Goal: Task Accomplishment & Management: Manage account settings

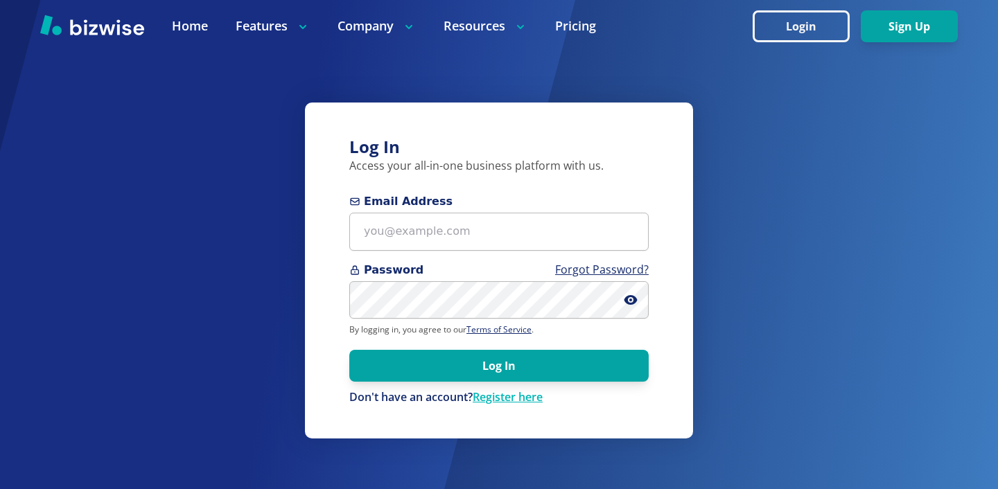
click at [449, 326] on p "By logging in, you agree to our Terms of Service ." at bounding box center [498, 329] width 299 height 11
click at [456, 256] on form "Email Address Password Forgot Password? By logging in, you agree to our Terms o…" at bounding box center [498, 299] width 299 height 212
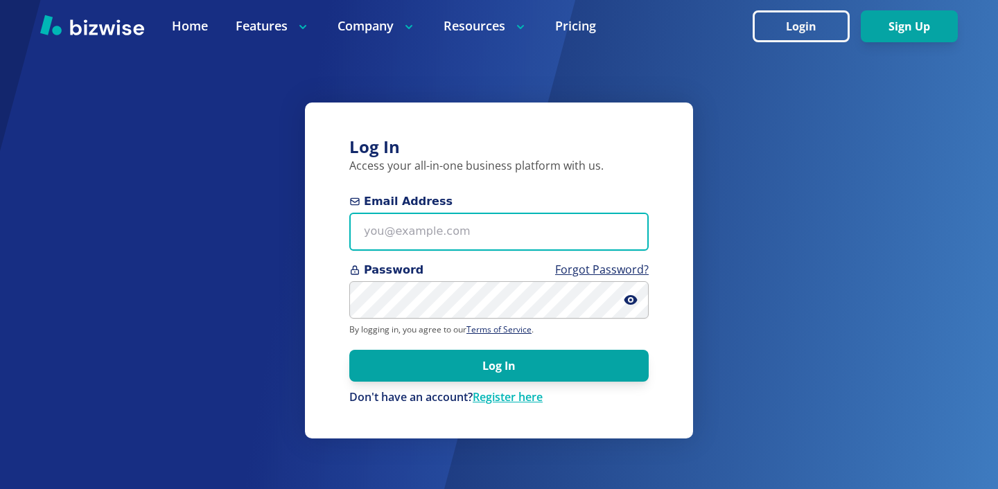
click at [459, 250] on input "Email Address" at bounding box center [498, 232] width 299 height 38
click at [489, 219] on input "Email Address" at bounding box center [498, 232] width 299 height 38
click at [432, 213] on input "Email Address" at bounding box center [498, 232] width 299 height 38
paste input "[PERSON_NAME][EMAIL_ADDRESS][DOMAIN_NAME]"
type input "[PERSON_NAME][EMAIL_ADDRESS][DOMAIN_NAME]"
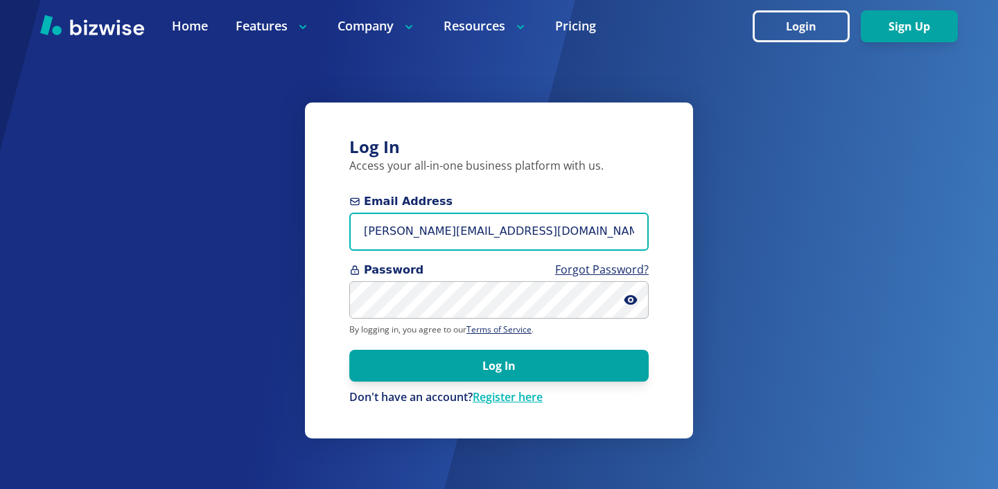
click at [349, 350] on button "Log In" at bounding box center [498, 366] width 299 height 32
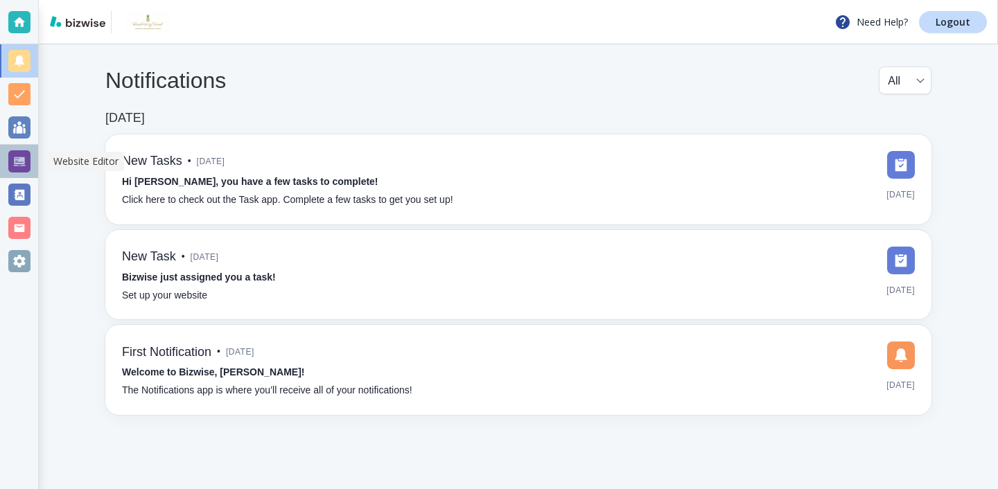
click at [25, 176] on div at bounding box center [19, 161] width 38 height 33
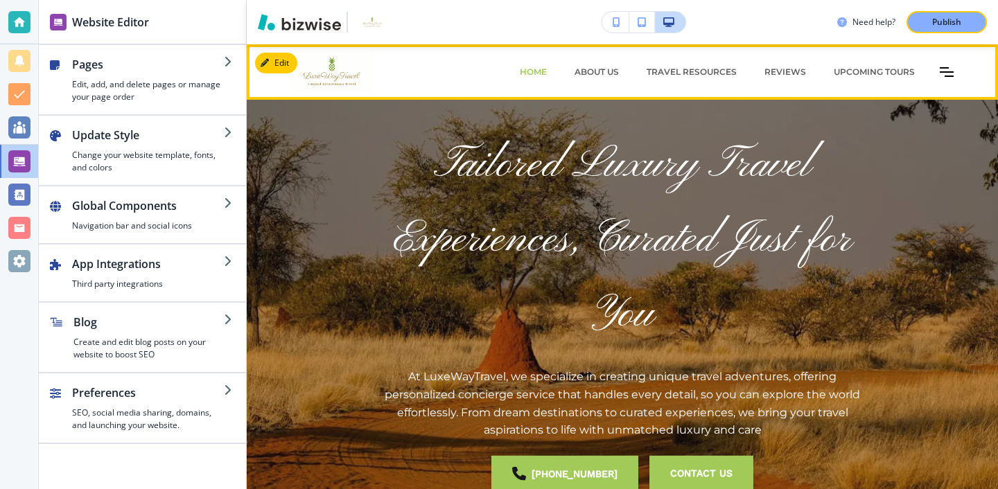
click at [943, 74] on icon "Toggle hamburger navigation menu" at bounding box center [947, 72] width 14 height 10
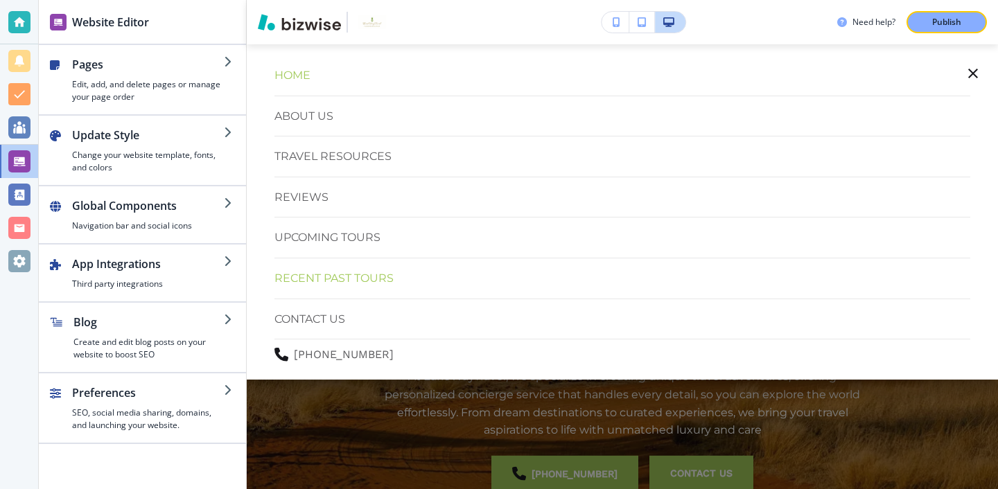
click at [354, 277] on p "Recent Past Tours" at bounding box center [334, 279] width 119 height 18
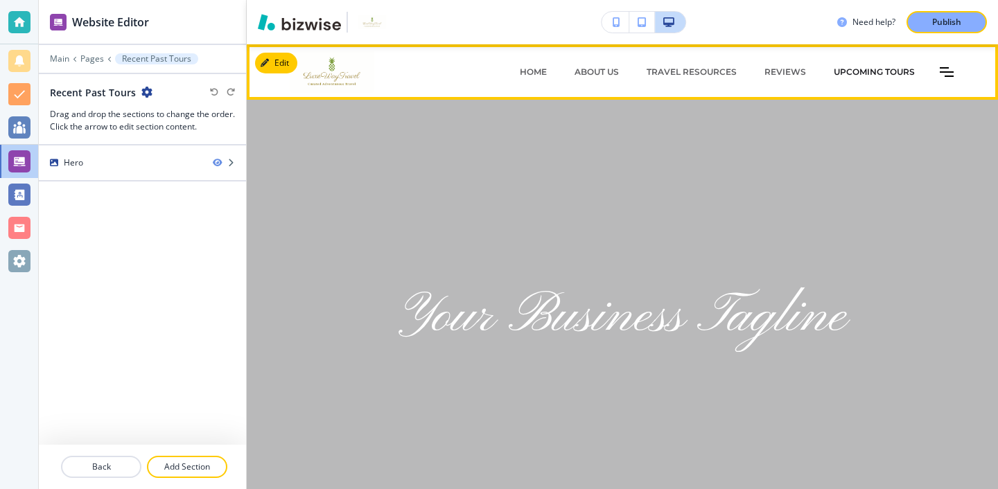
click at [878, 69] on p "Upcoming Tours" at bounding box center [874, 72] width 81 height 12
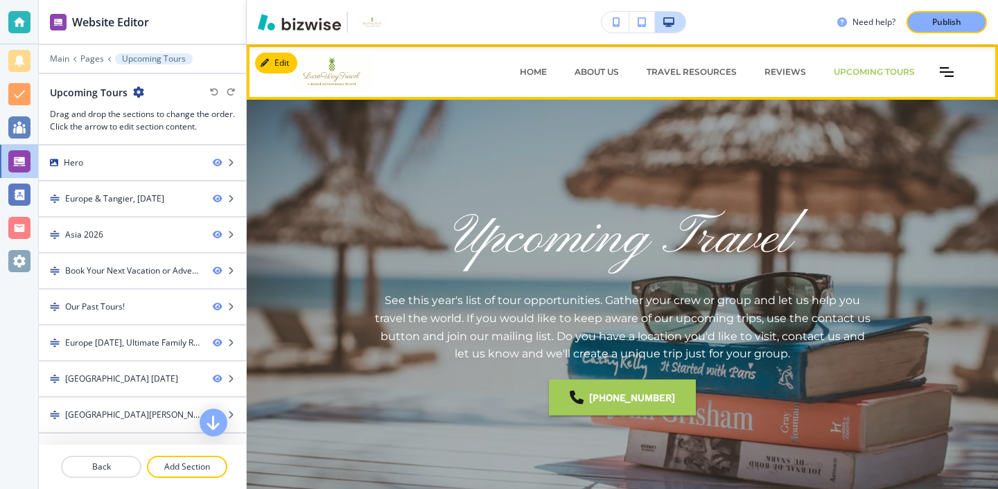
click at [934, 62] on div "HOME ABOUT US Travel Resources REVIEWS Upcoming Tours Recent Past Tours CONTACT…" at bounding box center [691, 72] width 557 height 42
click at [940, 68] on icon "Toggle hamburger navigation menu" at bounding box center [947, 72] width 14 height 8
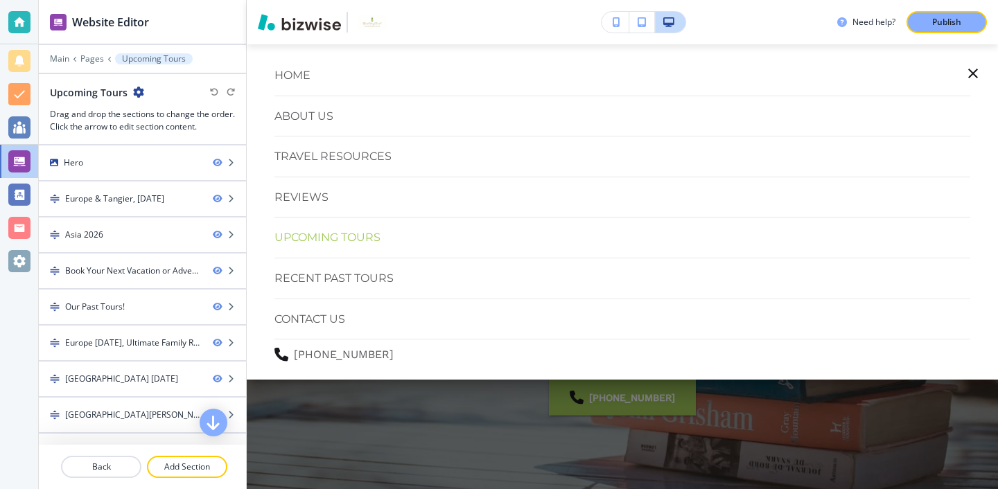
click at [990, 72] on div "HOME ABOUT US Travel Resources REVIEWS Upcoming Tours Recent Past Tours CONTACT…" at bounding box center [622, 212] width 751 height 336
click at [975, 72] on icon "button" at bounding box center [973, 74] width 10 height 10
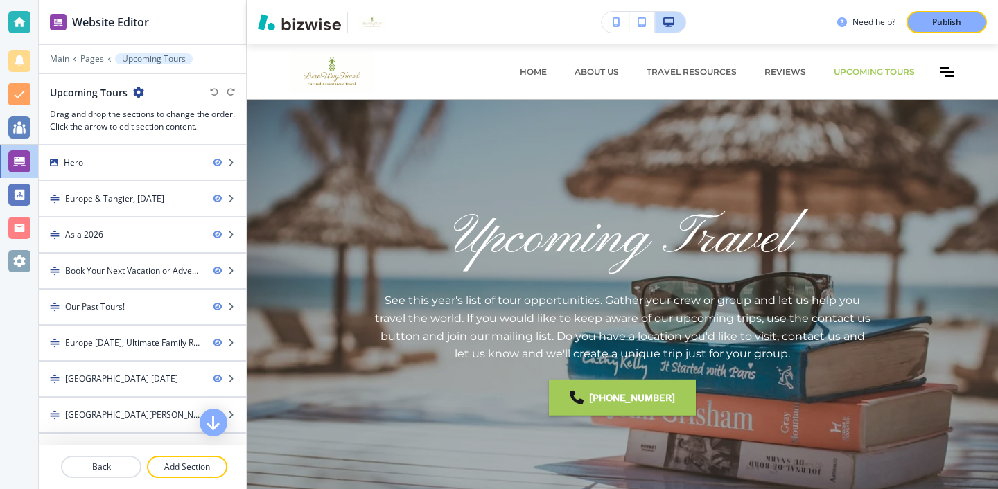
click at [964, 75] on div "HOME ABOUT US Travel Resources REVIEWS Upcoming Tours Recent Past Tours CONTACT…" at bounding box center [691, 72] width 557 height 42
click at [956, 74] on div "HOME ABOUT US Travel Resources REVIEWS Upcoming Tours Recent Past Tours CONTACT…" at bounding box center [691, 72] width 557 height 42
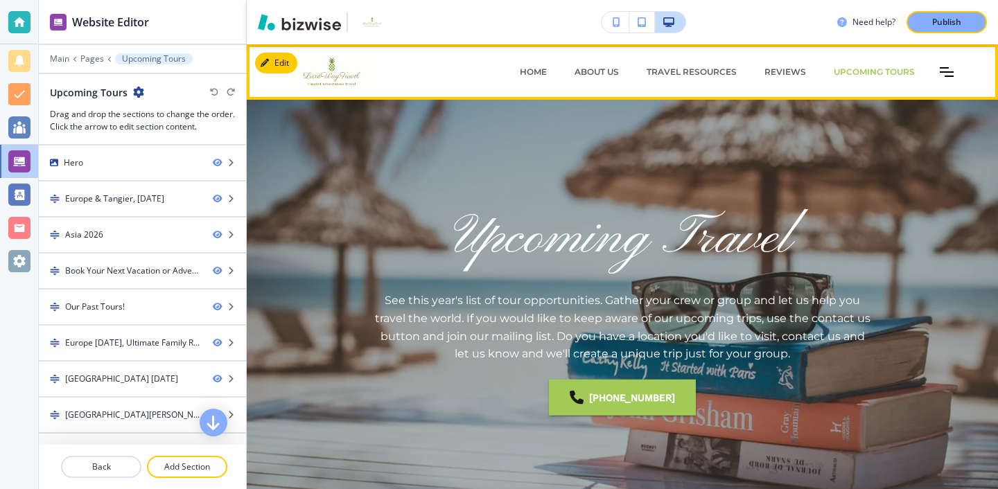
click at [949, 72] on icon "Toggle hamburger navigation menu" at bounding box center [947, 72] width 14 height 10
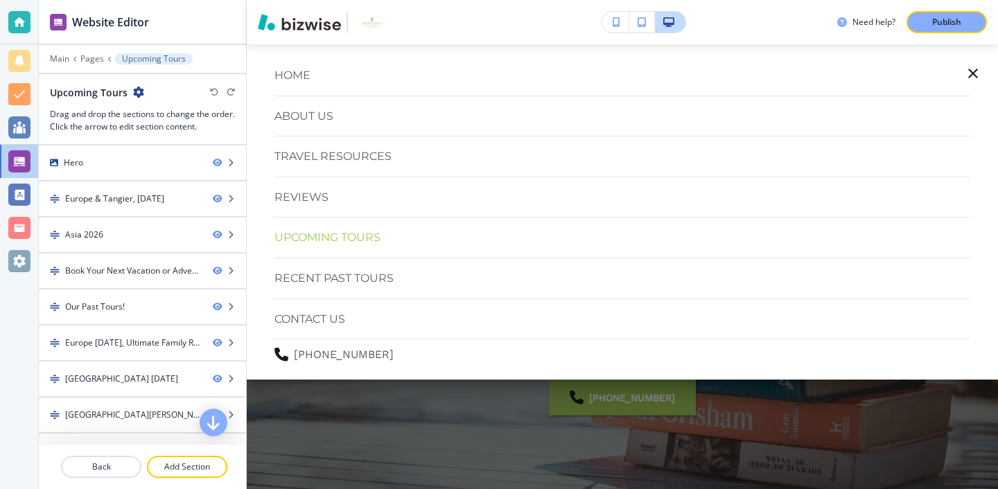
click at [982, 66] on button "button" at bounding box center [973, 73] width 33 height 33
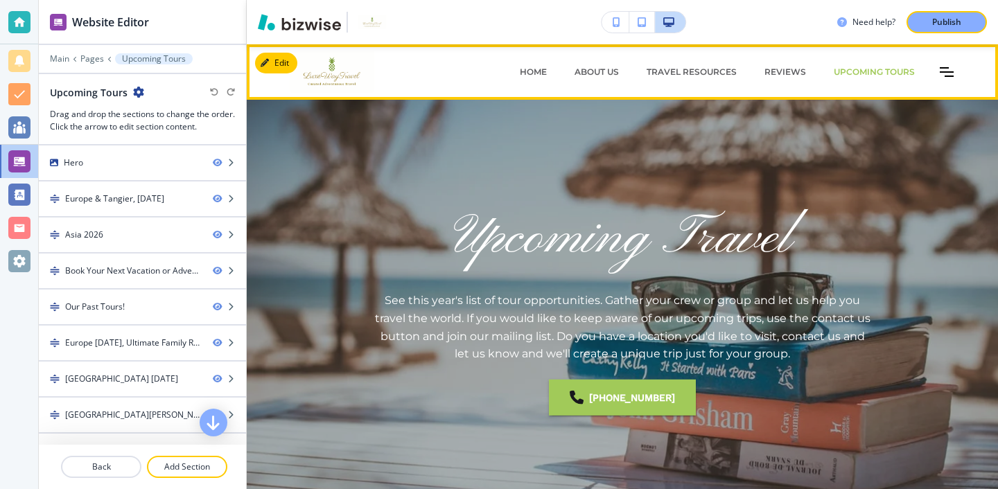
click at [869, 84] on div "Upcoming Tours" at bounding box center [874, 72] width 109 height 42
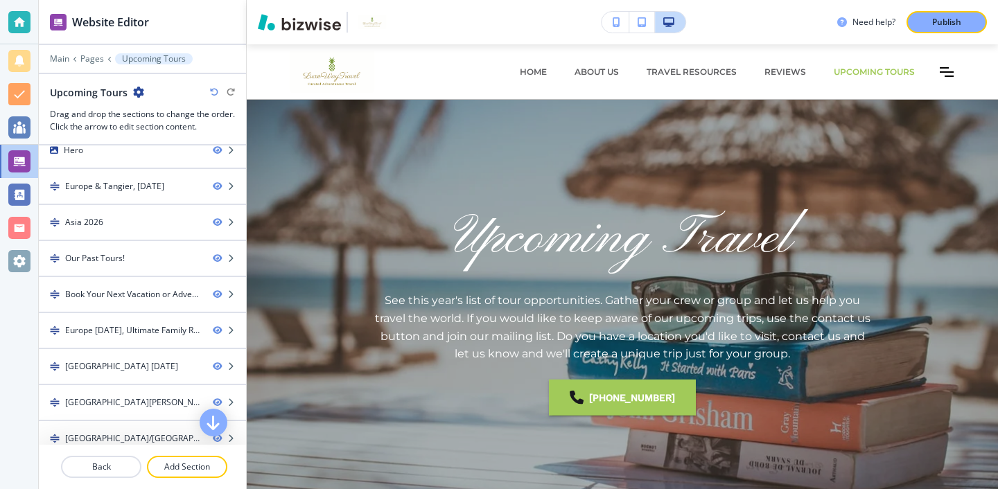
click at [134, 92] on icon "button" at bounding box center [138, 92] width 11 height 11
click at [160, 111] on p "Edit Page Settings" at bounding box center [176, 116] width 71 height 12
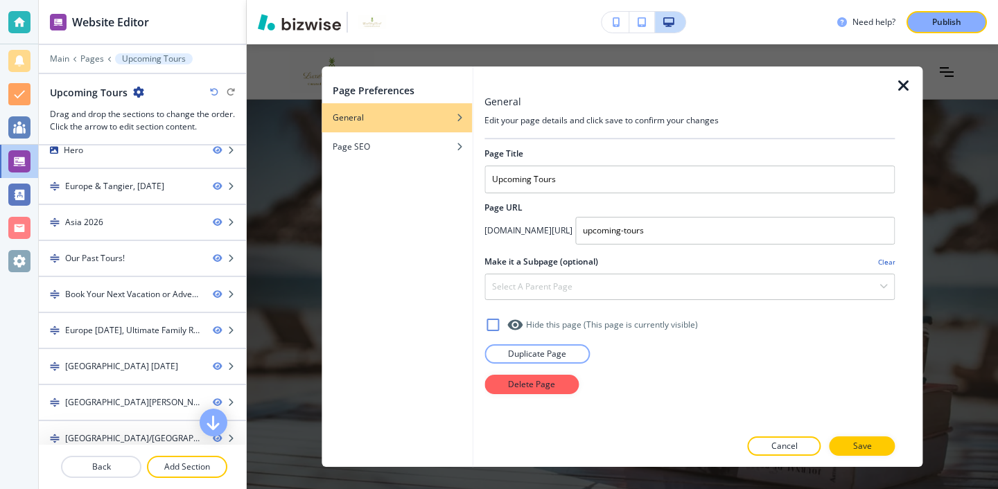
click at [909, 89] on icon "button" at bounding box center [904, 86] width 17 height 17
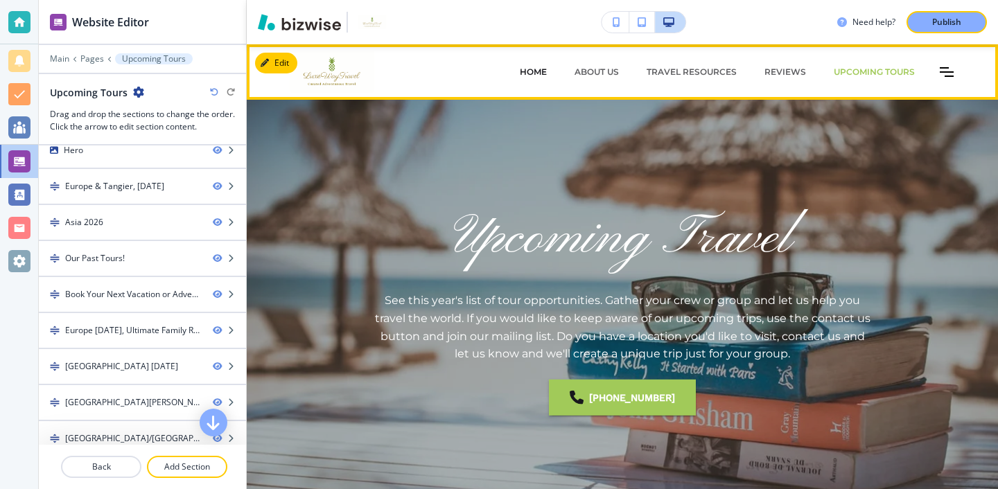
click at [528, 76] on p "HOME" at bounding box center [533, 72] width 27 height 12
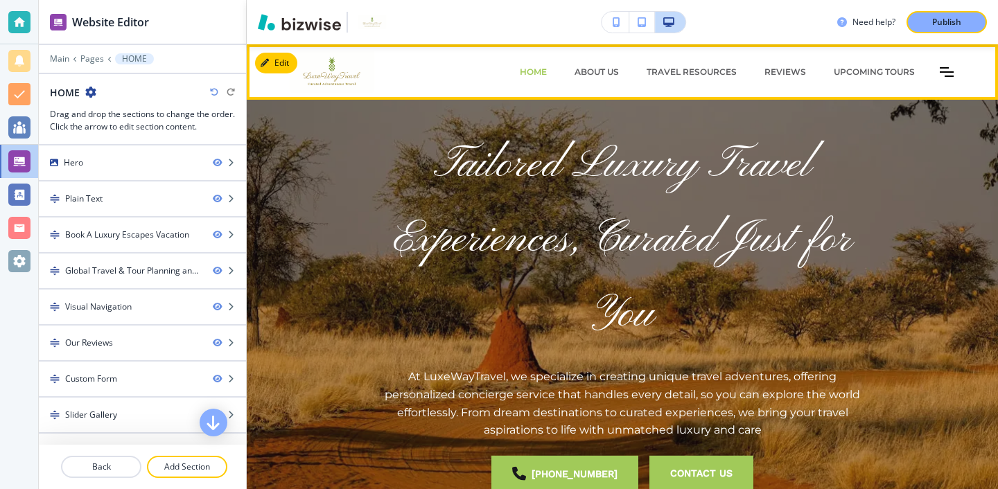
click at [952, 77] on div "HOME ABOUT US Travel Resources REVIEWS Upcoming Tours Recent Past Tours CONTACT…" at bounding box center [691, 72] width 557 height 42
click at [943, 72] on icon "Toggle hamburger navigation menu" at bounding box center [947, 72] width 14 height 8
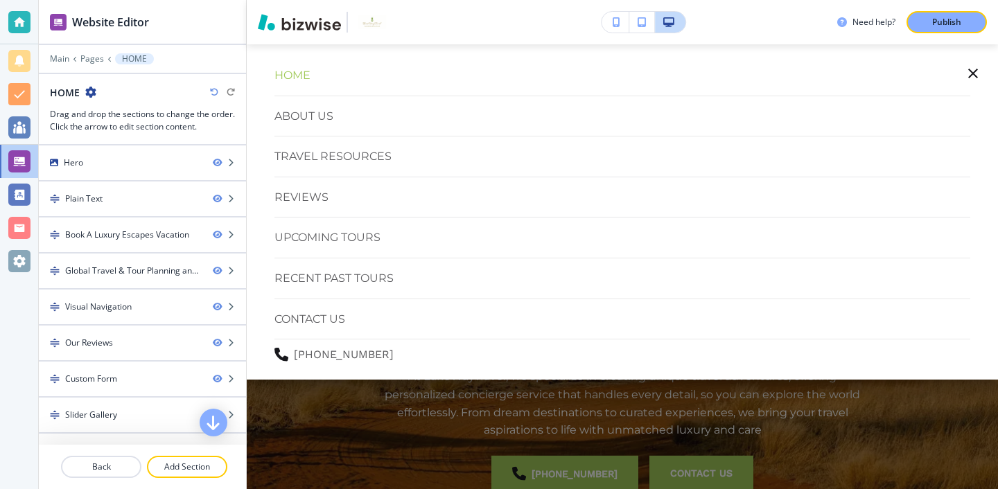
click at [825, 422] on div at bounding box center [622, 266] width 751 height 445
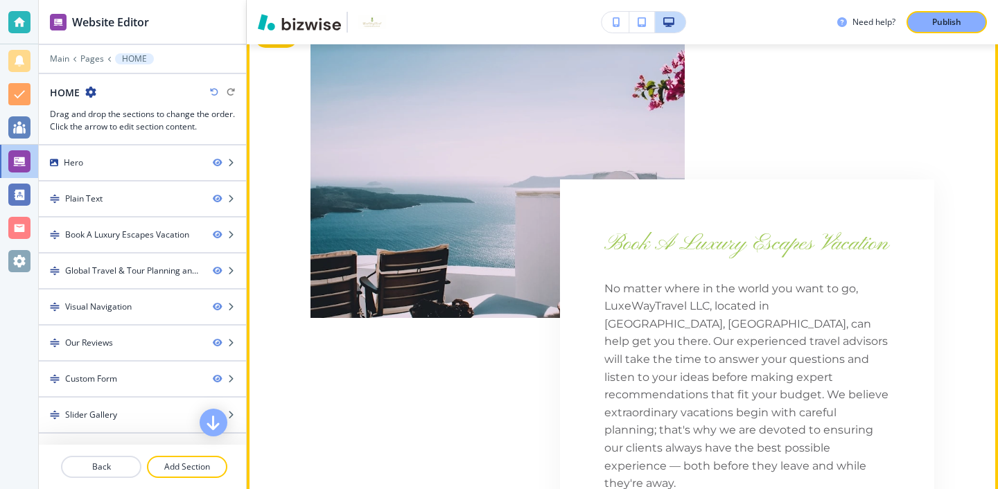
scroll to position [602, 0]
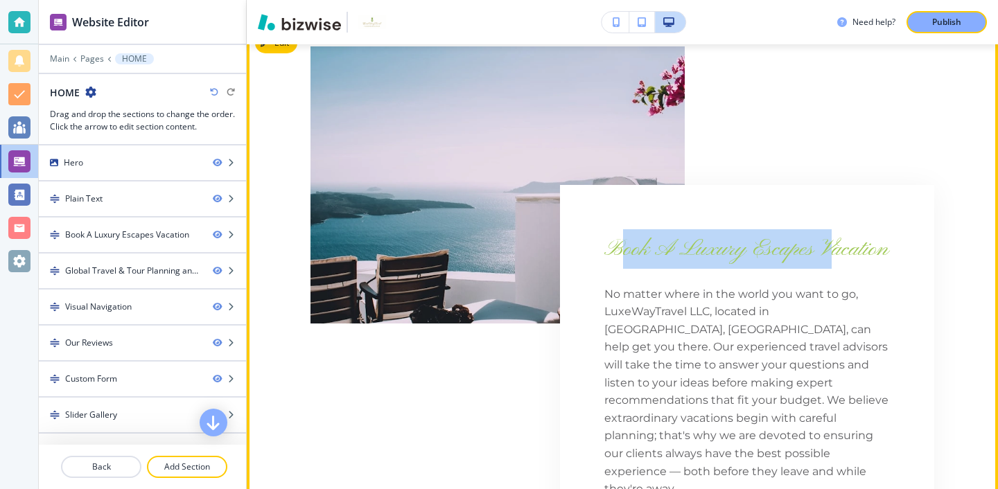
drag, startPoint x: 616, startPoint y: 237, endPoint x: 828, endPoint y: 254, distance: 212.1
click at [829, 256] on span "Book A Luxury Escapes Vacation" at bounding box center [746, 249] width 284 height 29
click at [828, 254] on span "Book A Luxury Escapes Vacation" at bounding box center [746, 249] width 284 height 29
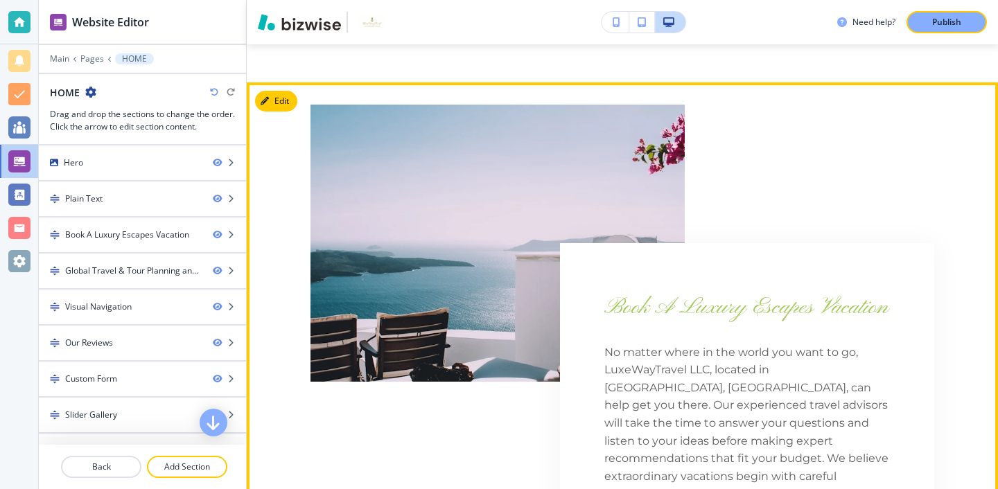
scroll to position [525, 0]
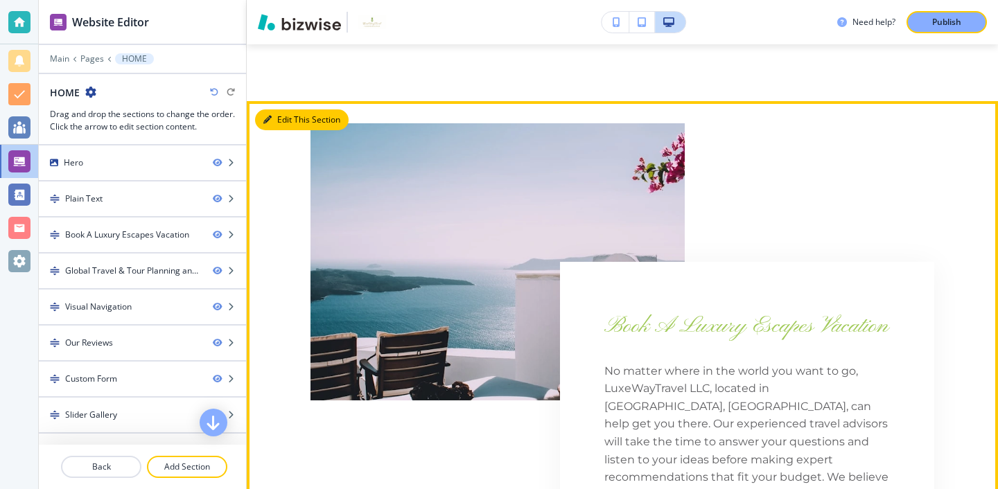
click at [287, 121] on button "Edit This Section" at bounding box center [302, 120] width 94 height 21
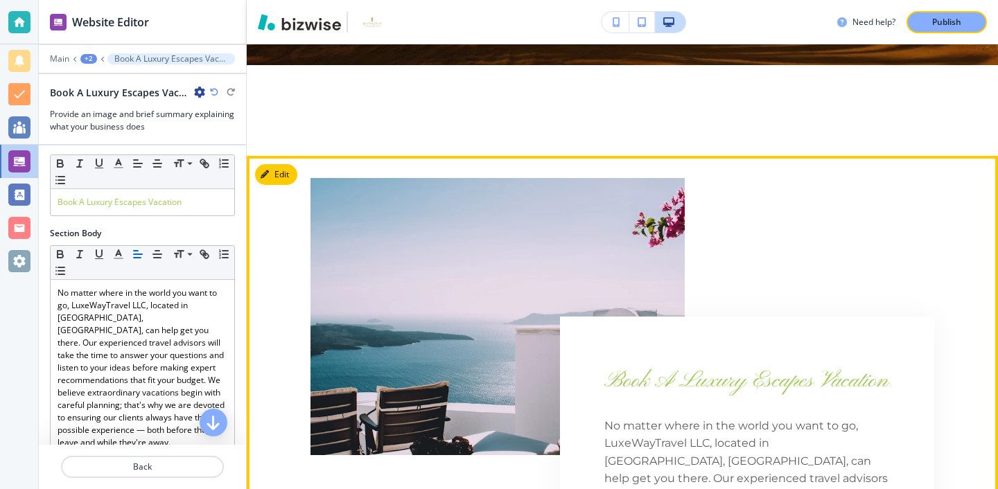
scroll to position [420, 0]
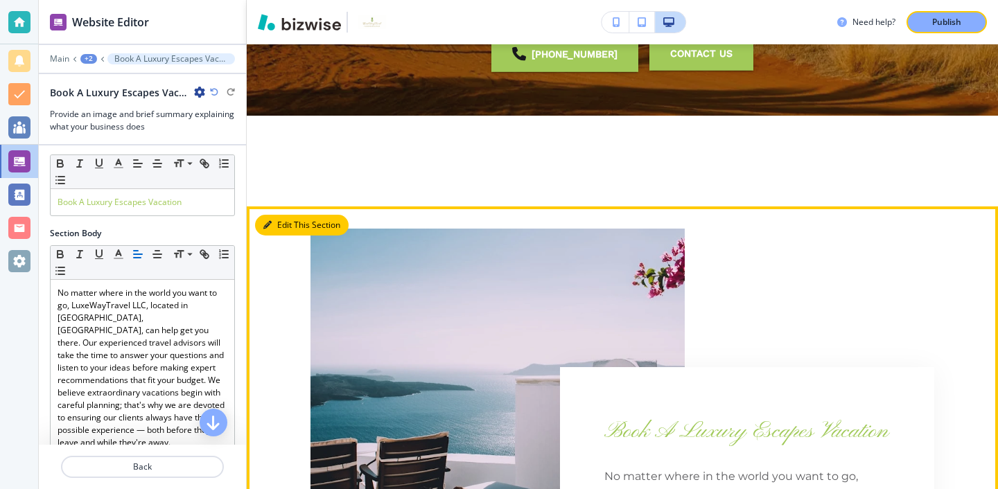
click at [275, 222] on button "Edit This Section" at bounding box center [302, 225] width 94 height 21
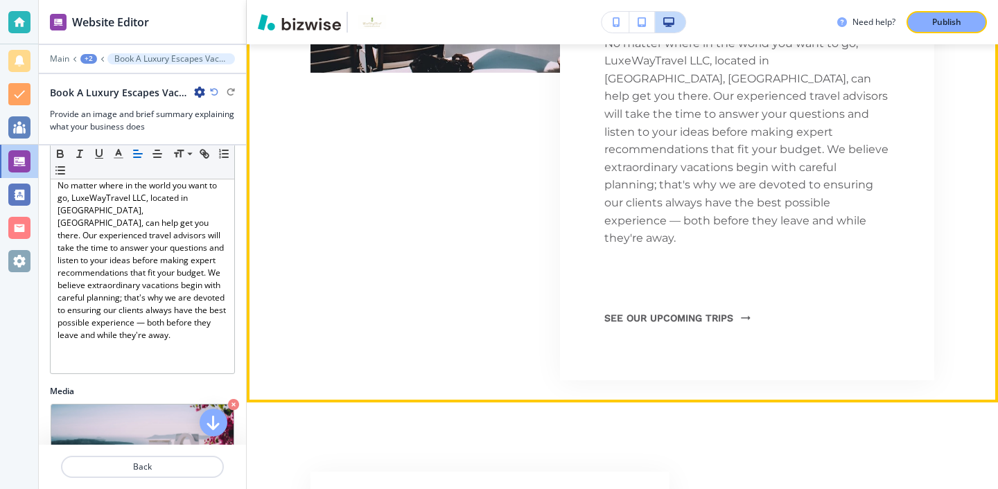
scroll to position [918, 0]
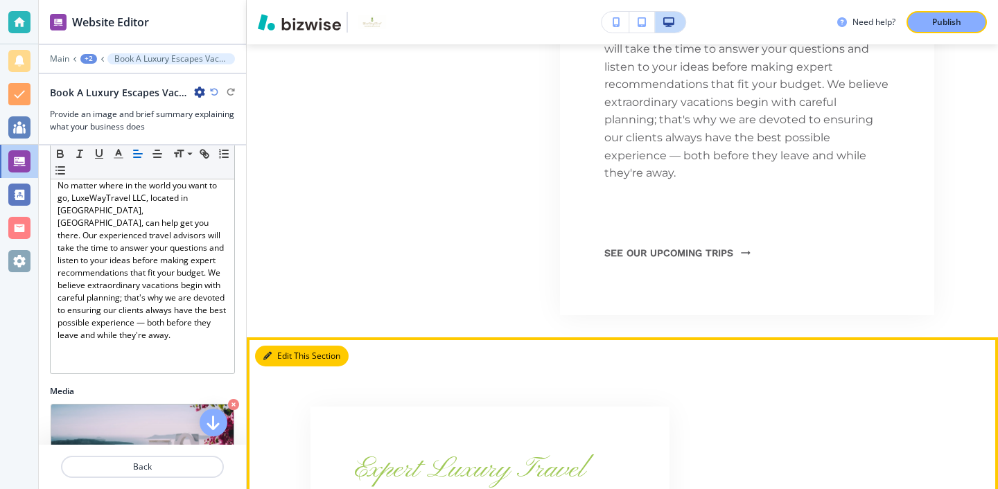
click at [281, 346] on button "Edit This Section" at bounding box center [302, 356] width 94 height 21
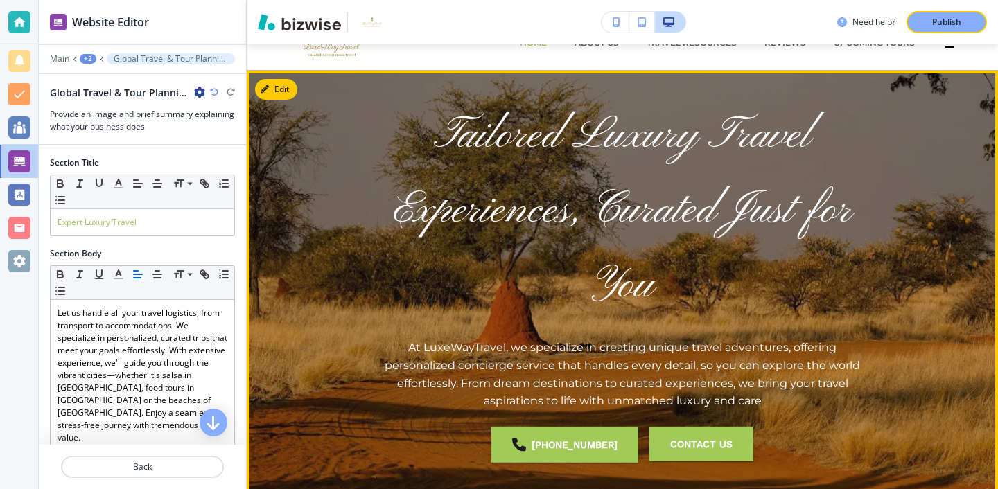
scroll to position [0, 0]
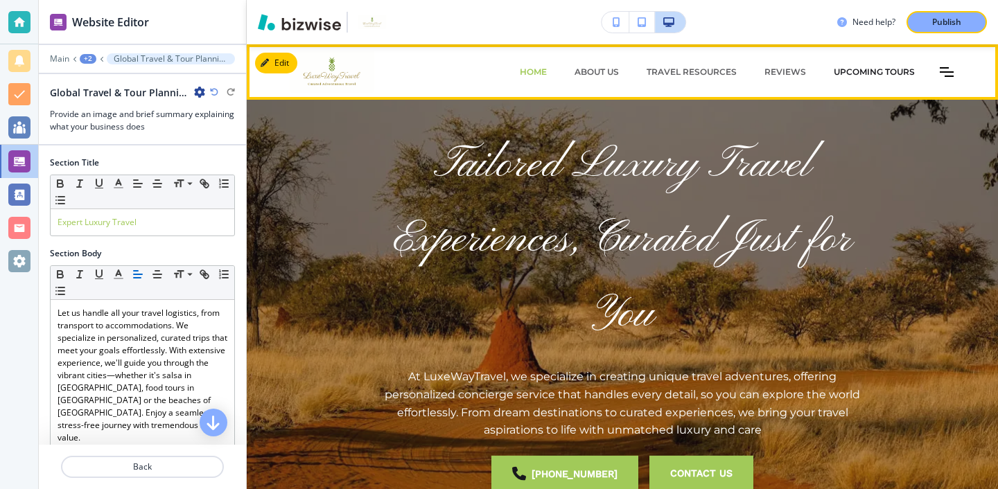
click at [861, 71] on p "Upcoming Tours" at bounding box center [874, 72] width 81 height 12
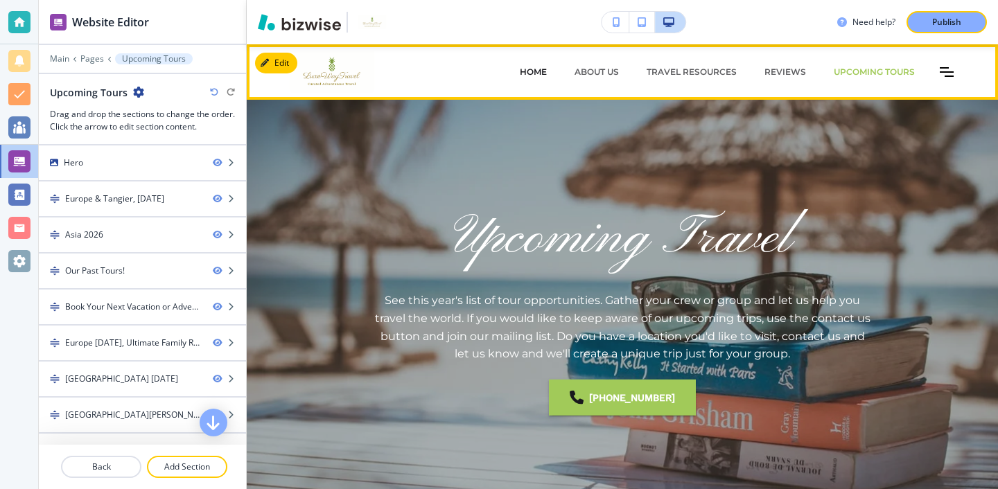
click at [543, 67] on p "HOME" at bounding box center [533, 72] width 27 height 12
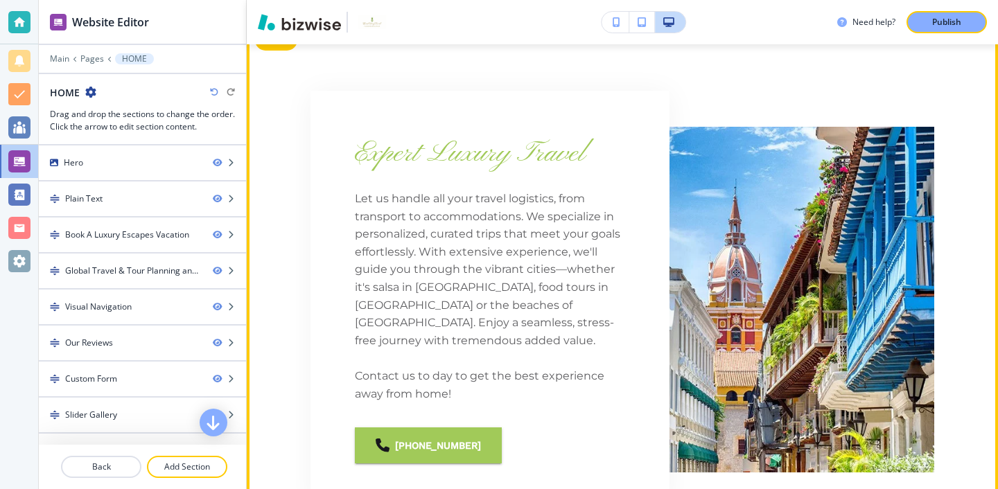
scroll to position [1242, 0]
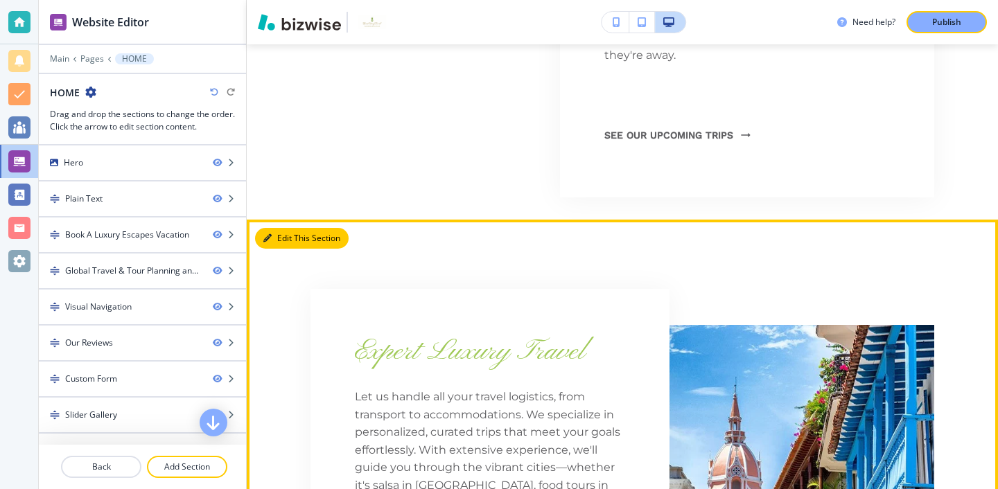
click at [283, 228] on button "Edit This Section" at bounding box center [302, 238] width 94 height 21
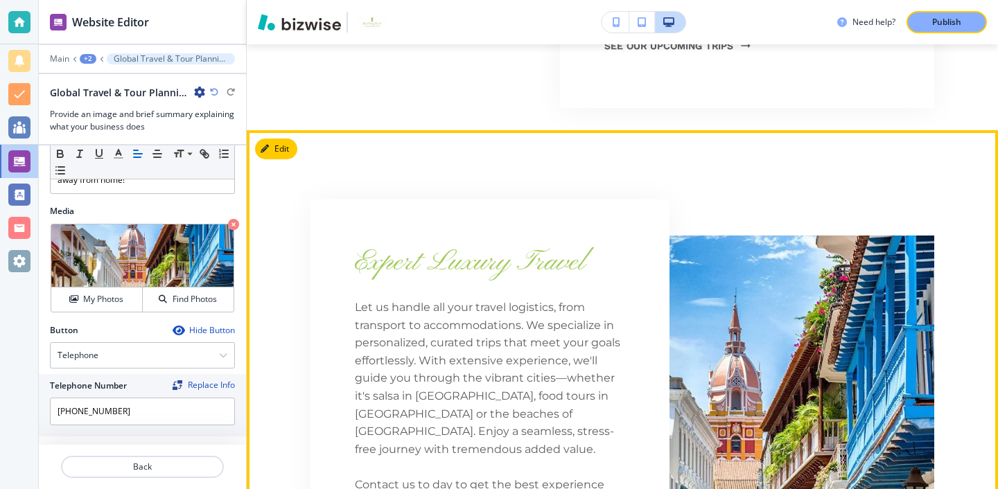
scroll to position [1077, 0]
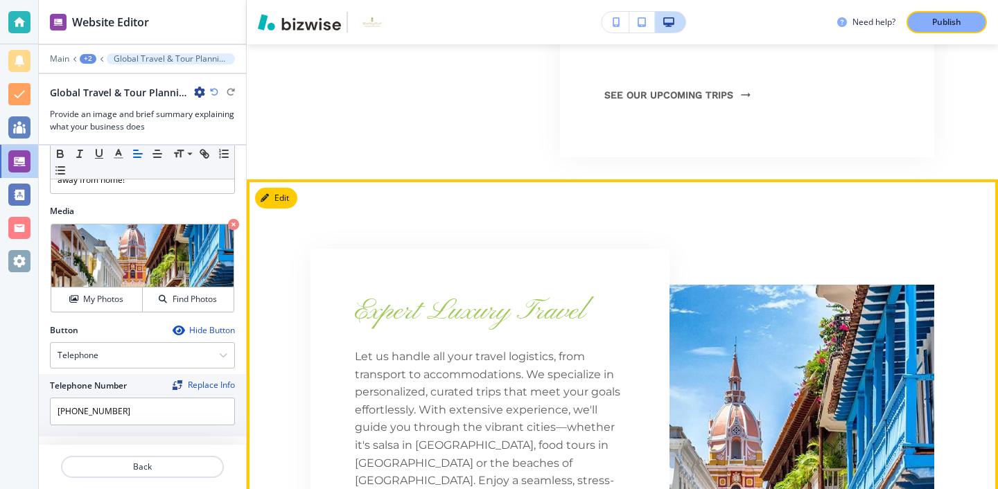
click at [292, 188] on button "Edit" at bounding box center [276, 198] width 42 height 21
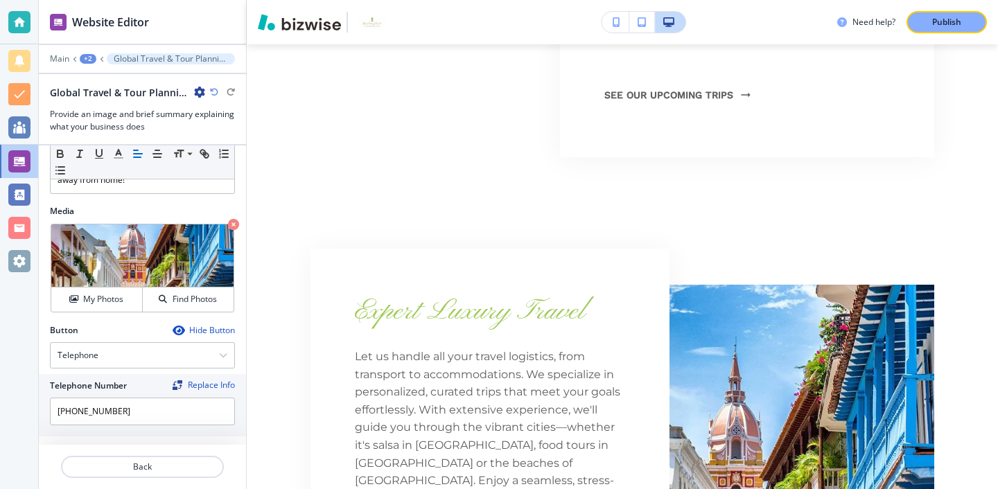
click at [198, 100] on div at bounding box center [142, 104] width 185 height 8
click at [198, 98] on div "Global Travel & Tour Planning and Travel Expert on [GEOGRAPHIC_DATA], [GEOGRAPH…" at bounding box center [127, 92] width 155 height 15
click at [198, 93] on icon "button" at bounding box center [199, 92] width 11 height 11
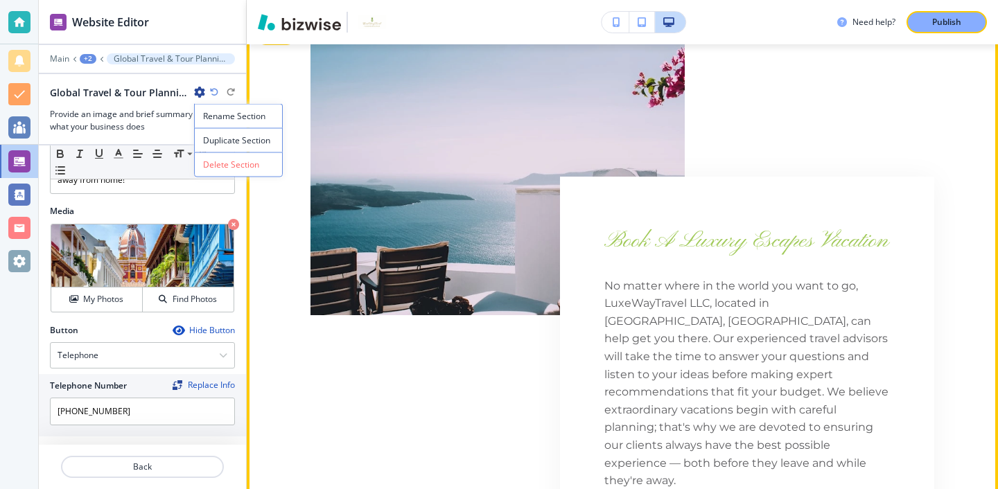
scroll to position [612, 0]
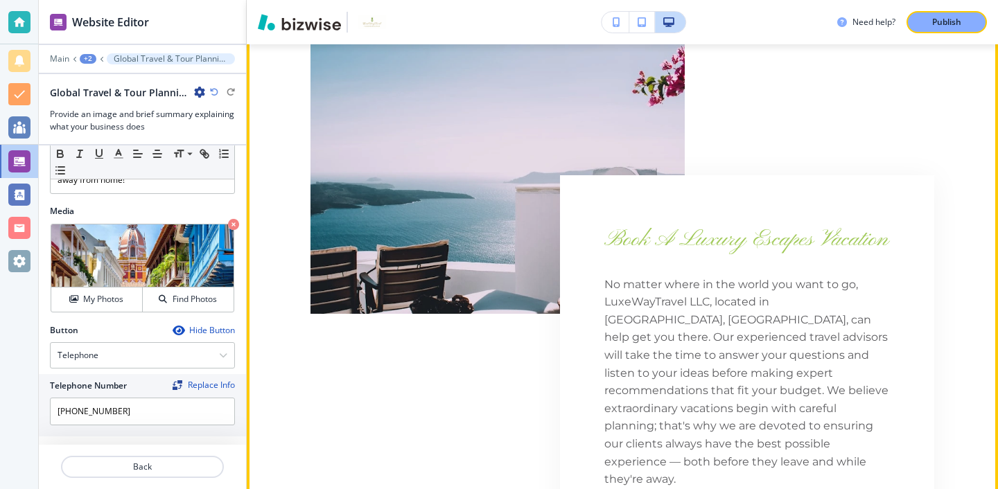
click at [428, 241] on img at bounding box center [498, 175] width 374 height 277
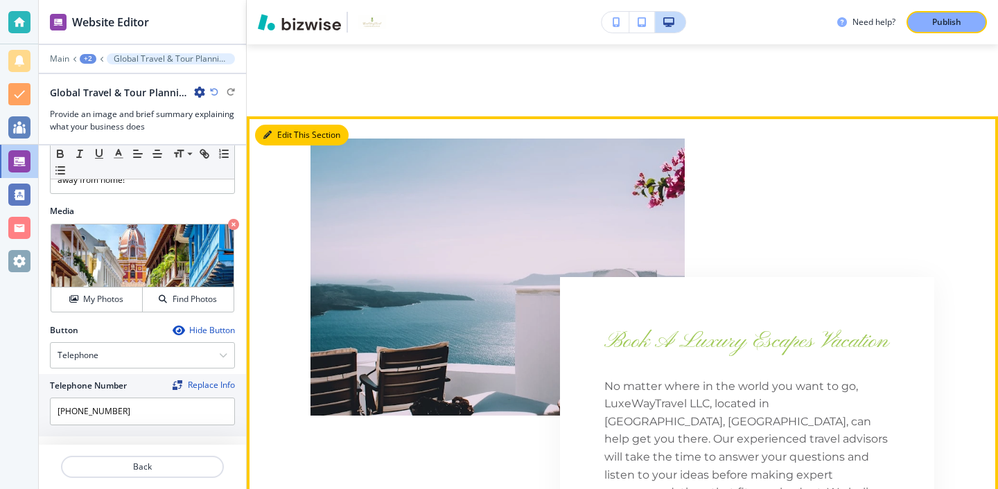
click at [274, 133] on button "Edit This Section" at bounding box center [302, 135] width 94 height 21
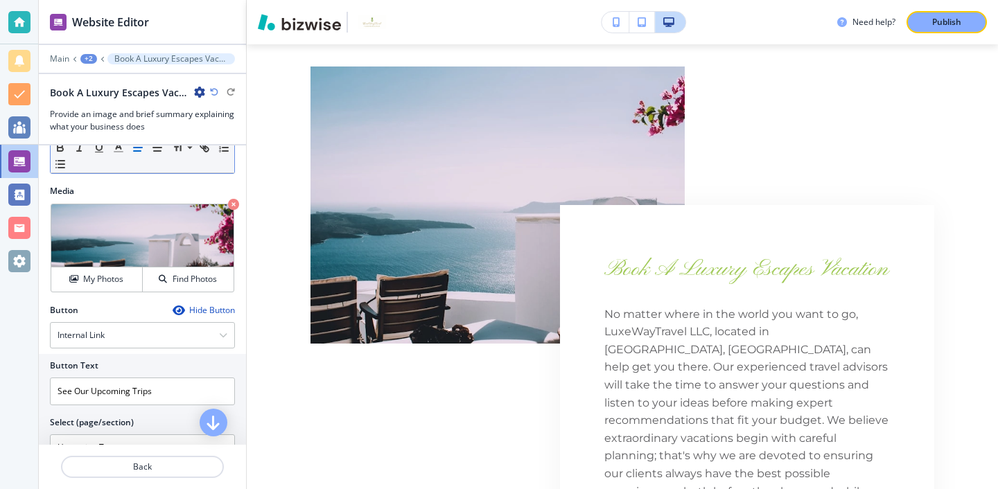
scroll to position [344, 0]
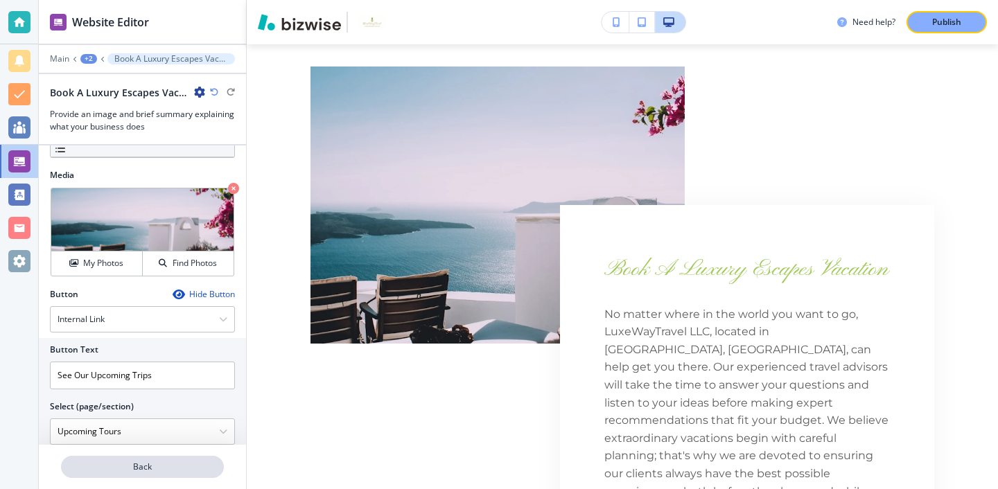
click at [141, 470] on p "Back" at bounding box center [142, 467] width 160 height 12
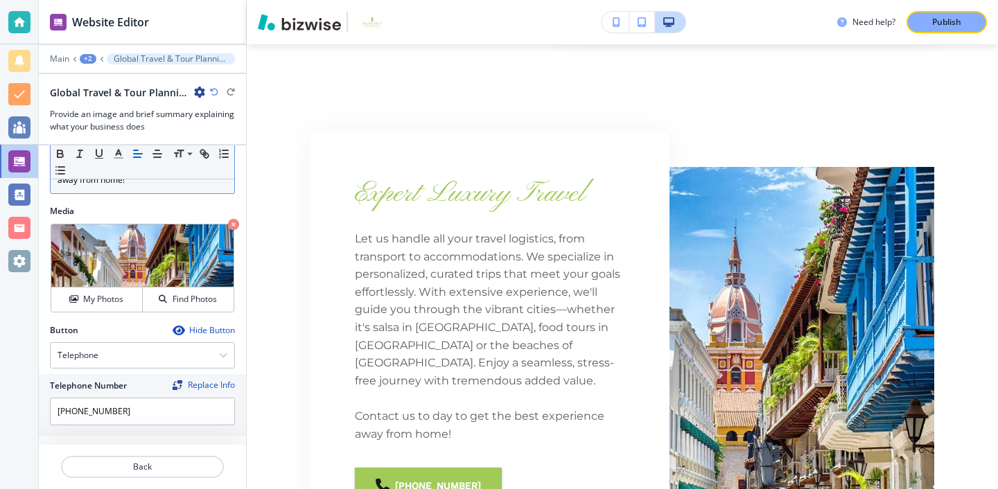
scroll to position [1194, 0]
click at [164, 463] on p "Back" at bounding box center [142, 467] width 160 height 12
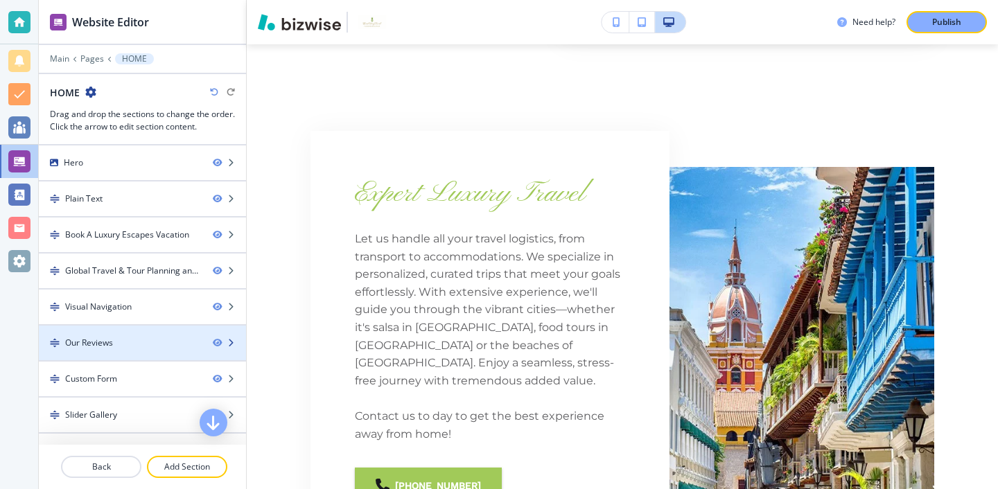
scroll to position [61, 0]
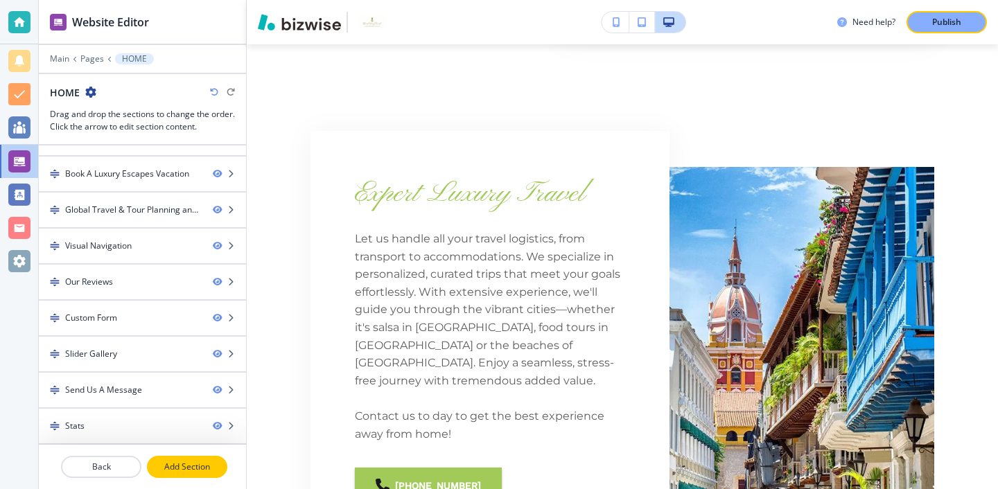
click at [184, 469] on p "Add Section" at bounding box center [187, 467] width 78 height 12
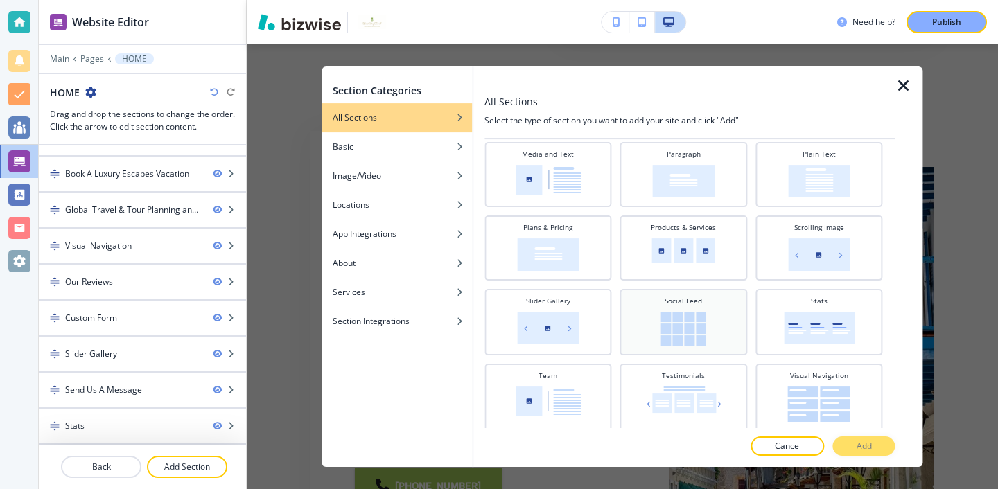
scroll to position [401, 0]
click at [896, 87] on icon "button" at bounding box center [904, 86] width 17 height 17
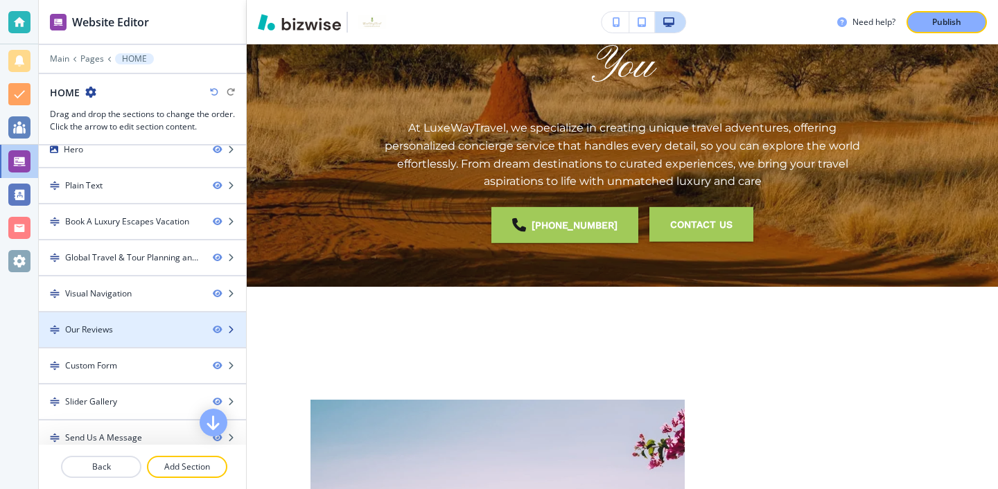
scroll to position [61, 0]
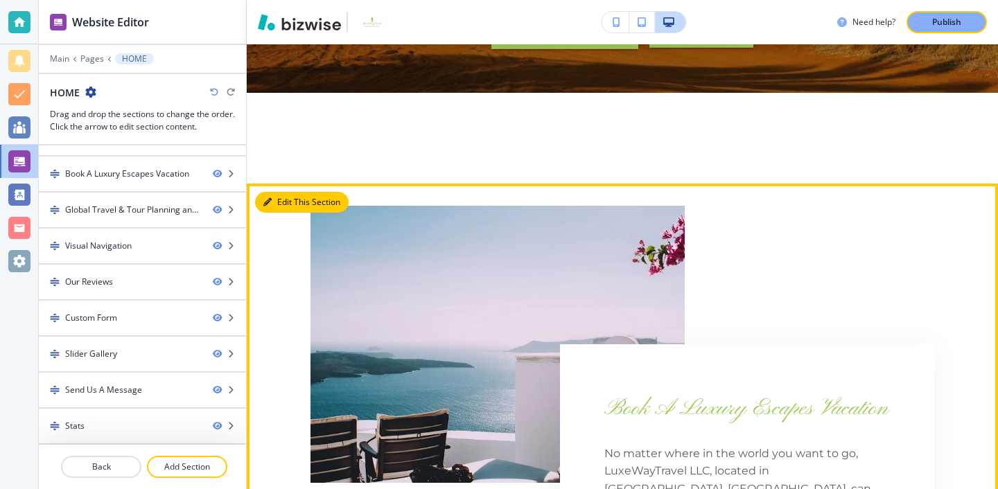
click at [282, 203] on button "Edit This Section" at bounding box center [302, 202] width 94 height 21
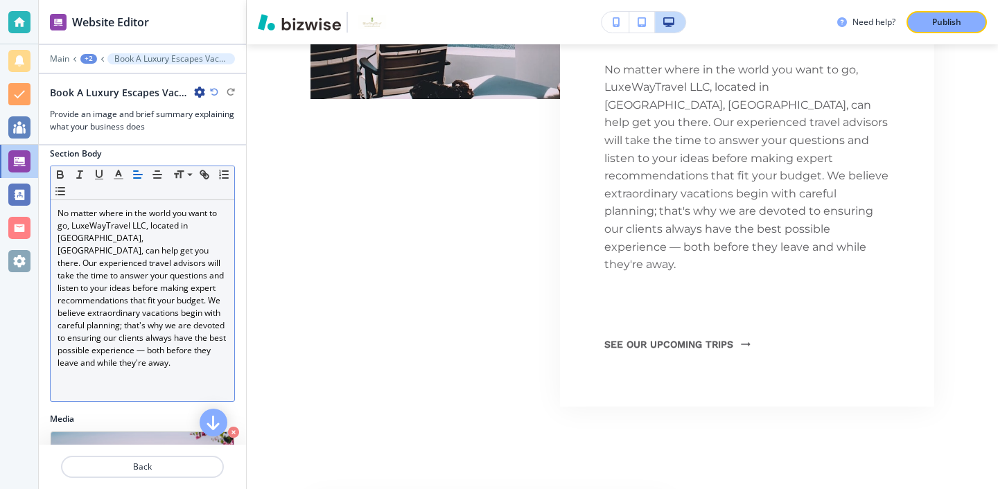
scroll to position [103, 0]
click at [199, 366] on p at bounding box center [143, 372] width 170 height 12
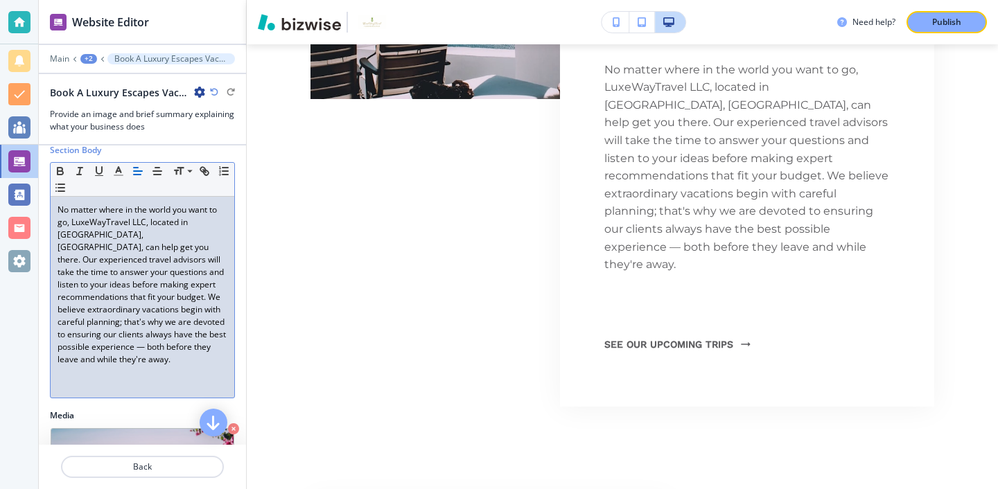
click at [199, 366] on p at bounding box center [143, 372] width 170 height 12
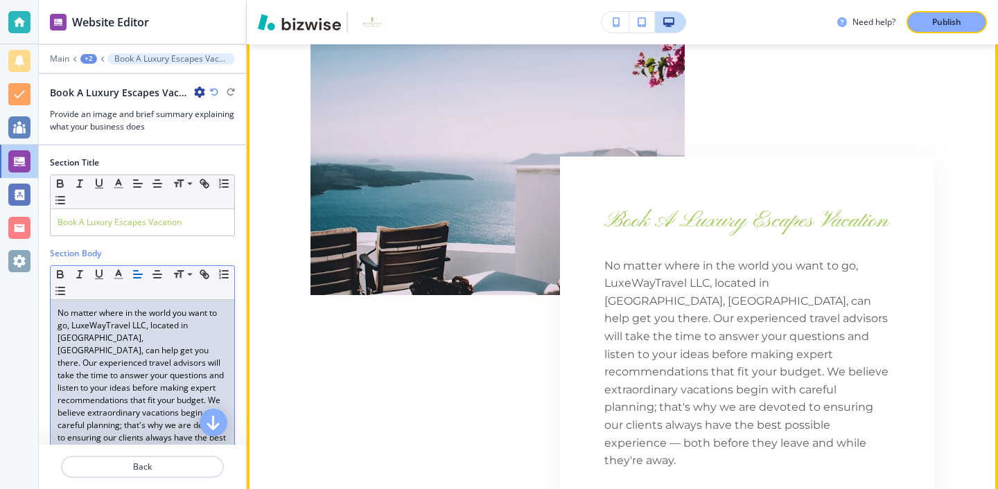
scroll to position [639, 0]
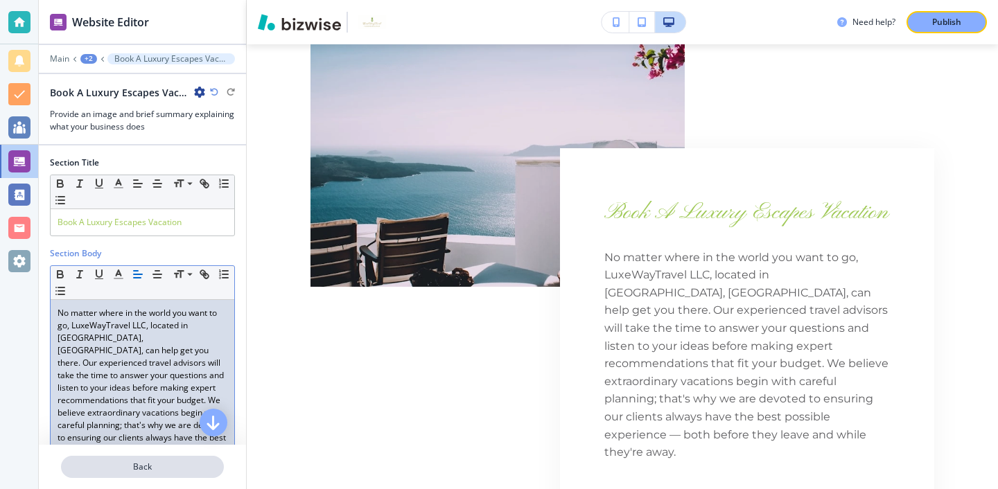
click at [134, 461] on p "Back" at bounding box center [142, 467] width 160 height 12
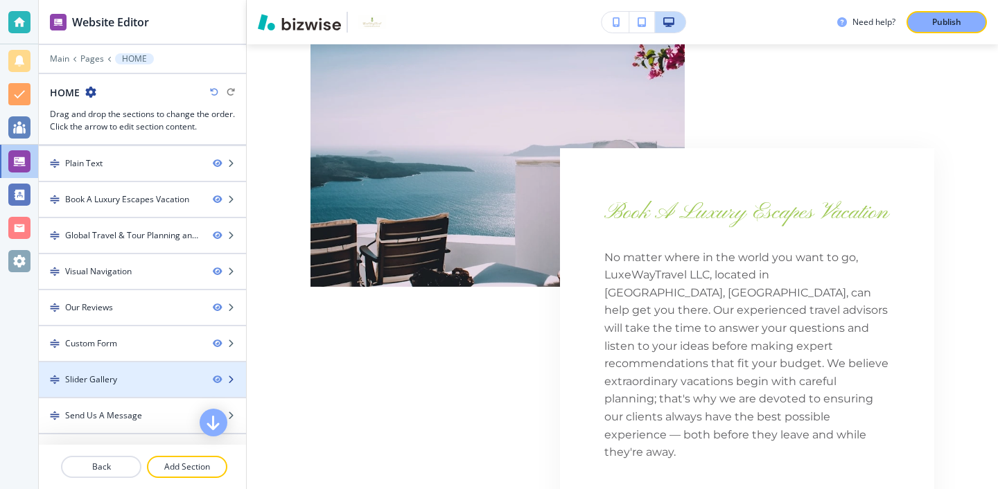
scroll to position [61, 0]
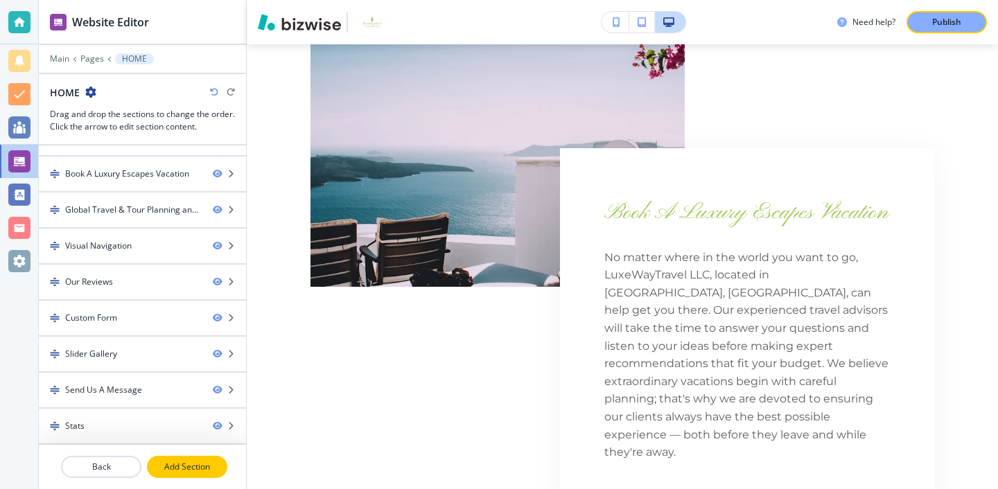
click at [180, 461] on p "Add Section" at bounding box center [187, 467] width 78 height 12
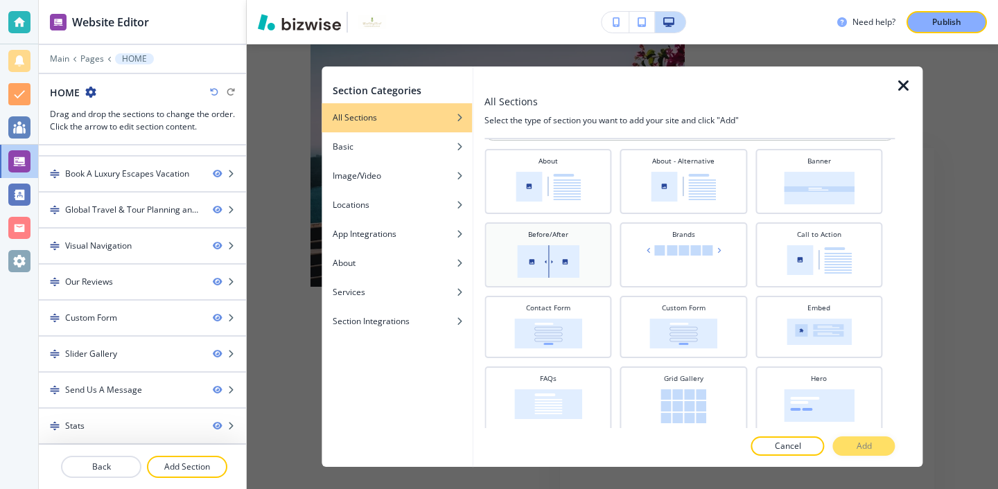
scroll to position [0, 0]
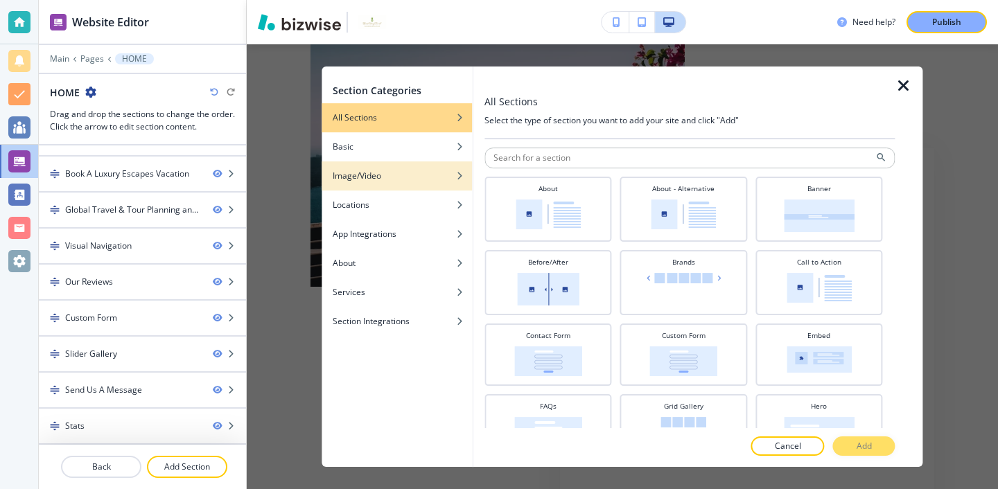
click at [409, 171] on div "Image/Video" at bounding box center [397, 176] width 150 height 12
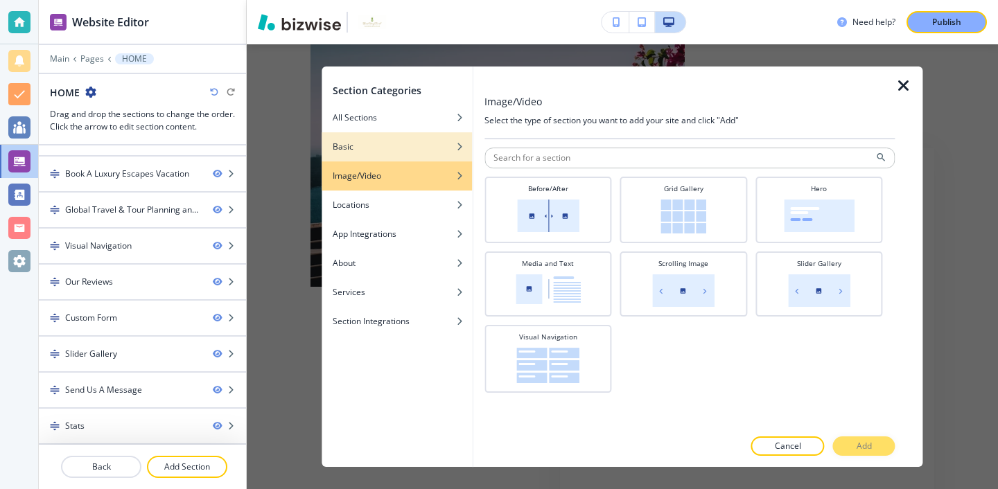
click at [419, 150] on div "Basic" at bounding box center [397, 147] width 150 height 12
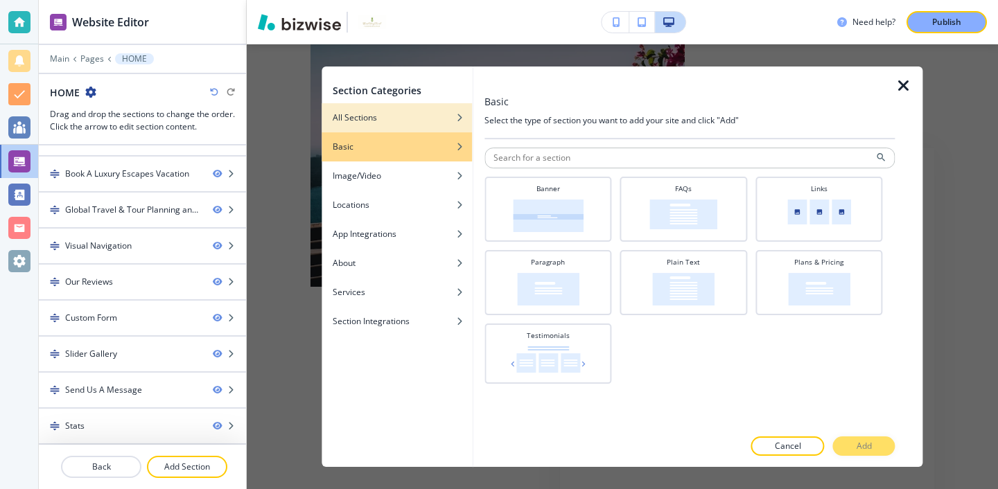
click at [416, 130] on div "button" at bounding box center [397, 128] width 150 height 8
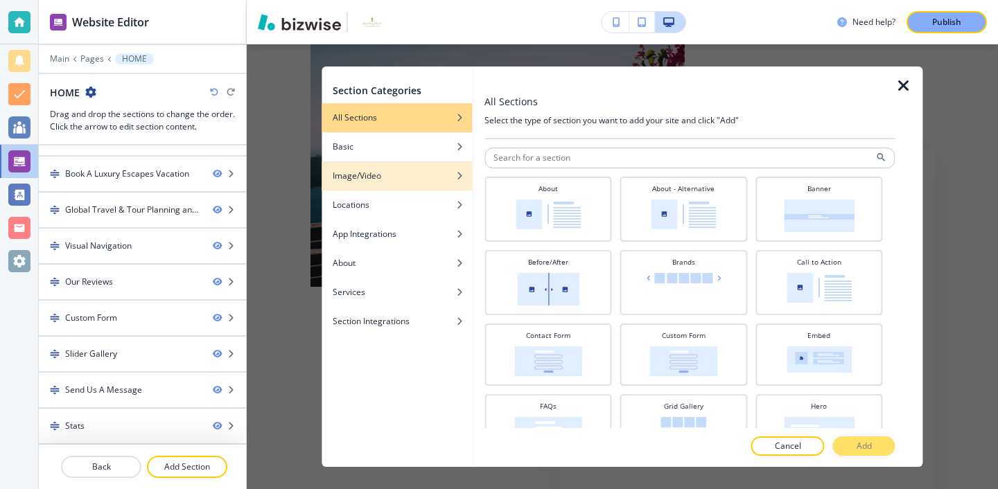
click at [419, 172] on div "Image/Video" at bounding box center [397, 176] width 150 height 12
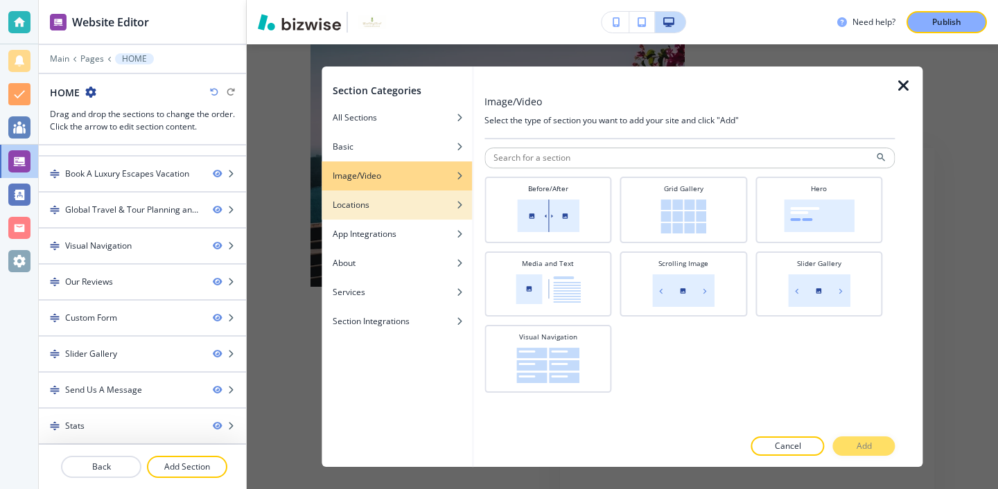
click at [424, 202] on div "Locations" at bounding box center [397, 205] width 150 height 12
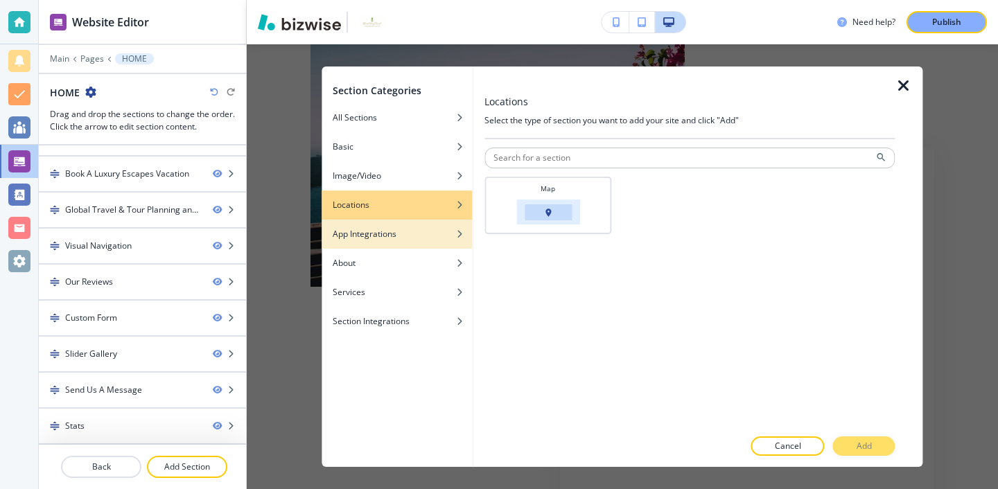
click at [434, 242] on div "button" at bounding box center [397, 245] width 150 height 8
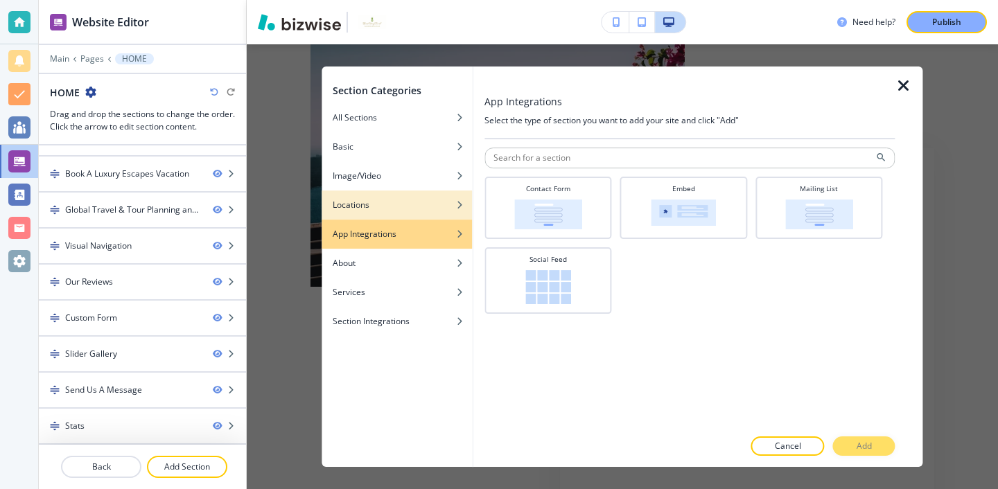
click at [434, 209] on div "Locations" at bounding box center [397, 205] width 150 height 12
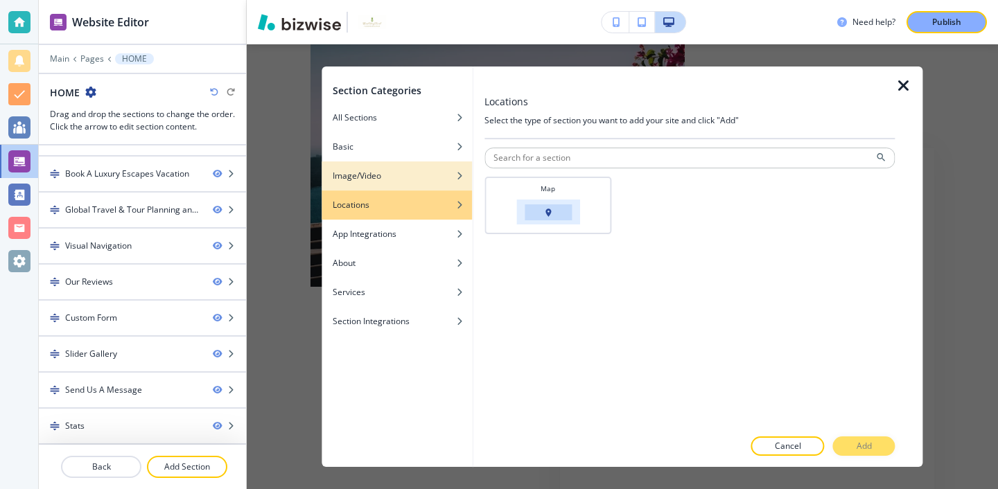
click at [434, 183] on div "button" at bounding box center [397, 186] width 150 height 8
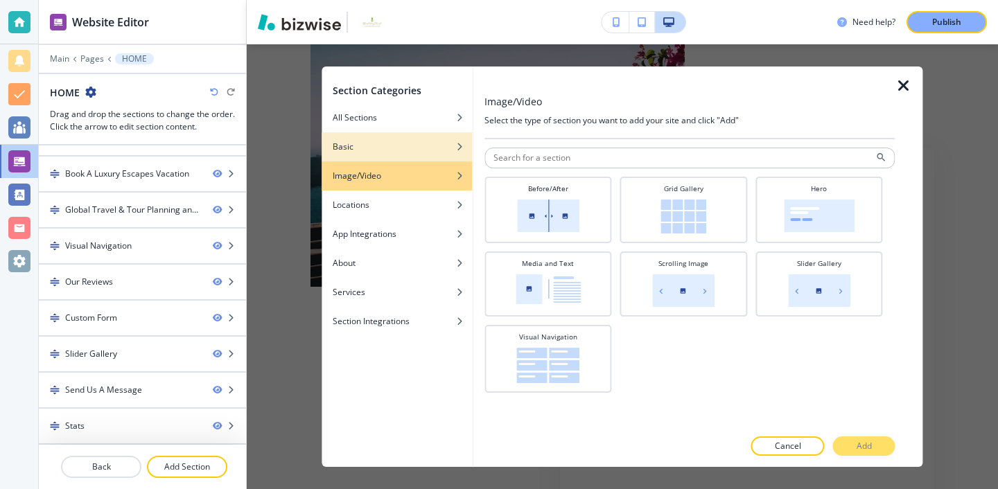
click at [433, 158] on div "button" at bounding box center [397, 157] width 150 height 8
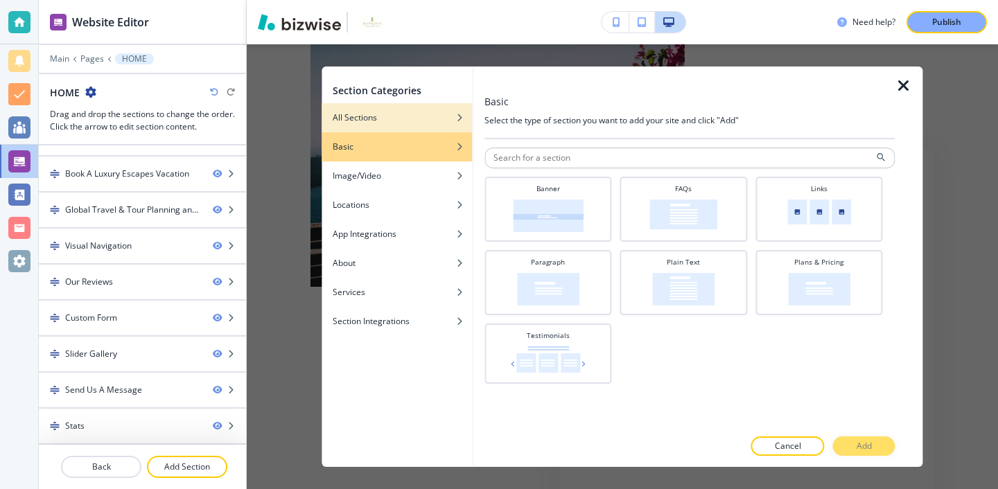
click at [433, 129] on div "button" at bounding box center [397, 128] width 150 height 8
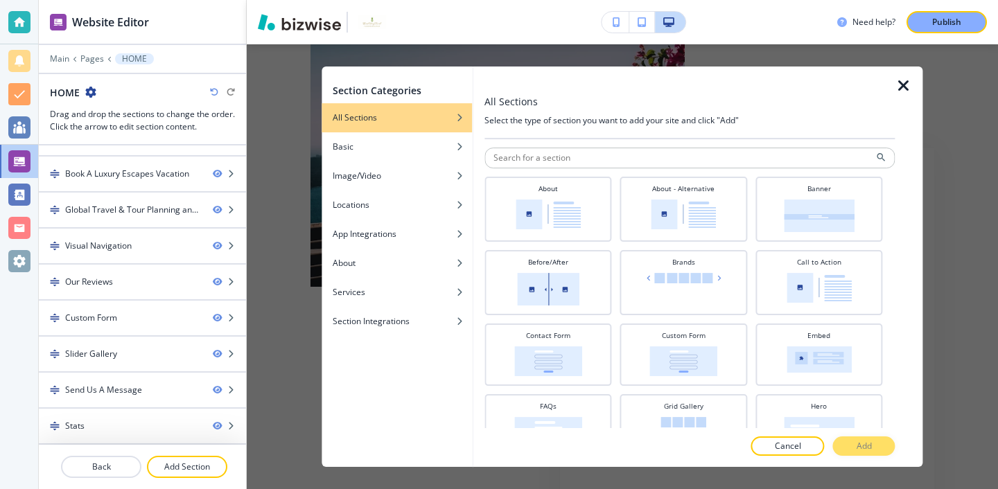
click at [900, 90] on icon "button" at bounding box center [904, 86] width 17 height 17
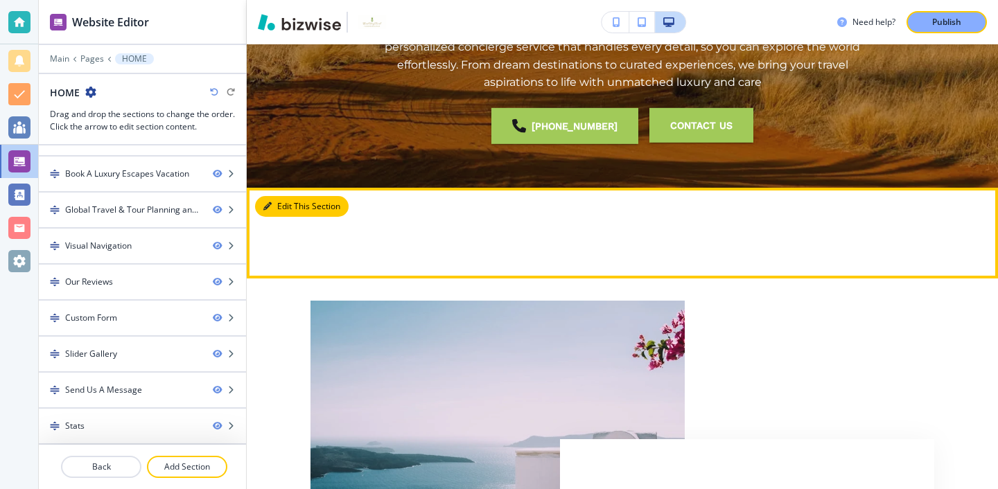
click at [286, 204] on button "Edit This Section" at bounding box center [302, 206] width 94 height 21
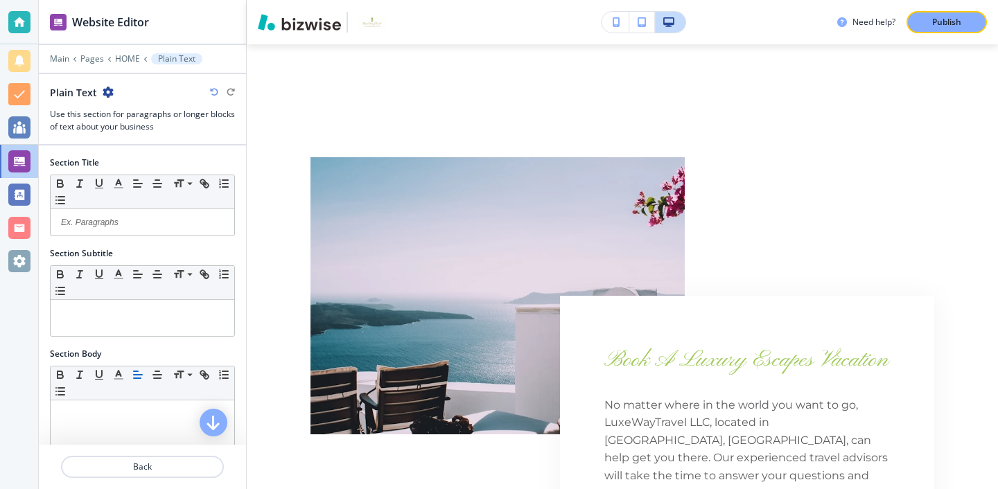
scroll to position [148, 0]
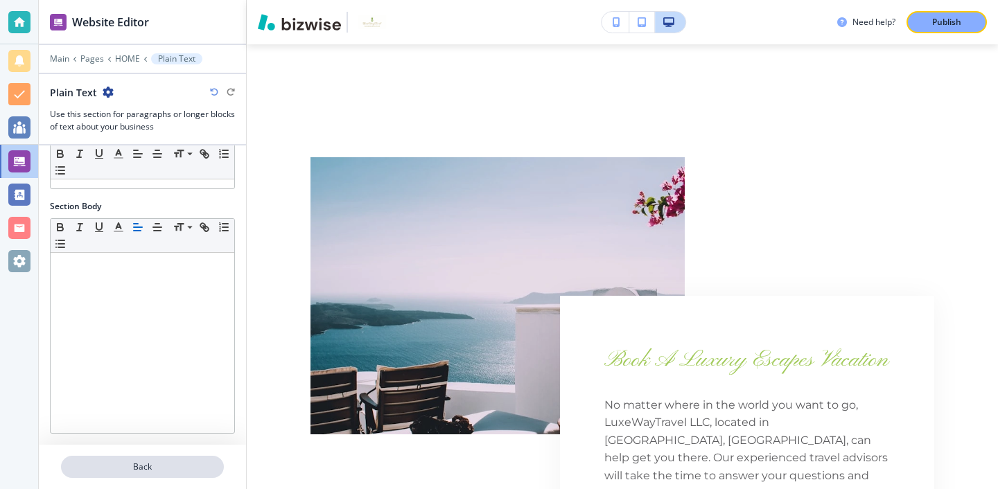
click at [220, 474] on button "Back" at bounding box center [142, 467] width 163 height 22
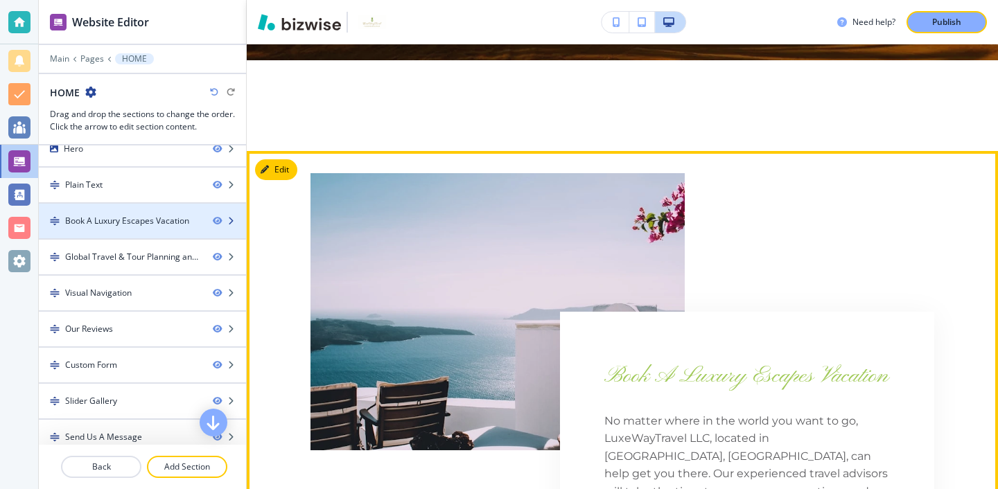
scroll to position [0, 0]
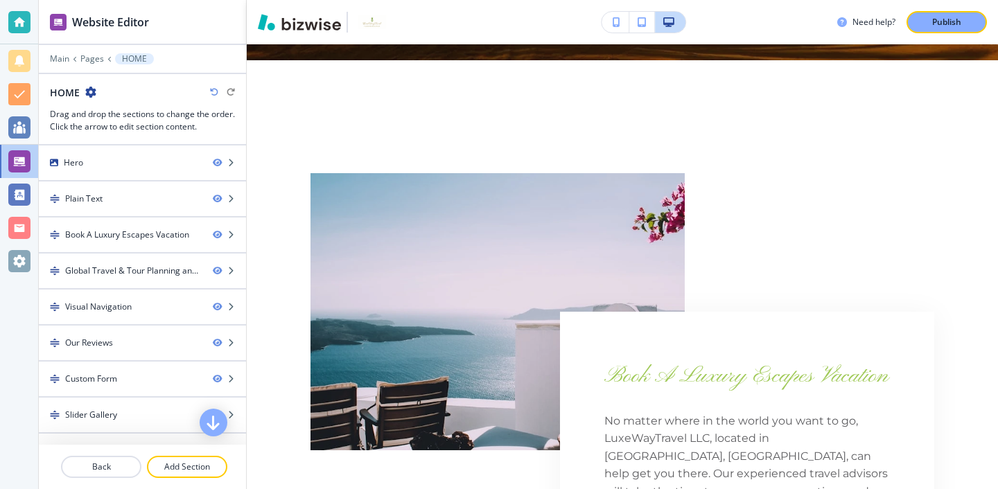
click at [87, 92] on icon "button" at bounding box center [90, 92] width 11 height 11
click at [176, 92] on div "HOME" at bounding box center [142, 92] width 185 height 15
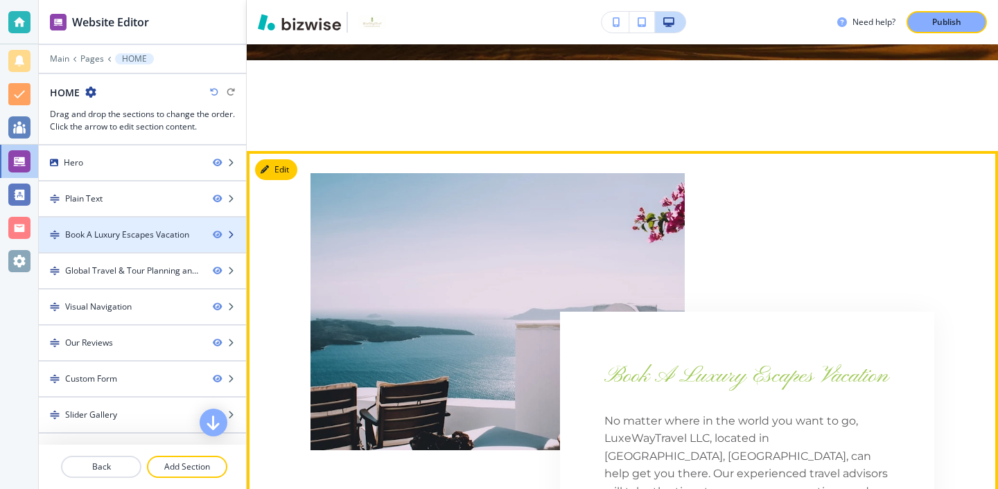
scroll to position [61, 0]
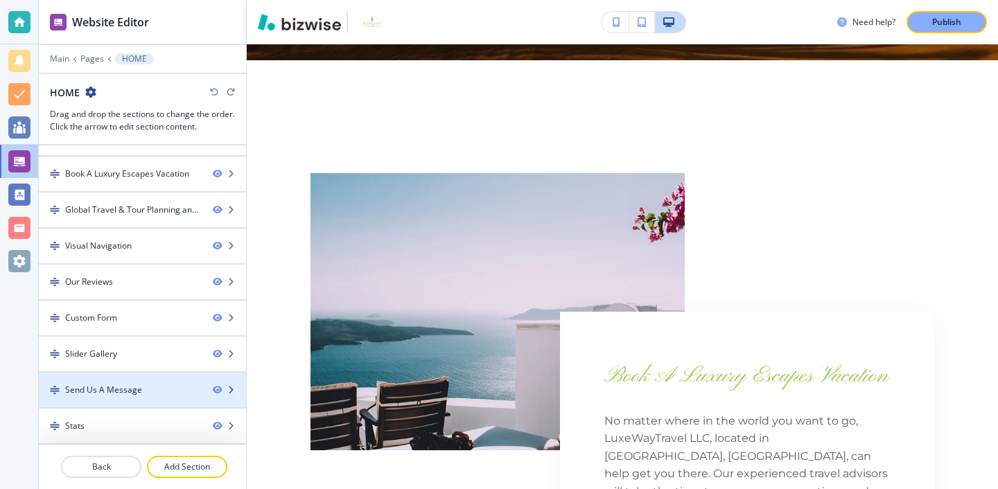
click at [142, 397] on div at bounding box center [142, 402] width 207 height 11
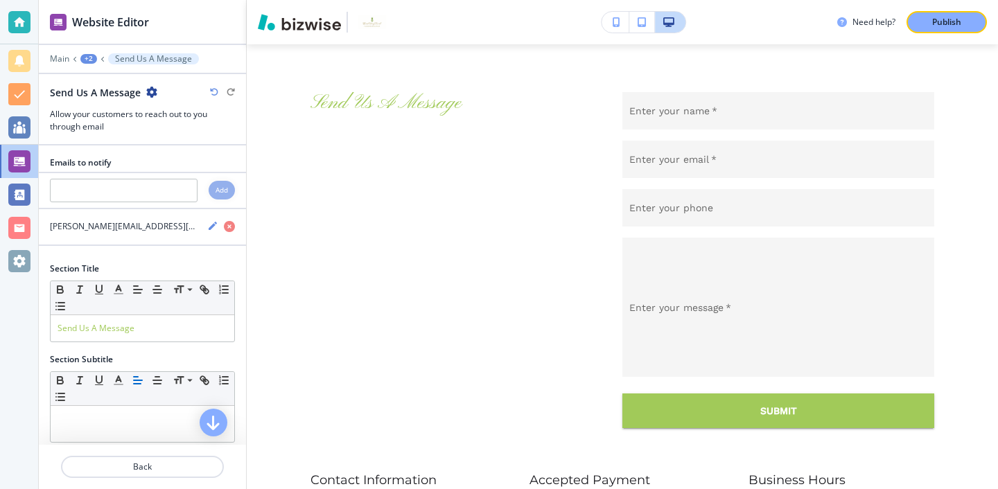
scroll to position [3682, 0]
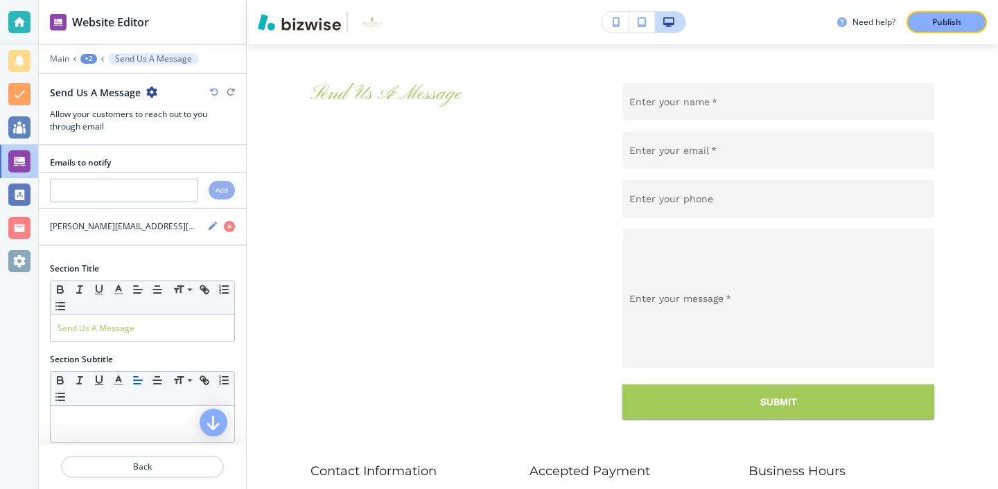
click at [148, 94] on icon "button" at bounding box center [151, 92] width 11 height 11
click at [148, 82] on div at bounding box center [142, 79] width 207 height 11
click at [138, 465] on p "Back" at bounding box center [142, 467] width 160 height 12
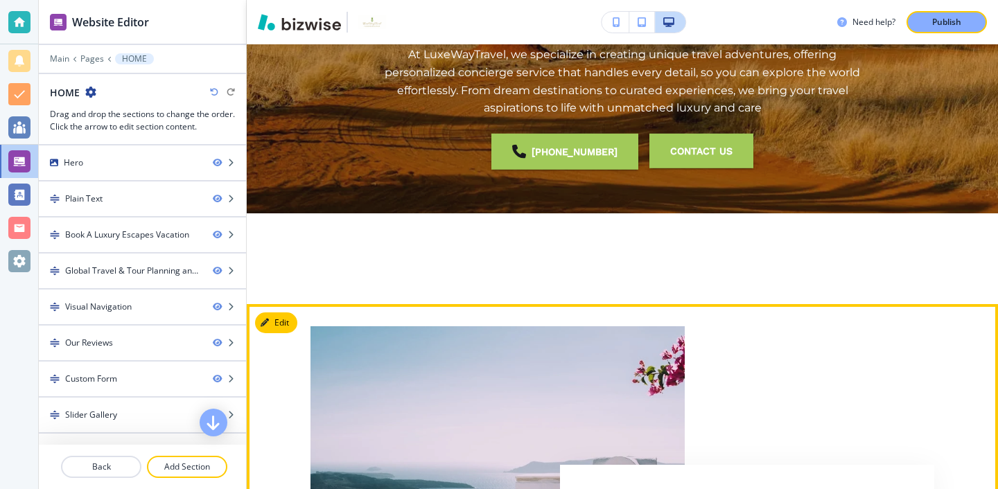
scroll to position [0, 0]
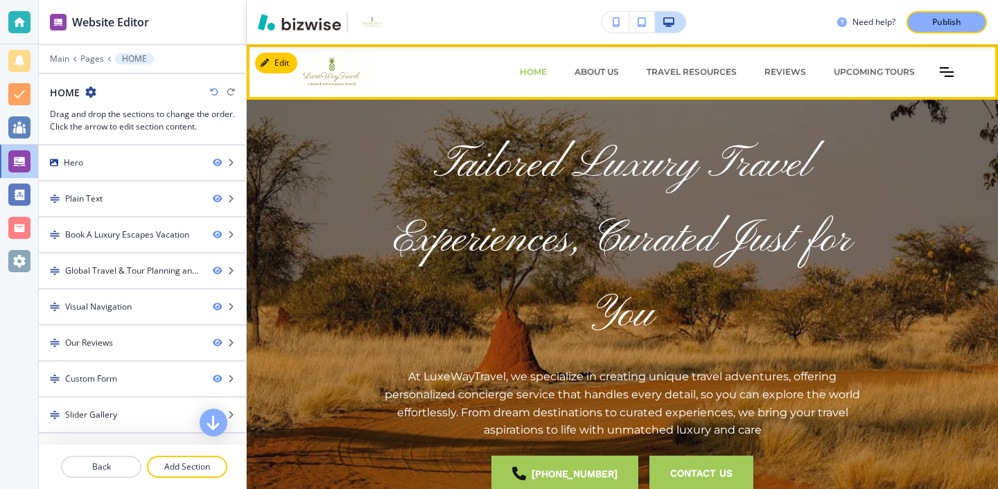
click at [940, 74] on icon "Toggle hamburger navigation menu" at bounding box center [947, 72] width 14 height 10
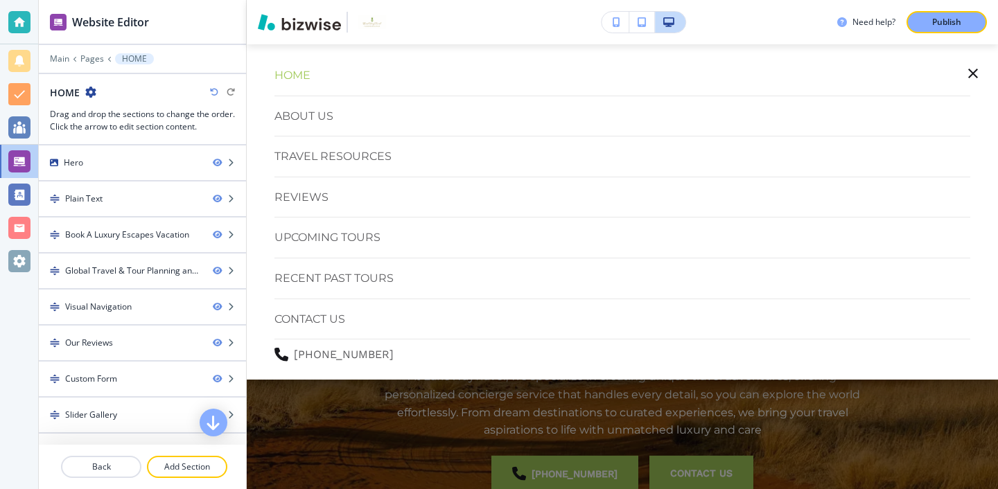
click at [736, 433] on div at bounding box center [622, 266] width 751 height 445
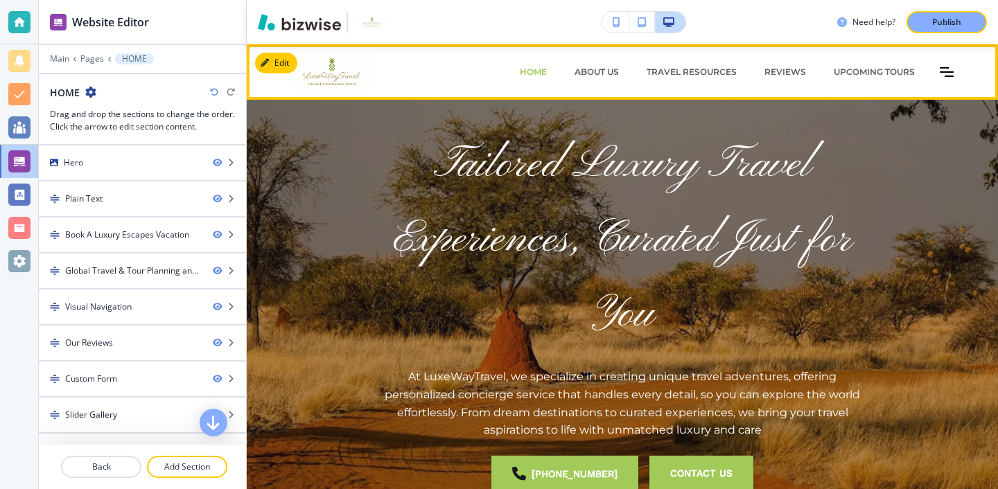
click at [853, 78] on div "Upcoming Tours" at bounding box center [874, 72] width 109 height 42
click at [853, 71] on p "Upcoming Tours" at bounding box center [874, 72] width 81 height 12
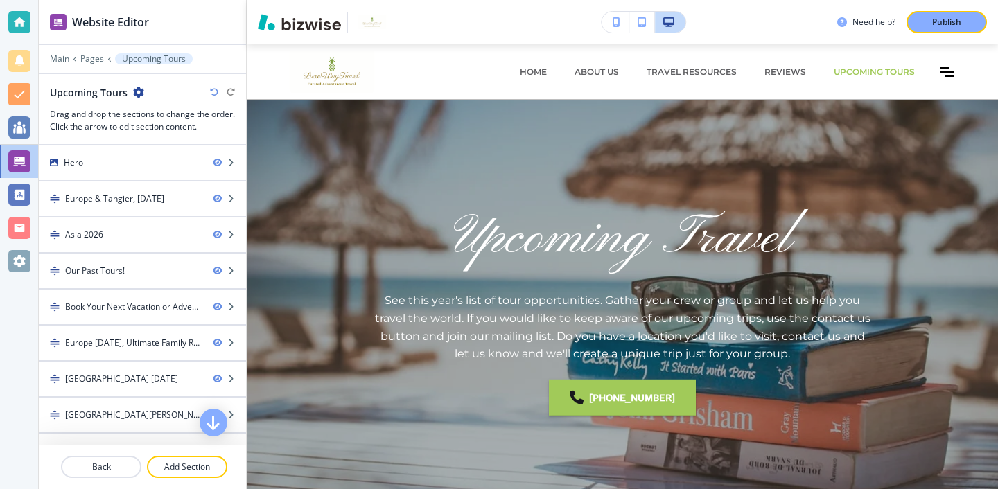
click at [137, 94] on icon "button" at bounding box center [138, 92] width 11 height 11
click at [148, 105] on button "Edit Page Settings" at bounding box center [176, 116] width 89 height 25
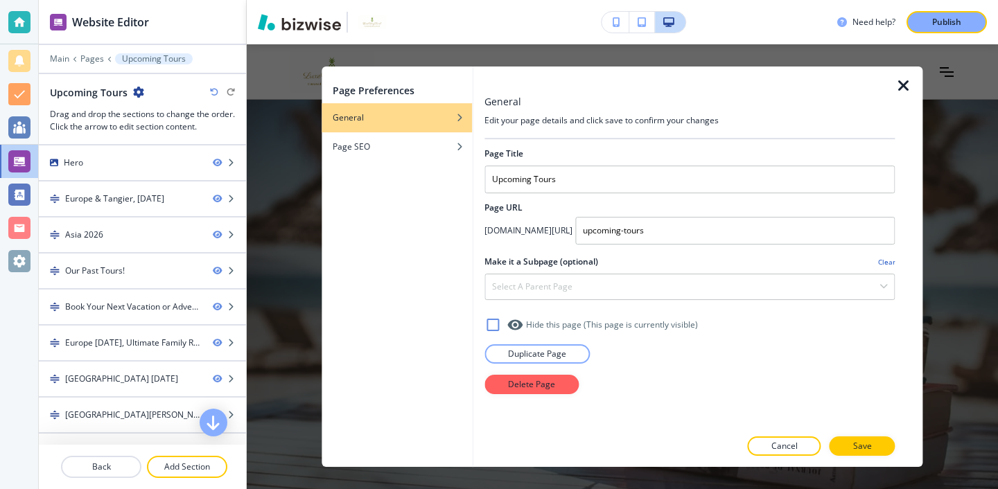
click at [905, 81] on icon "button" at bounding box center [904, 86] width 17 height 17
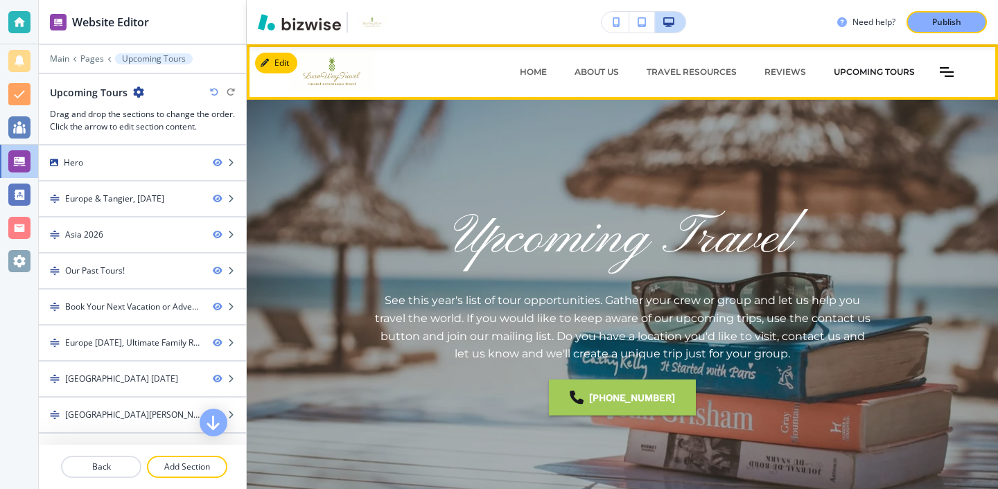
click at [887, 75] on p "Upcoming Tours" at bounding box center [874, 72] width 81 height 12
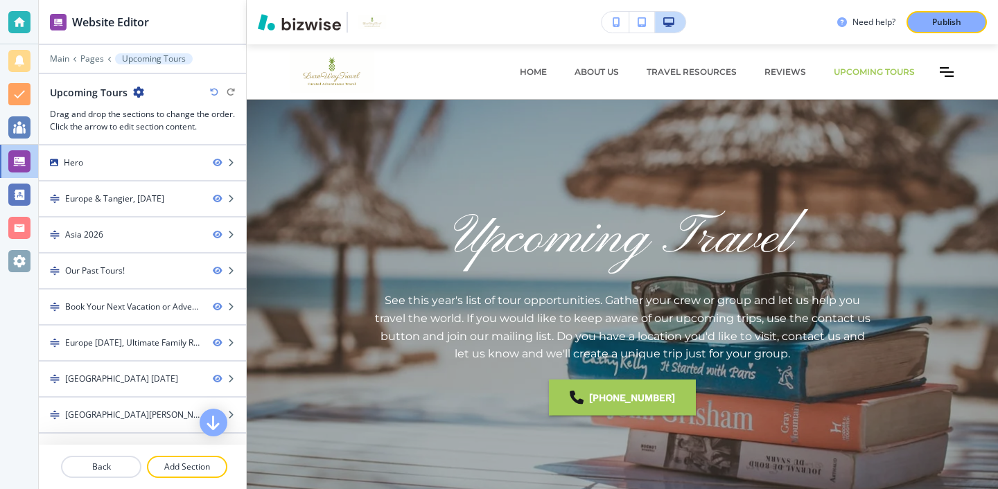
click at [136, 92] on icon "button" at bounding box center [138, 92] width 11 height 11
click at [154, 94] on div "Upcoming Tours" at bounding box center [142, 92] width 185 height 15
click at [141, 93] on icon "button" at bounding box center [138, 92] width 11 height 11
click at [157, 112] on p "Edit Page Settings" at bounding box center [176, 116] width 71 height 12
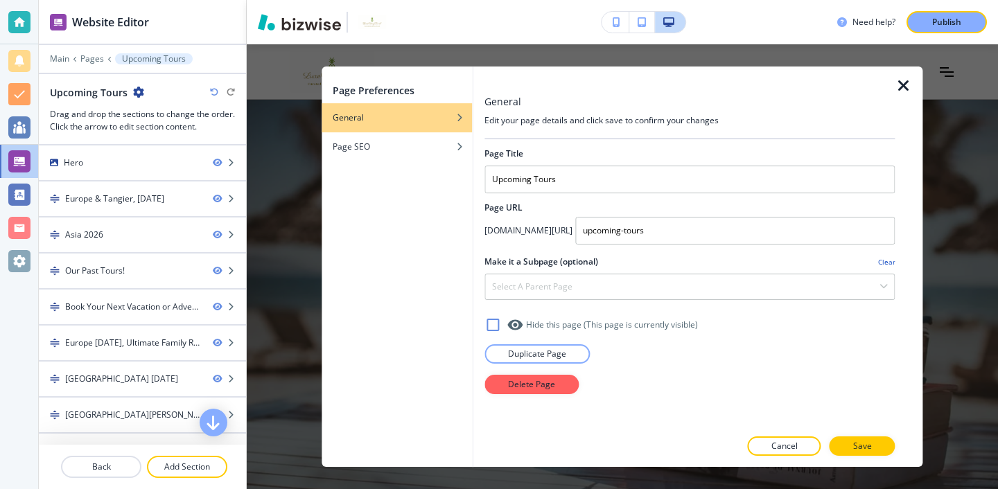
click at [908, 87] on icon "button" at bounding box center [904, 86] width 17 height 17
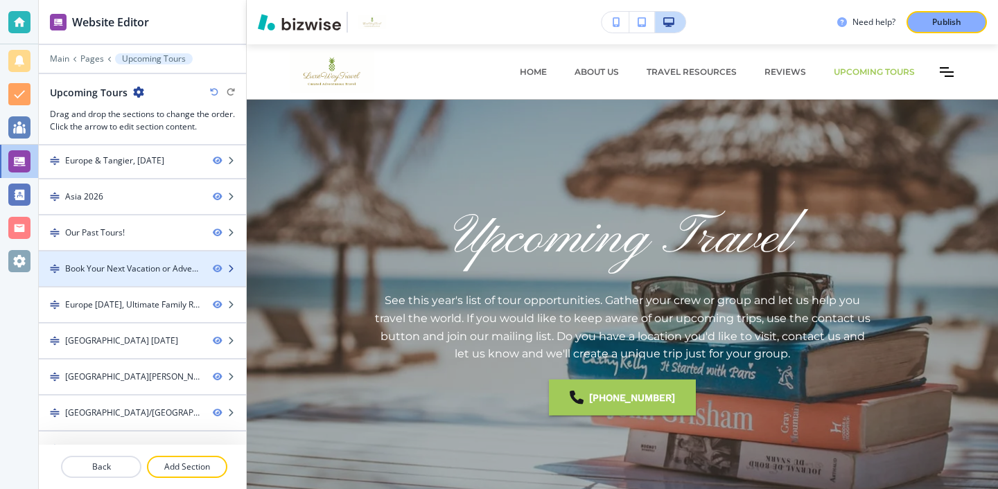
scroll to position [61, 0]
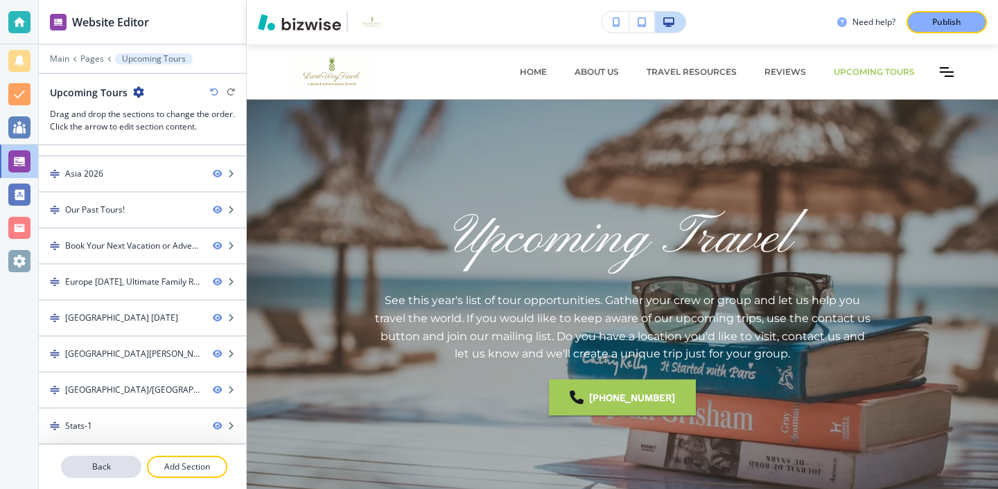
click at [99, 467] on p "Back" at bounding box center [101, 467] width 78 height 12
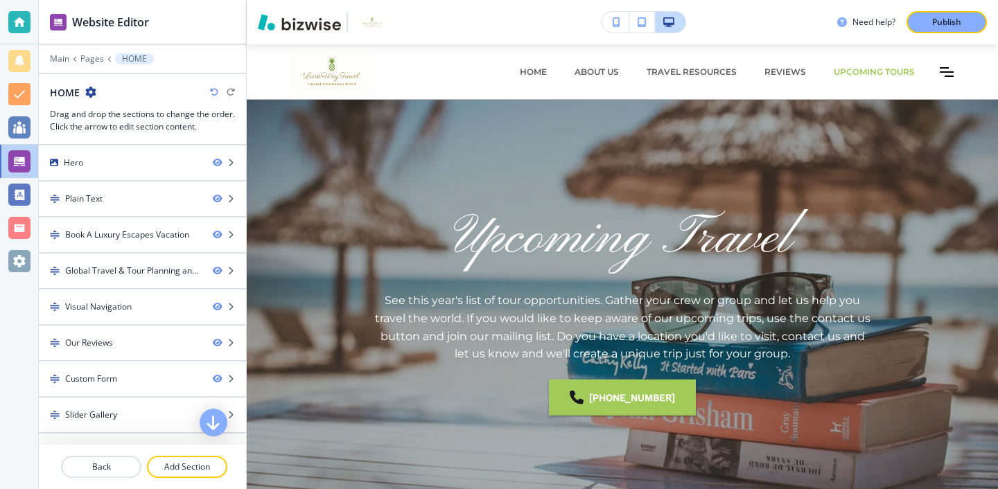
click at [89, 51] on div at bounding box center [142, 49] width 207 height 8
click at [89, 58] on p "Pages" at bounding box center [92, 59] width 24 height 10
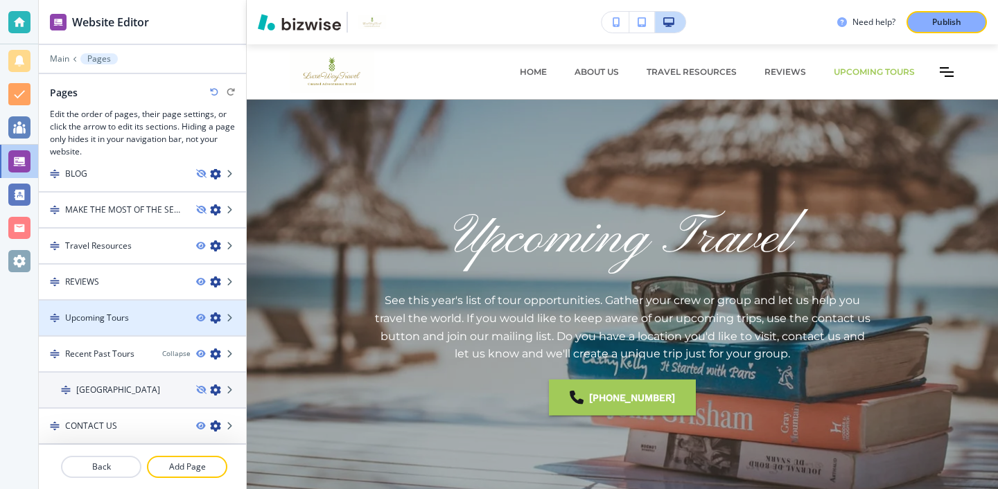
scroll to position [144, 0]
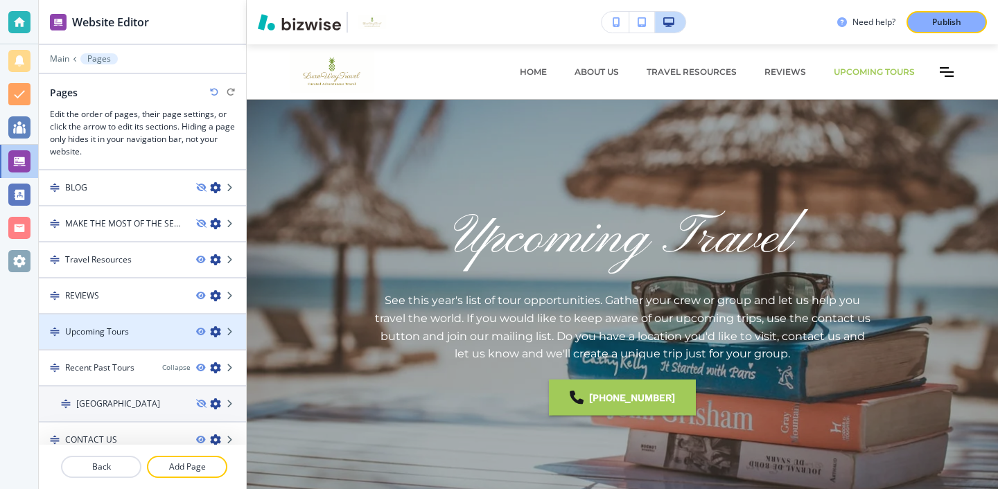
click at [133, 340] on div at bounding box center [142, 343] width 207 height 11
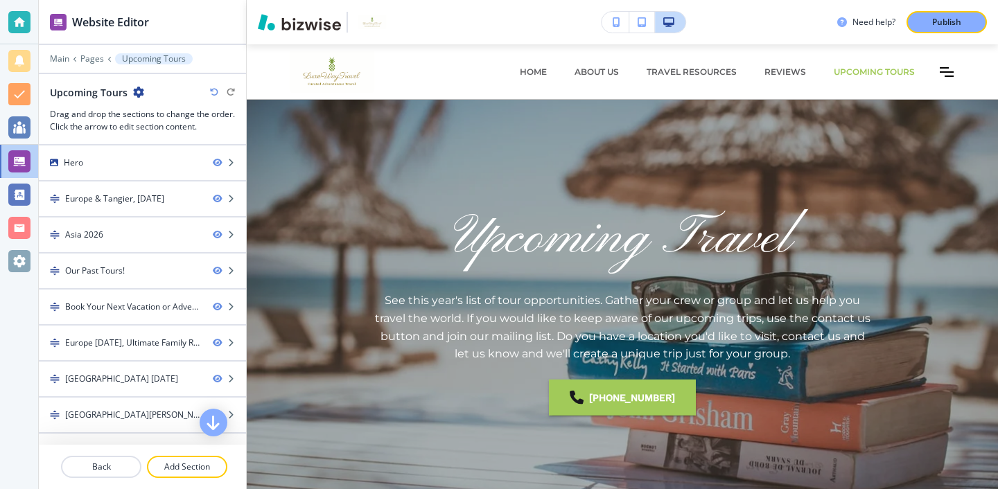
click at [143, 88] on div "Upcoming Tours" at bounding box center [142, 92] width 185 height 15
click at [138, 92] on icon "button" at bounding box center [138, 92] width 11 height 11
click at [136, 93] on icon "button" at bounding box center [138, 92] width 11 height 11
click at [153, 104] on button "Edit Page Settings" at bounding box center [176, 116] width 89 height 25
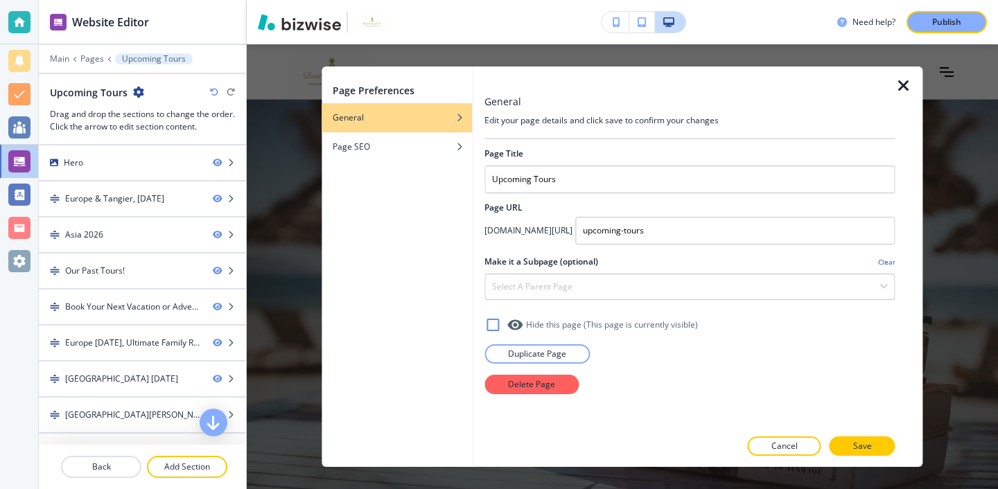
click at [898, 78] on icon "button" at bounding box center [904, 86] width 17 height 17
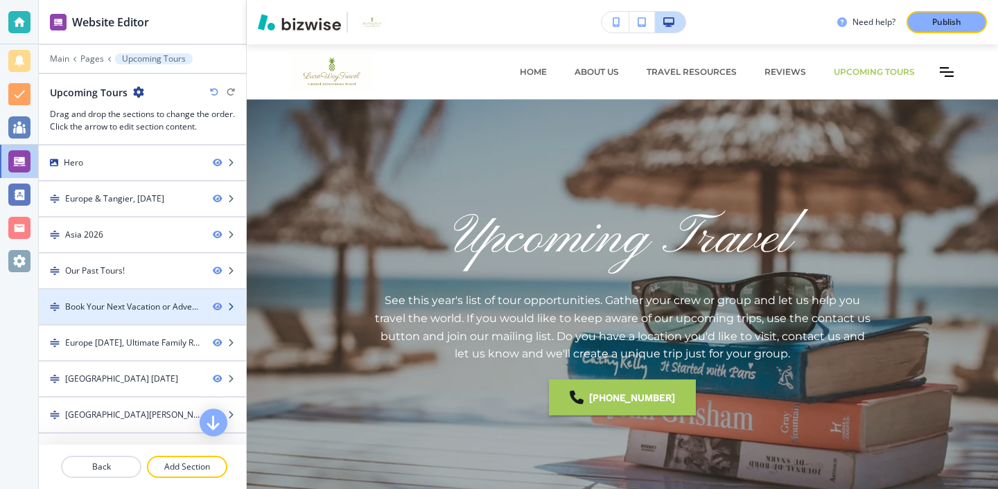
scroll to position [61, 0]
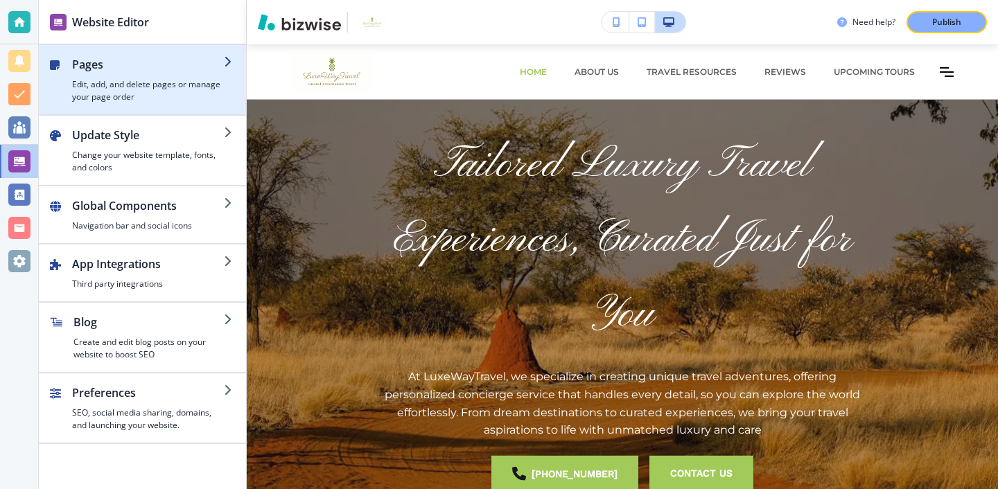
click at [180, 105] on div "button" at bounding box center [142, 108] width 207 height 11
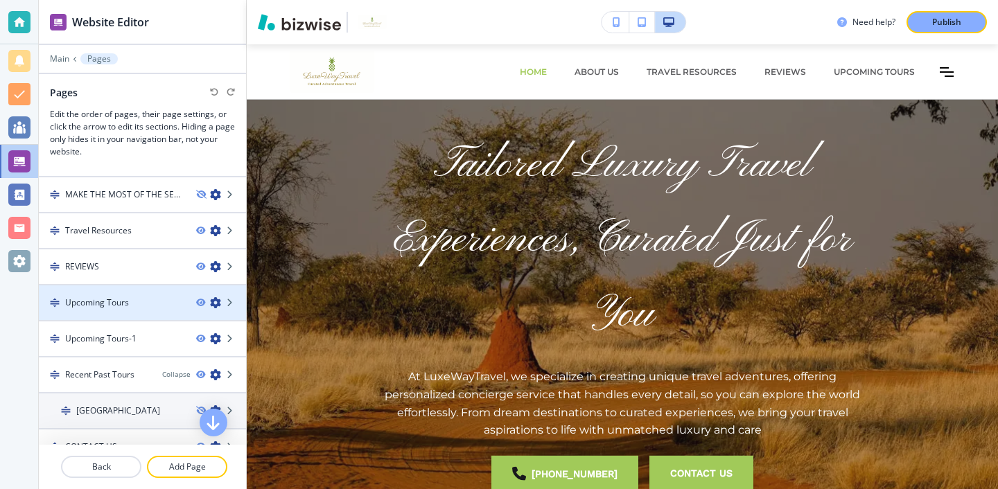
scroll to position [178, 0]
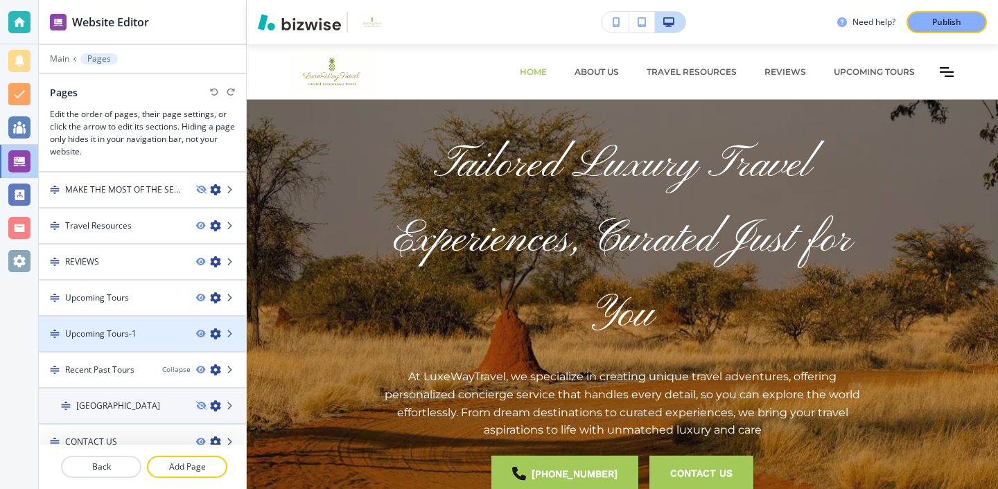
click at [157, 338] on div "Upcoming Tours-1" at bounding box center [112, 334] width 146 height 12
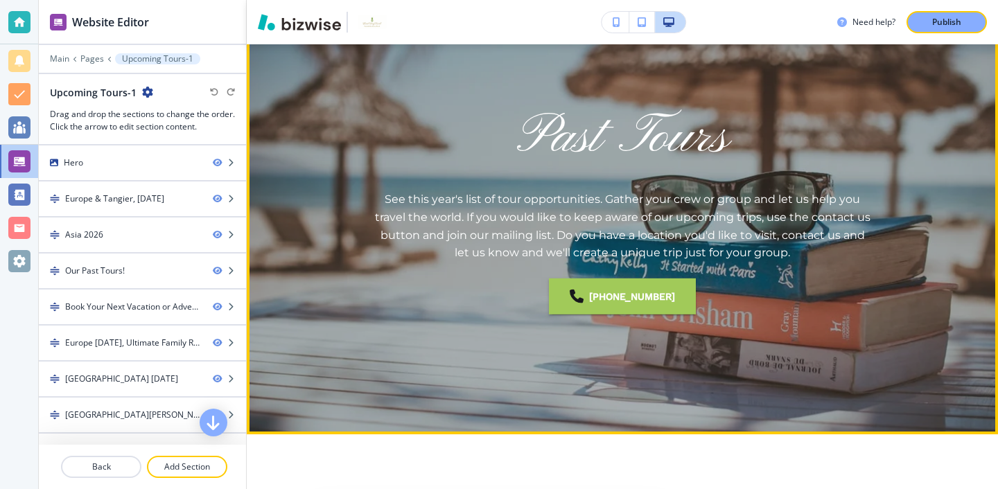
scroll to position [101, 0]
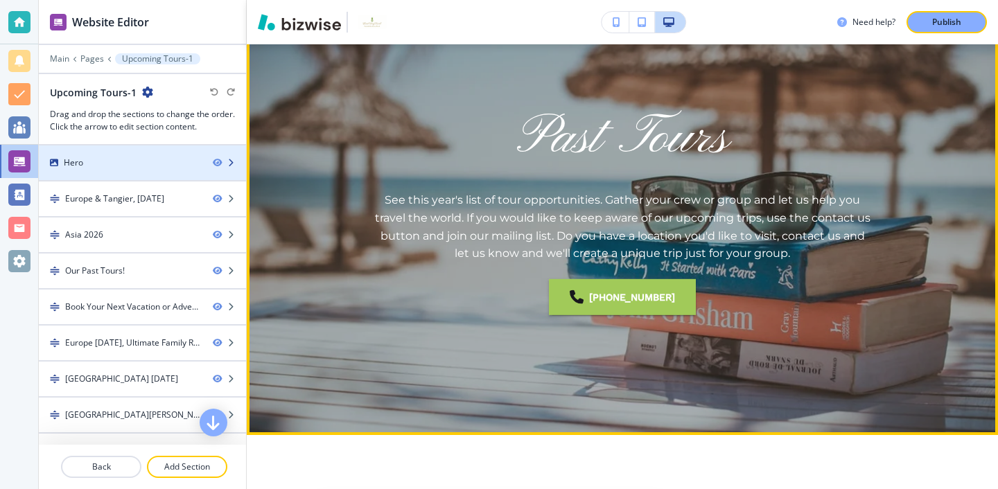
click at [120, 163] on div "Hero" at bounding box center [120, 163] width 163 height 12
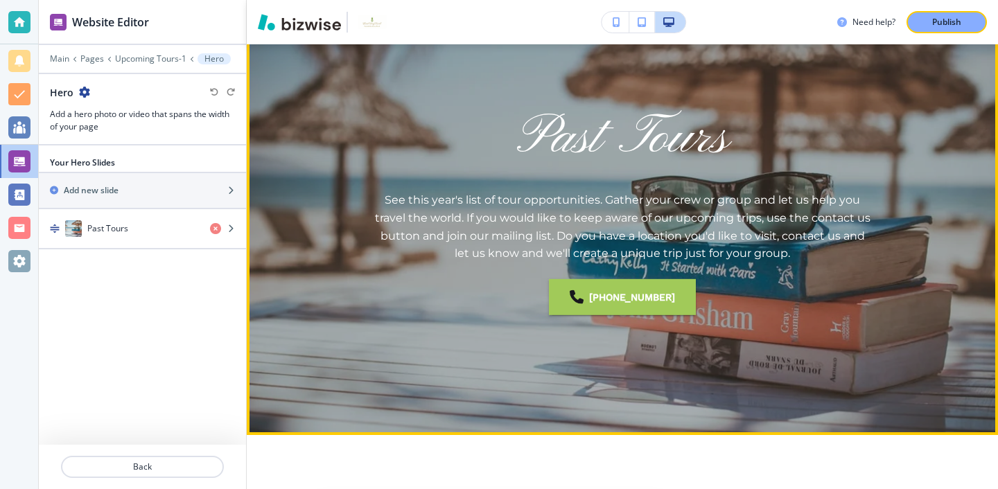
scroll to position [55, 0]
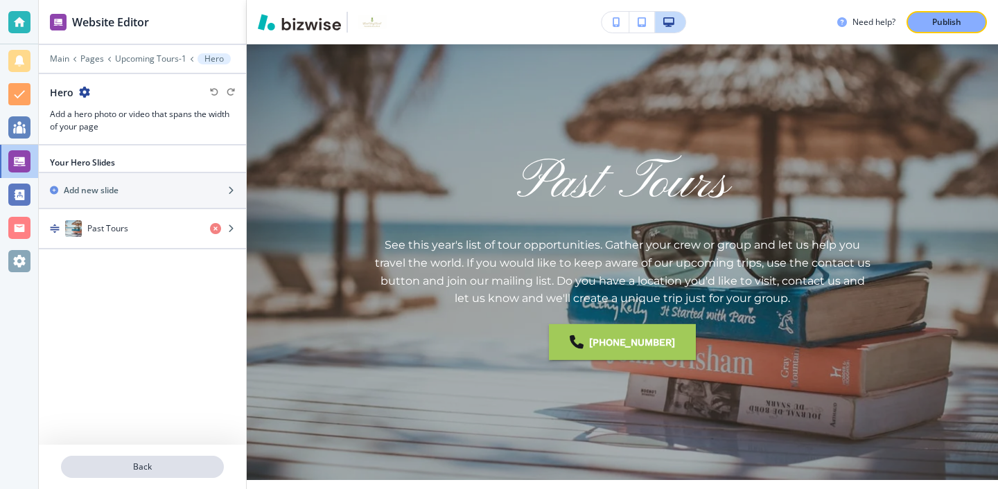
click at [139, 462] on p "Back" at bounding box center [142, 467] width 160 height 12
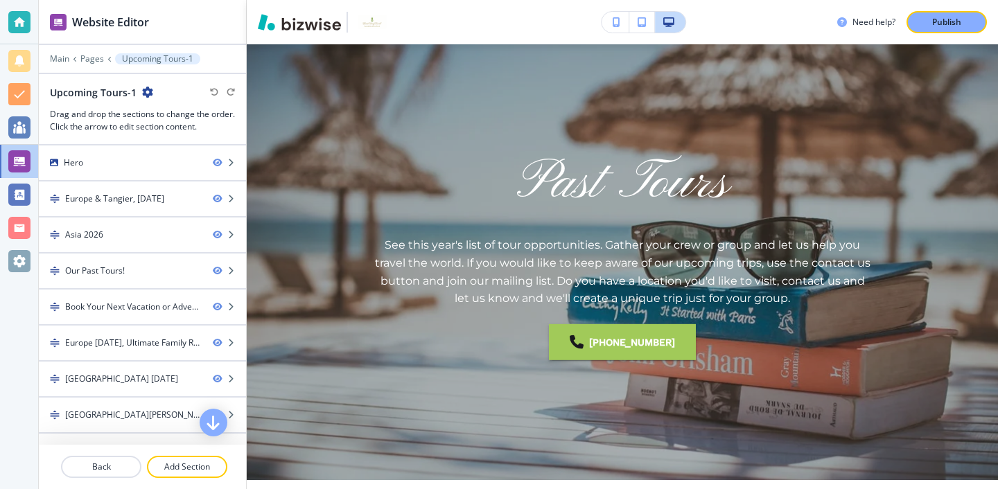
click at [139, 462] on p "Back" at bounding box center [101, 467] width 78 height 12
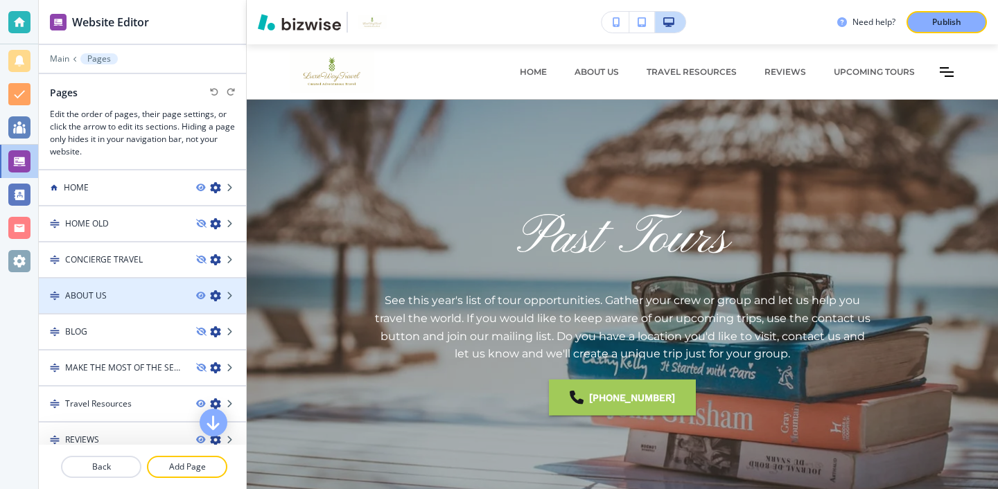
scroll to position [194, 0]
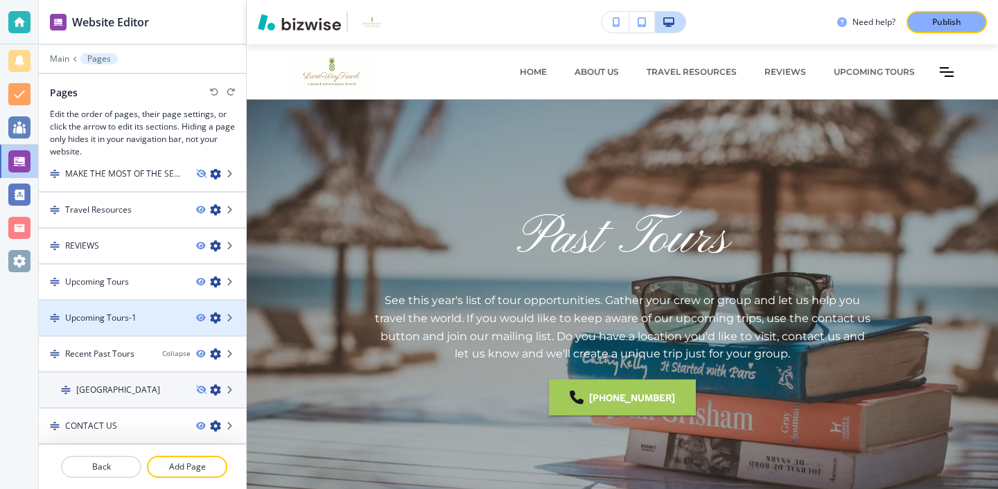
click at [164, 333] on div at bounding box center [142, 329] width 207 height 11
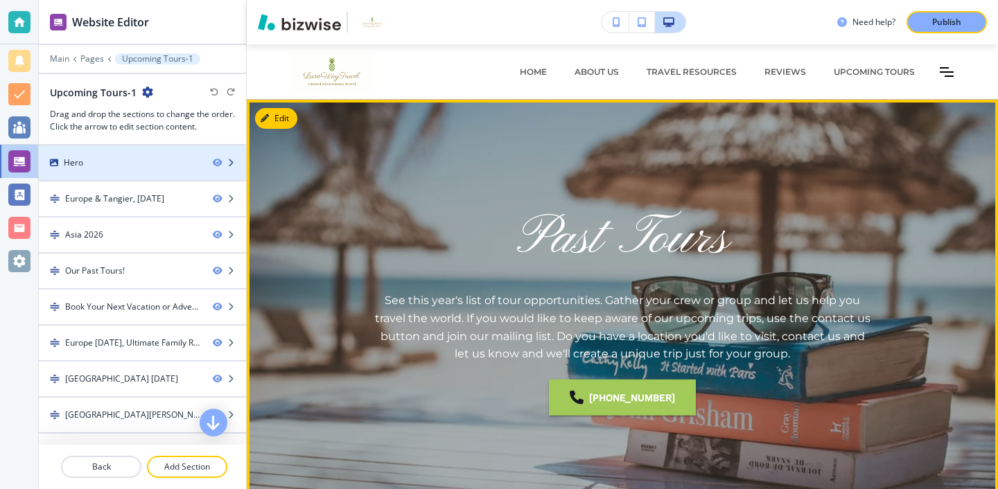
click at [153, 169] on div at bounding box center [142, 174] width 207 height 11
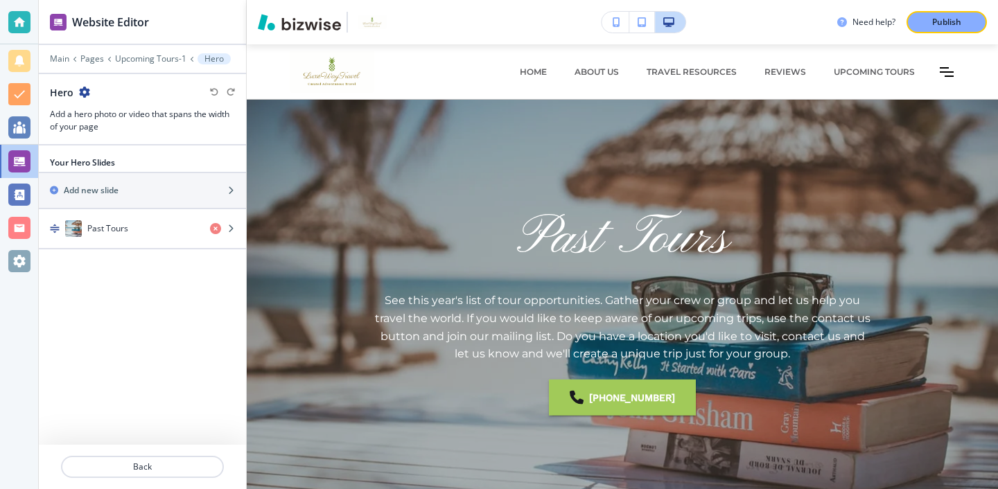
scroll to position [55, 0]
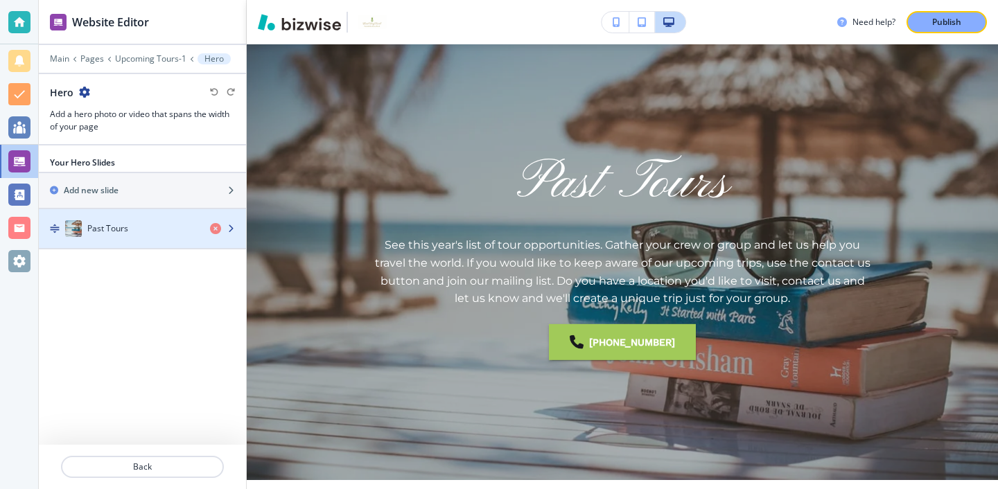
click at [155, 233] on div "Past Tours" at bounding box center [119, 228] width 160 height 17
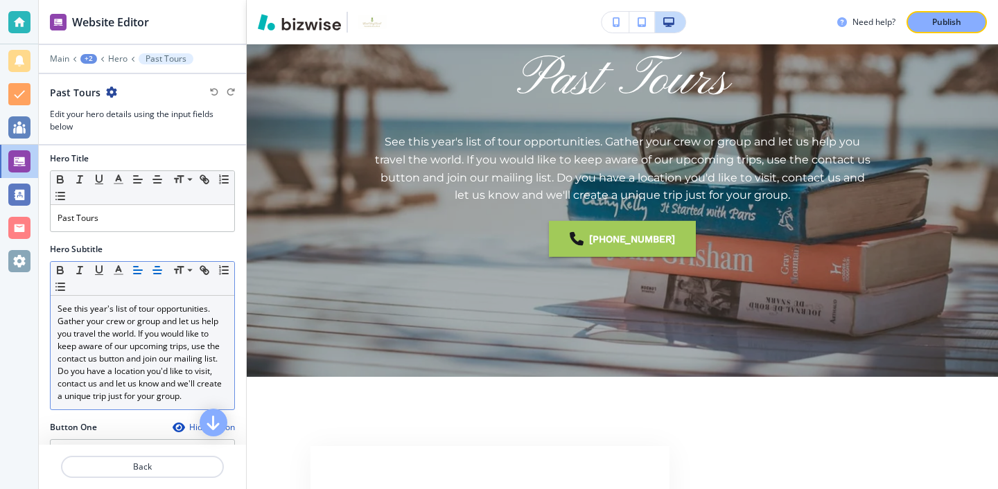
scroll to position [0, 0]
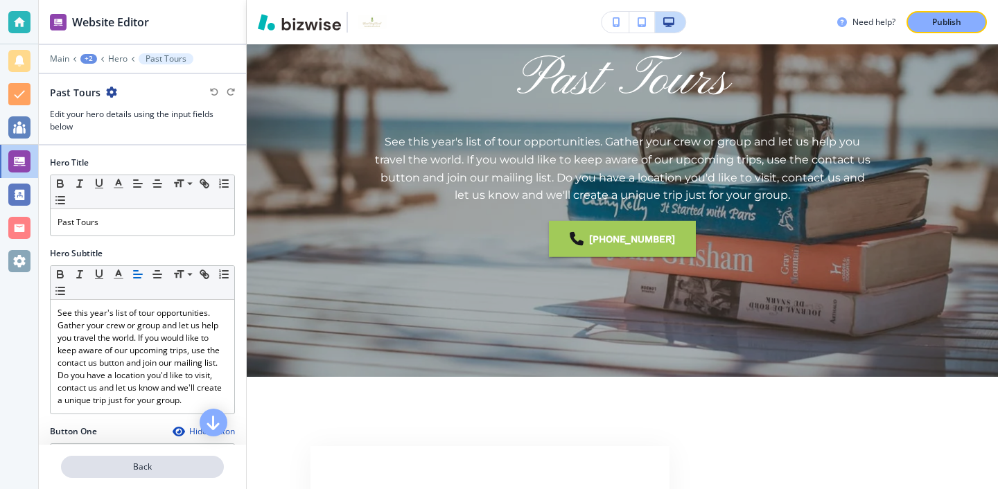
click at [164, 471] on p "Back" at bounding box center [142, 467] width 160 height 12
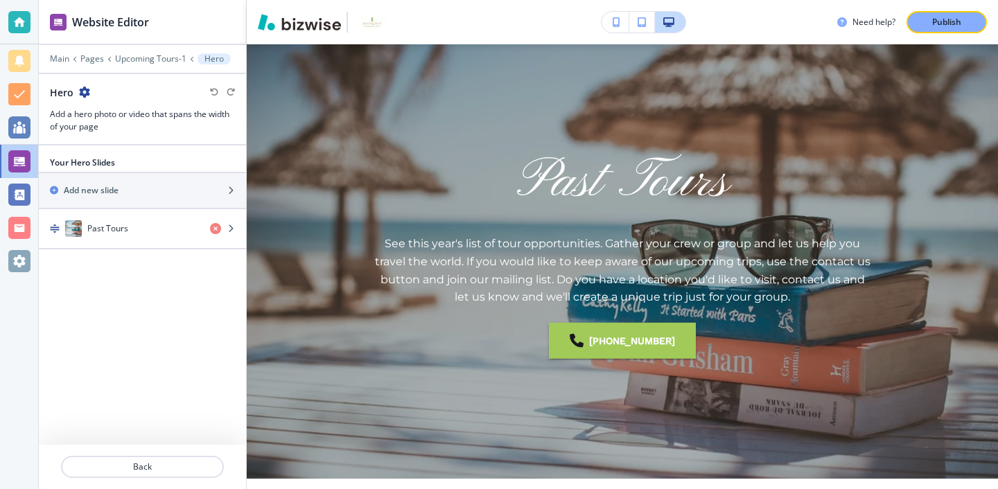
scroll to position [55, 0]
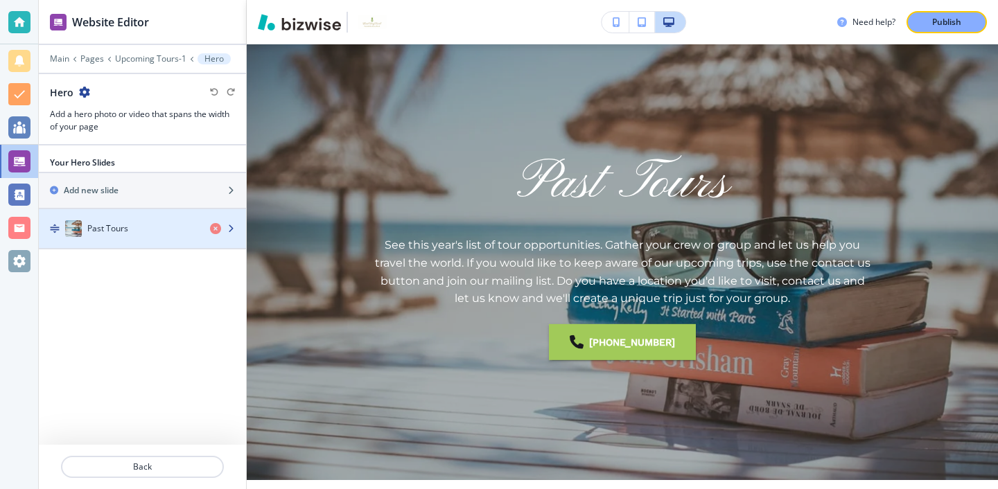
click at [112, 238] on div "button" at bounding box center [142, 242] width 207 height 11
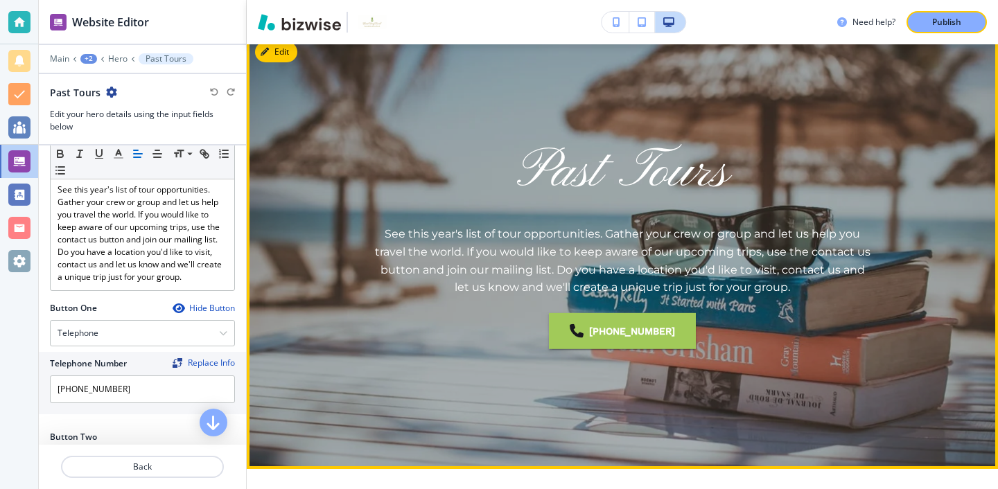
scroll to position [0, 0]
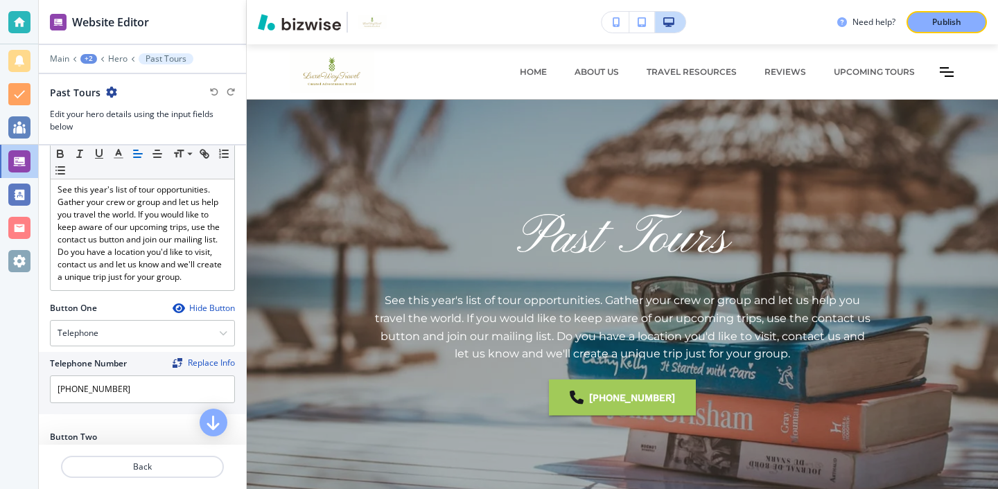
drag, startPoint x: 154, startPoint y: 464, endPoint x: 241, endPoint y: 376, distance: 124.0
click at [241, 376] on div "Website Editor Main +2 Hero Past Tours Past Tours Edit your hero details using …" at bounding box center [142, 244] width 207 height 489
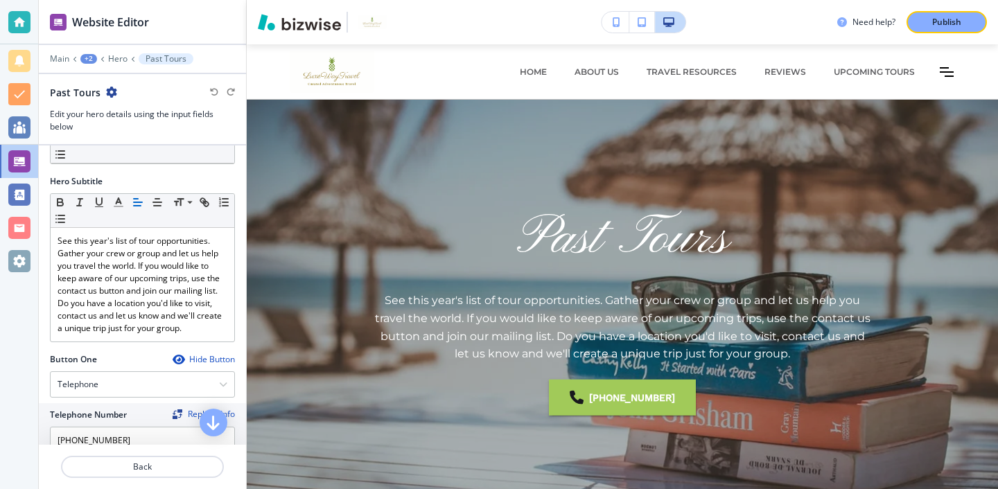
scroll to position [67, 0]
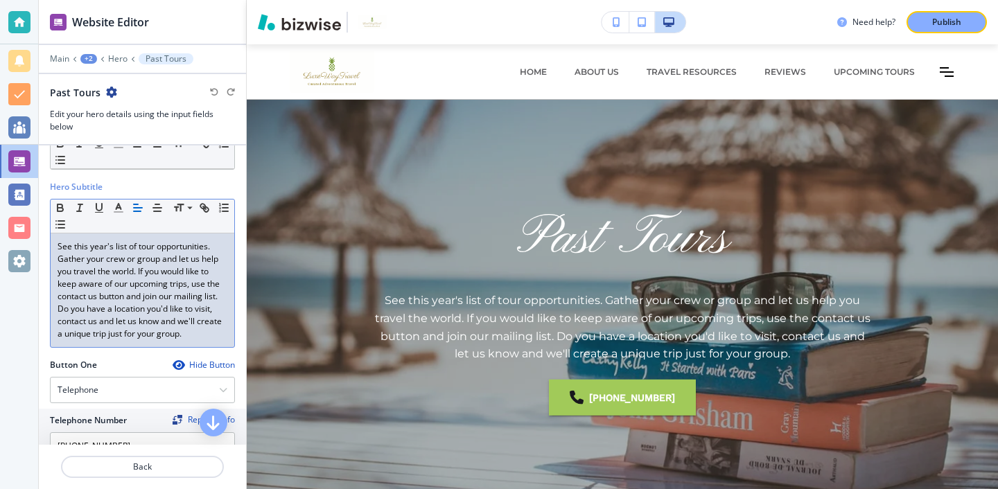
click at [193, 342] on div "See this year's list of tour opportunities. Gather your crew or group and let u…" at bounding box center [143, 291] width 184 height 114
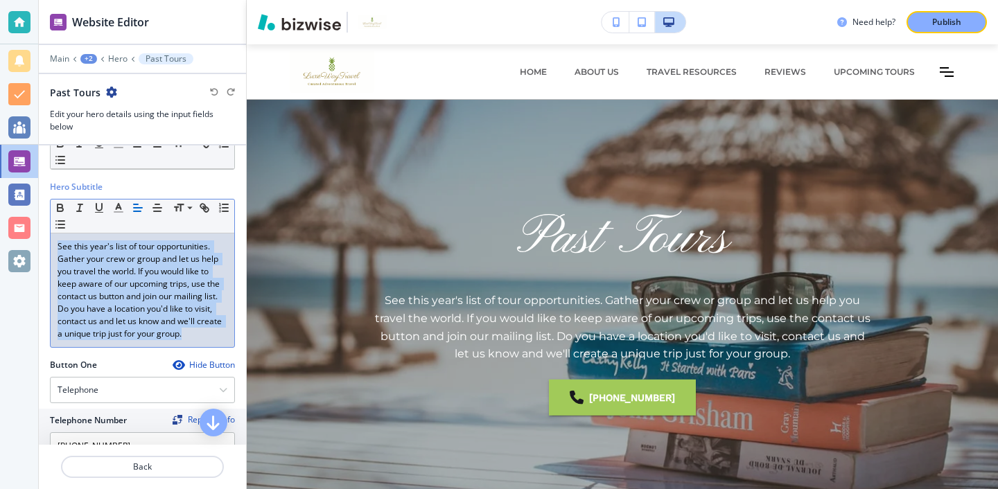
drag, startPoint x: 193, startPoint y: 342, endPoint x: 49, endPoint y: 245, distance: 173.4
click at [50, 243] on div "Small Normal Large Huge See this year's list of tour opportunities. Gather your…" at bounding box center [142, 273] width 185 height 149
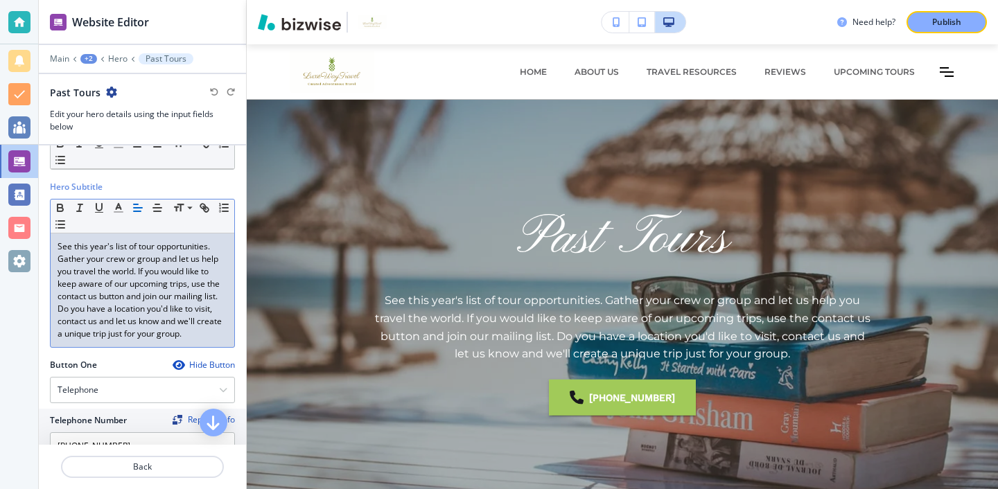
click at [186, 308] on p "See this year's list of tour opportunities. Gather your crew or group and let u…" at bounding box center [143, 291] width 170 height 100
click at [190, 329] on p "See this year's list of tour opportunities. Gather your crew or group and let u…" at bounding box center [143, 291] width 170 height 100
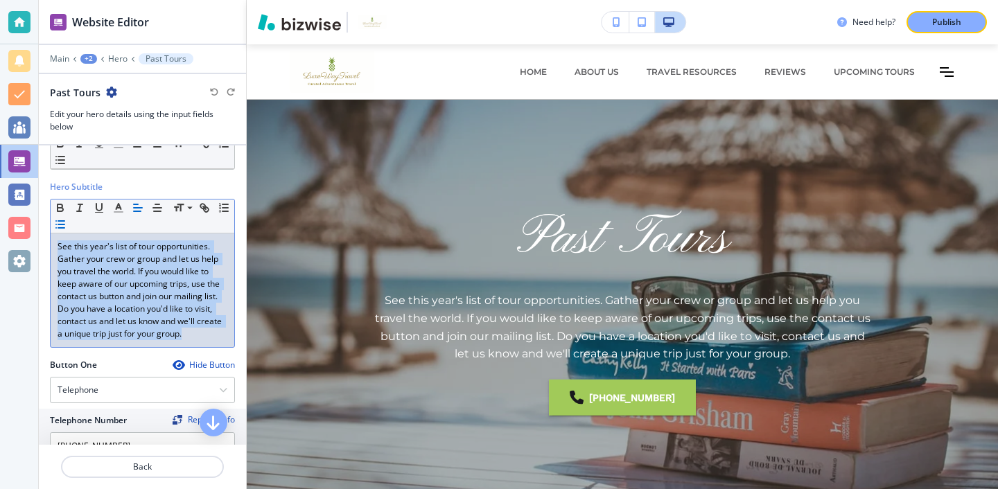
drag, startPoint x: 196, startPoint y: 331, endPoint x: 67, endPoint y: 231, distance: 163.6
click at [67, 231] on div "Small Normal Large Huge See this year's list of tour opportunities. Gather your…" at bounding box center [142, 273] width 185 height 149
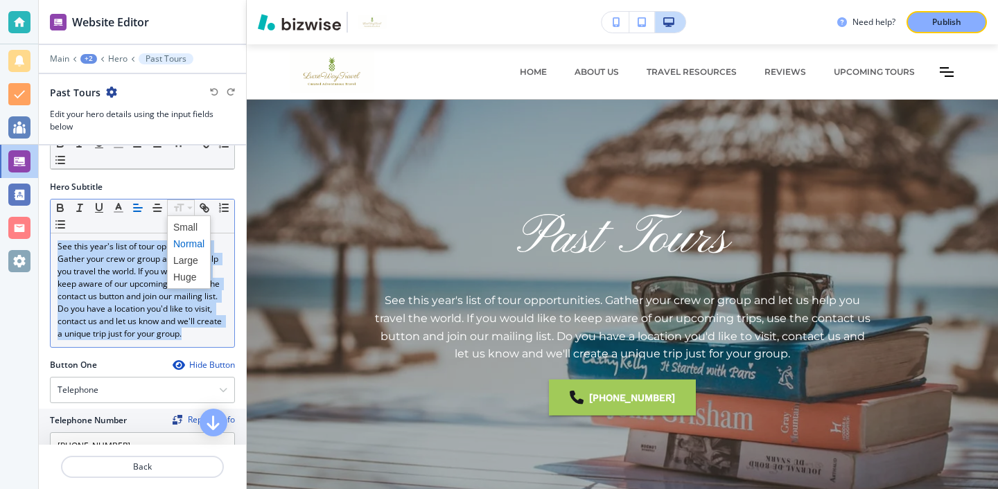
click at [182, 207] on icon at bounding box center [190, 208] width 17 height 12
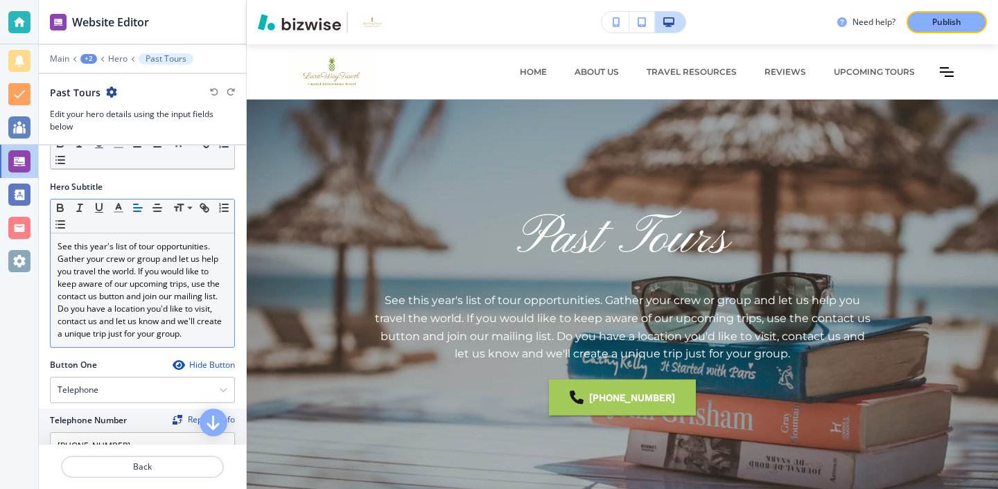
click at [190, 314] on p "See this year's list of tour opportunities. Gather your crew or group and let u…" at bounding box center [143, 291] width 170 height 100
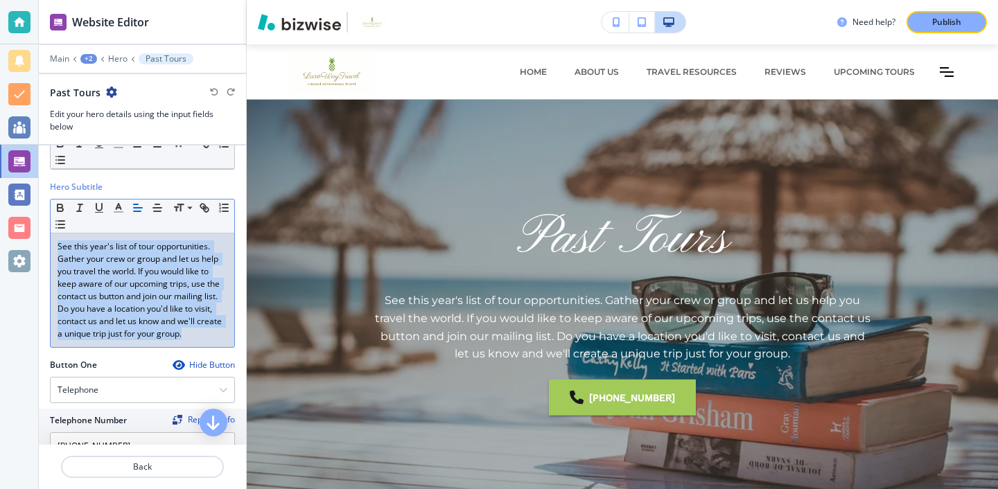
drag, startPoint x: 200, startPoint y: 336, endPoint x: 73, endPoint y: 234, distance: 162.7
click at [73, 234] on div "See this year's list of tour opportunities. Gather your crew or group and let u…" at bounding box center [143, 291] width 184 height 114
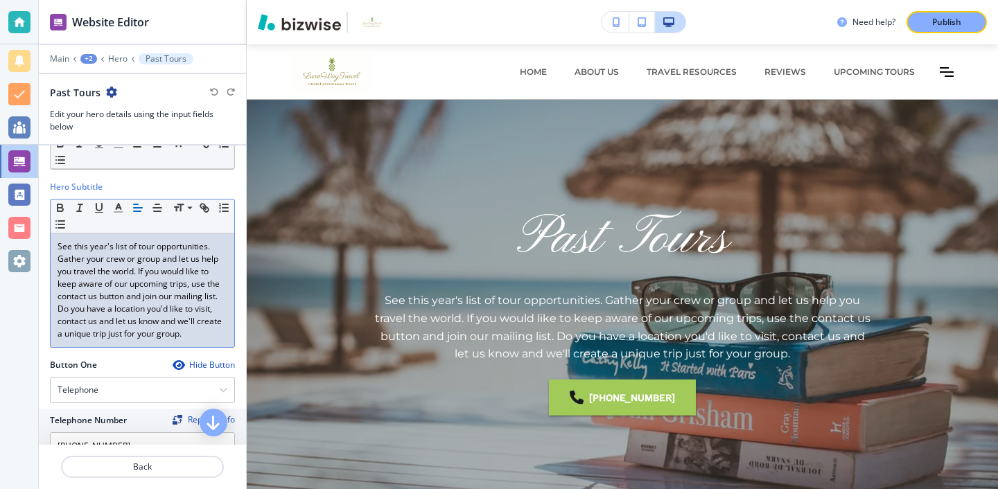
click at [177, 267] on p "See this year's list of tour opportunities. Gather your crew or group and let u…" at bounding box center [143, 291] width 170 height 100
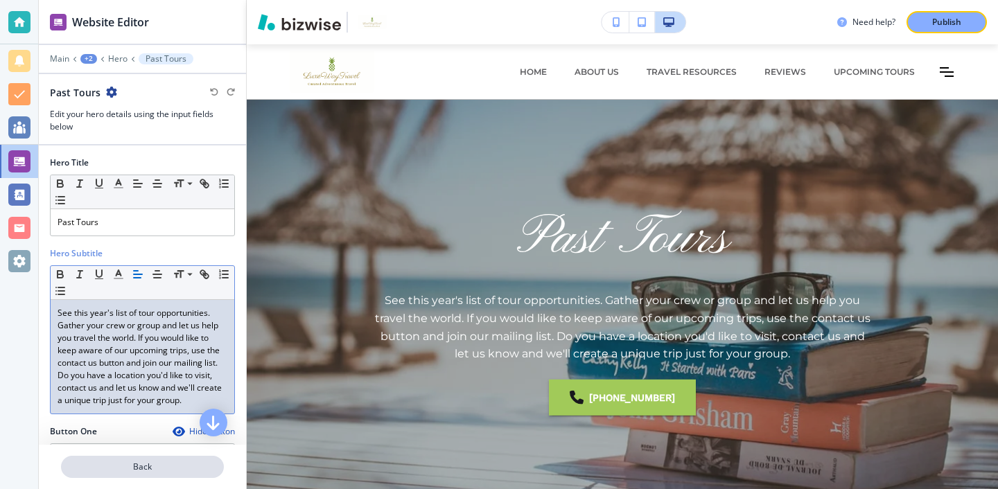
click at [171, 461] on p "Back" at bounding box center [142, 467] width 160 height 12
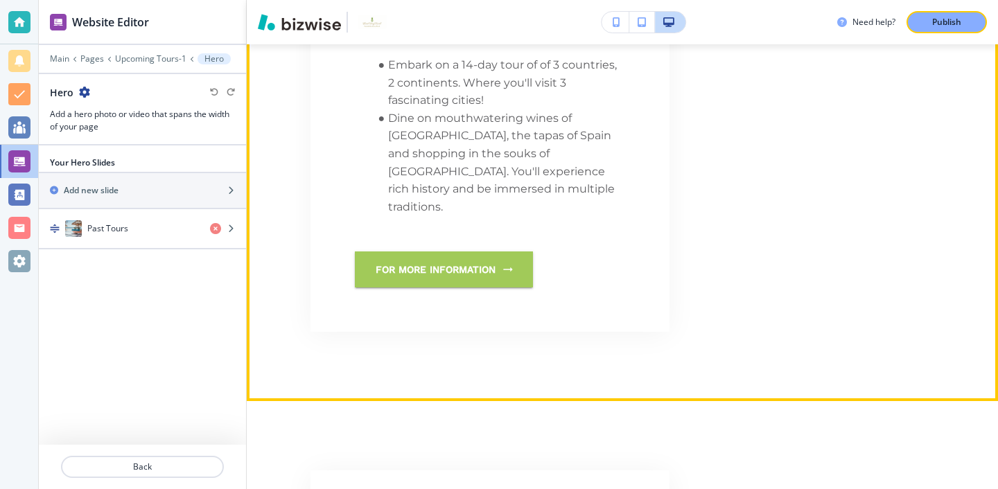
scroll to position [943, 0]
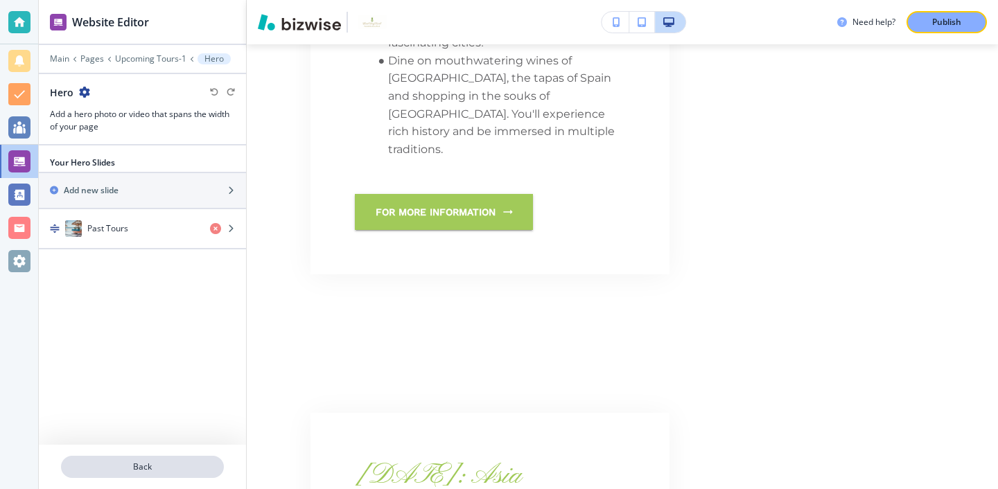
click at [170, 464] on p "Back" at bounding box center [142, 467] width 160 height 12
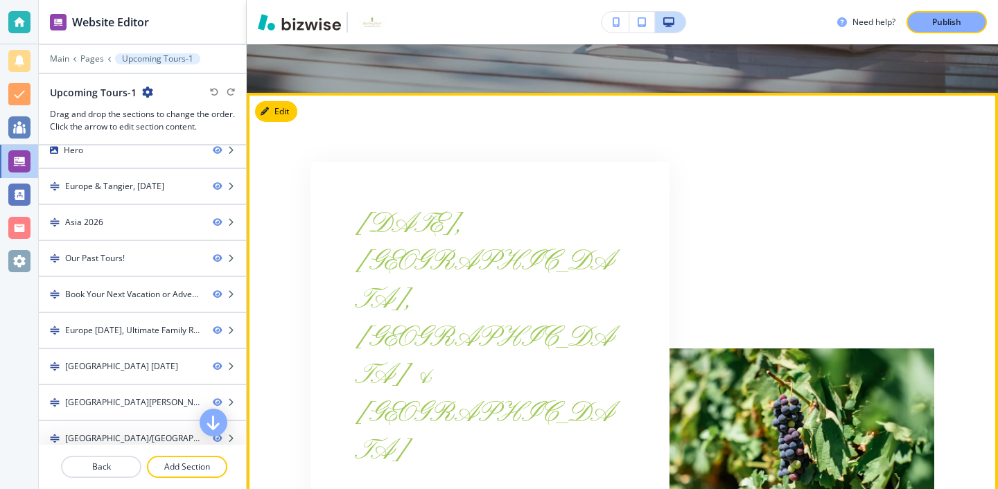
scroll to position [456, 0]
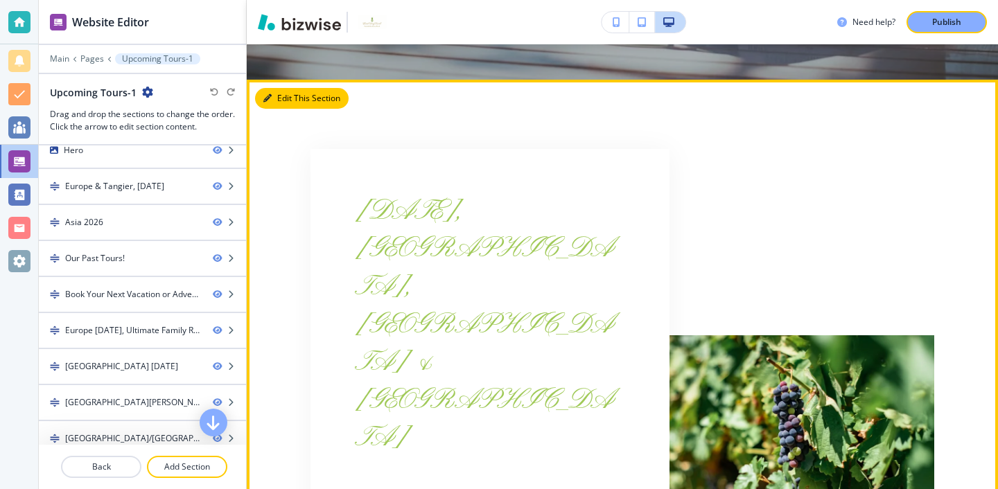
click at [272, 103] on button "Edit This Section" at bounding box center [302, 98] width 94 height 21
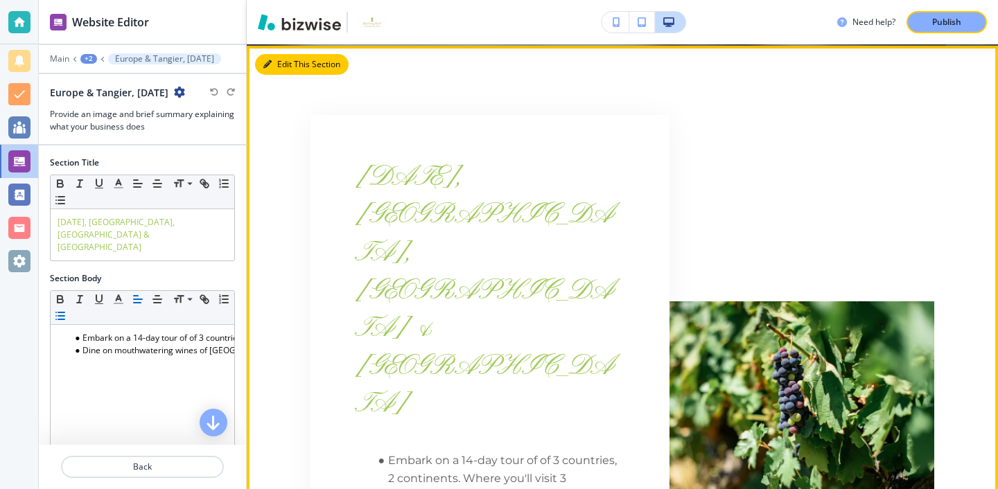
scroll to position [491, 0]
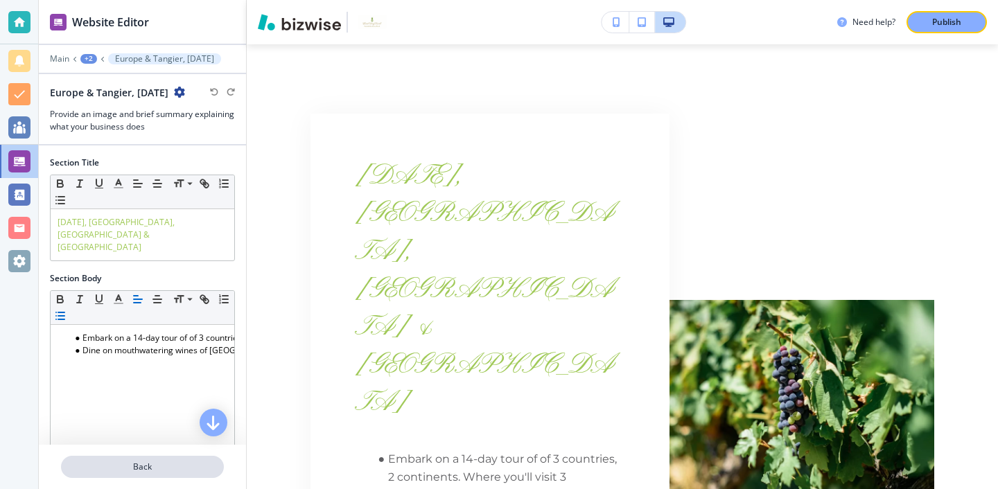
click at [171, 465] on p "Back" at bounding box center [142, 467] width 160 height 12
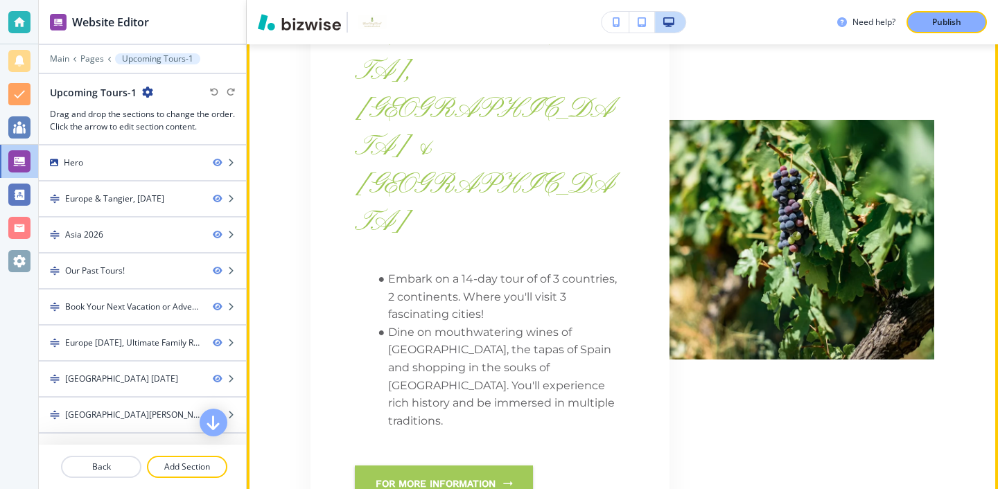
scroll to position [722, 0]
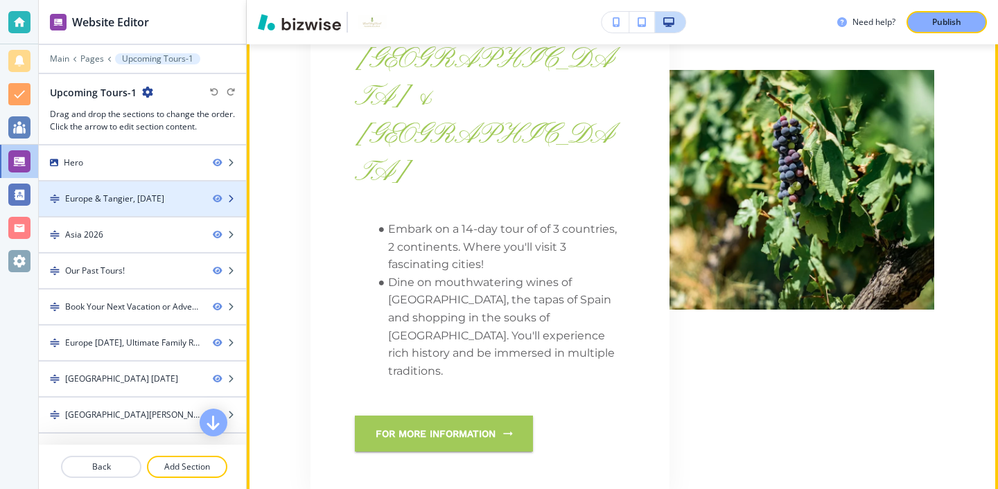
click at [177, 200] on div "Europe & Tangier, Sept 2025" at bounding box center [120, 199] width 163 height 12
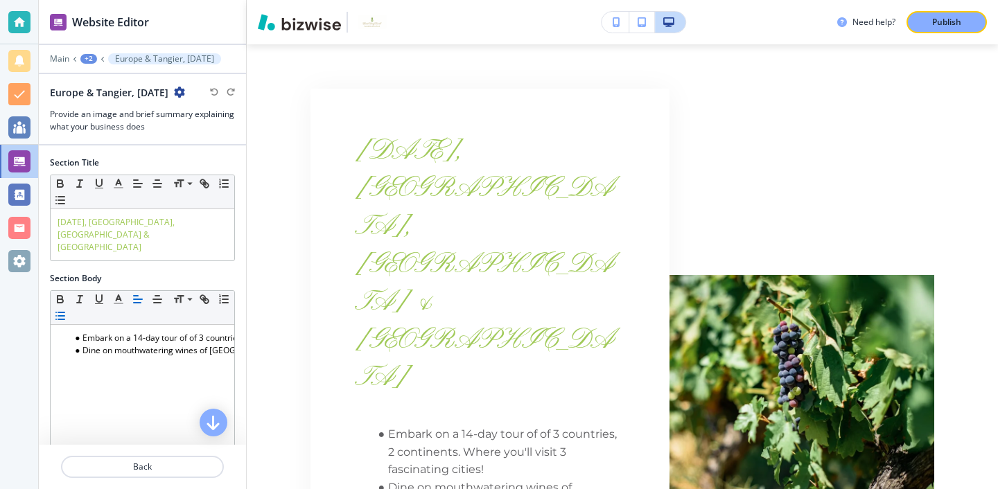
scroll to position [491, 0]
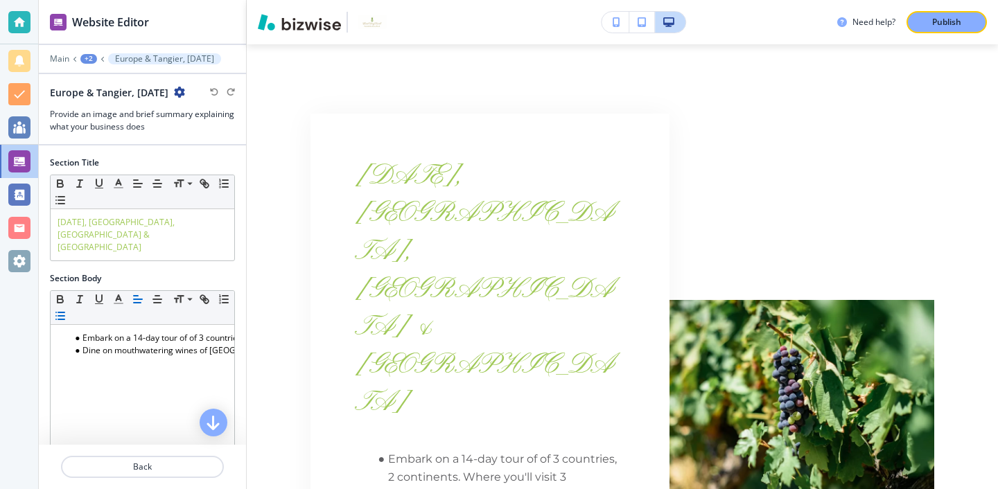
click at [185, 97] on icon "button" at bounding box center [179, 92] width 11 height 11
click at [185, 469] on p "Back" at bounding box center [142, 467] width 160 height 12
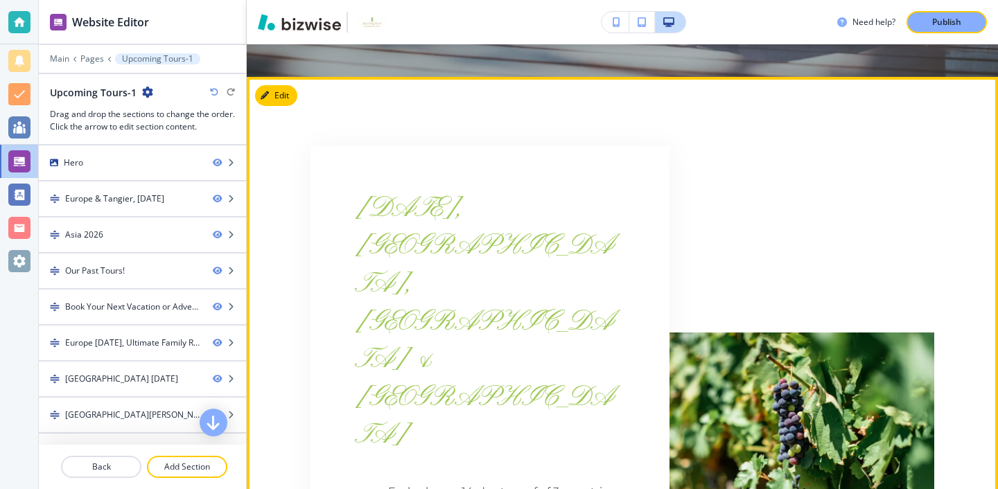
scroll to position [455, 0]
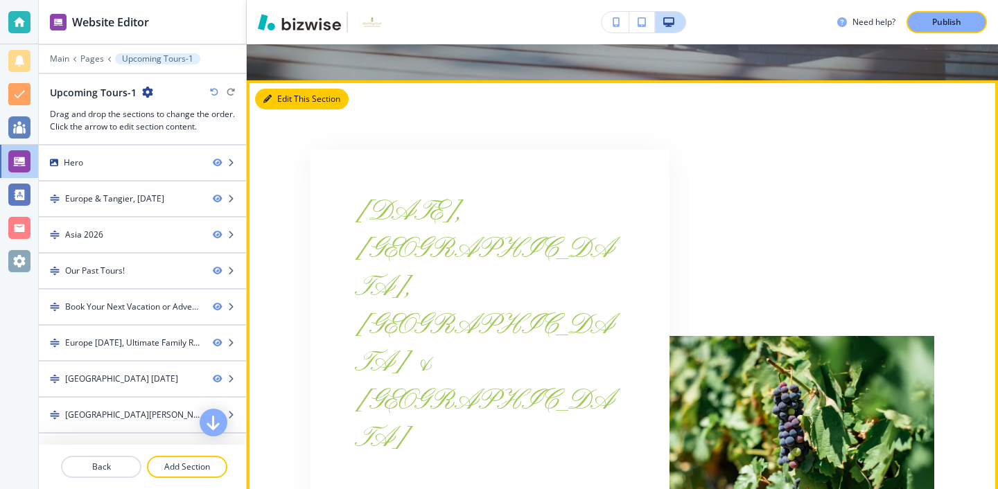
click at [264, 101] on icon "button" at bounding box center [267, 99] width 8 height 8
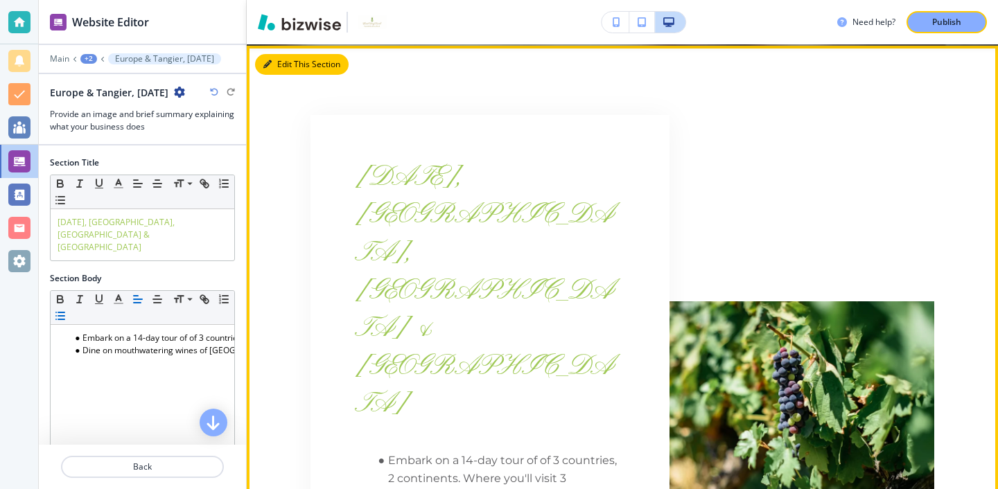
scroll to position [491, 0]
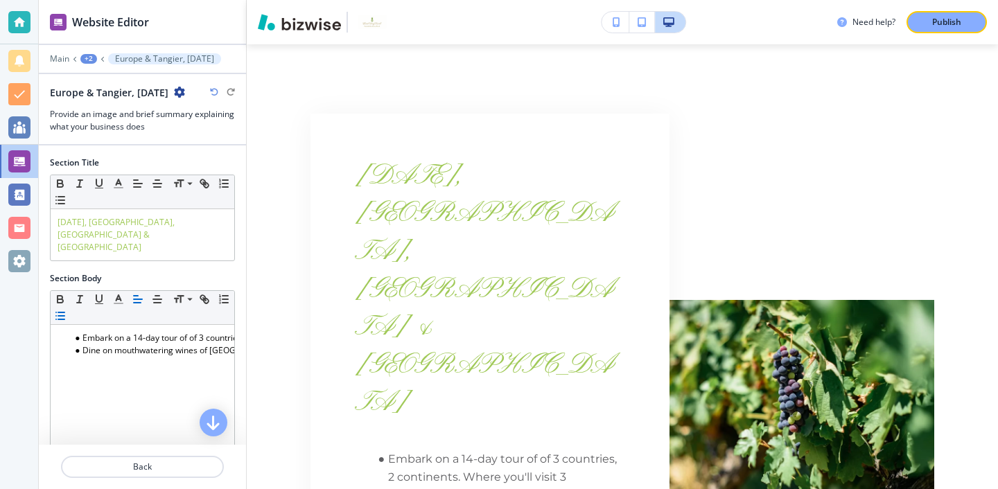
click at [185, 89] on icon "button" at bounding box center [179, 92] width 11 height 11
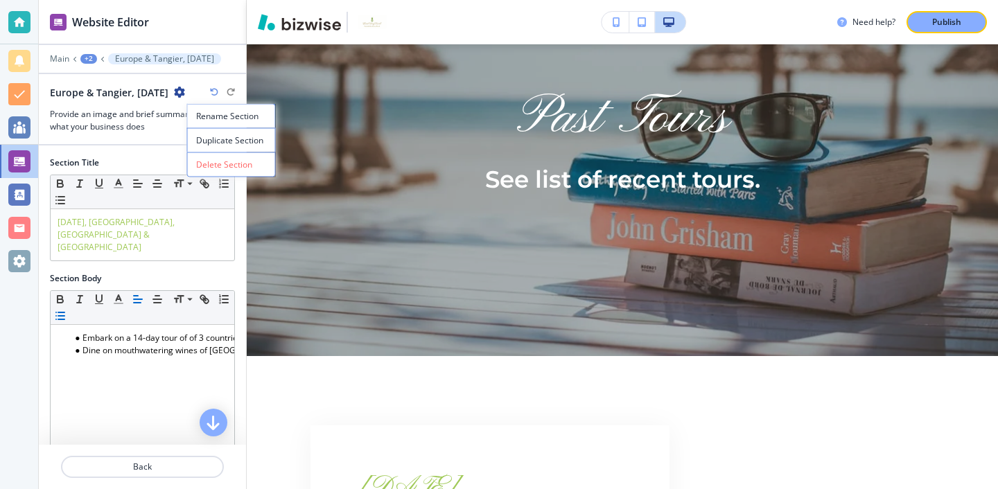
scroll to position [0, 0]
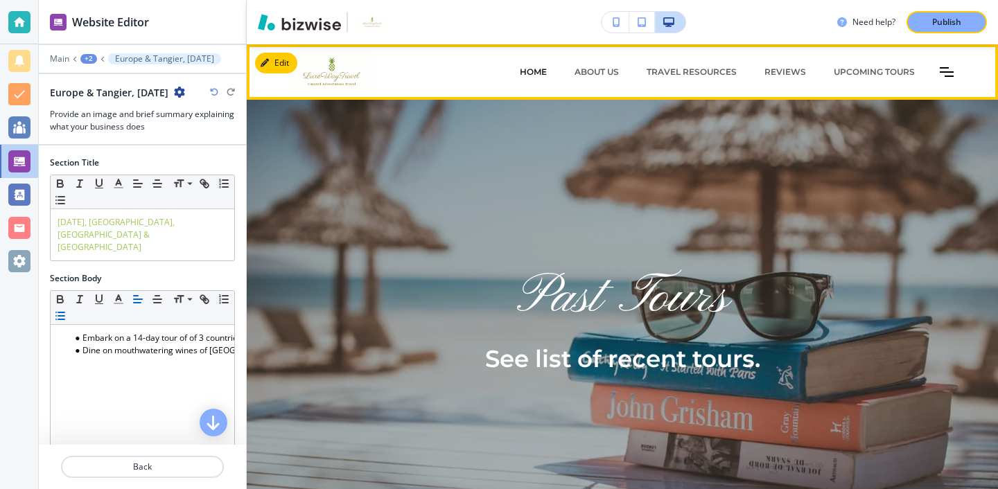
click at [541, 71] on p "HOME" at bounding box center [533, 72] width 27 height 12
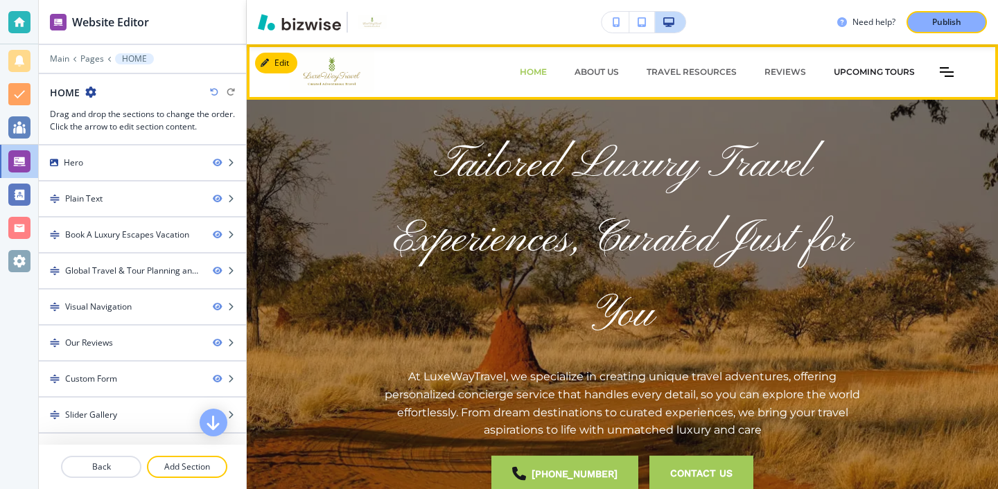
click at [848, 74] on p "Upcoming Tours" at bounding box center [874, 72] width 81 height 12
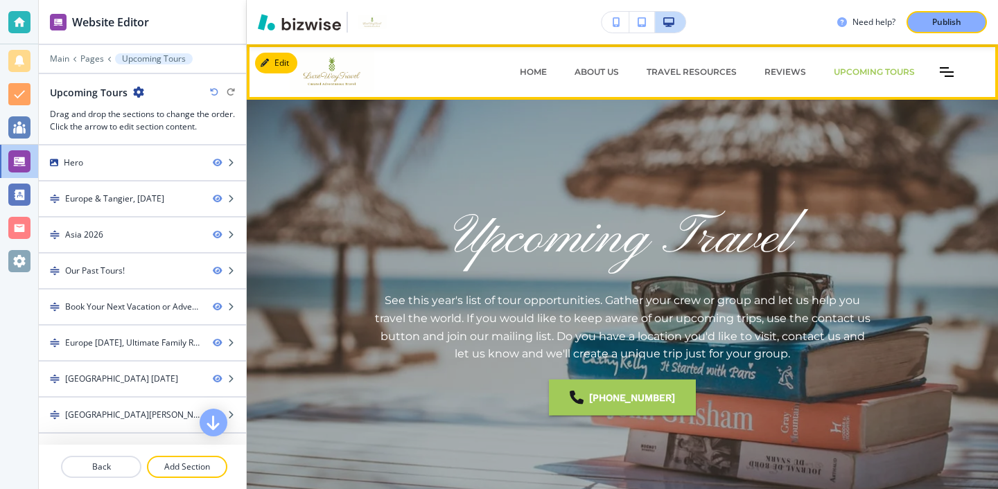
click at [954, 76] on div "HOME ABOUT US Travel Resources REVIEWS Upcoming Tours Upcoming Tours-1 Recent P…" at bounding box center [691, 72] width 557 height 42
click at [526, 69] on p "HOME" at bounding box center [533, 72] width 27 height 12
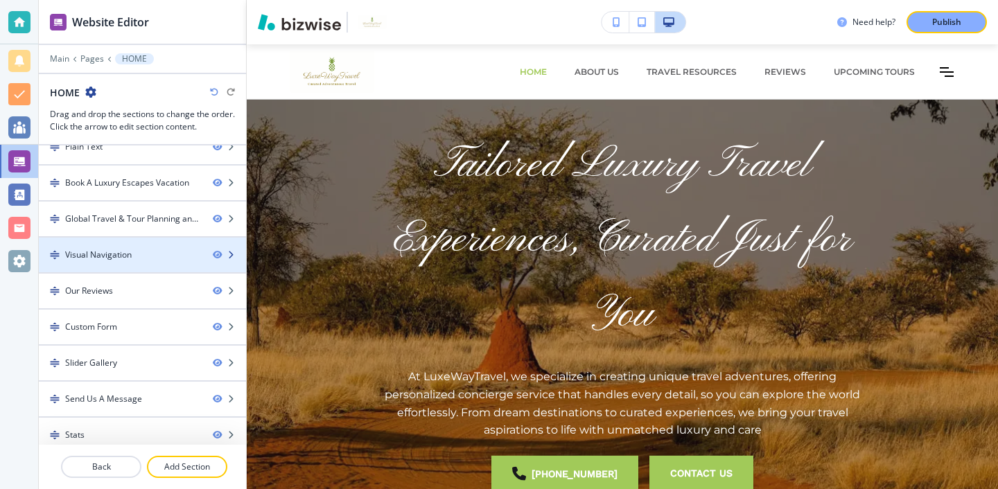
scroll to position [61, 0]
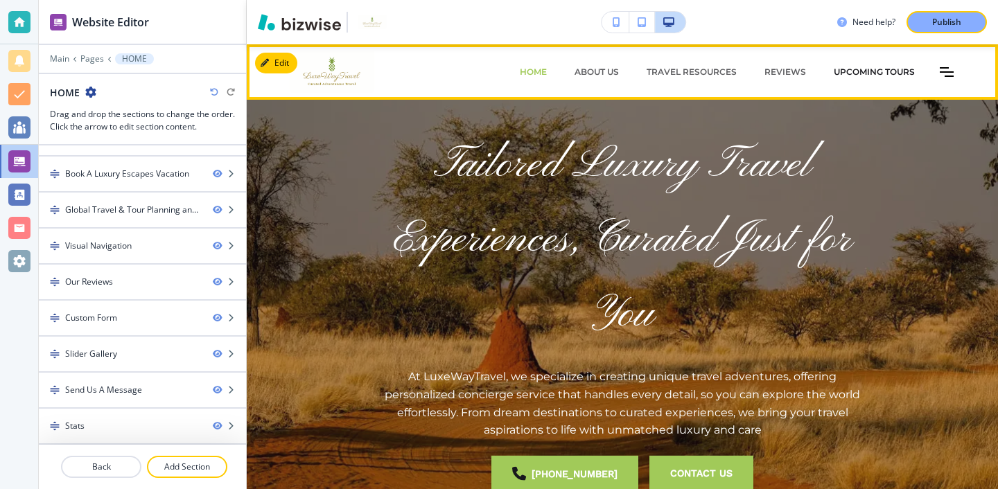
click at [904, 67] on p "Upcoming Tours" at bounding box center [874, 72] width 81 height 12
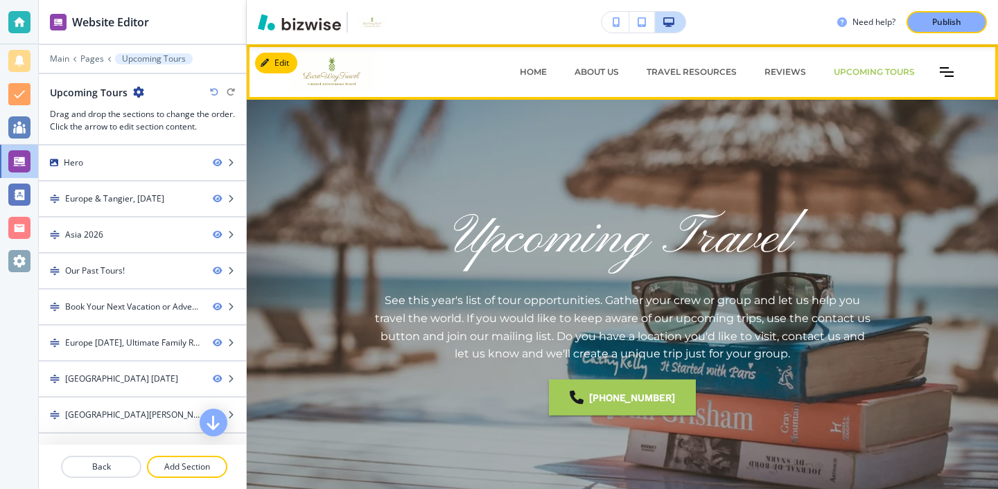
click at [939, 70] on div "HOME ABOUT US Travel Resources REVIEWS Upcoming Tours Upcoming Tours-1 Recent P…" at bounding box center [691, 72] width 557 height 42
click at [942, 70] on icon "Toggle hamburger navigation menu" at bounding box center [947, 72] width 14 height 10
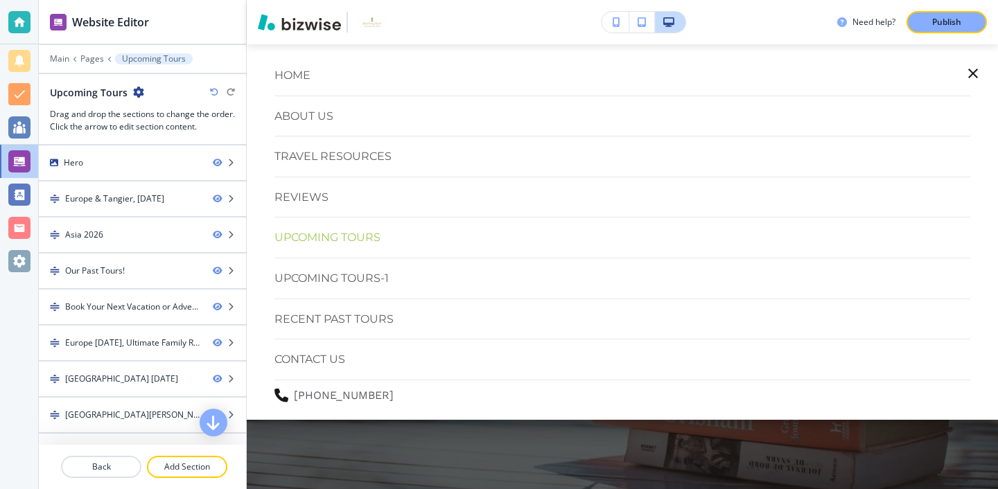
click at [961, 70] on button "button" at bounding box center [973, 73] width 33 height 33
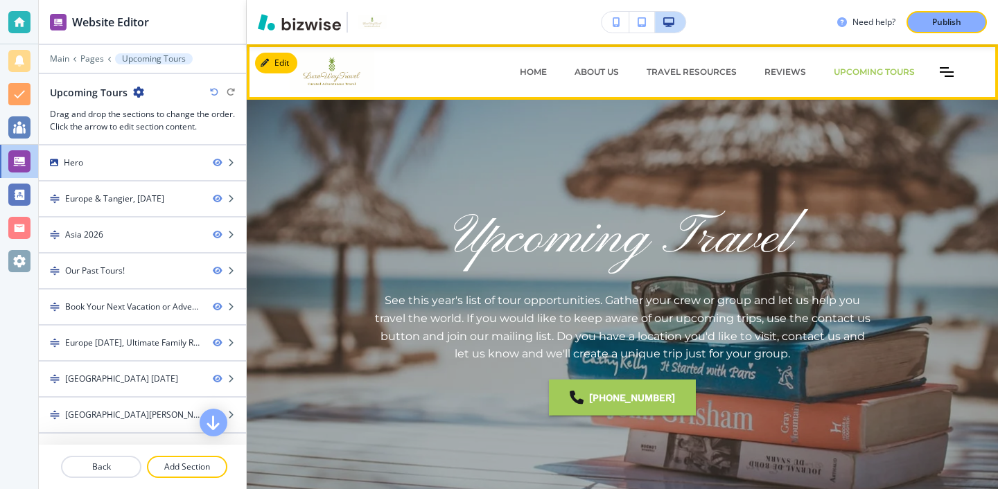
click at [953, 73] on icon "Toggle hamburger navigation menu" at bounding box center [947, 72] width 14 height 10
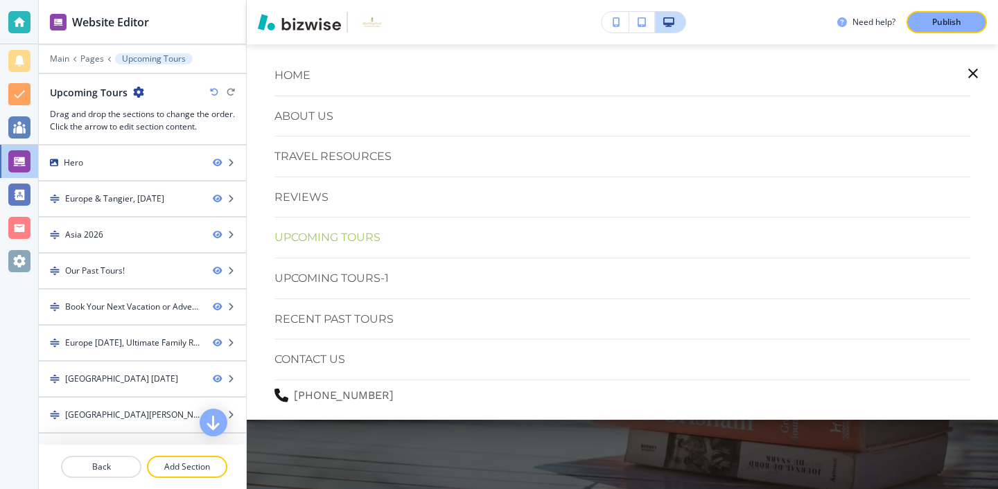
click at [365, 243] on p "Upcoming Tours" at bounding box center [328, 238] width 106 height 18
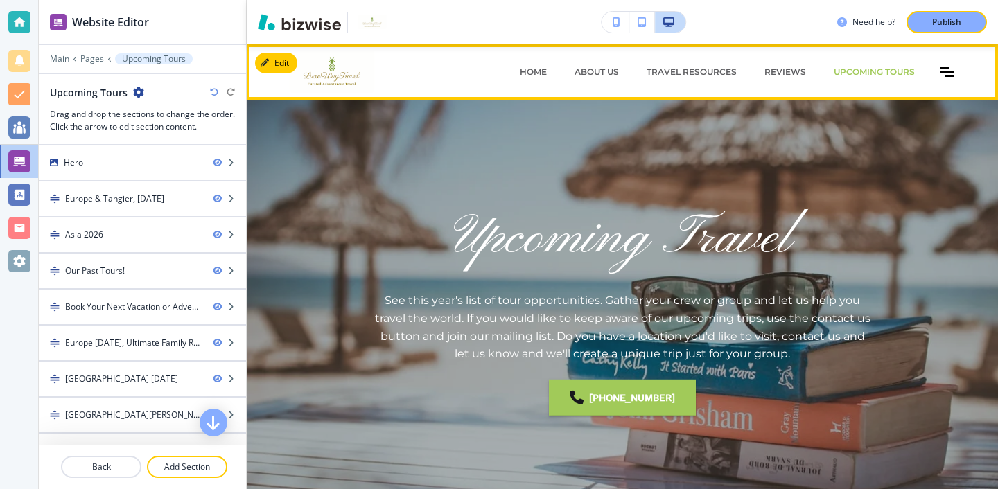
click at [959, 69] on div "HOME ABOUT US Travel Resources REVIEWS Upcoming Tours Upcoming Tours-1 Recent P…" at bounding box center [691, 72] width 557 height 42
click at [948, 69] on icon "Toggle hamburger navigation menu" at bounding box center [947, 72] width 14 height 10
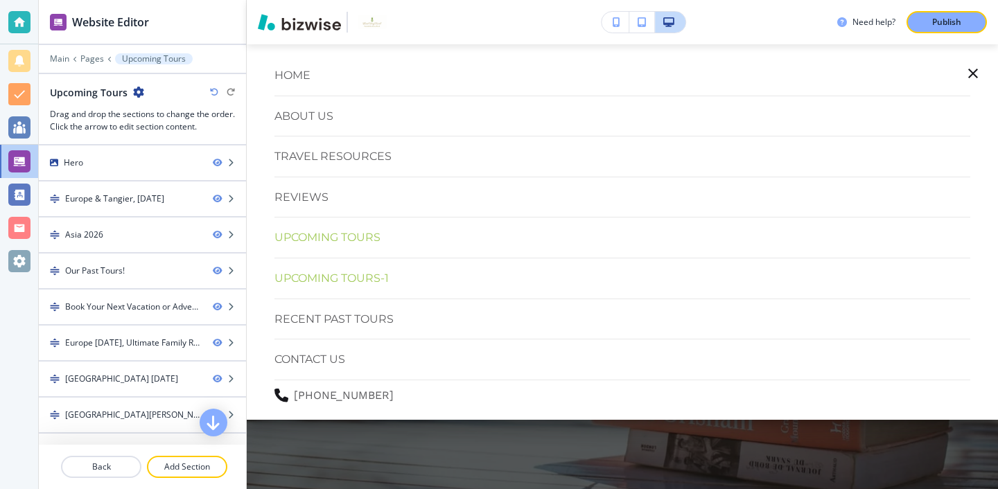
click at [323, 276] on p "Upcoming Tours-1" at bounding box center [332, 279] width 114 height 18
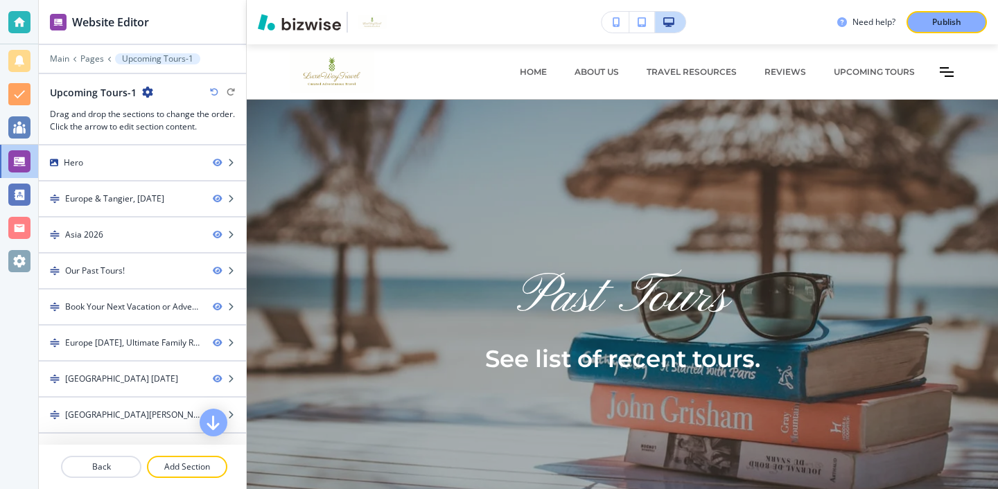
click at [145, 93] on icon "button" at bounding box center [147, 92] width 11 height 11
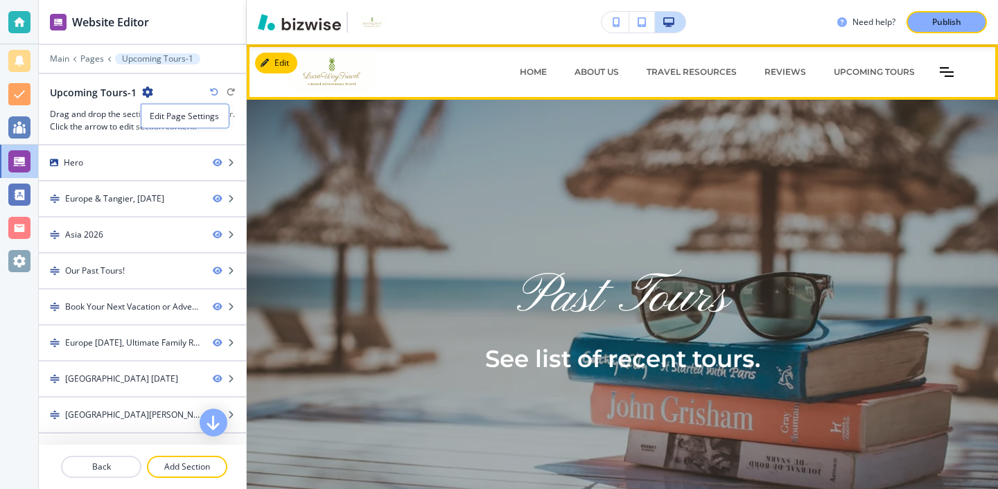
click at [938, 80] on div "HOME ABOUT US Travel Resources REVIEWS Upcoming Tours Upcoming Tours-1 Recent P…" at bounding box center [691, 72] width 557 height 42
click at [940, 75] on icon "Toggle hamburger navigation menu" at bounding box center [947, 72] width 14 height 10
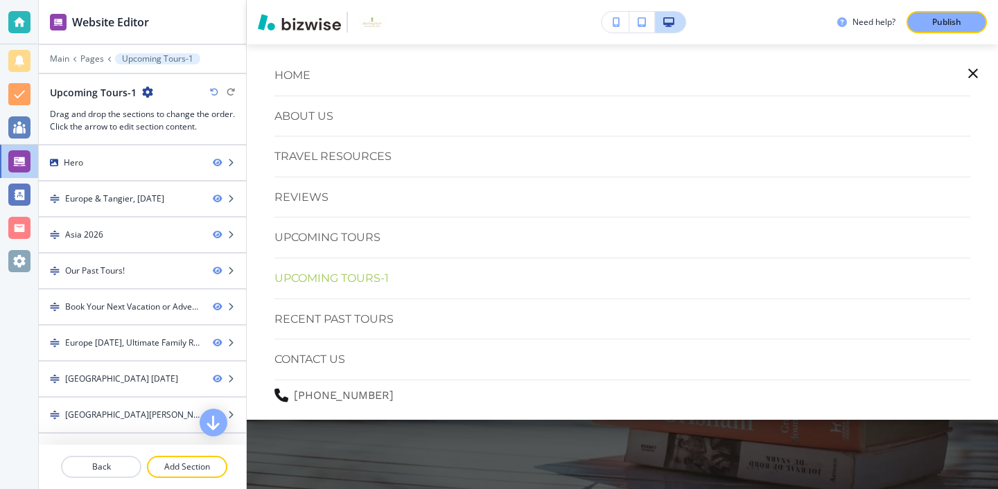
click at [975, 68] on icon "button" at bounding box center [973, 73] width 17 height 17
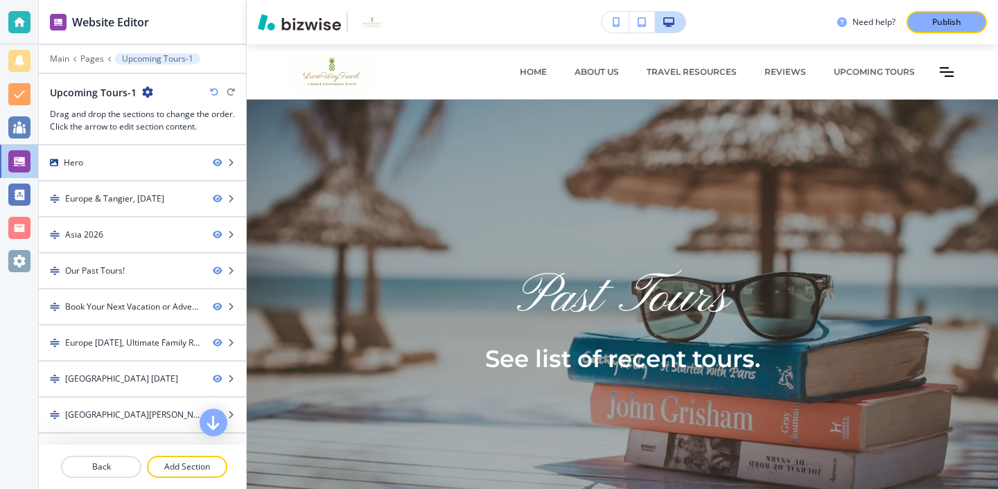
click at [94, 455] on div at bounding box center [142, 450] width 207 height 11
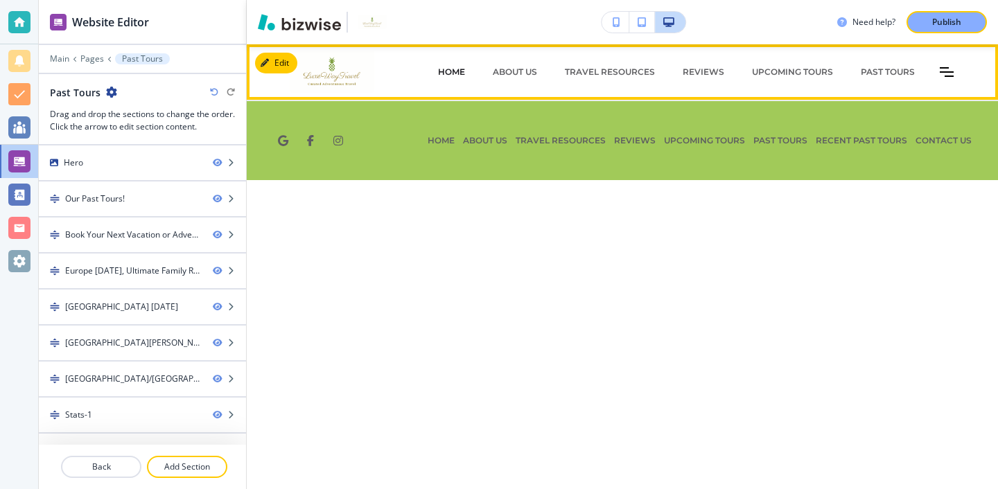
click at [449, 76] on p "HOME" at bounding box center [451, 72] width 27 height 12
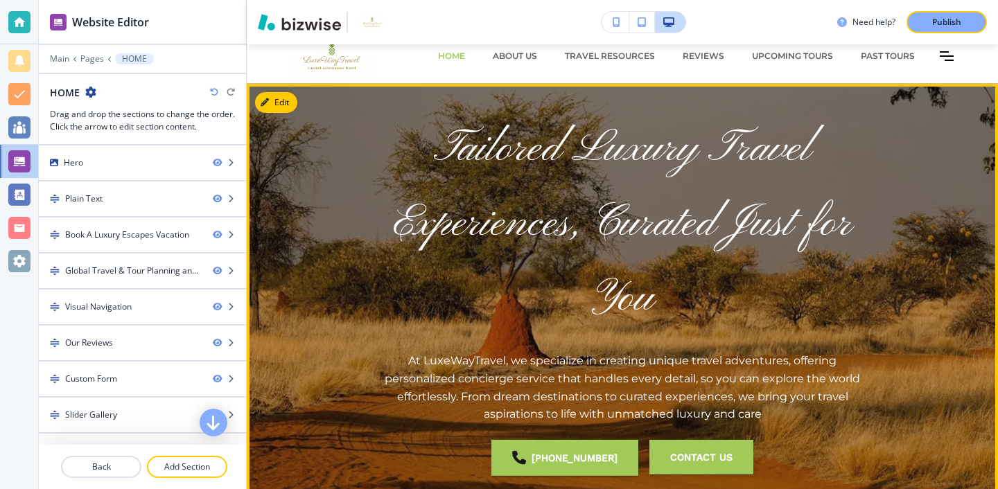
scroll to position [0, 0]
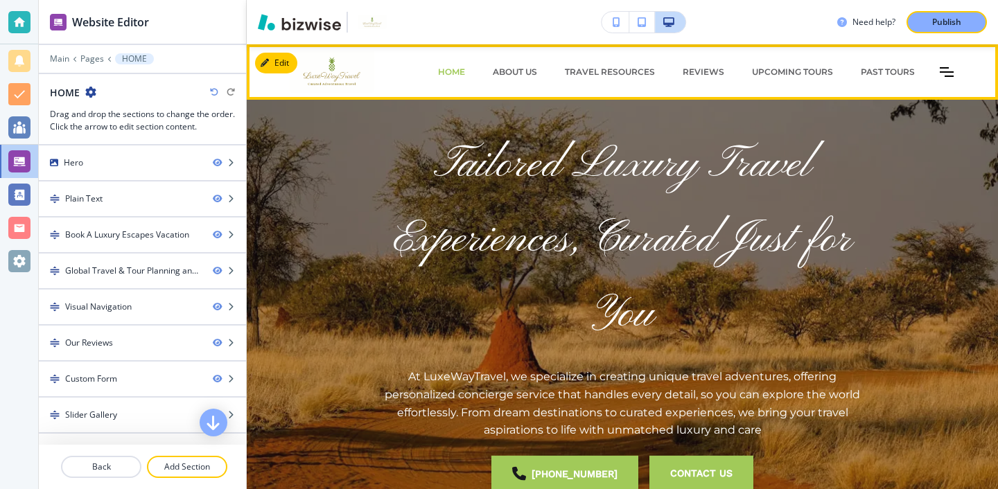
click at [942, 69] on icon "Toggle hamburger navigation menu" at bounding box center [947, 72] width 14 height 10
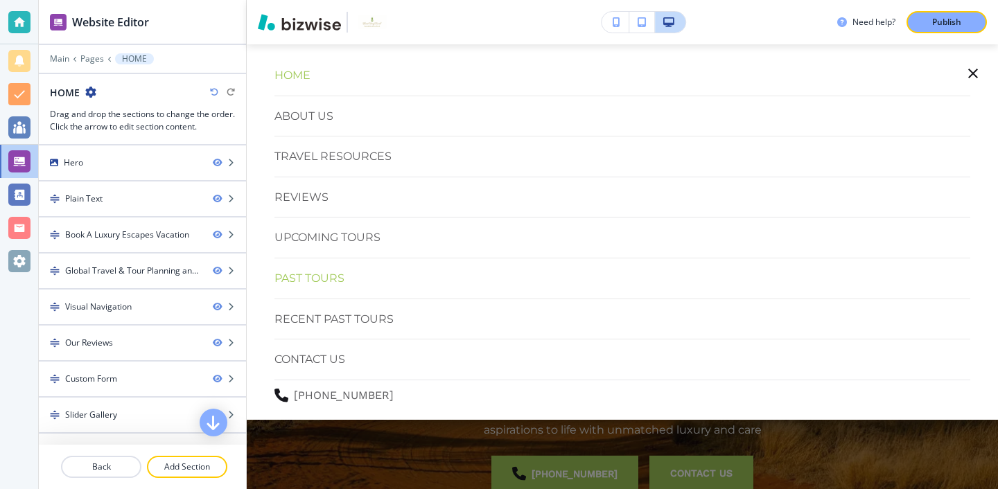
click at [343, 277] on p "Past Tours" at bounding box center [310, 279] width 70 height 18
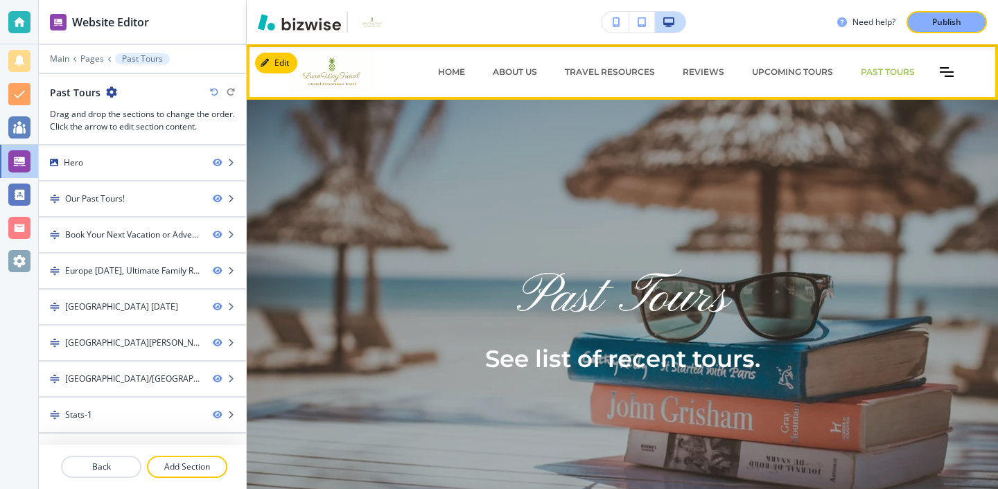
click at [949, 68] on icon "Toggle hamburger navigation menu" at bounding box center [947, 72] width 14 height 10
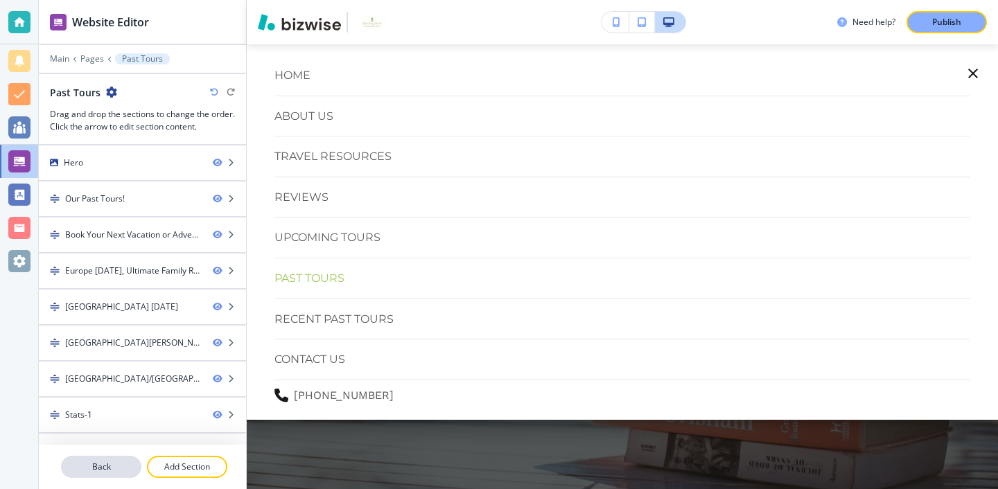
click at [127, 476] on button "Back" at bounding box center [101, 467] width 80 height 22
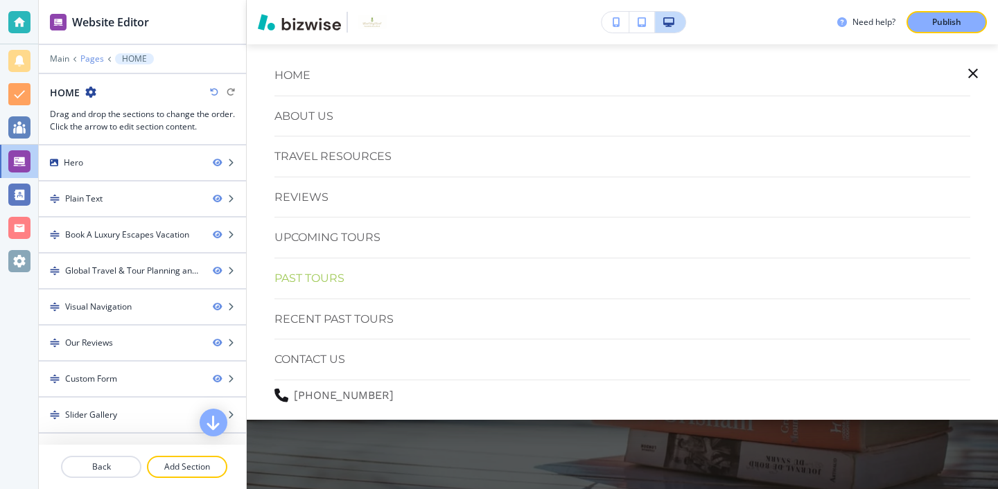
click at [94, 60] on p "Pages" at bounding box center [92, 59] width 24 height 10
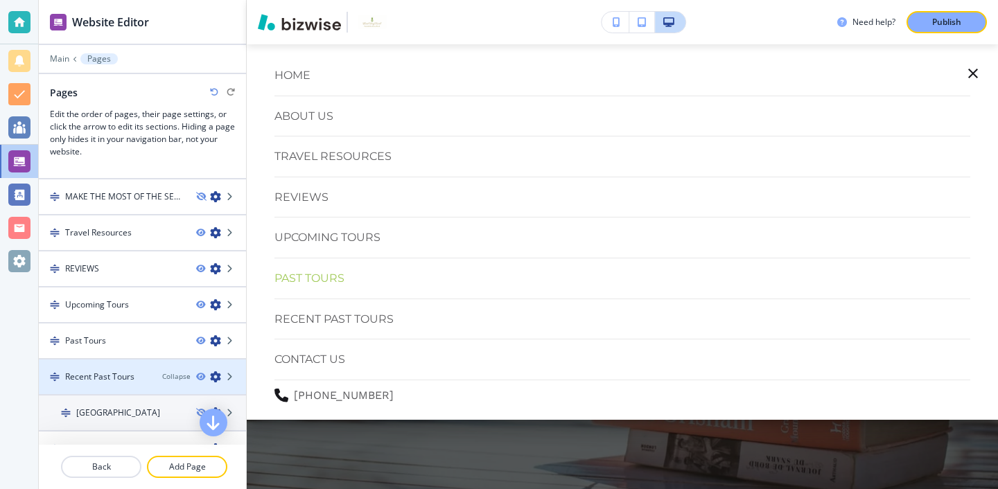
scroll to position [170, 0]
click at [200, 378] on icon "button" at bounding box center [200, 378] width 8 height 8
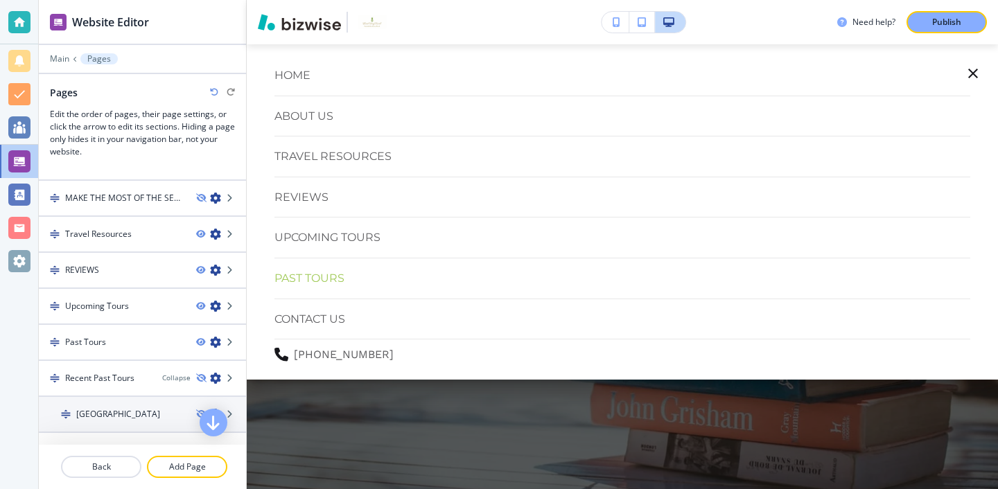
click at [412, 417] on div at bounding box center [622, 266] width 751 height 445
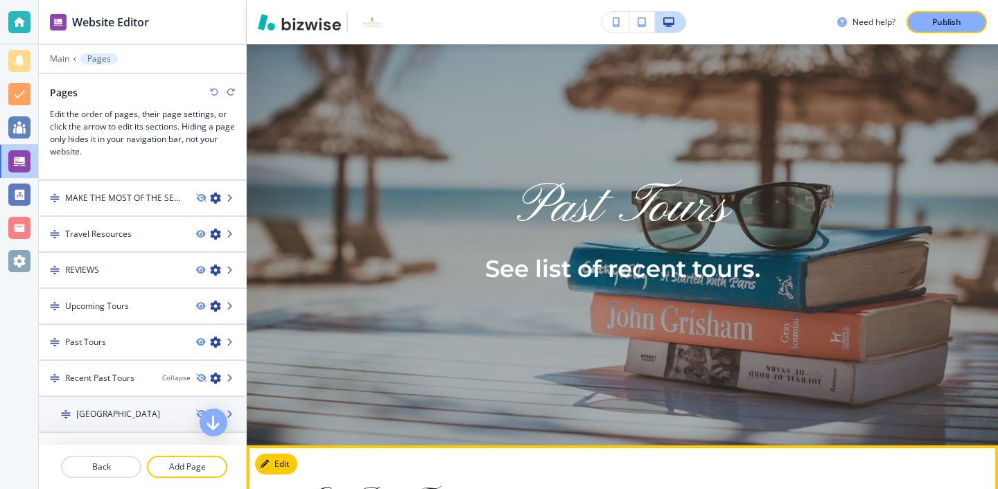
scroll to position [0, 0]
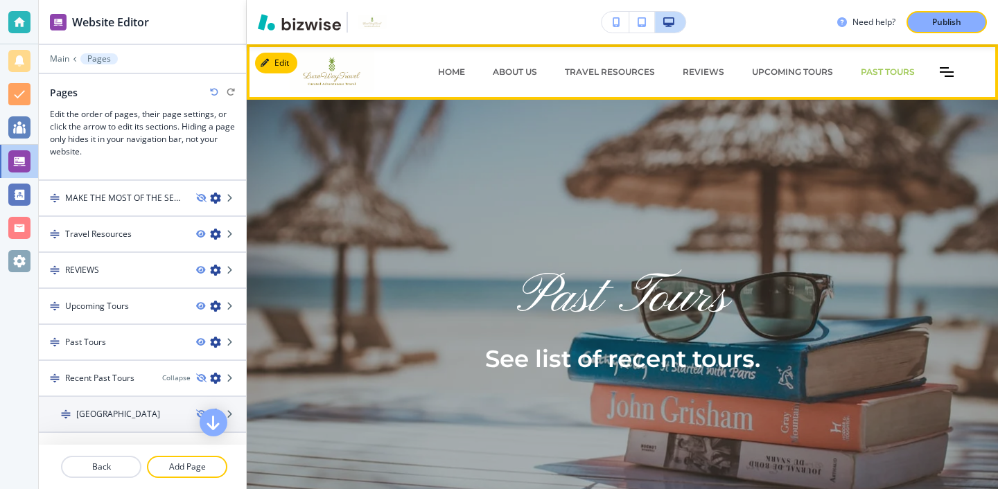
click at [953, 78] on div "HOME ABOUT US Travel Resources REVIEWS Upcoming Tours Past Tours CONTACT US [PH…" at bounding box center [691, 72] width 557 height 42
click at [950, 76] on icon "Toggle hamburger navigation menu" at bounding box center [947, 72] width 14 height 8
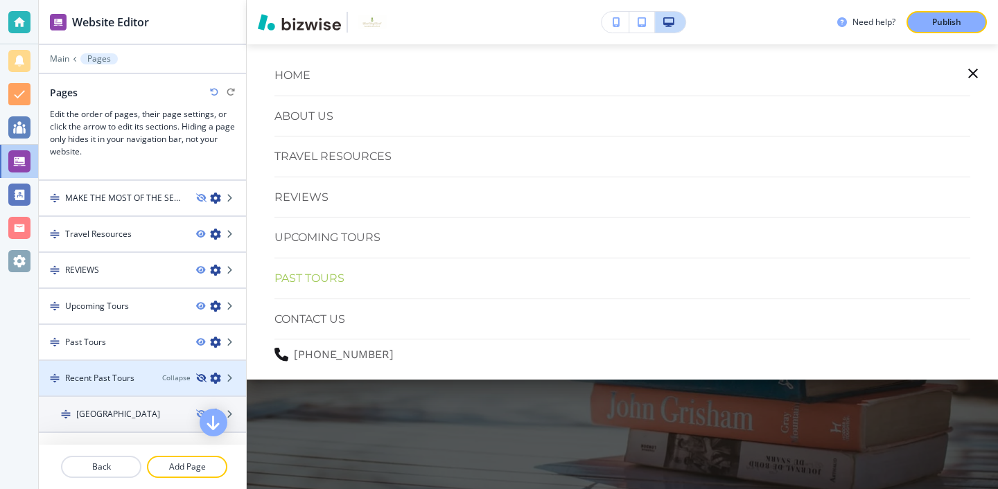
click at [200, 377] on icon "button" at bounding box center [200, 378] width 8 height 8
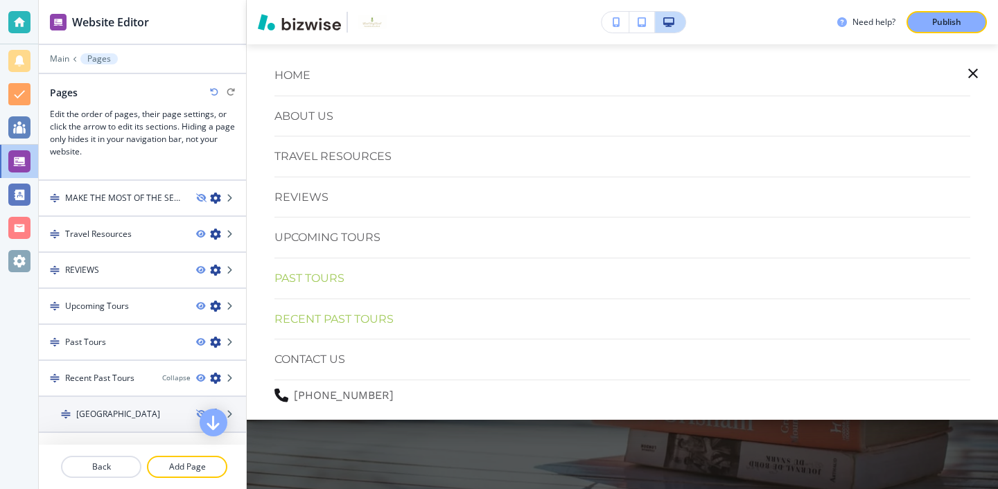
click at [378, 319] on p "Recent Past Tours" at bounding box center [334, 320] width 119 height 18
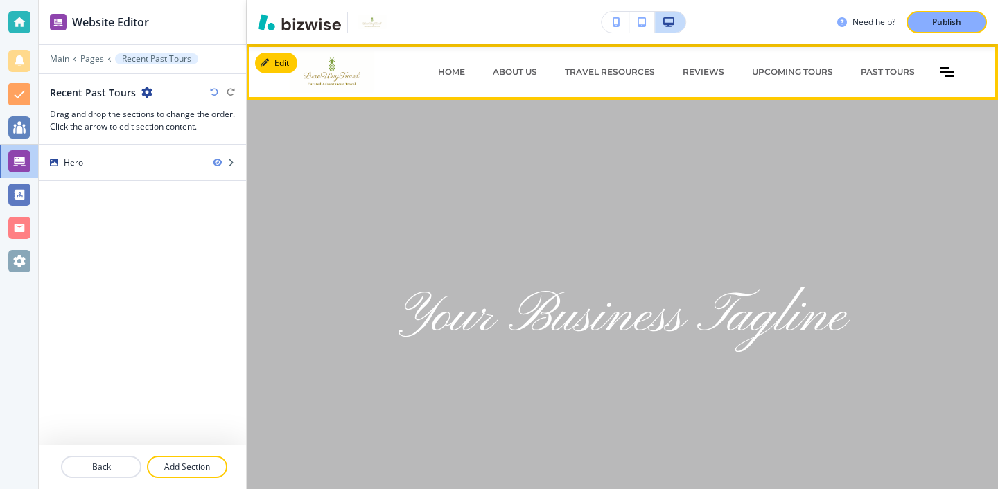
click at [947, 75] on icon "Toggle hamburger navigation menu" at bounding box center [947, 72] width 14 height 10
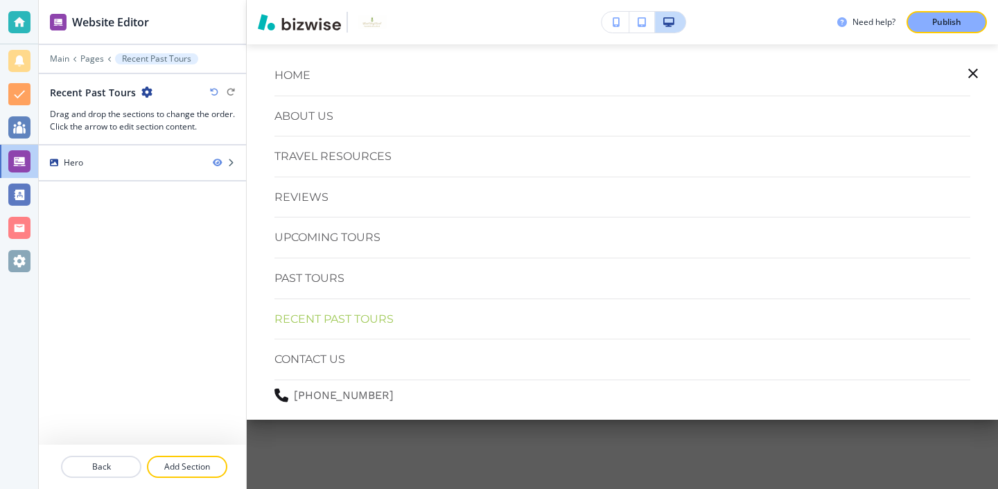
click at [211, 241] on div "Hero" at bounding box center [142, 295] width 207 height 299
click at [968, 79] on icon "button" at bounding box center [973, 73] width 17 height 17
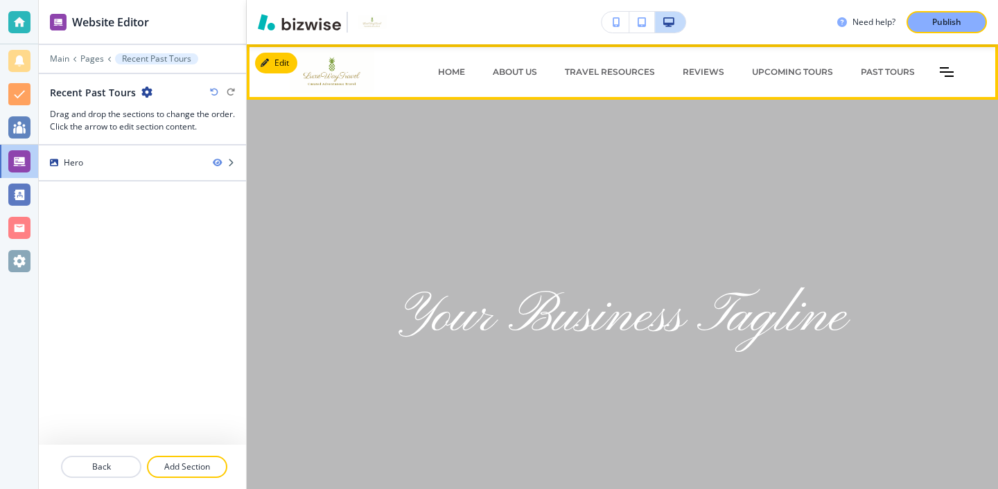
click at [949, 79] on div "HOME ABOUT US Travel Resources REVIEWS Upcoming Tours Past Tours Recent Past To…" at bounding box center [691, 72] width 557 height 42
click at [942, 69] on icon "Toggle hamburger navigation menu" at bounding box center [947, 72] width 14 height 10
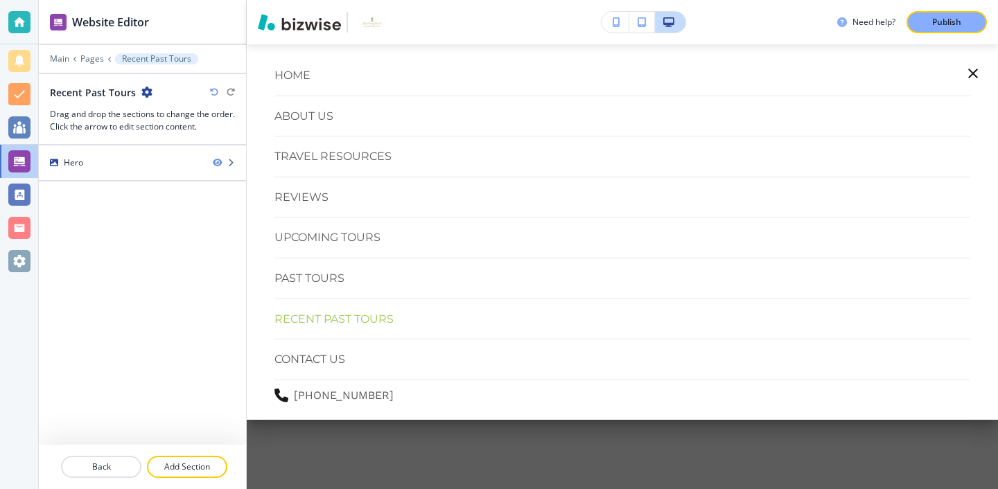
click at [378, 138] on div "HOME ABOUT US Travel Resources REVIEWS Upcoming Tours Past Tours Recent Past To…" at bounding box center [623, 232] width 696 height 342
click at [378, 173] on div "HOME ABOUT US Travel Resources REVIEWS Upcoming Tours Past Tours Recent Past To…" at bounding box center [623, 232] width 696 height 342
click at [380, 153] on p "Travel Resources" at bounding box center [333, 157] width 117 height 18
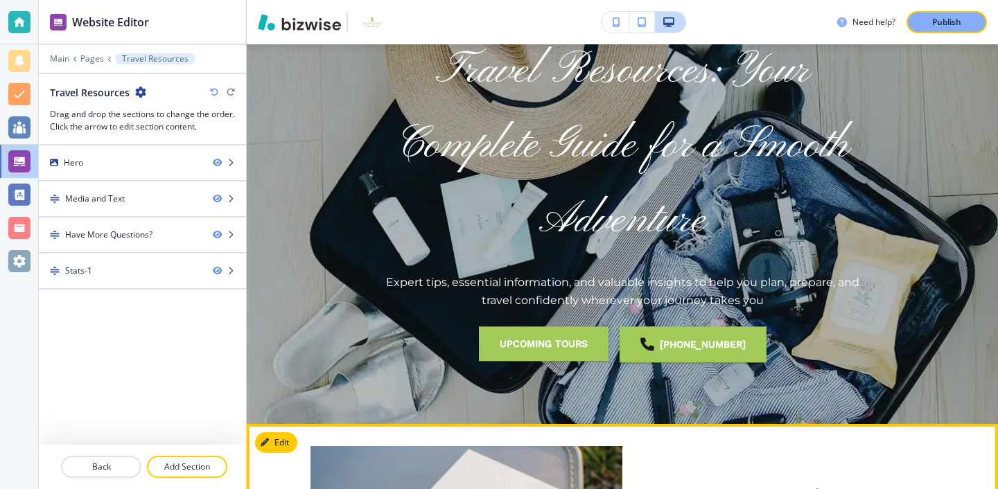
scroll to position [93, 0]
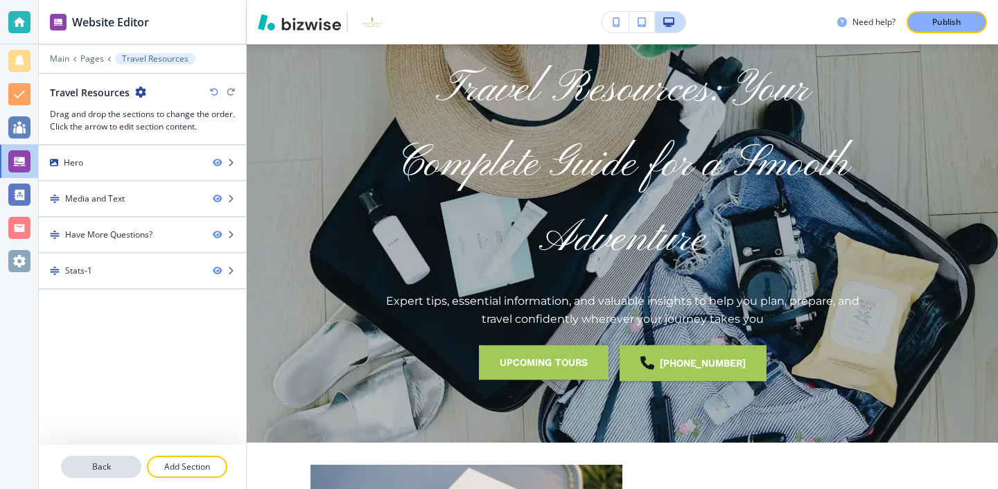
click at [89, 464] on p "Back" at bounding box center [101, 467] width 78 height 12
click at [60, 63] on p "Main" at bounding box center [59, 59] width 19 height 10
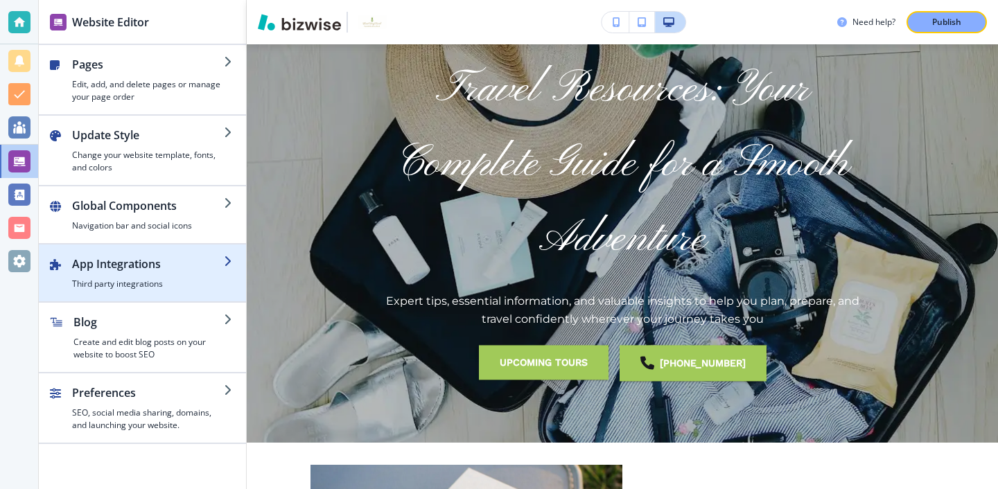
click at [105, 297] on div "button" at bounding box center [142, 295] width 207 height 11
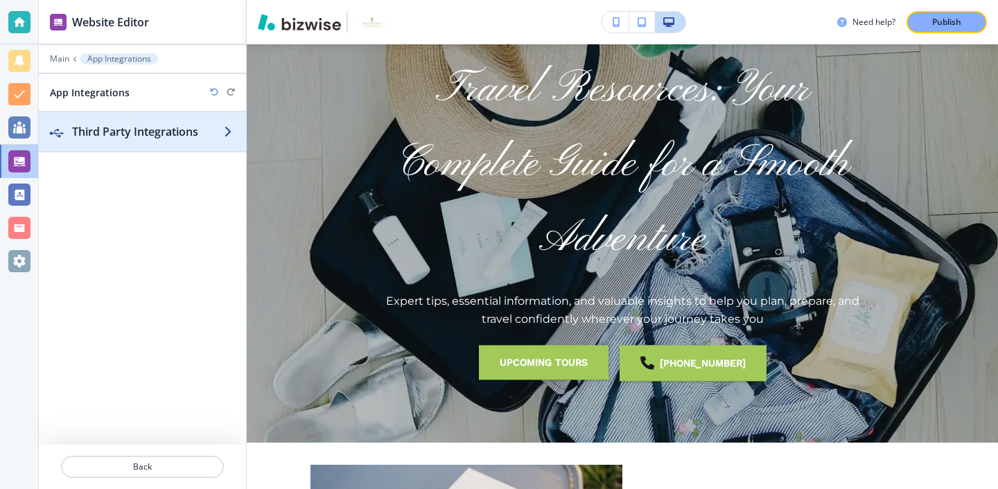
click at [206, 123] on h2 "Third Party Integrations" at bounding box center [148, 131] width 152 height 17
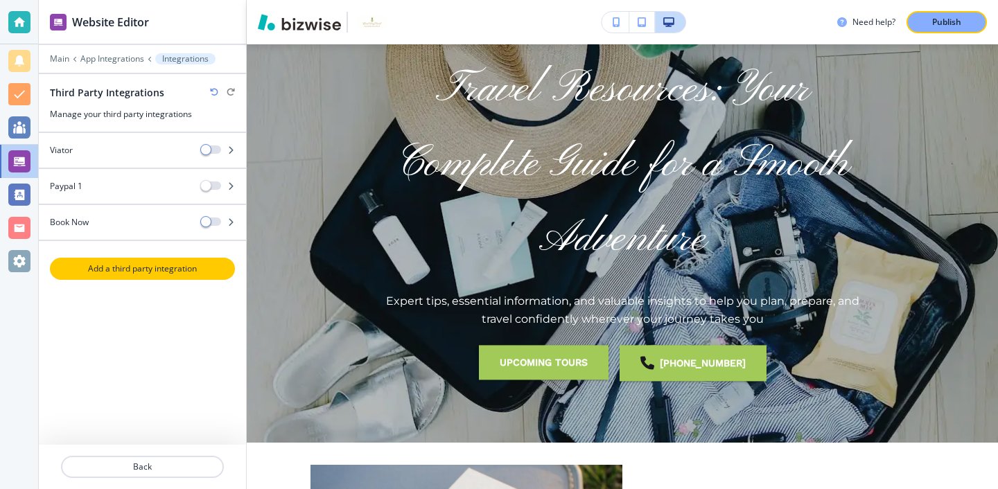
click at [229, 268] on p "Add a third party integration" at bounding box center [142, 269] width 182 height 12
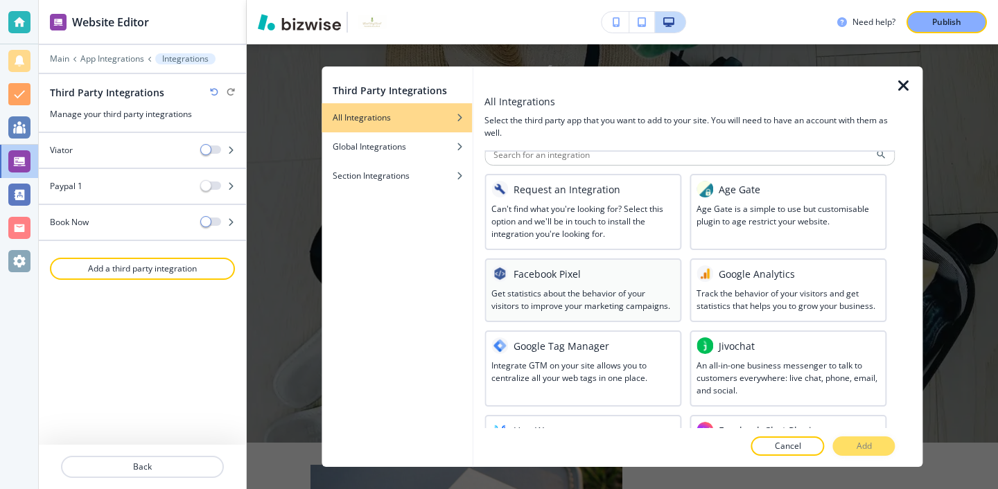
scroll to position [16, 0]
click at [890, 86] on div at bounding box center [690, 81] width 410 height 28
click at [896, 85] on icon "button" at bounding box center [904, 86] width 17 height 17
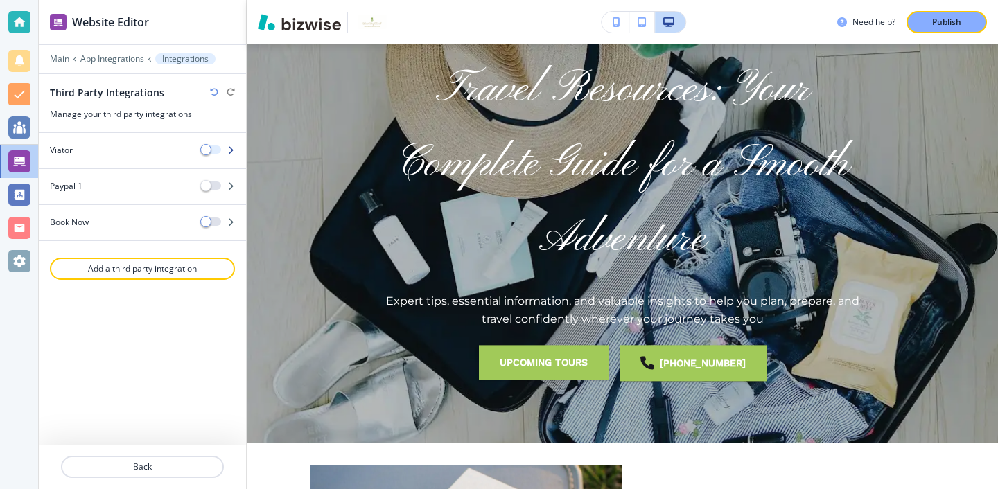
click at [217, 146] on button "button" at bounding box center [211, 150] width 19 height 8
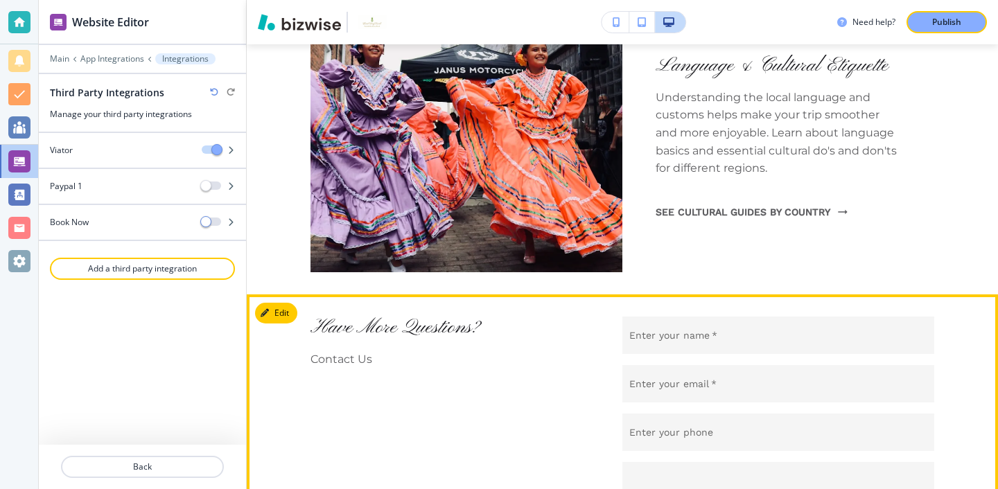
scroll to position [1559, 0]
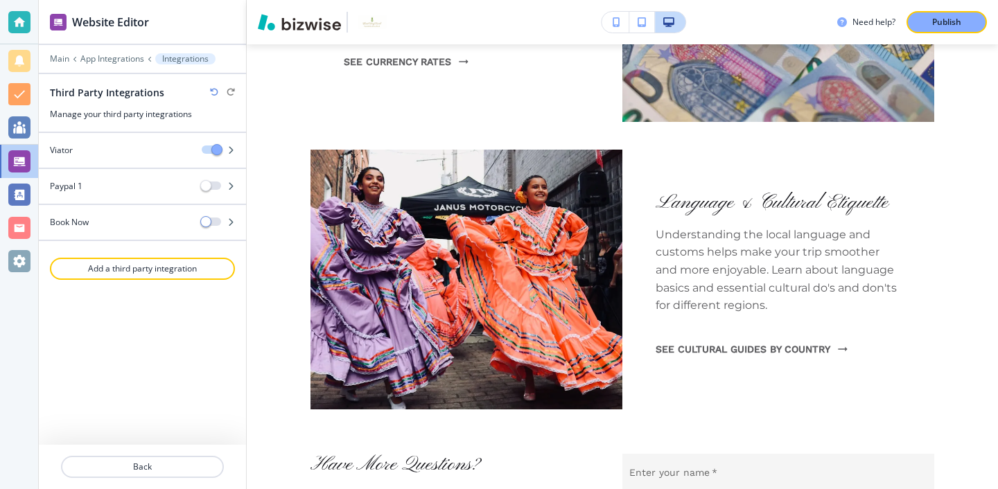
click at [107, 156] on div "Viator" at bounding box center [115, 150] width 152 height 12
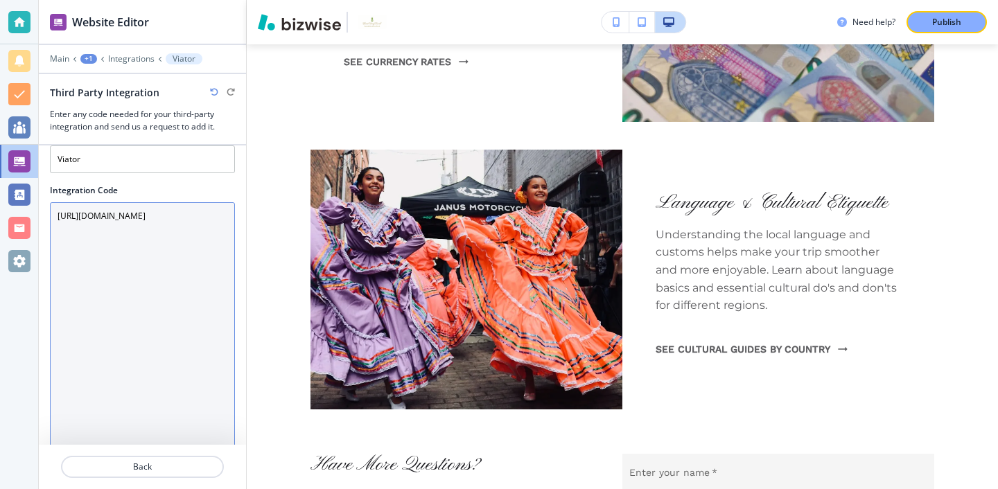
scroll to position [26, 0]
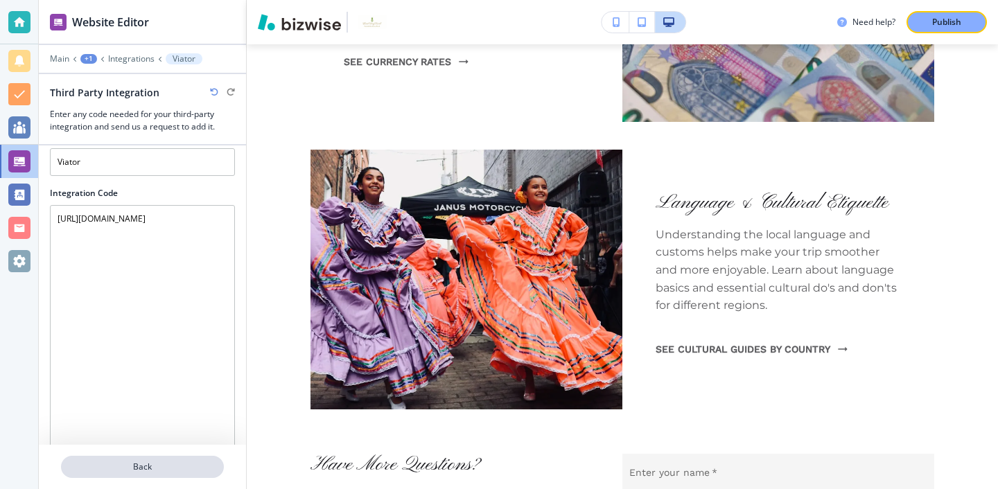
click at [198, 468] on p "Back" at bounding box center [142, 467] width 160 height 12
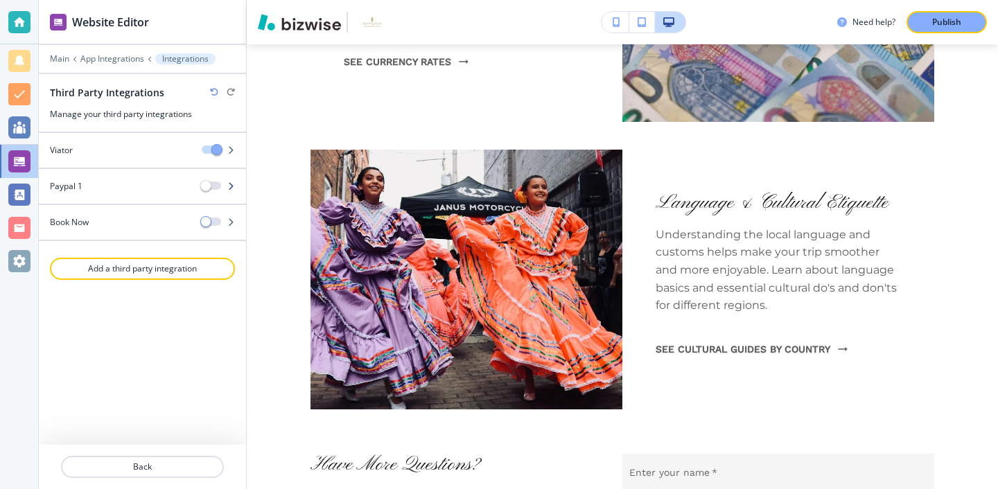
click at [132, 191] on div "Paypal 1" at bounding box center [115, 186] width 152 height 12
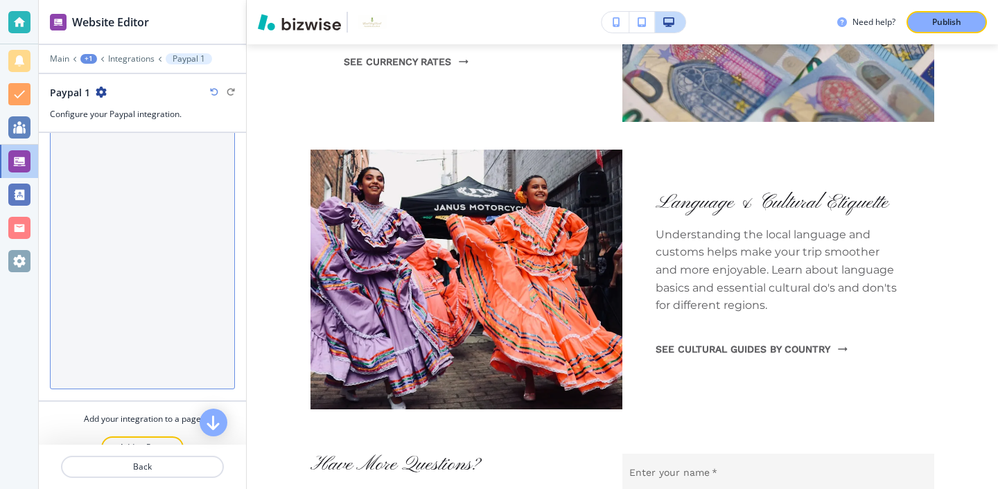
scroll to position [0, 0]
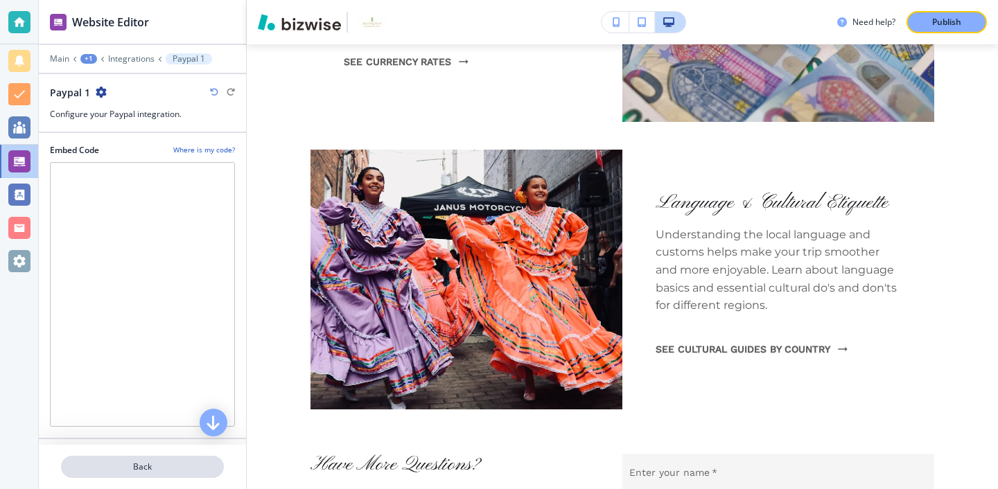
click at [180, 473] on button "Back" at bounding box center [142, 467] width 163 height 22
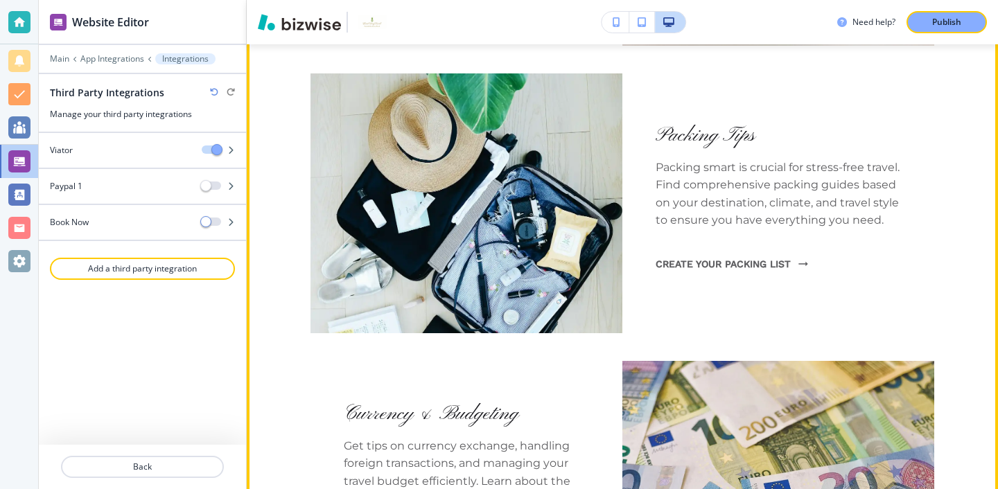
scroll to position [959, 0]
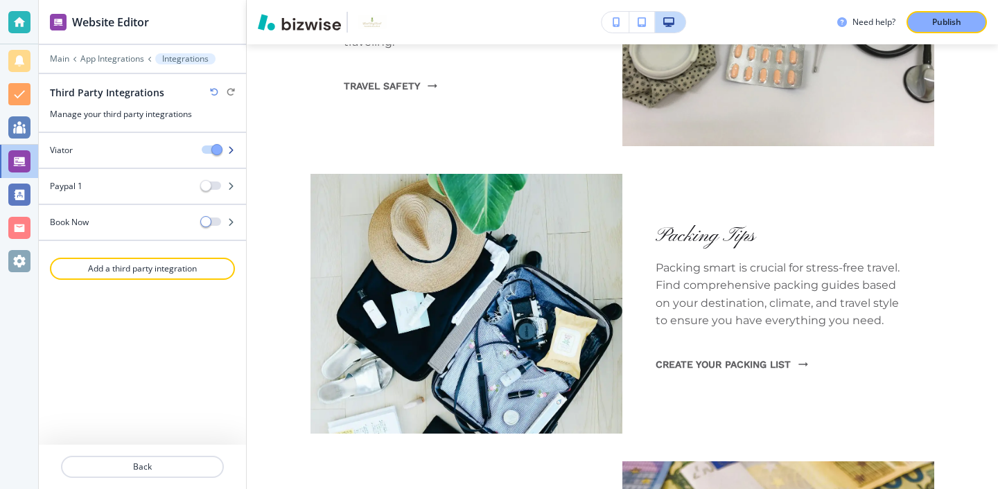
click at [163, 141] on div at bounding box center [142, 138] width 207 height 11
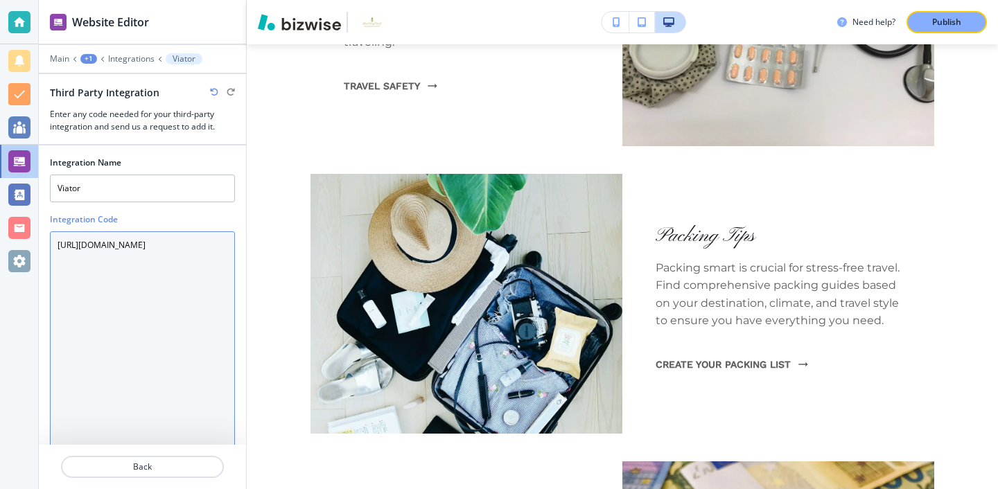
drag, startPoint x: 193, startPoint y: 275, endPoint x: 125, endPoint y: 212, distance: 92.7
click at [125, 211] on div "Integration Name Viator Integration Code https://www.viator.com/?pid=P00025614&…" at bounding box center [142, 295] width 185 height 299
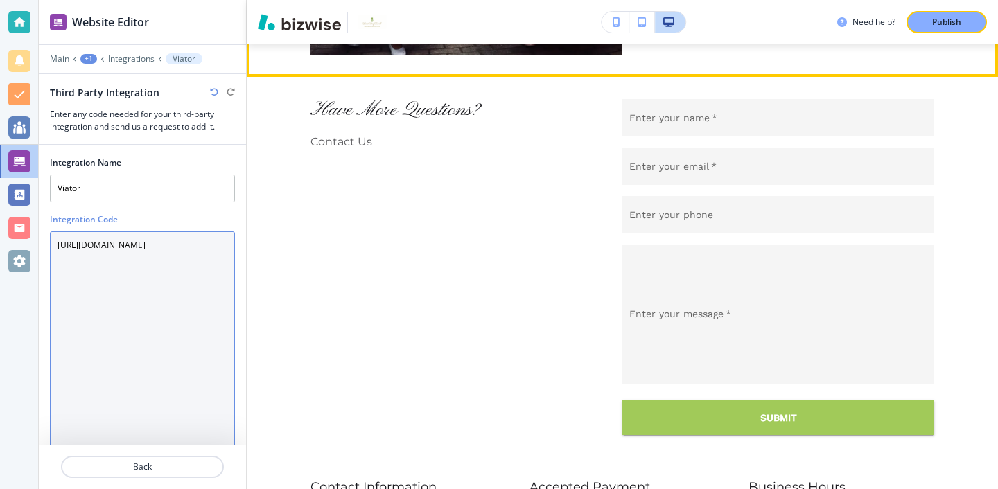
scroll to position [1962, 0]
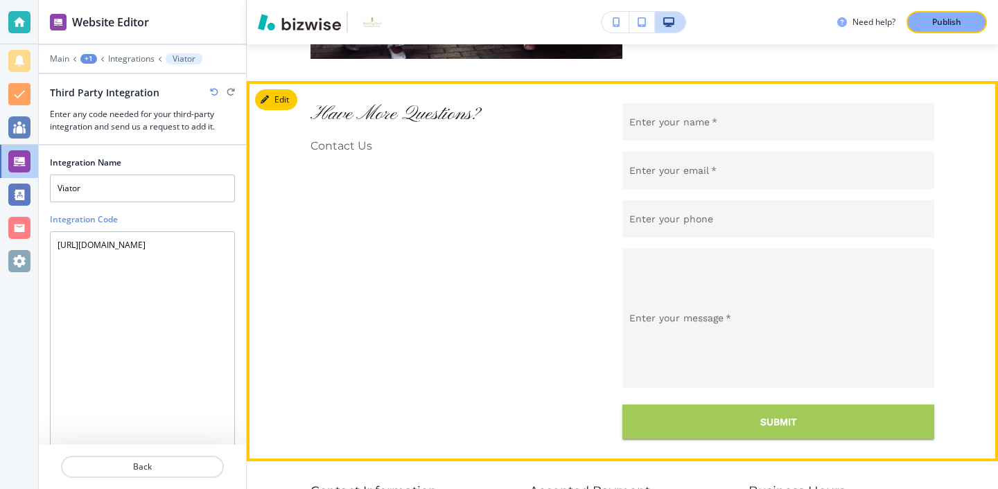
click at [291, 107] on button "Edit" at bounding box center [276, 99] width 42 height 21
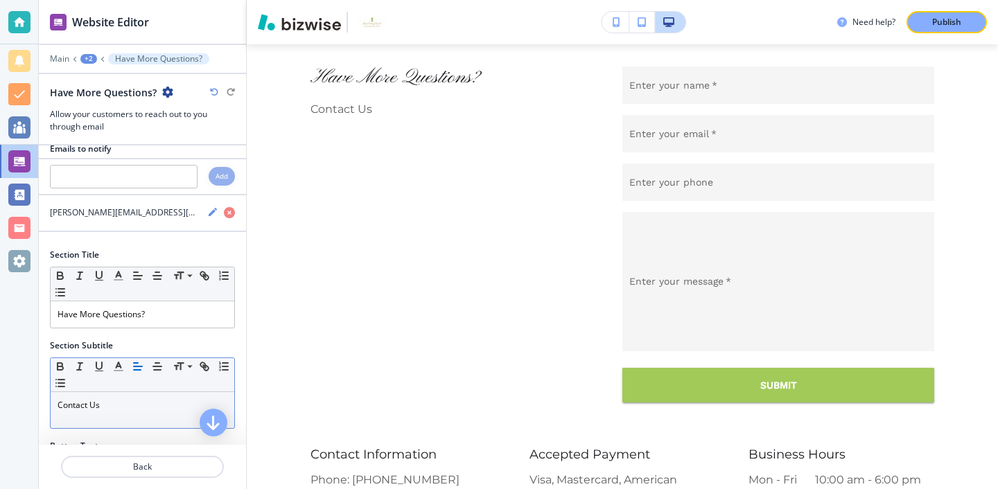
scroll to position [0, 0]
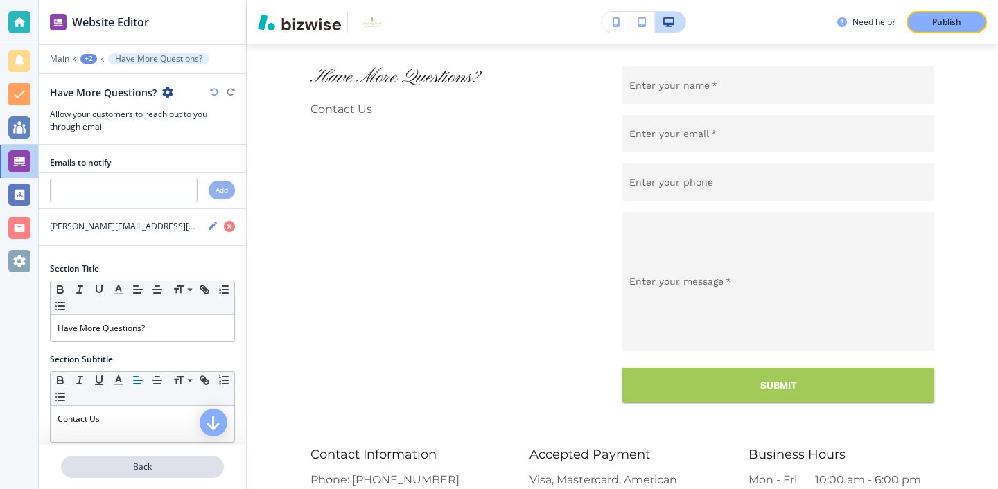
click at [182, 467] on p "Back" at bounding box center [142, 467] width 160 height 12
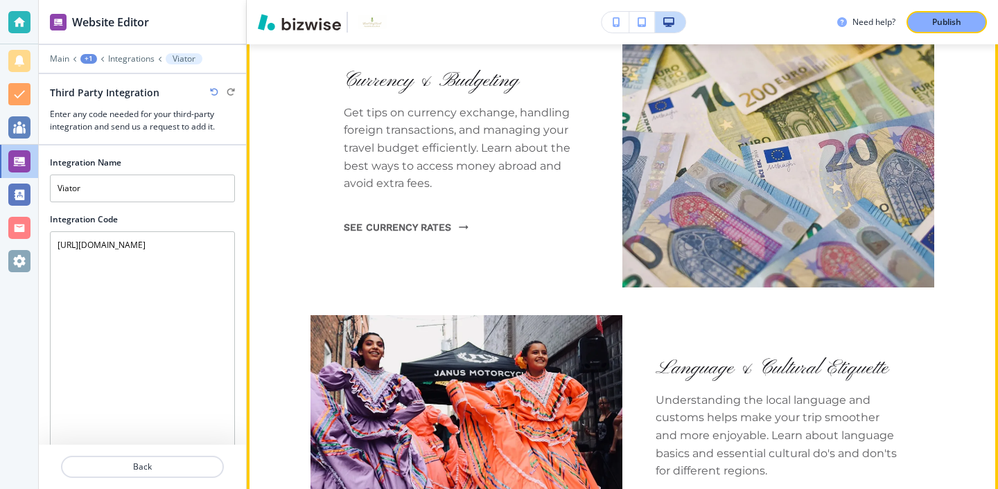
scroll to position [1386, 0]
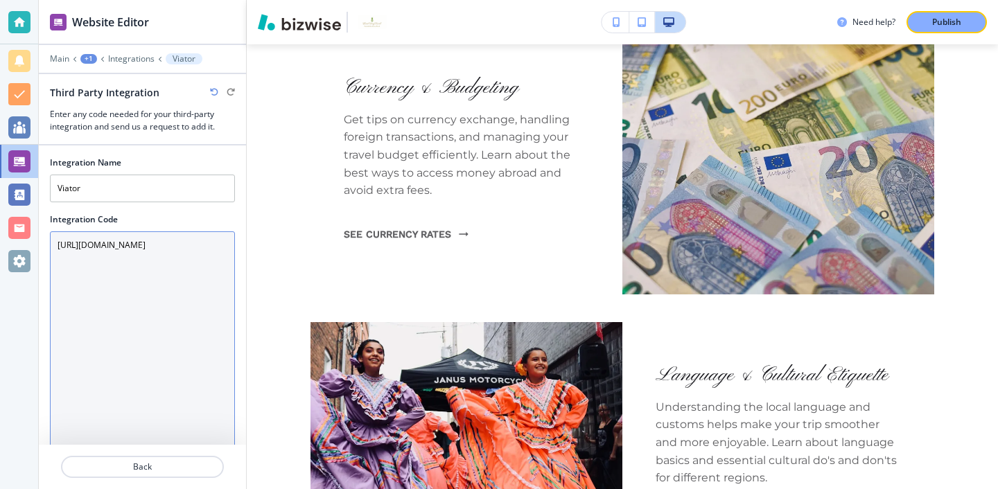
click at [195, 278] on Code "https://www.viator.com/?pid=P00025614&uid=U00026060&mcid=58086&currency=USD" at bounding box center [142, 364] width 185 height 265
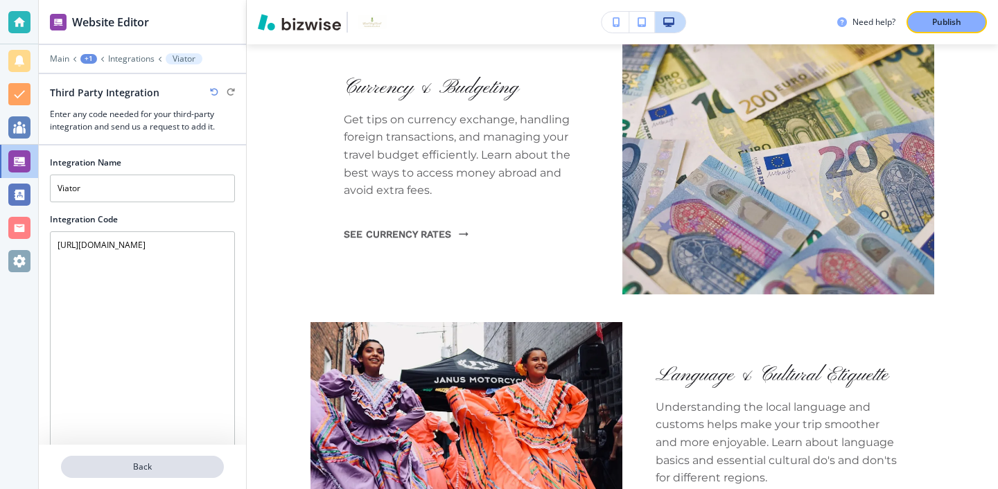
click at [128, 471] on p "Back" at bounding box center [142, 467] width 160 height 12
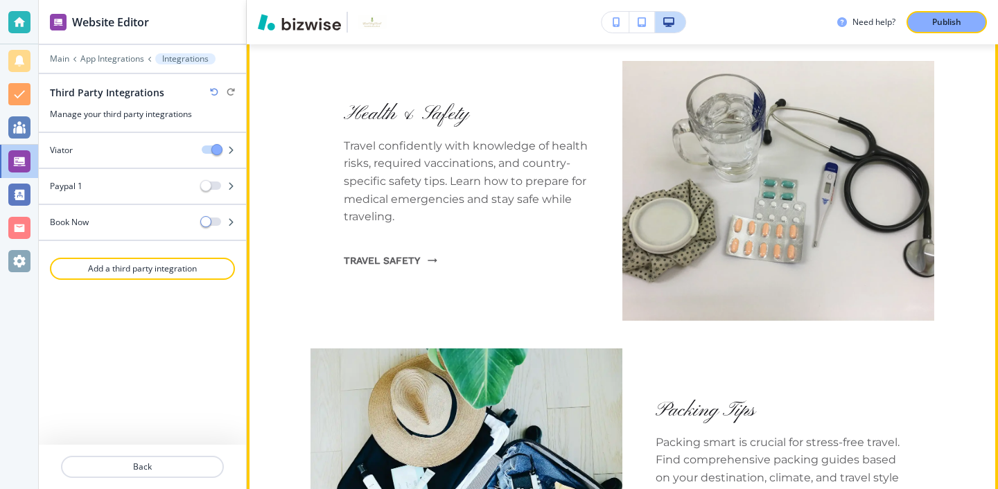
scroll to position [886, 0]
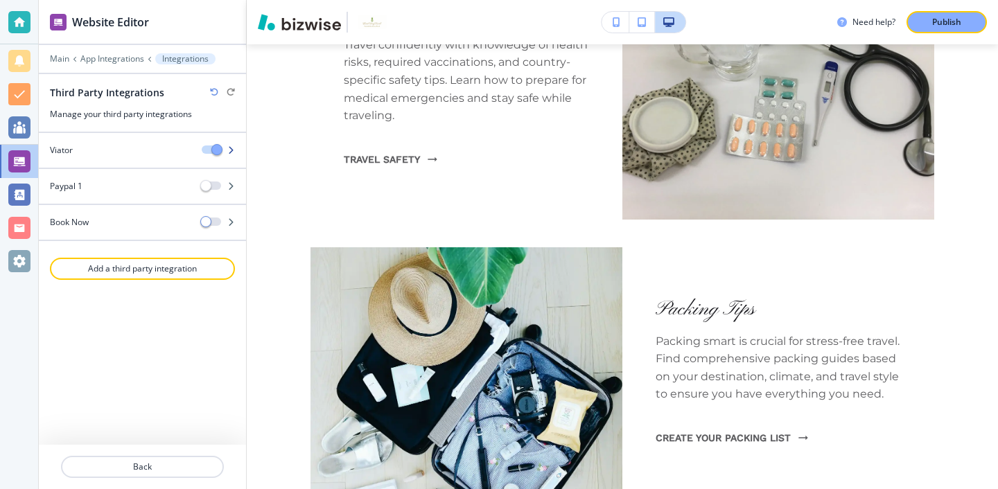
click at [207, 148] on button "button" at bounding box center [211, 150] width 19 height 8
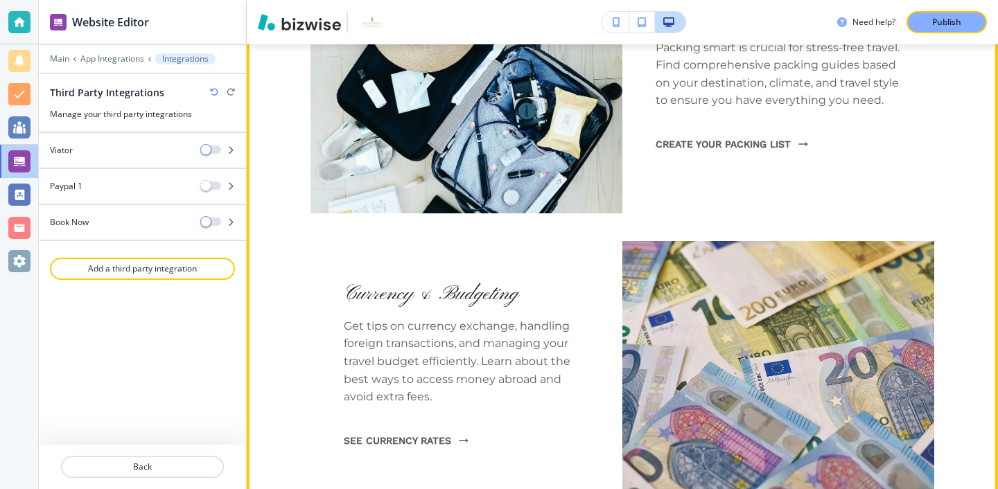
scroll to position [1141, 0]
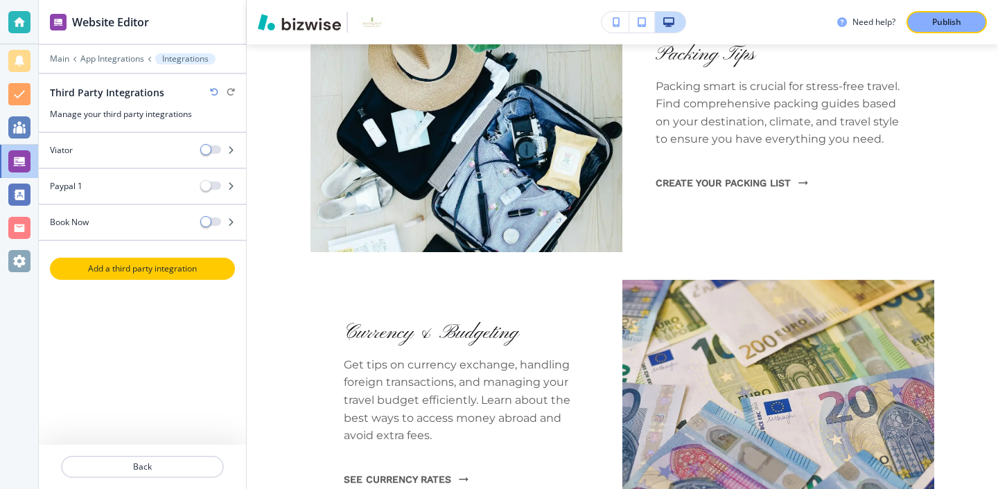
click at [212, 279] on button "Add a third party integration" at bounding box center [142, 269] width 185 height 22
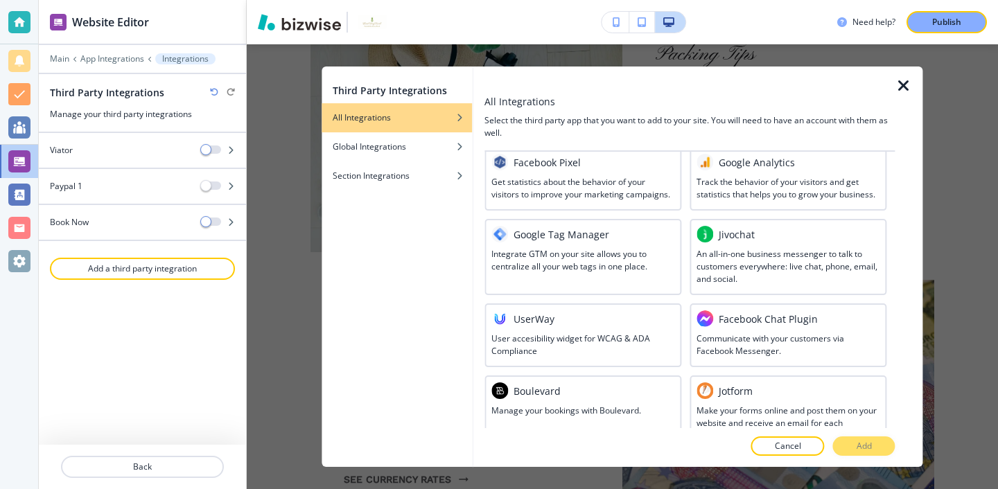
scroll to position [172, 0]
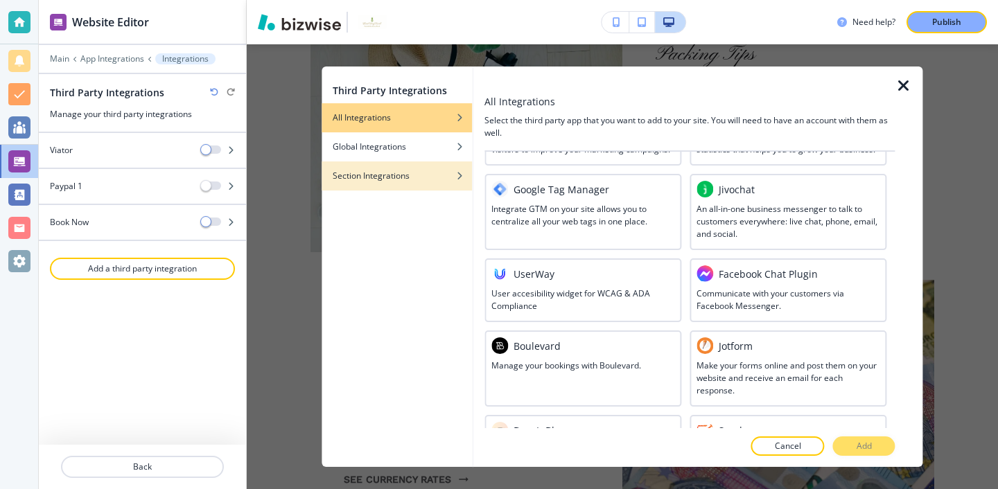
click at [455, 166] on div "button" at bounding box center [397, 166] width 150 height 8
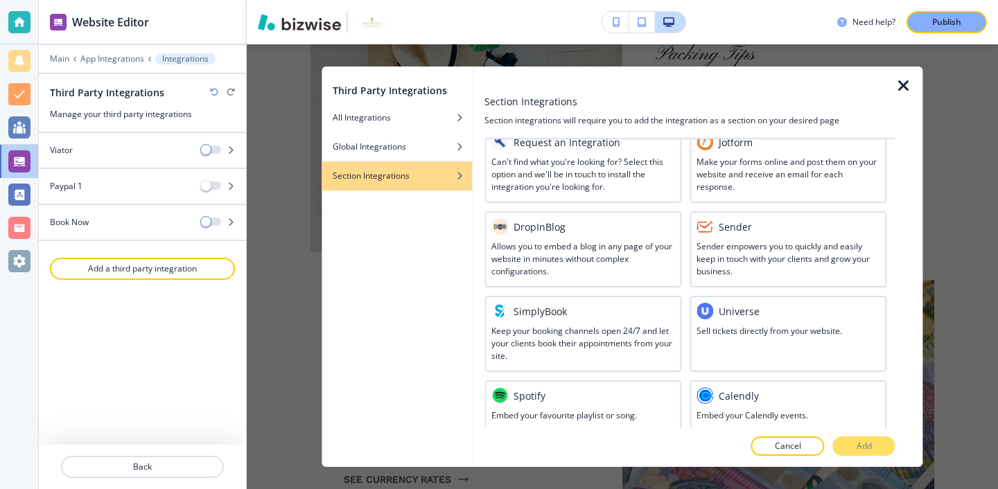
scroll to position [0, 0]
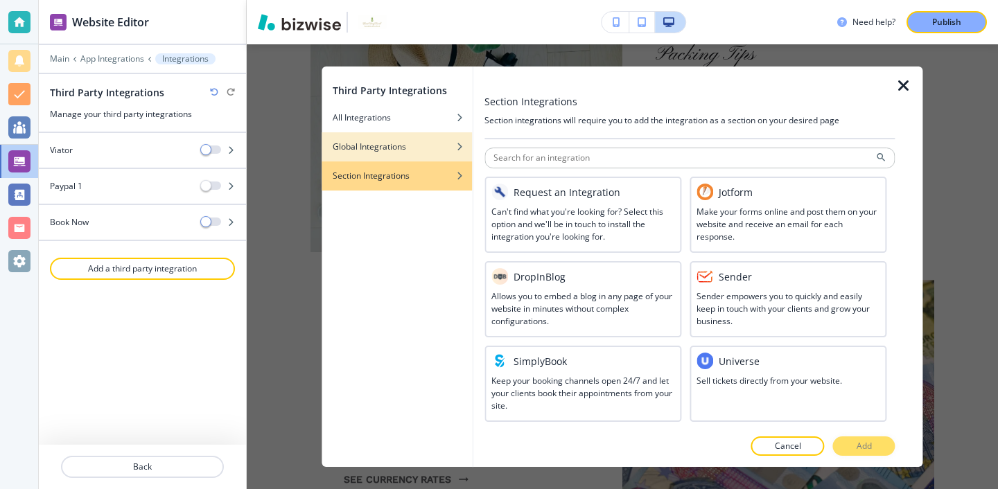
click at [412, 156] on div "button" at bounding box center [397, 157] width 150 height 8
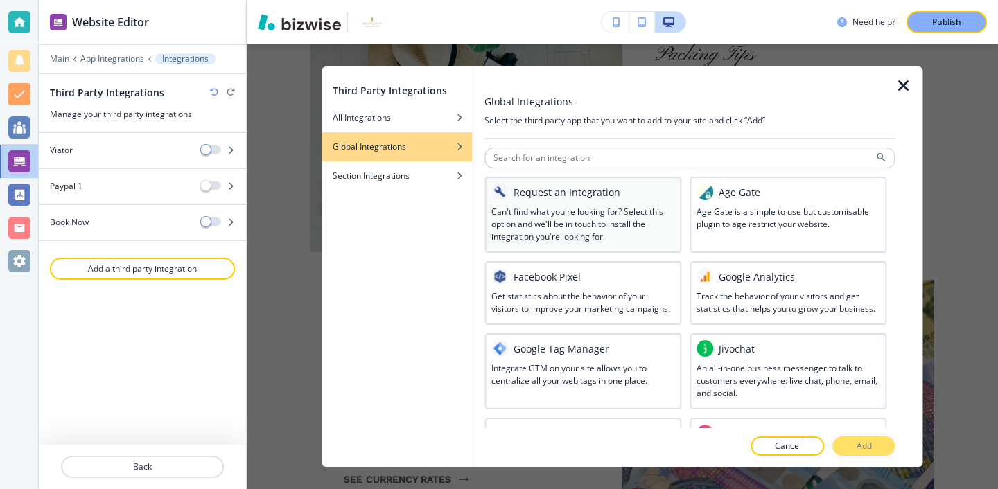
click at [577, 243] on div "Request an Integration Can't find what you're looking for? Select this option a…" at bounding box center [583, 215] width 197 height 76
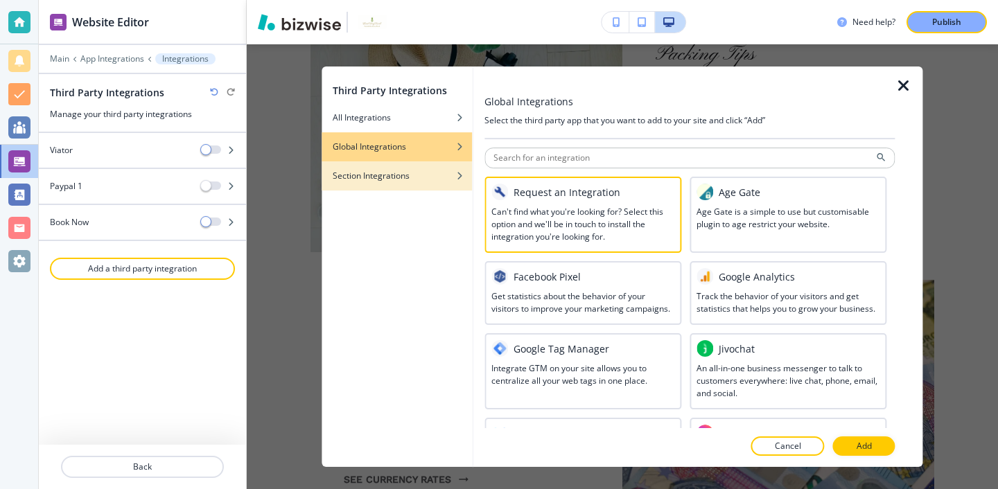
click at [364, 184] on div "button" at bounding box center [397, 186] width 150 height 8
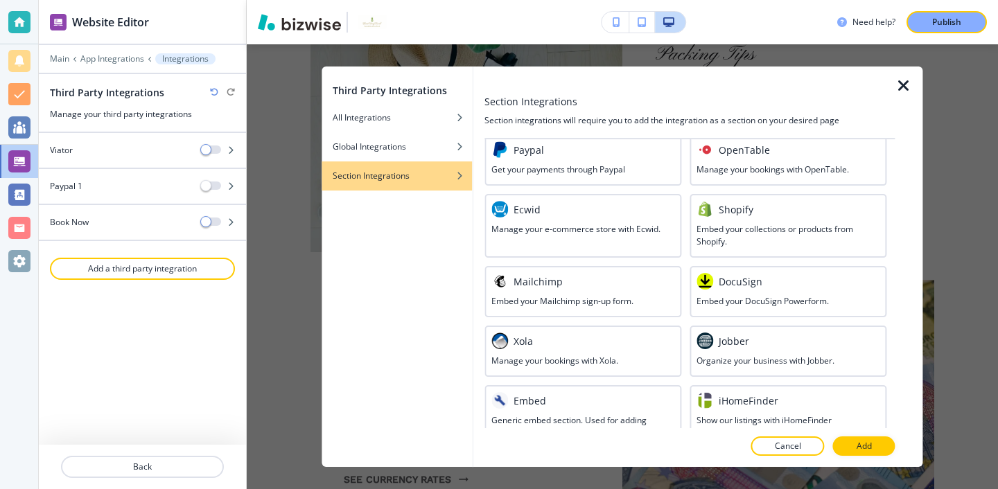
scroll to position [473, 0]
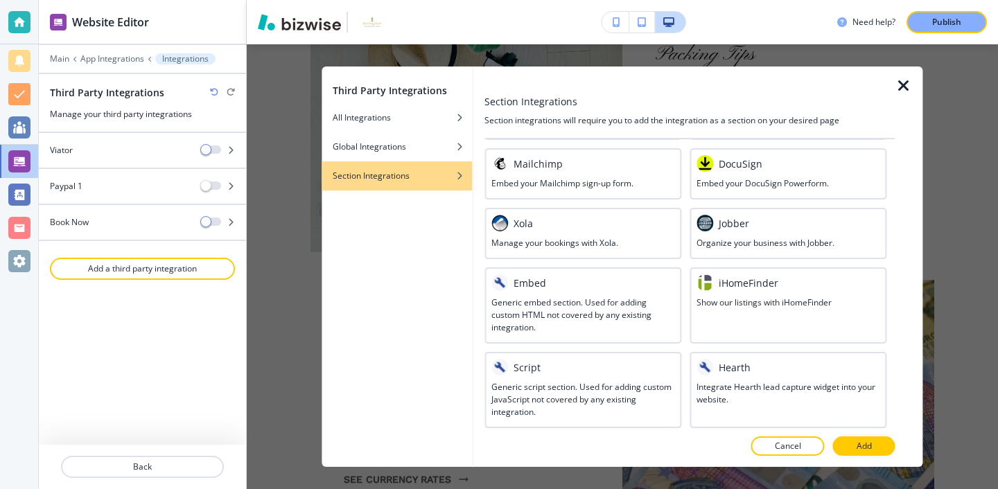
click at [607, 315] on h3 "Generic embed section. Used for adding custom HTML not covered by any existing …" at bounding box center [582, 315] width 183 height 37
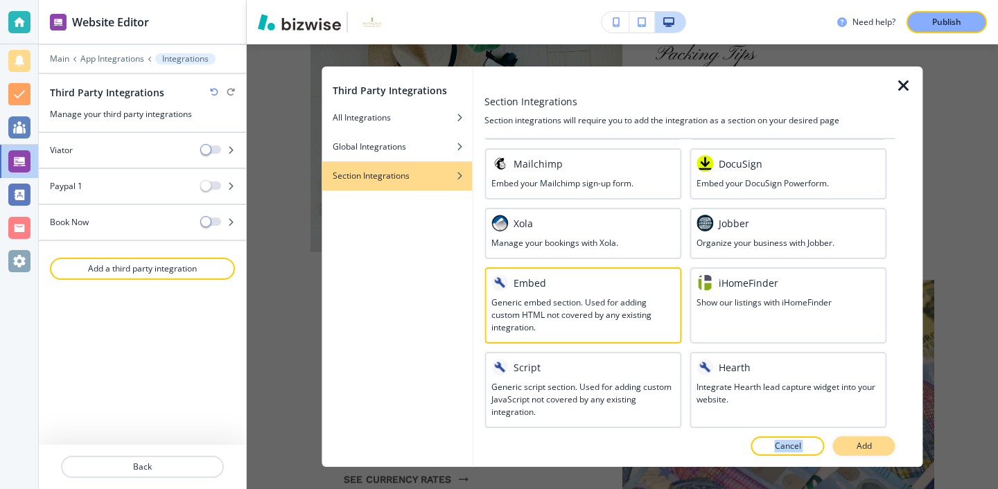
click at [851, 439] on div "Section Integrations Section integrations will require you to add the integrati…" at bounding box center [690, 267] width 410 height 401
click at [851, 441] on button "Add" at bounding box center [864, 446] width 62 height 19
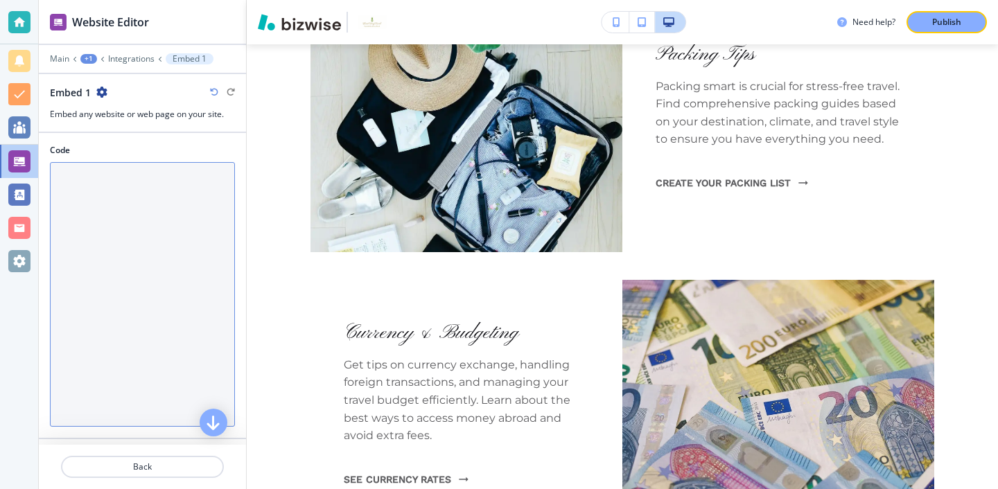
click at [187, 286] on textarea "Code" at bounding box center [142, 294] width 185 height 265
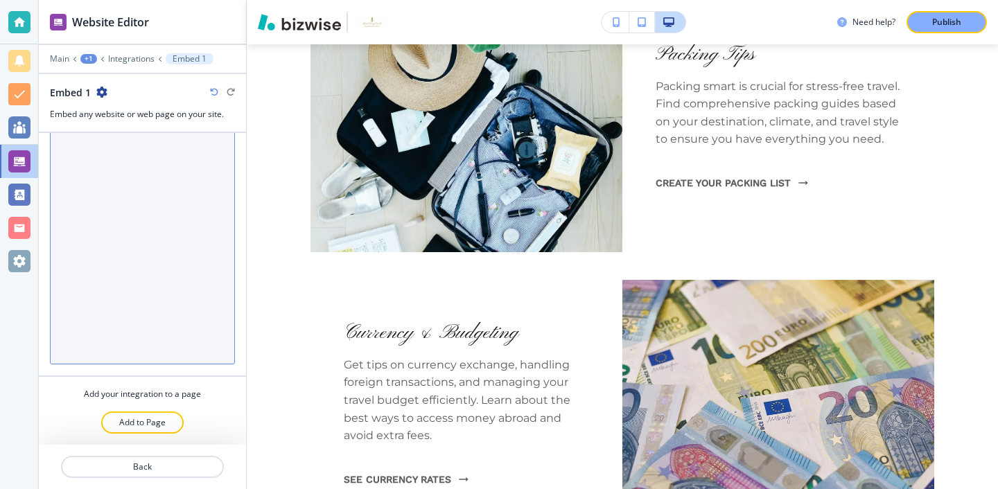
click at [127, 167] on textarea "Code" at bounding box center [142, 232] width 185 height 265
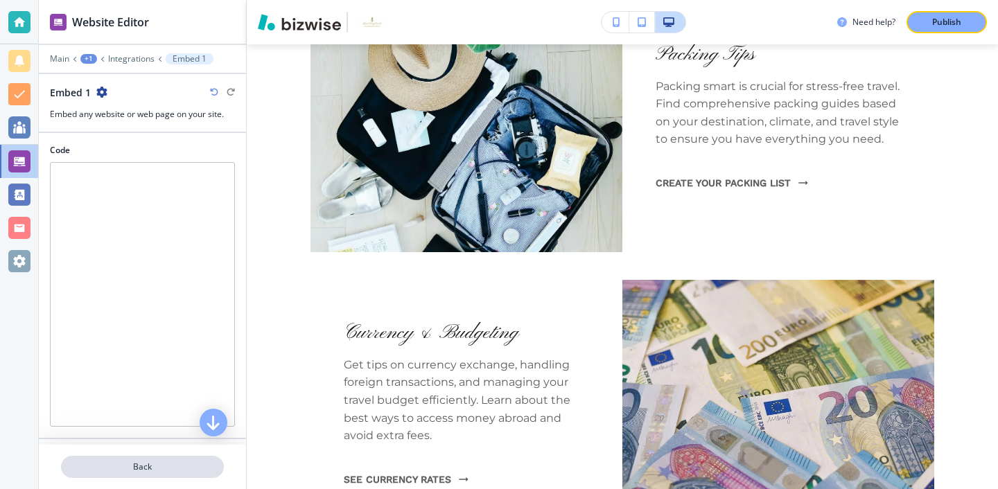
click at [160, 467] on p "Back" at bounding box center [142, 467] width 160 height 12
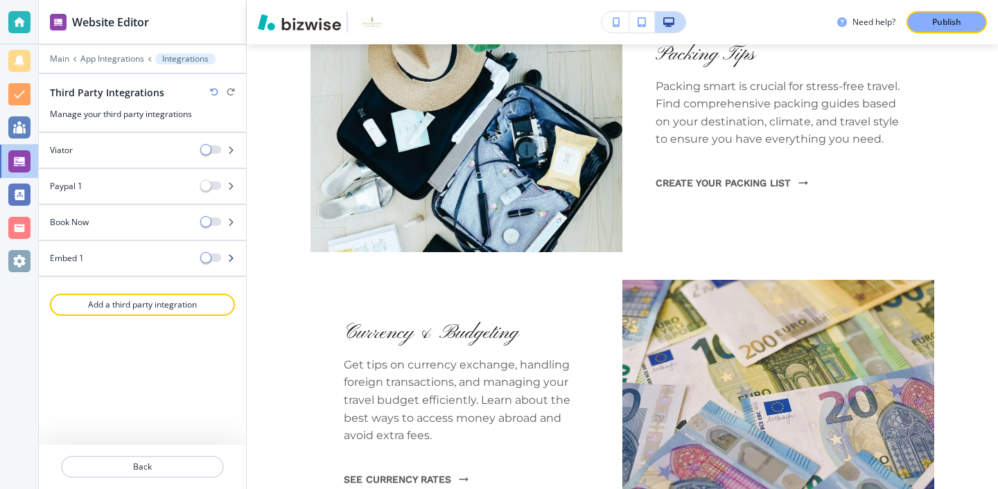
click at [165, 261] on div "Embed 1" at bounding box center [115, 258] width 152 height 12
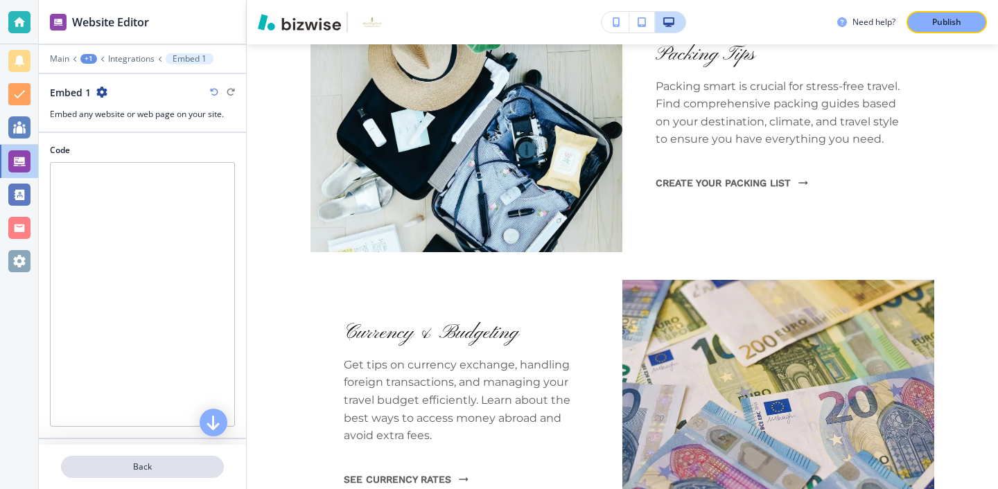
click at [146, 464] on p "Back" at bounding box center [142, 467] width 160 height 12
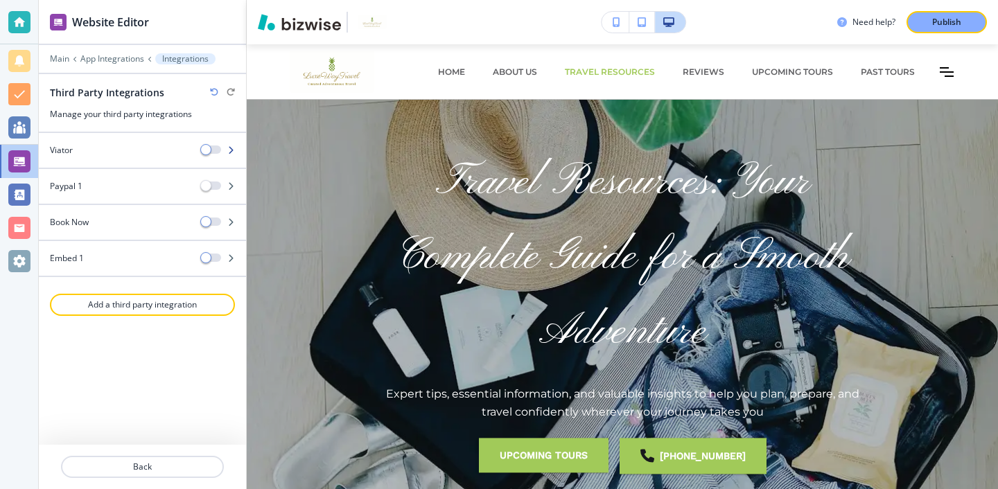
click at [111, 143] on div at bounding box center [142, 138] width 207 height 11
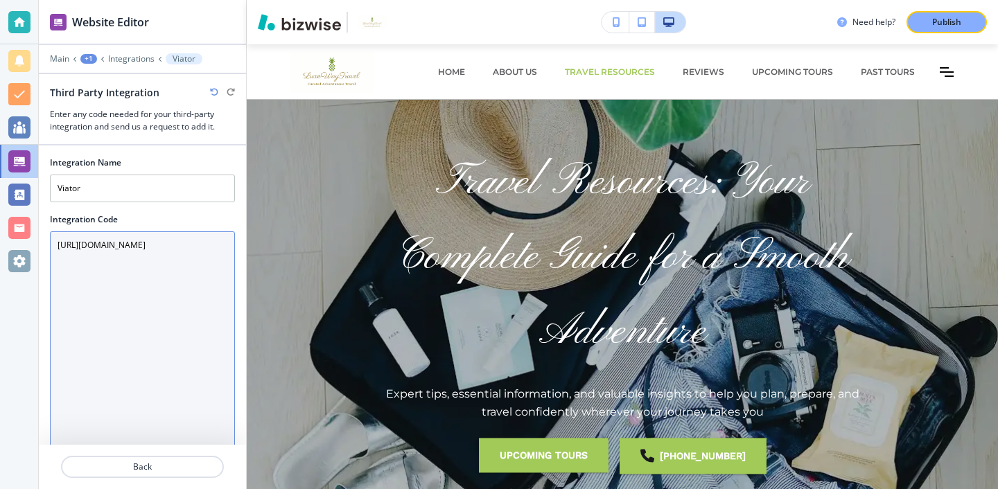
click at [144, 280] on Code "https://www.viator.com/?pid=P00025614&uid=U00026060&mcid=58086&currency=USD" at bounding box center [142, 364] width 185 height 265
drag, startPoint x: 144, startPoint y: 280, endPoint x: 45, endPoint y: 230, distance: 111.0
click at [45, 230] on div "Integration Name Viator Integration Code https://www.viator.com/?pid=P00025614&…" at bounding box center [142, 295] width 207 height 299
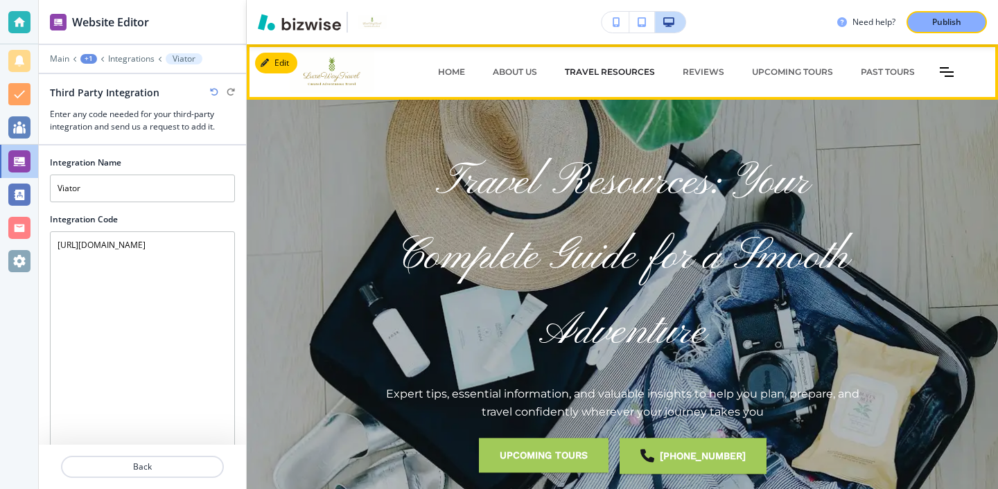
click at [634, 69] on p "Travel Resources" at bounding box center [610, 72] width 90 height 12
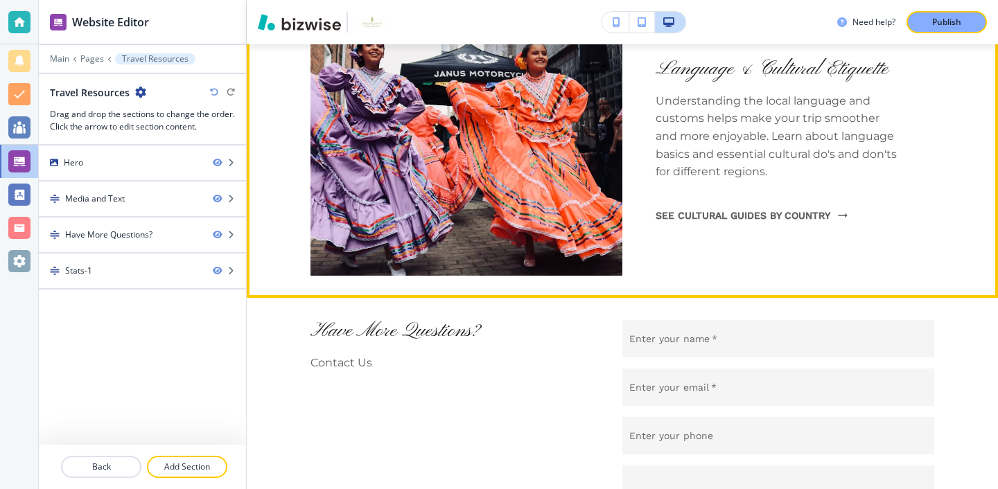
scroll to position [1698, 0]
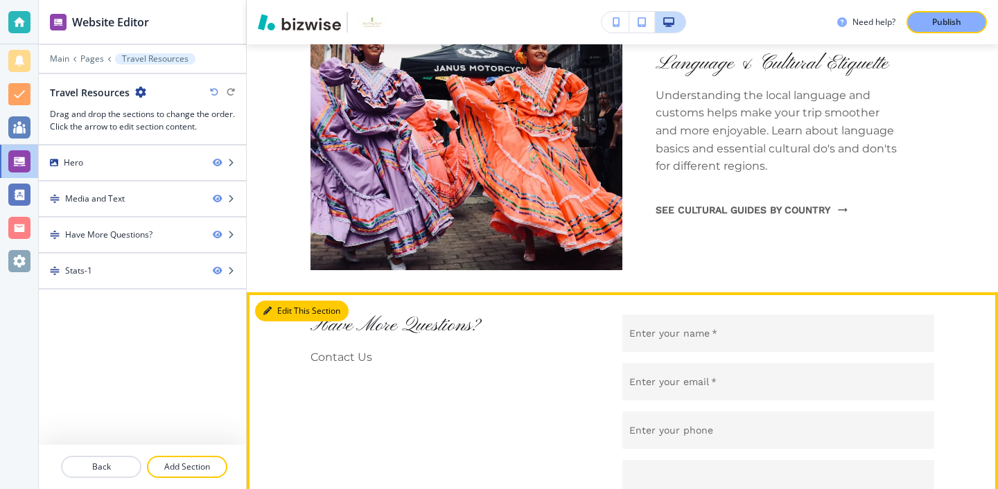
click at [287, 314] on button "Edit This Section" at bounding box center [302, 311] width 94 height 21
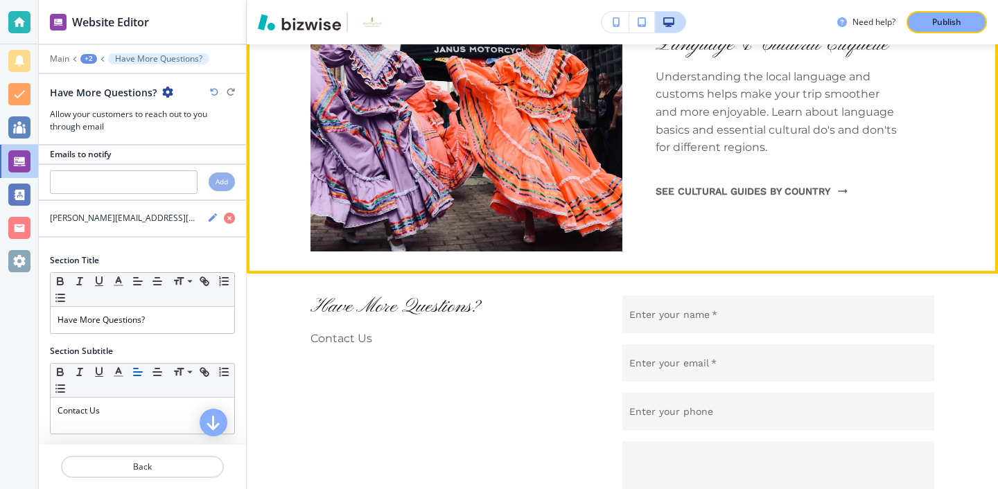
scroll to position [1800, 0]
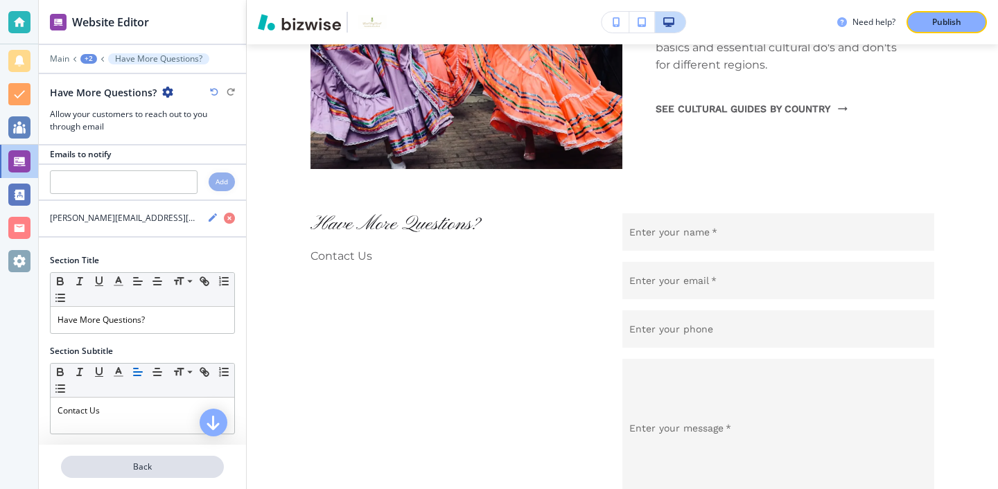
click at [189, 475] on button "Back" at bounding box center [142, 467] width 163 height 22
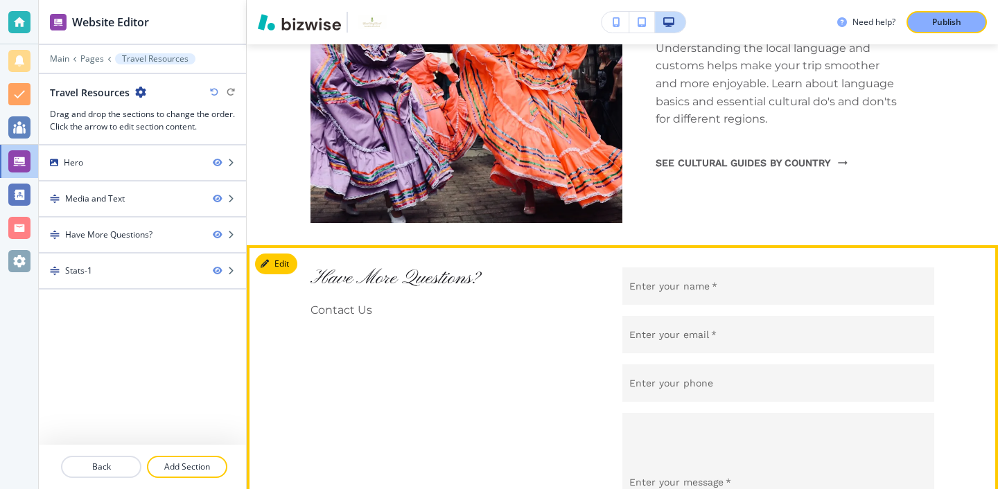
scroll to position [1722, 0]
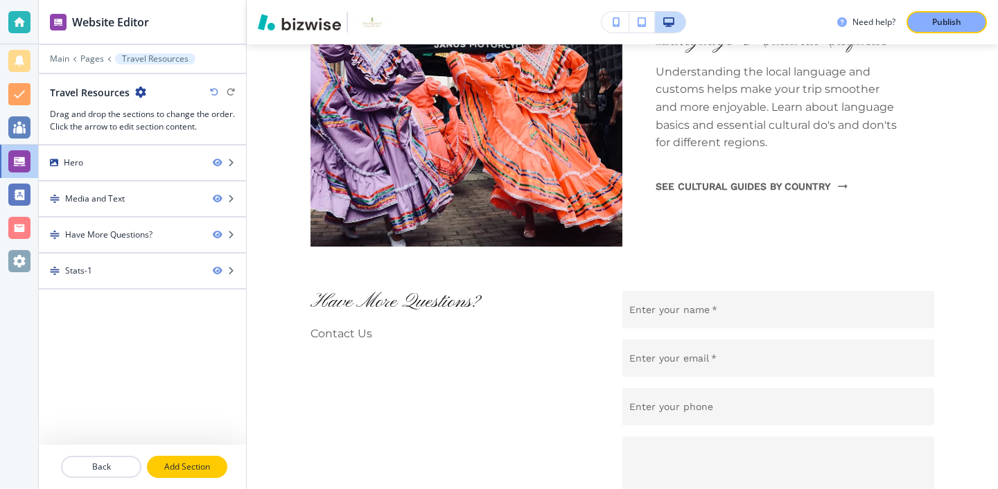
click at [209, 469] on p "Add Section" at bounding box center [187, 467] width 78 height 12
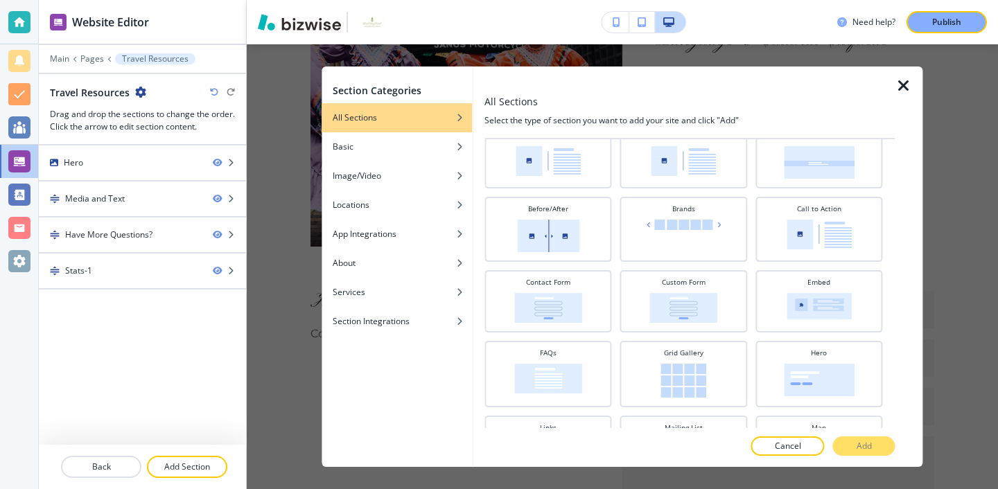
scroll to position [0, 0]
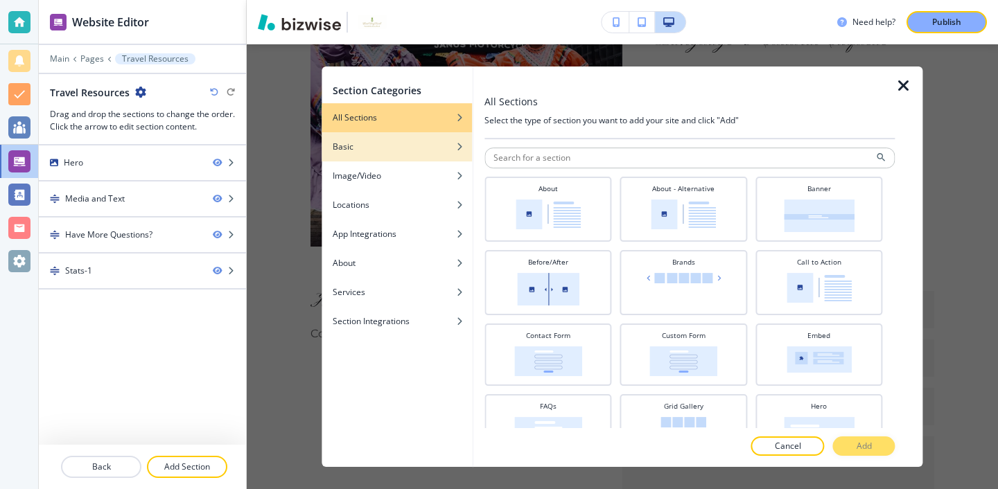
click at [398, 145] on div "Basic" at bounding box center [397, 147] width 150 height 12
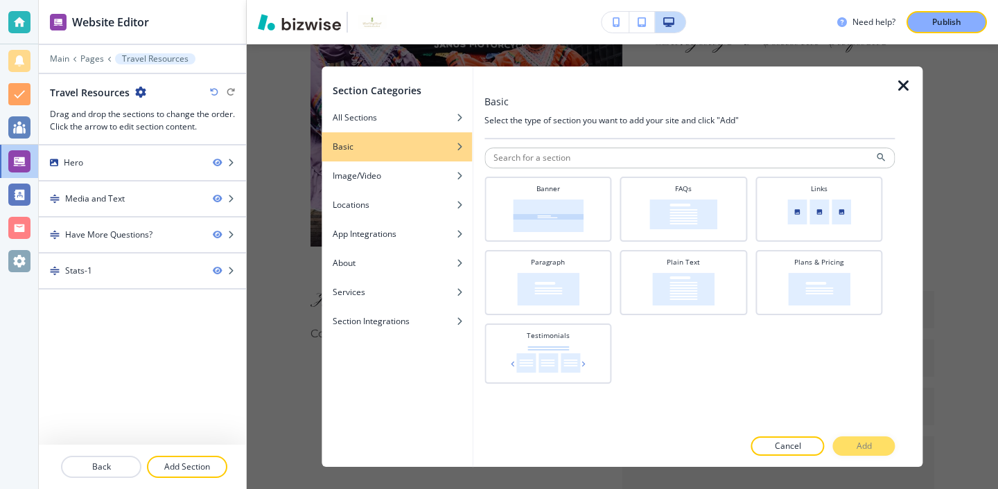
click at [900, 87] on icon "button" at bounding box center [904, 86] width 17 height 17
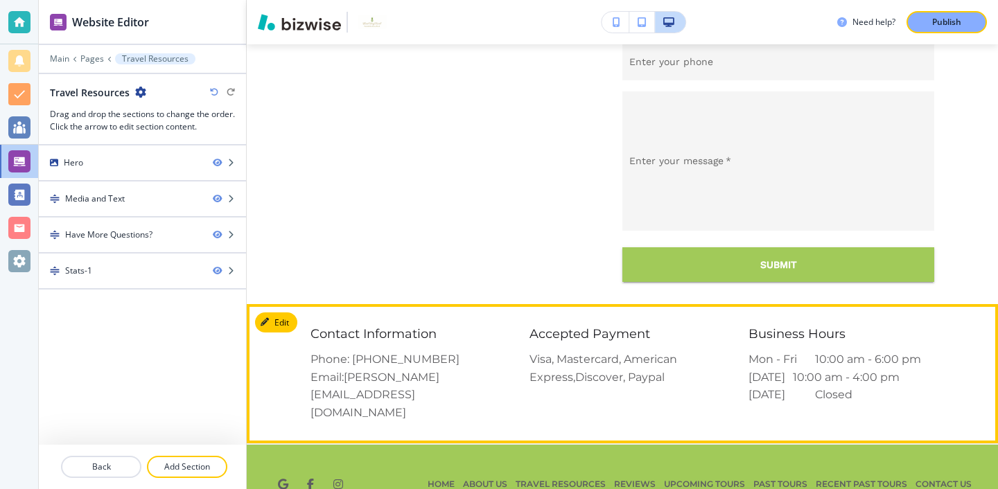
scroll to position [2064, 0]
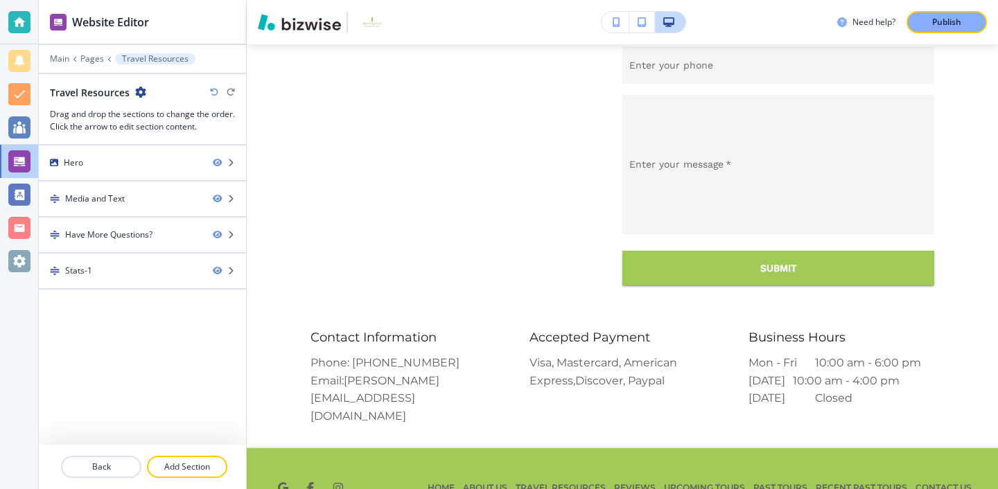
drag, startPoint x: 121, startPoint y: 317, endPoint x: 119, endPoint y: 293, distance: 23.7
click at [119, 293] on div "Hero Media and Text Have More Questions? Stats-1" at bounding box center [142, 295] width 207 height 299
click at [119, 294] on div "Hero Media and Text Have More Questions? Stats-1" at bounding box center [142, 295] width 207 height 299
drag, startPoint x: 113, startPoint y: 306, endPoint x: 113, endPoint y: 299, distance: 7.6
click at [113, 299] on div "Hero Media and Text Have More Questions? Stats-1" at bounding box center [142, 295] width 207 height 299
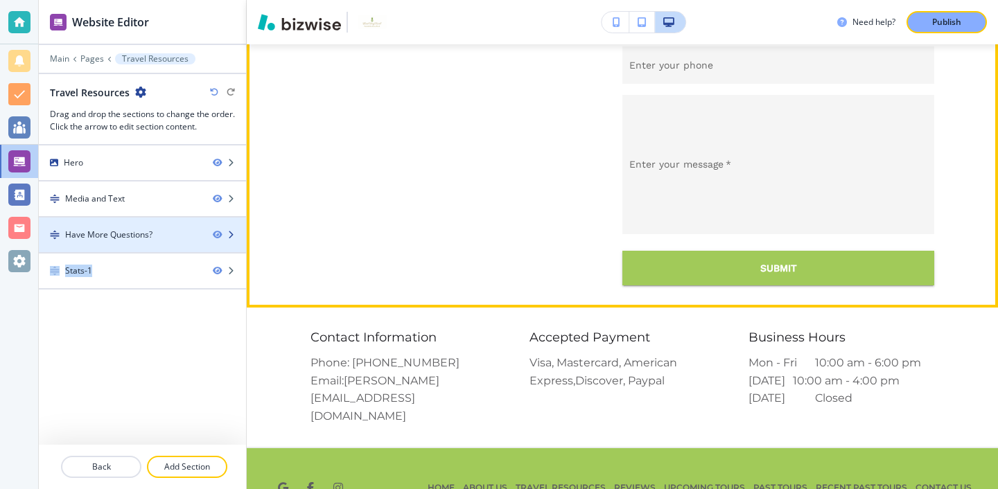
drag, startPoint x: 113, startPoint y: 299, endPoint x: 111, endPoint y: 243, distance: 55.5
click at [112, 243] on div "Hero Media and Text Have More Questions? Stats-1" at bounding box center [142, 295] width 207 height 299
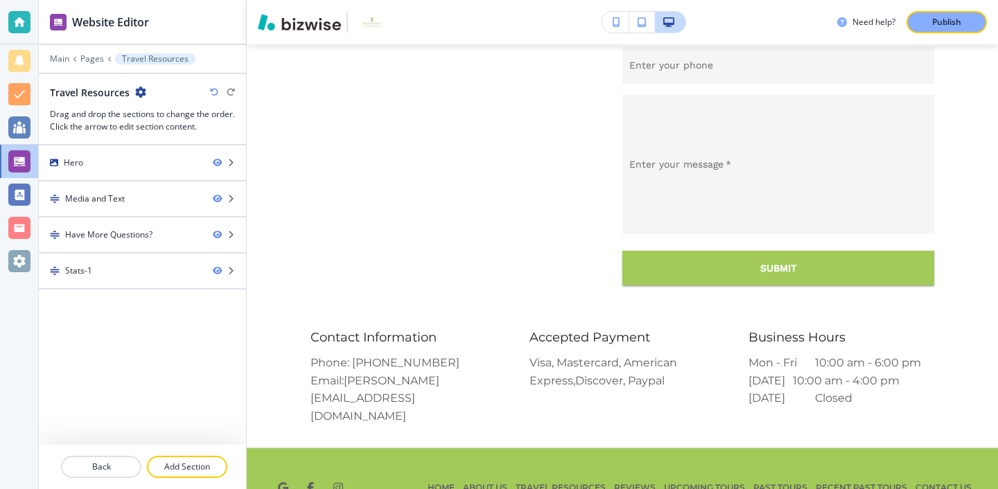
click at [114, 312] on div "Hero Media and Text Have More Questions? Stats-1" at bounding box center [142, 295] width 207 height 299
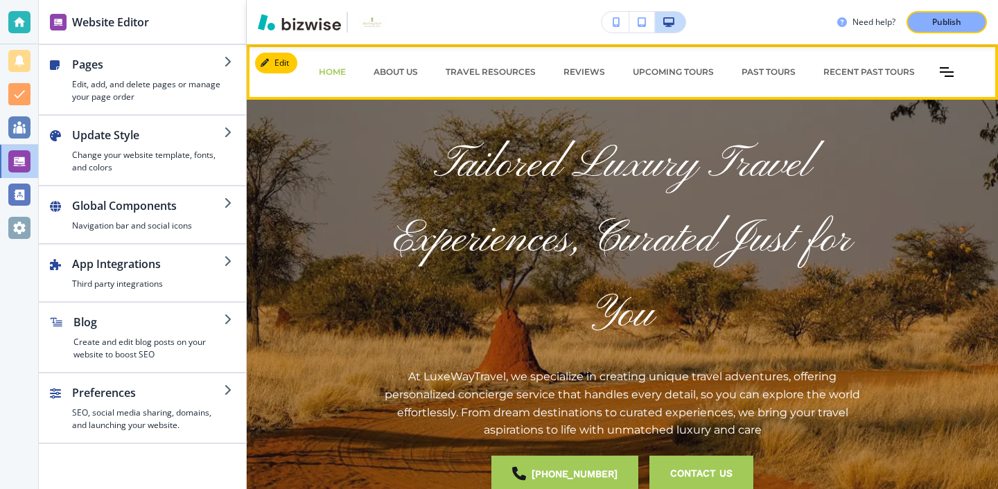
click at [469, 81] on div "Travel Resources" at bounding box center [491, 72] width 118 height 42
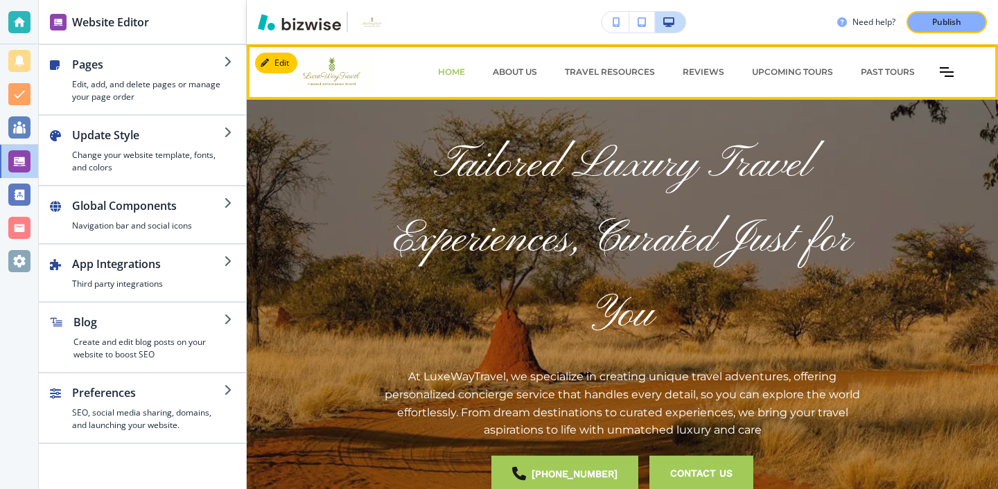
click at [471, 69] on div "HOME" at bounding box center [451, 72] width 55 height 12
click at [600, 70] on p "Travel Resources" at bounding box center [610, 72] width 90 height 12
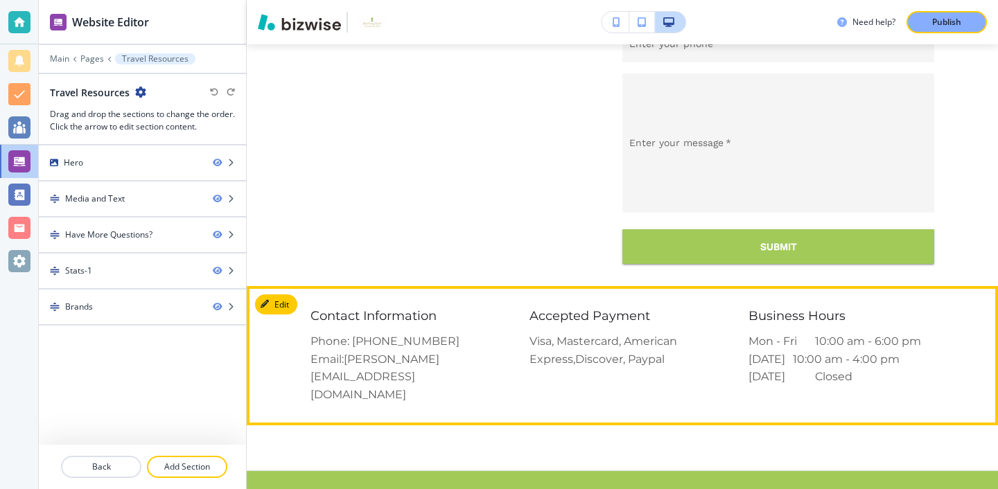
scroll to position [2082, 0]
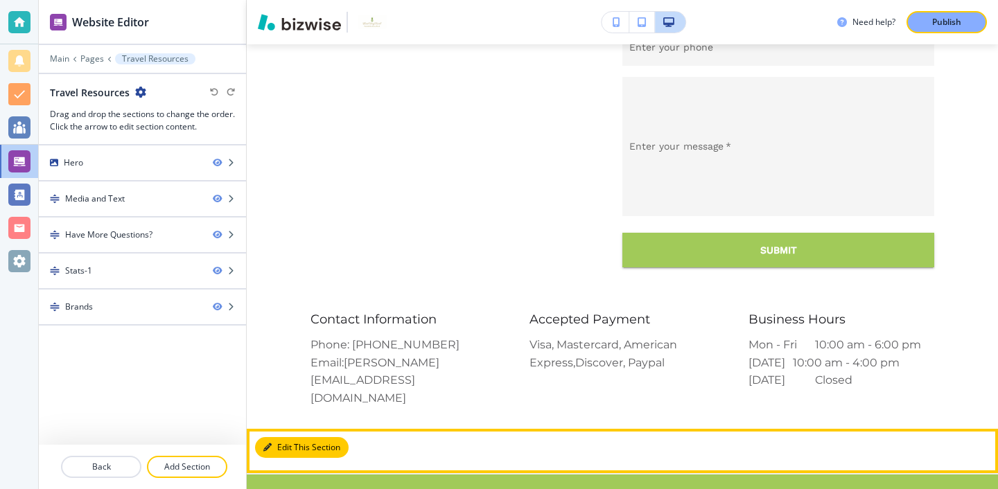
click at [293, 437] on button "Edit This Section" at bounding box center [302, 447] width 94 height 21
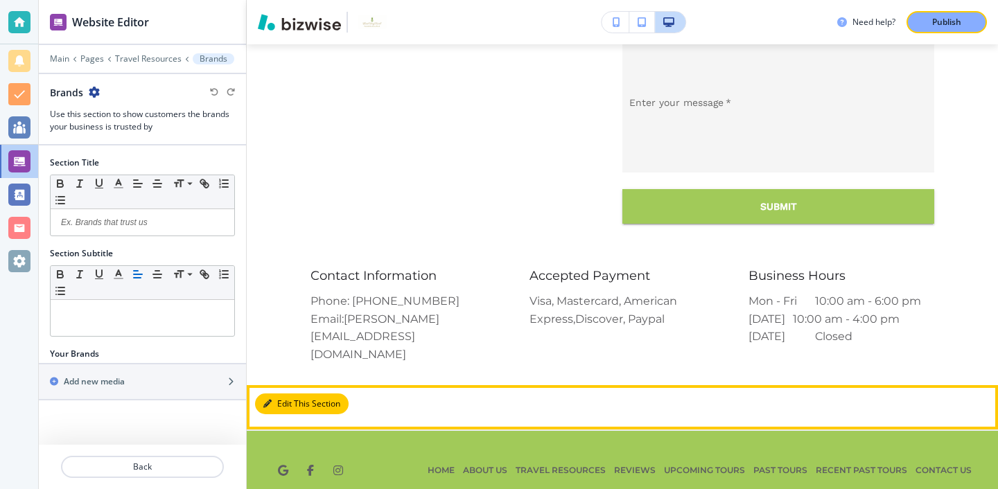
scroll to position [2129, 0]
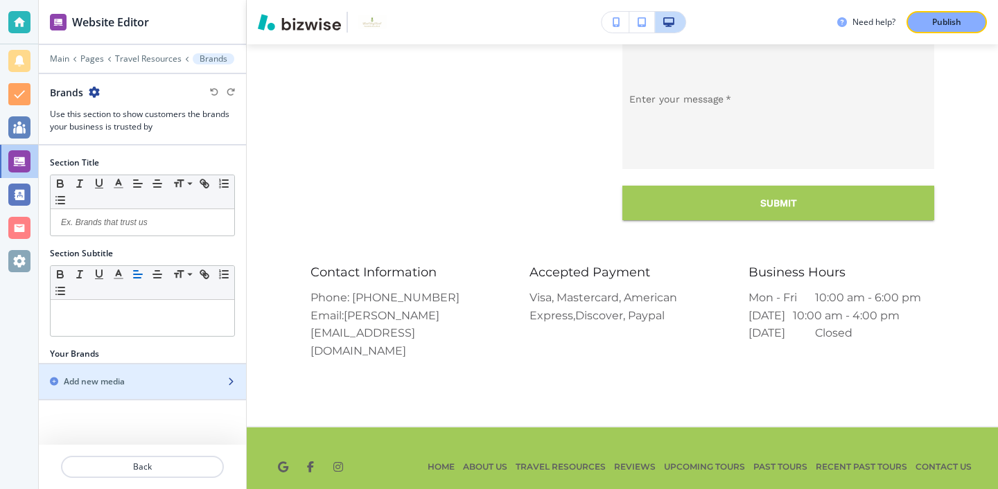
click at [178, 396] on div "button" at bounding box center [142, 393] width 207 height 11
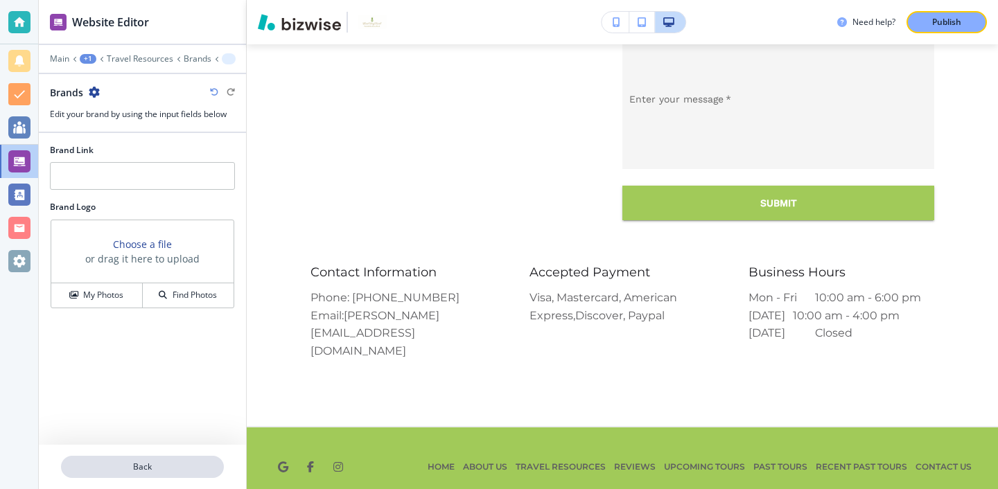
click at [114, 458] on button "Back" at bounding box center [142, 467] width 163 height 22
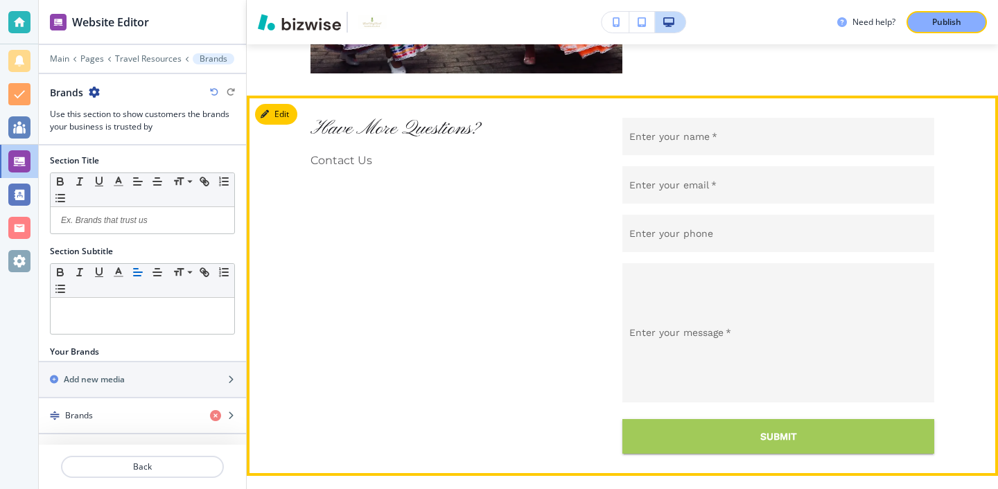
scroll to position [1921, 0]
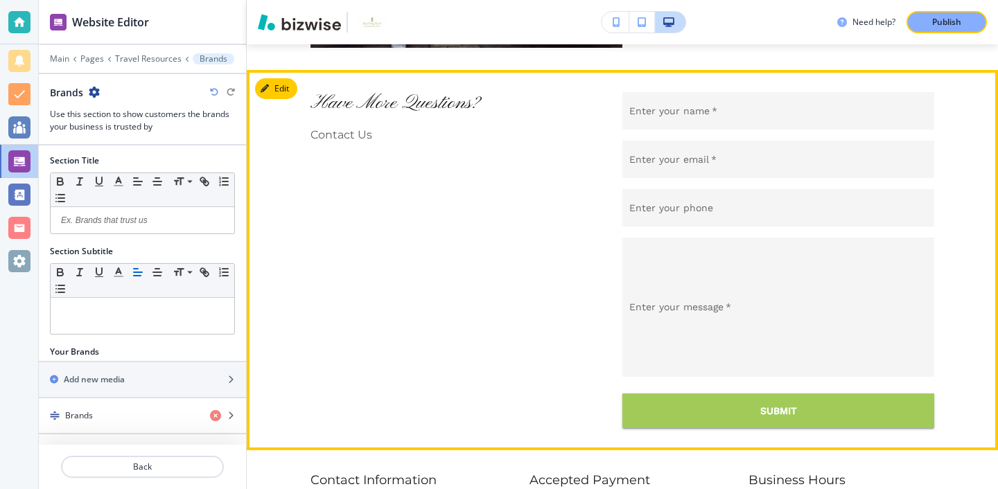
click at [288, 98] on button "Edit" at bounding box center [276, 88] width 42 height 21
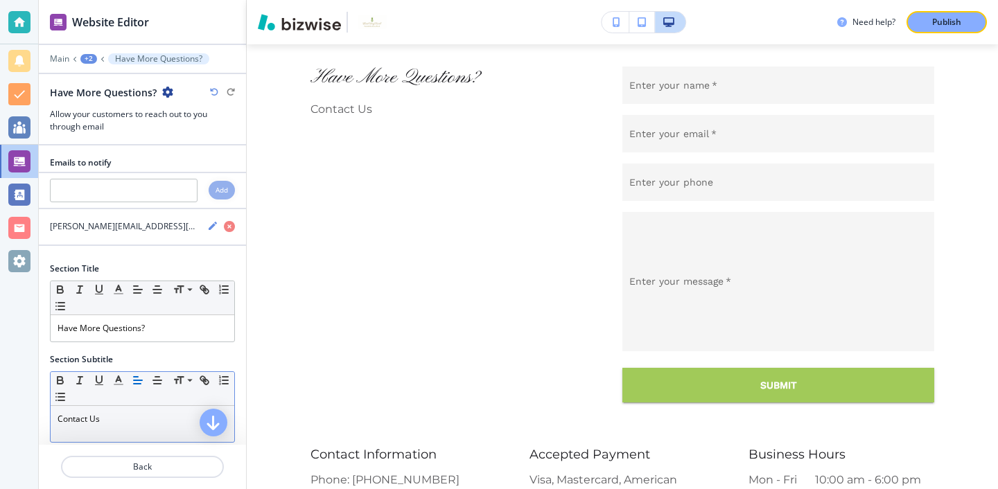
scroll to position [65, 0]
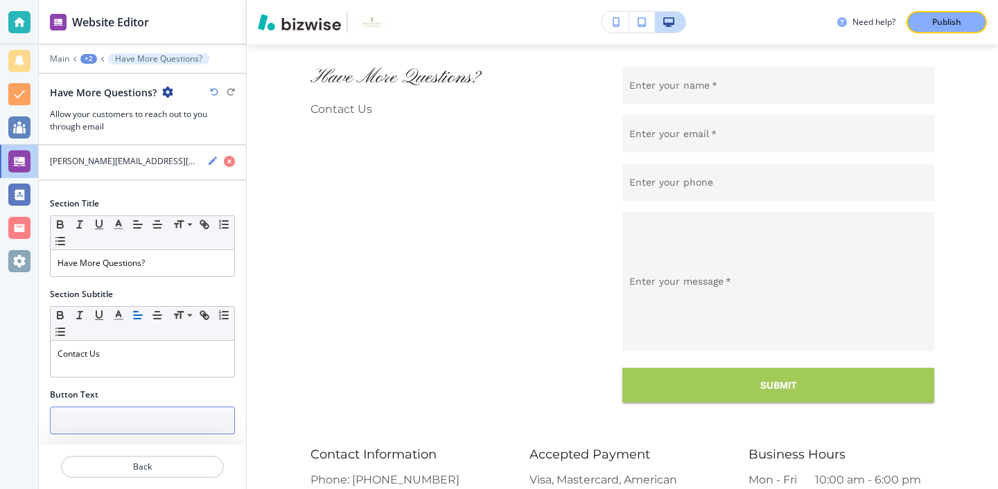
click at [150, 409] on input "text" at bounding box center [142, 421] width 185 height 28
type input "h"
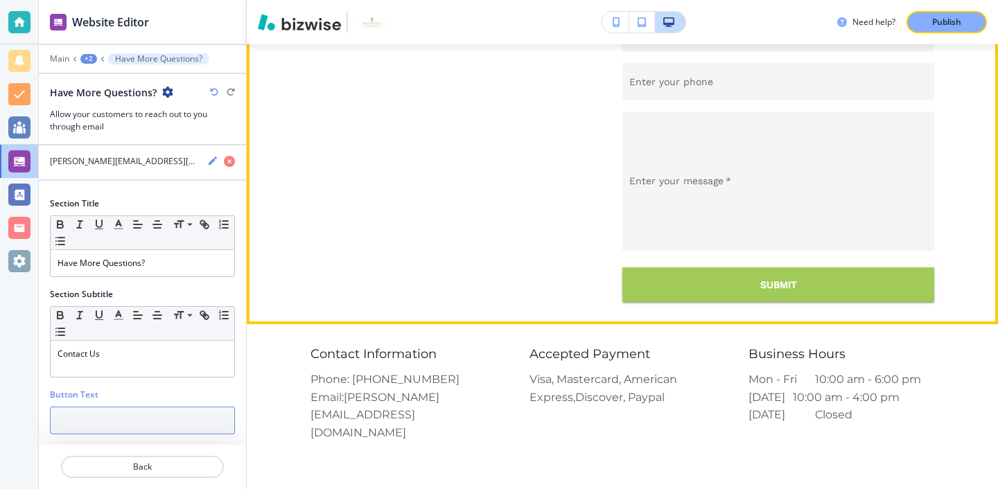
scroll to position [2129, 0]
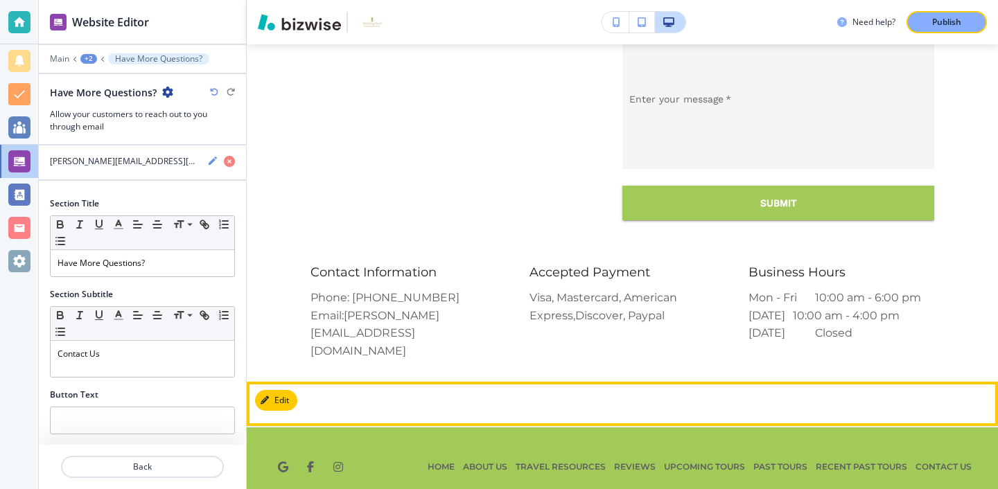
click at [417, 387] on section at bounding box center [622, 404] width 751 height 44
click at [288, 390] on button "Edit" at bounding box center [276, 400] width 42 height 21
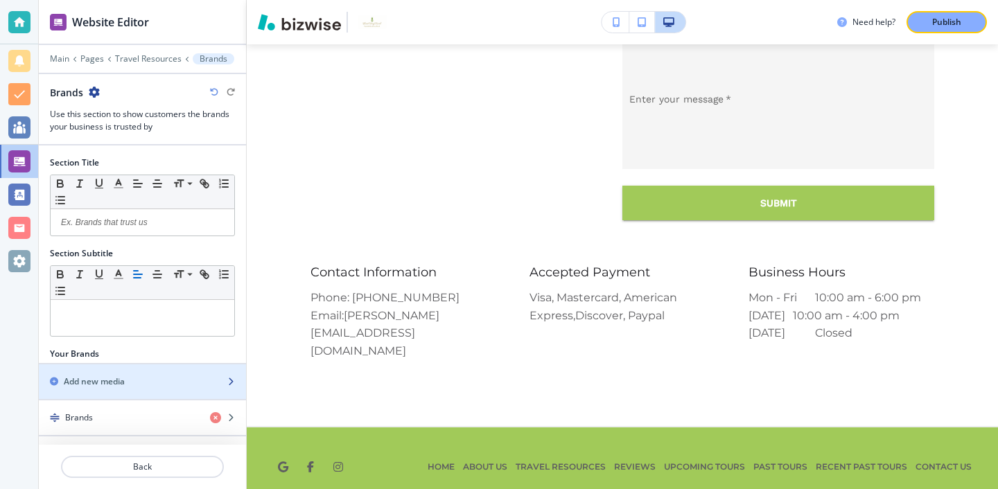
scroll to position [3, 0]
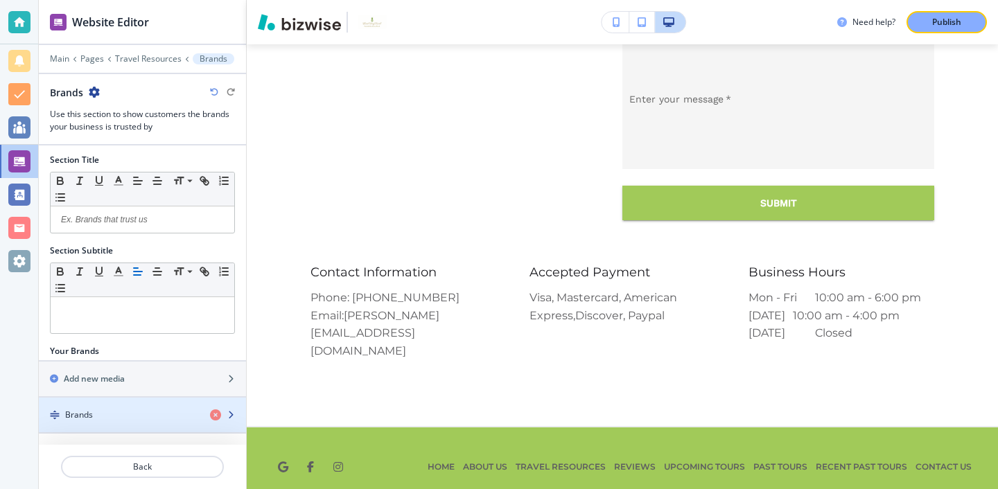
click at [129, 410] on div "Brands" at bounding box center [119, 415] width 160 height 12
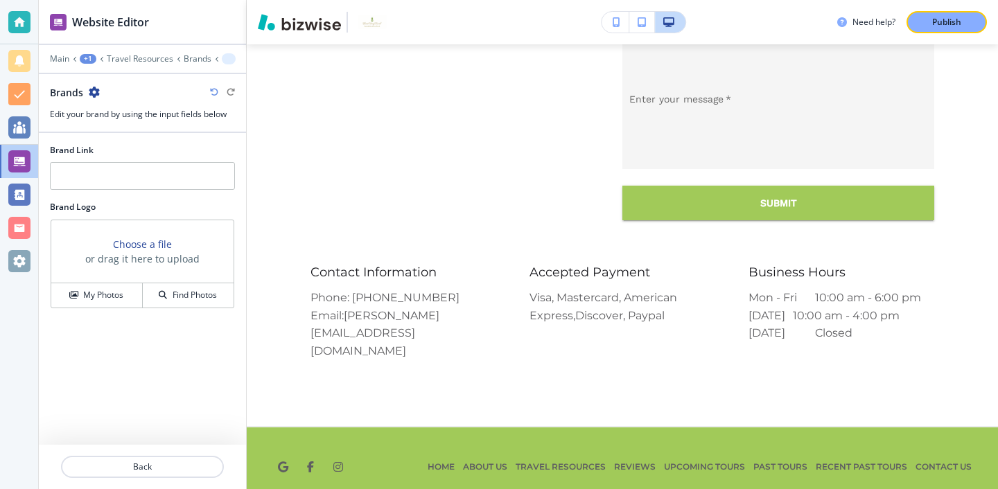
click at [149, 160] on div at bounding box center [142, 160] width 185 height 6
click at [149, 168] on input "text" at bounding box center [142, 176] width 185 height 28
paste input "https://www.viator.com/?pid=P00025614&uid=U00026060&mcid=58086&currency=USD"
type input "https://www.viator.com/?pid=P00025614&uid=U00026060&mcid=58086&currency=USD"
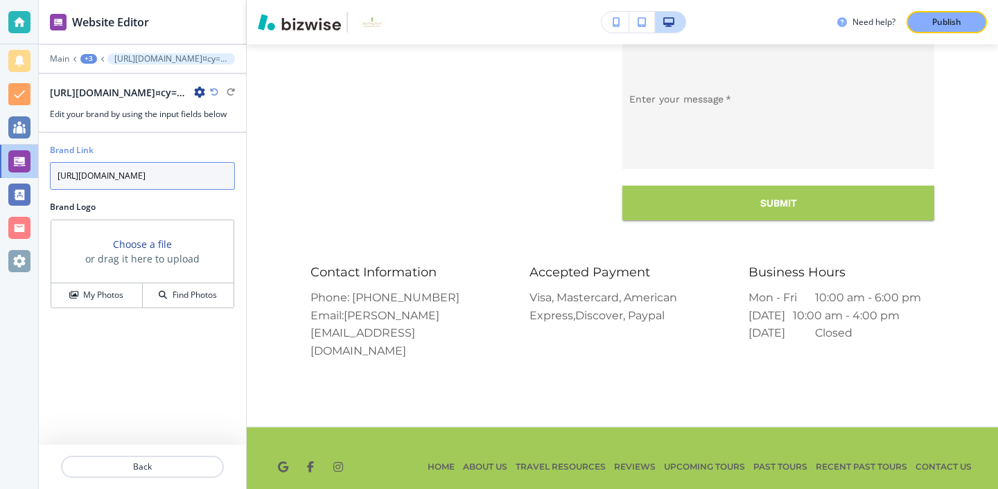
click at [153, 181] on input "https://www.viator.com/?pid=P00025614&uid=U00026060&mcid=58086&currency=USD" at bounding box center [142, 176] width 185 height 28
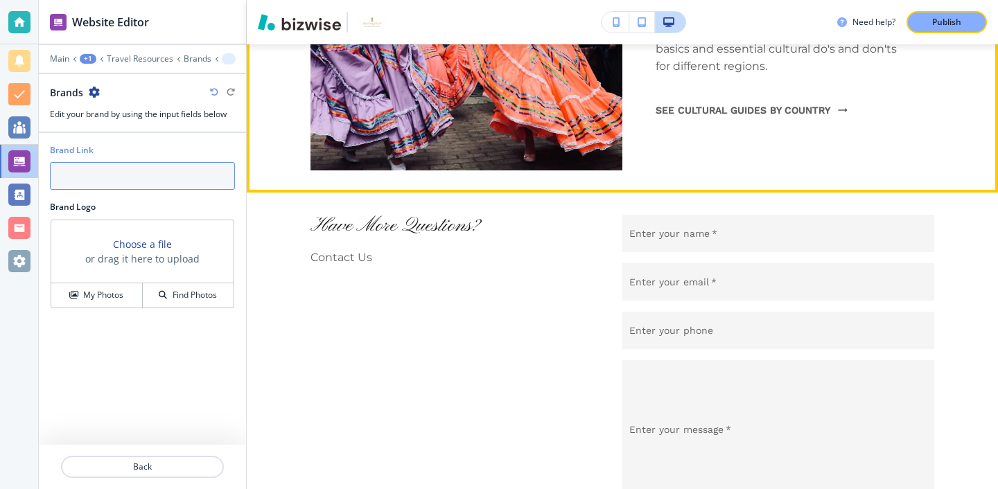
scroll to position [2129, 0]
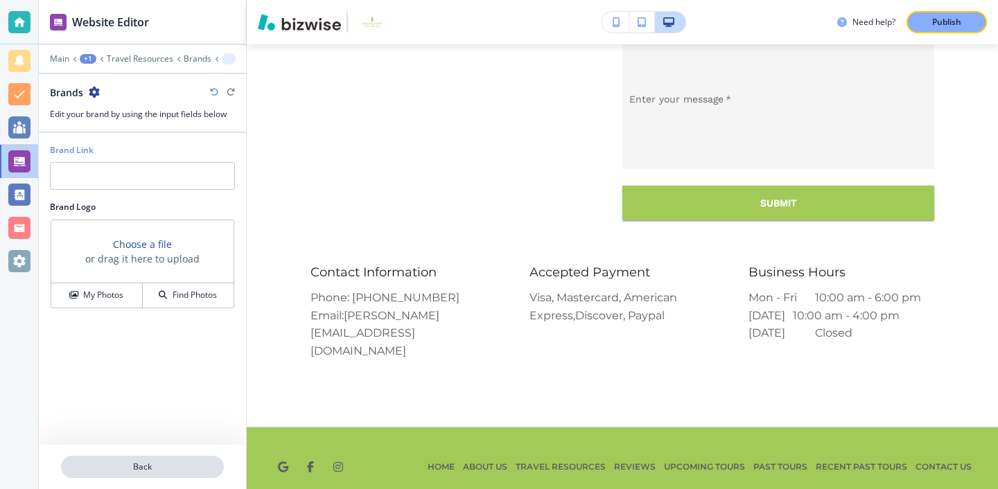
click at [134, 468] on p "Back" at bounding box center [142, 467] width 160 height 12
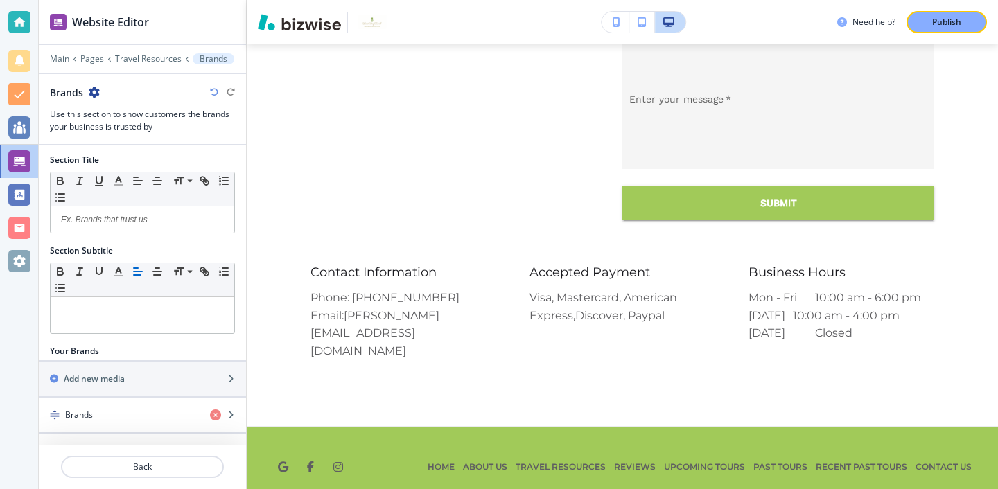
scroll to position [0, 0]
click at [151, 467] on p "Back" at bounding box center [142, 467] width 160 height 12
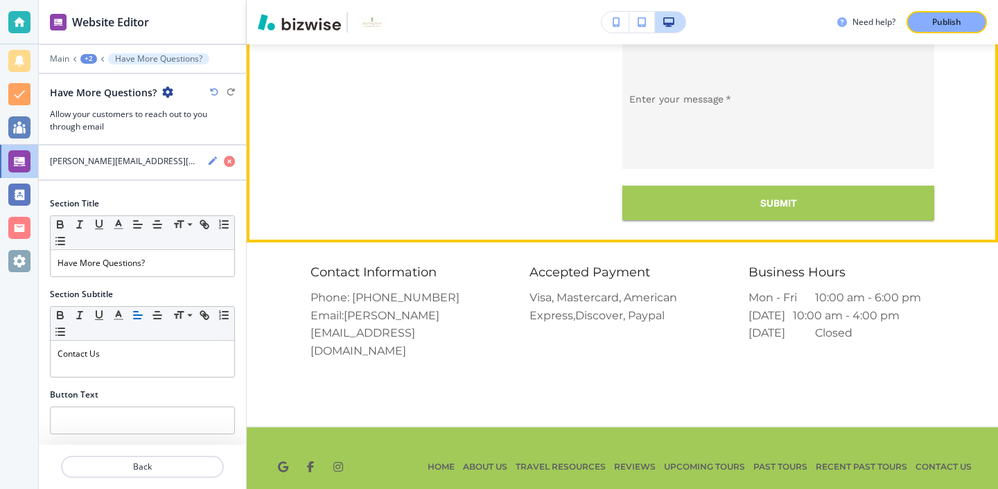
scroll to position [2098, 0]
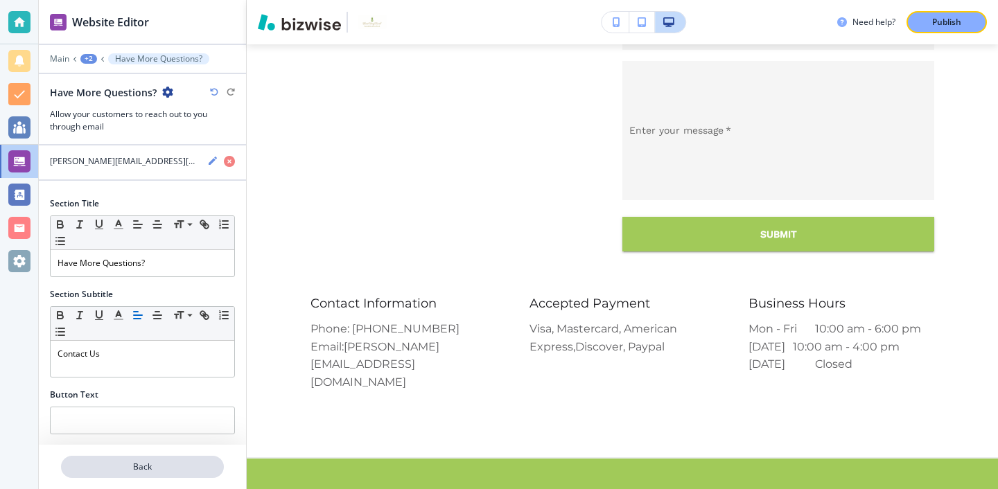
click at [195, 464] on p "Back" at bounding box center [142, 467] width 160 height 12
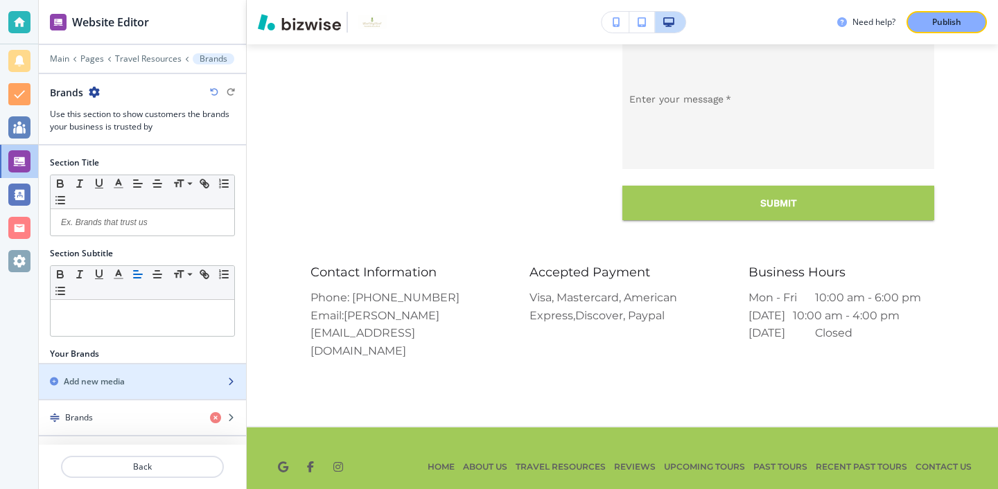
scroll to position [3, 0]
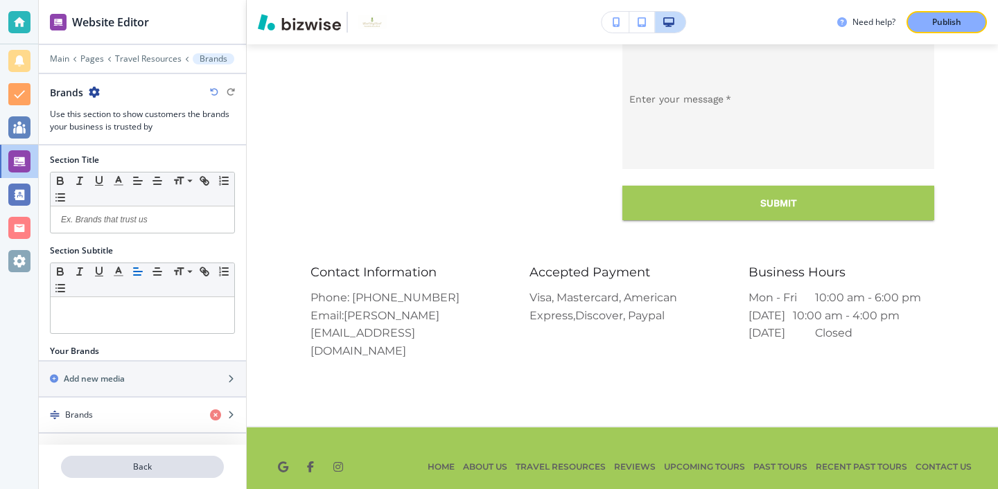
click at [186, 459] on button "Back" at bounding box center [142, 467] width 163 height 22
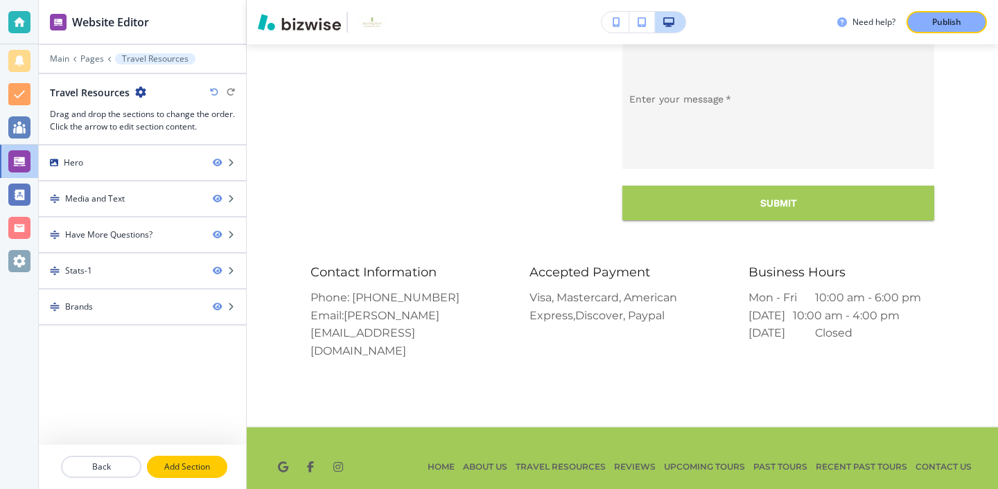
click at [196, 460] on button "Add Section" at bounding box center [187, 467] width 80 height 22
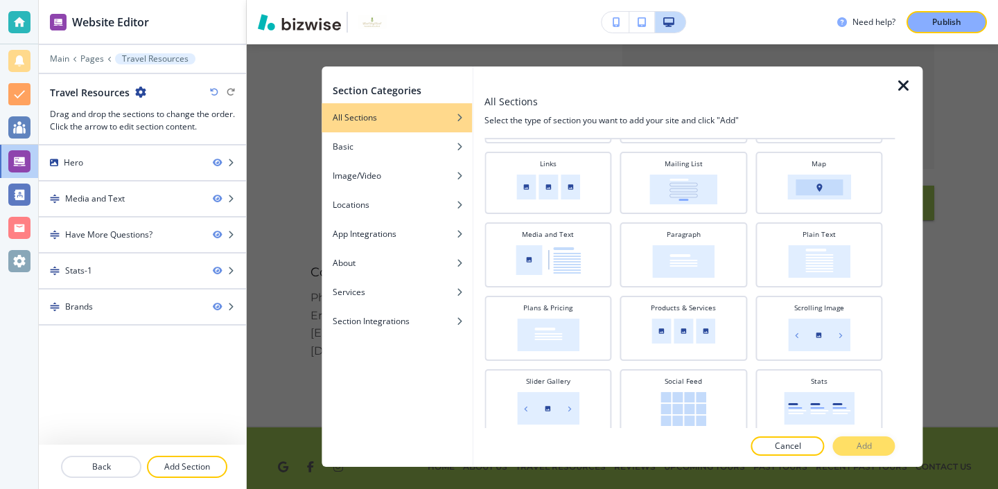
scroll to position [351, 0]
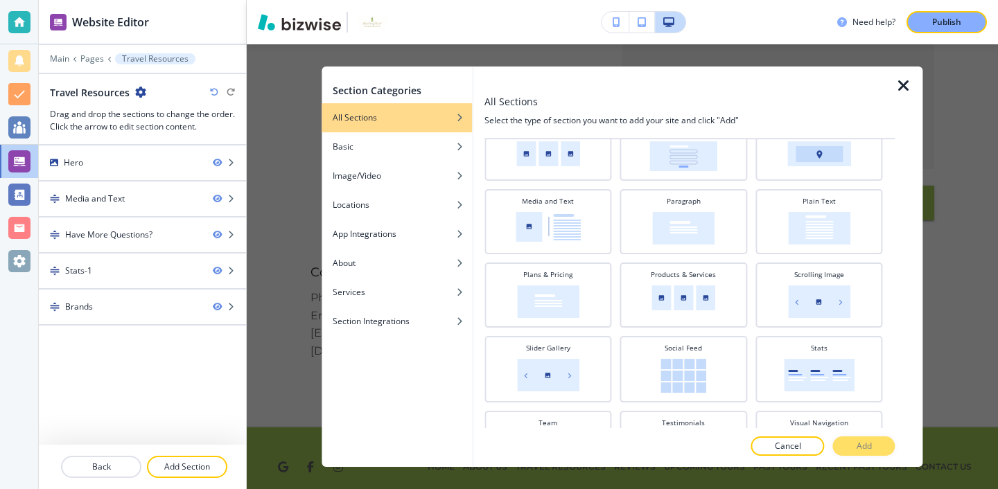
click at [906, 85] on icon "button" at bounding box center [904, 86] width 17 height 17
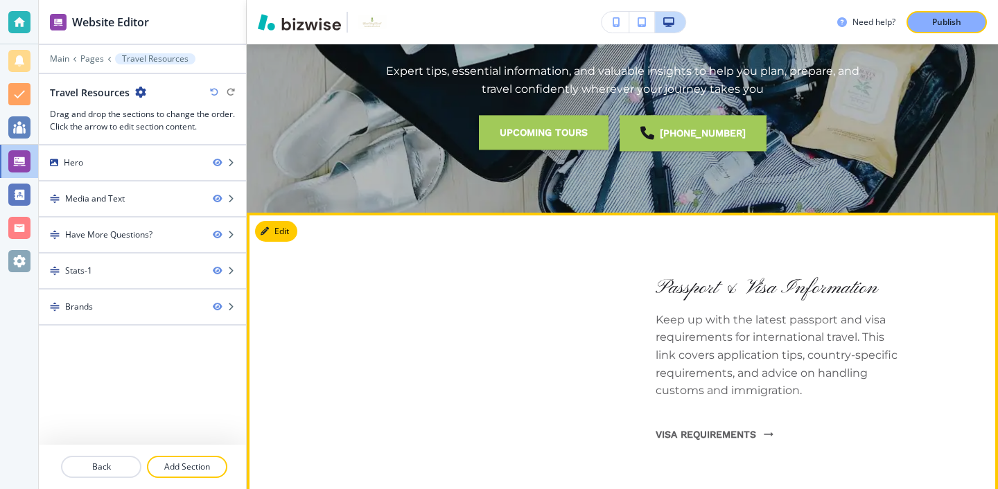
scroll to position [225, 0]
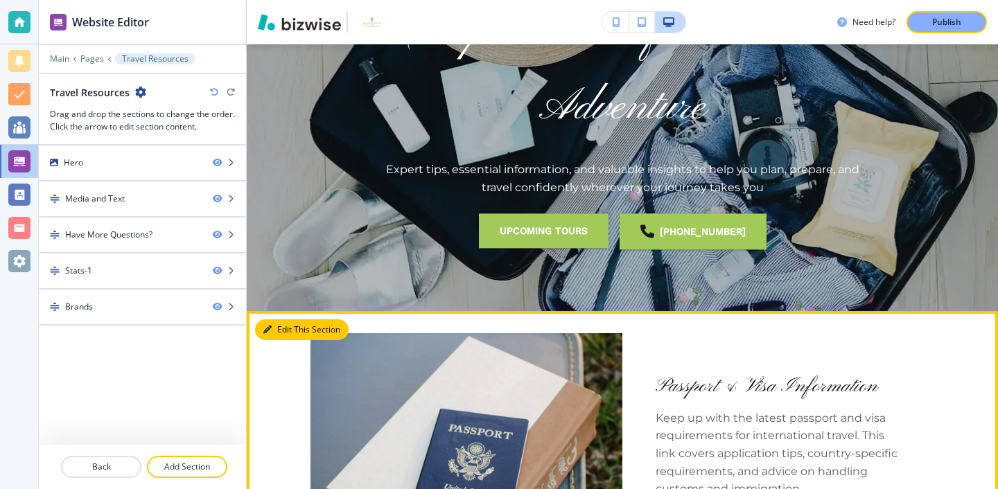
click at [270, 329] on icon "button" at bounding box center [267, 330] width 8 height 8
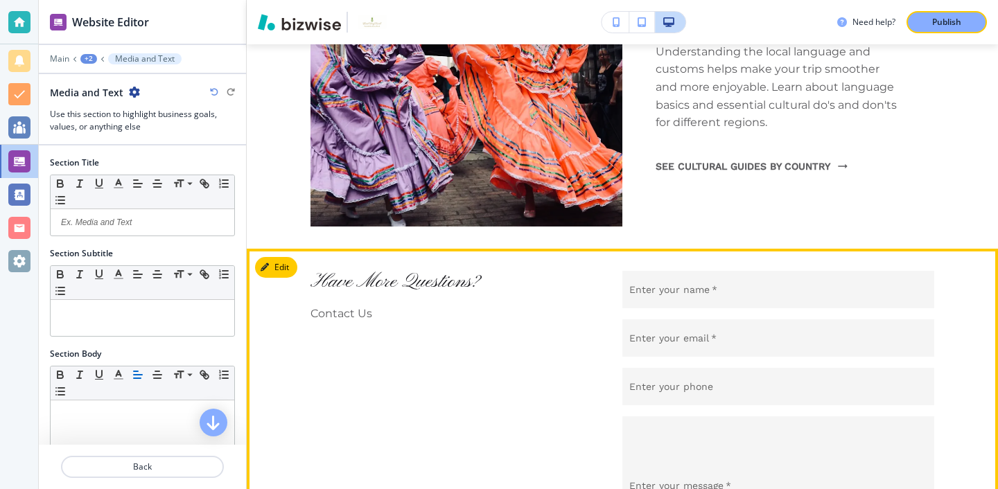
scroll to position [1742, 0]
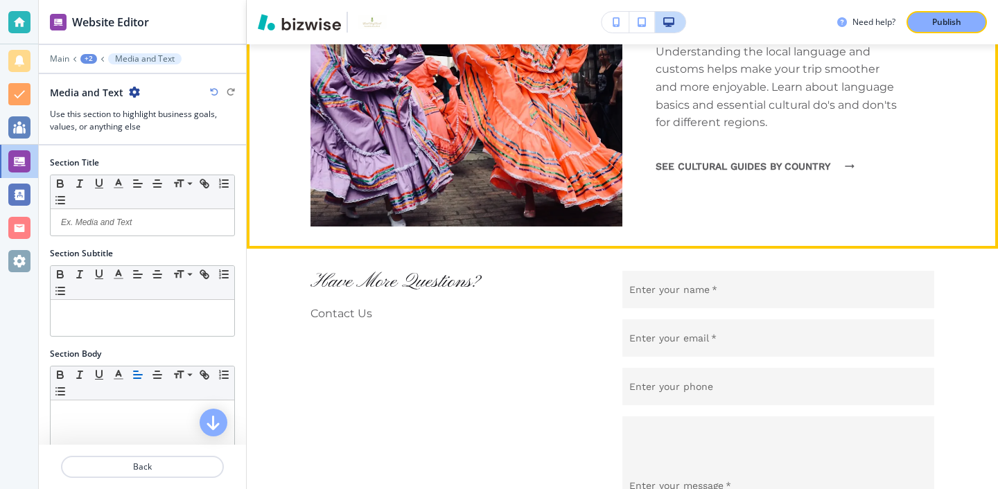
click at [698, 161] on link "See Cultural Guides By Country" at bounding box center [751, 166] width 191 height 36
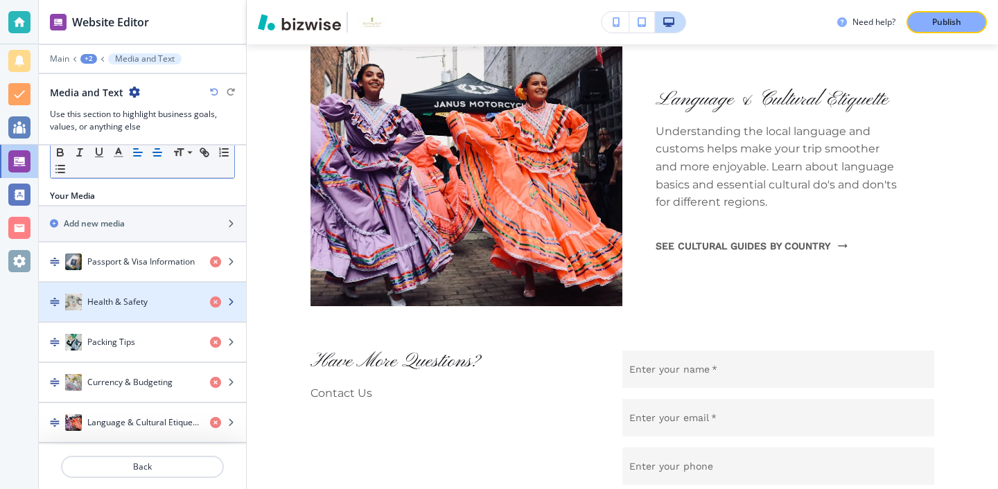
scroll to position [412, 0]
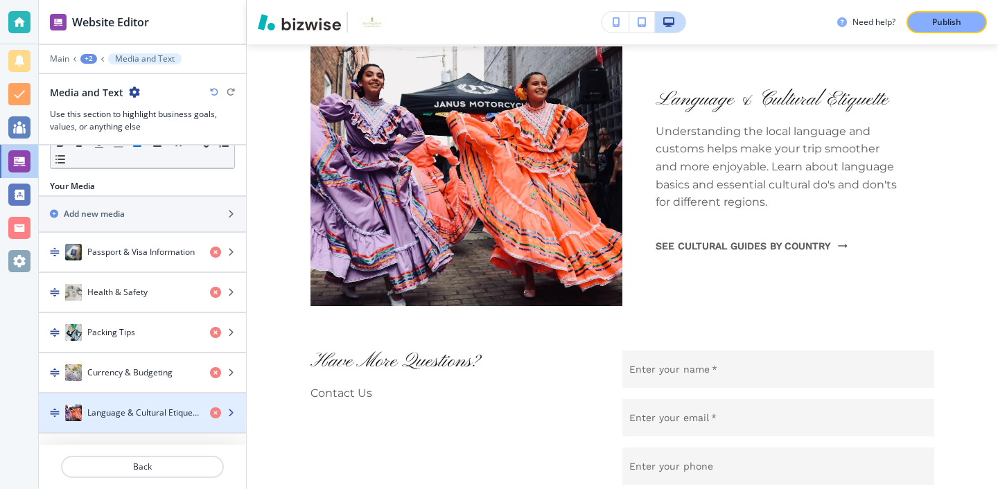
click at [154, 401] on div "button" at bounding box center [142, 399] width 207 height 11
click at [153, 401] on div "button" at bounding box center [142, 399] width 207 height 11
click at [152, 408] on h4 "Language & Cultural Etiquette" at bounding box center [143, 413] width 112 height 12
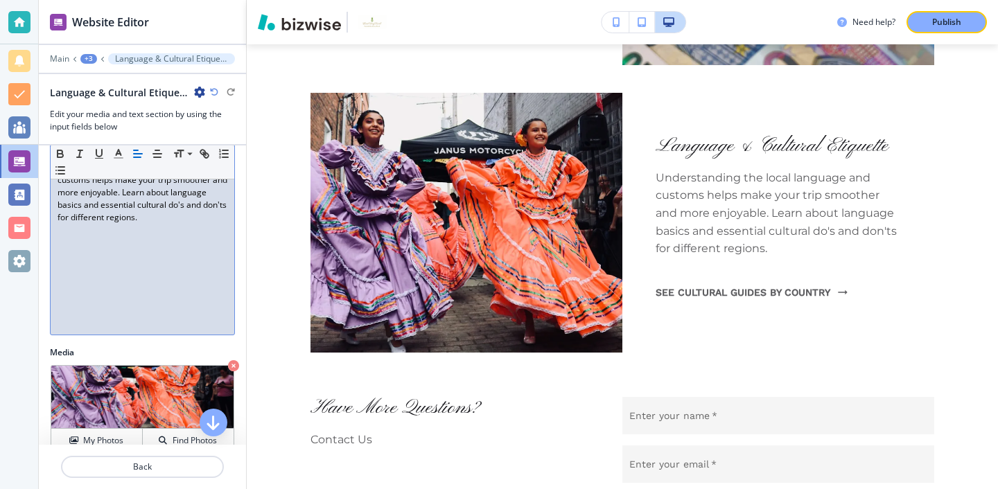
scroll to position [352, 0]
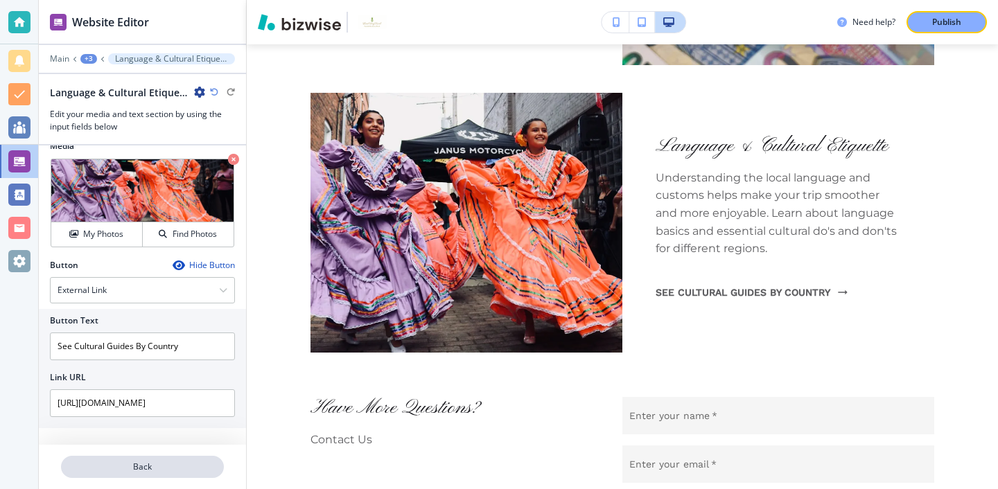
click at [184, 460] on button "Back" at bounding box center [142, 467] width 163 height 22
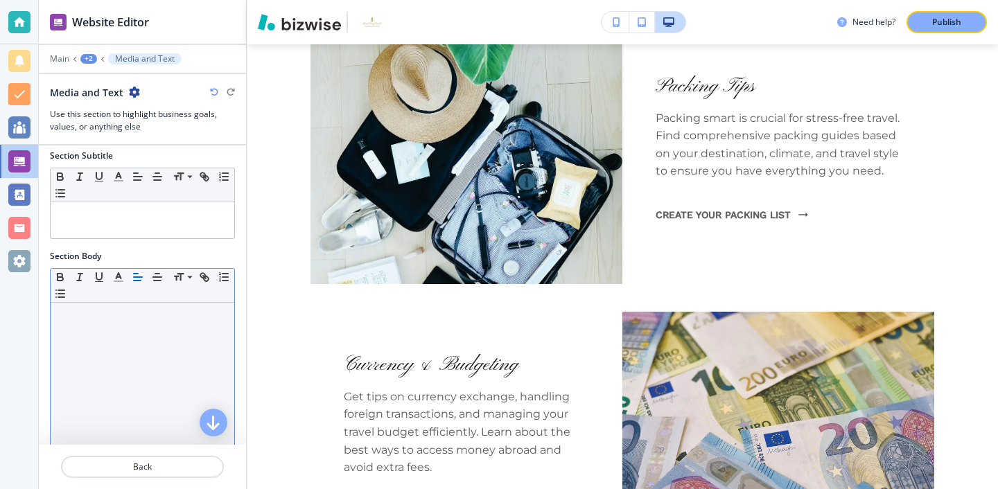
scroll to position [0, 0]
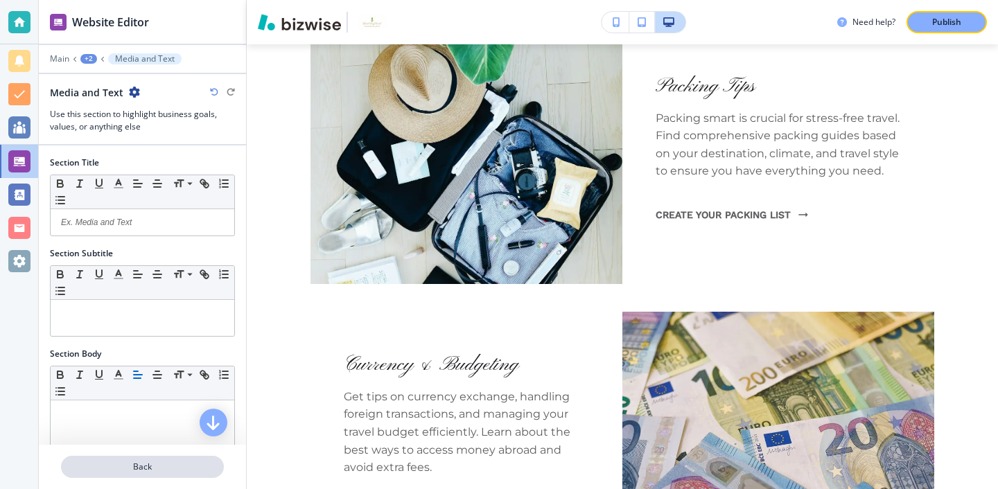
click at [165, 469] on p "Back" at bounding box center [142, 467] width 160 height 12
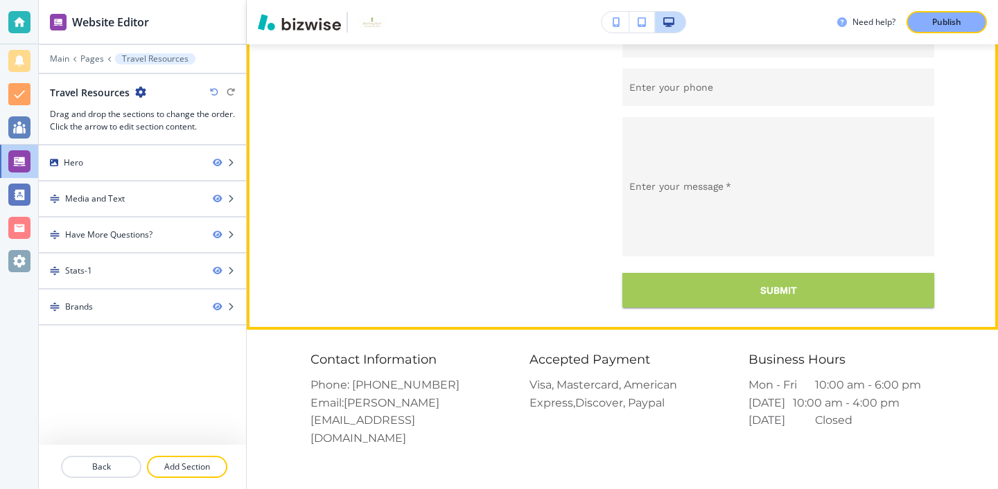
scroll to position [2106, 0]
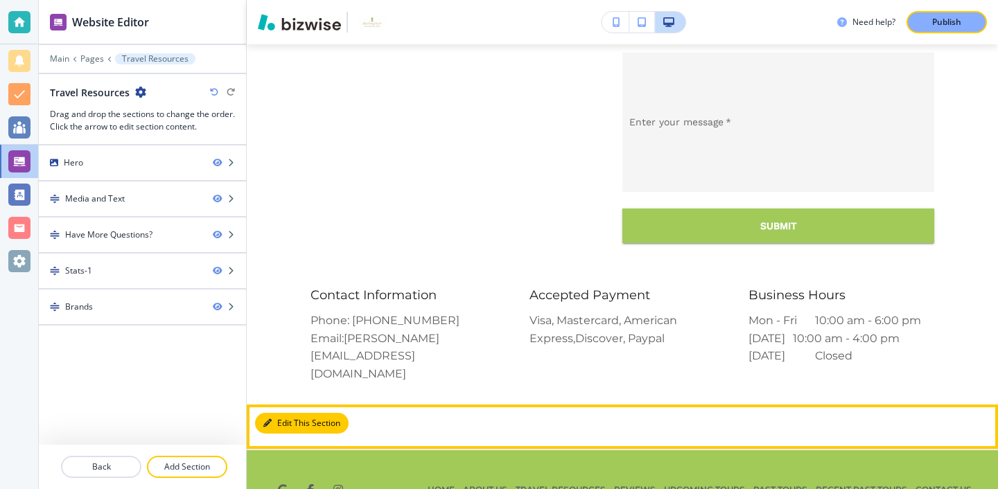
click at [291, 413] on button "Edit This Section" at bounding box center [302, 423] width 94 height 21
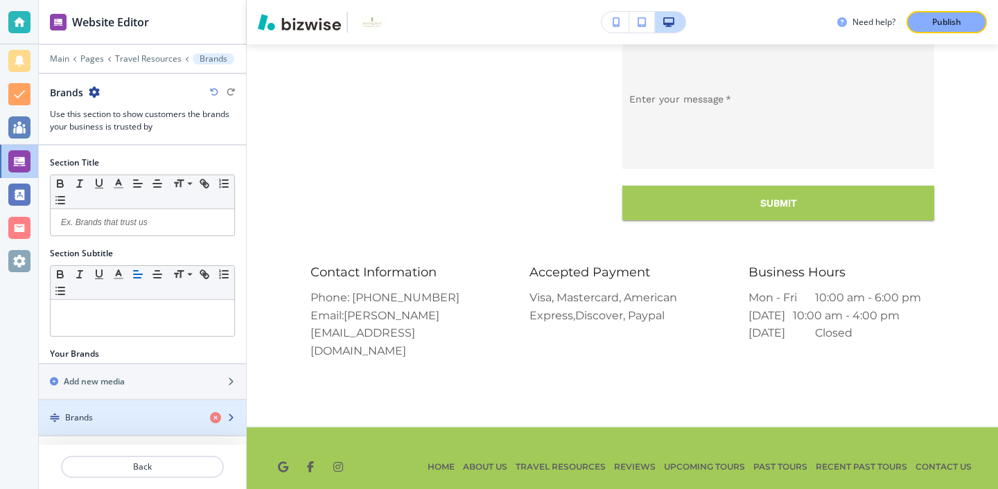
scroll to position [3, 0]
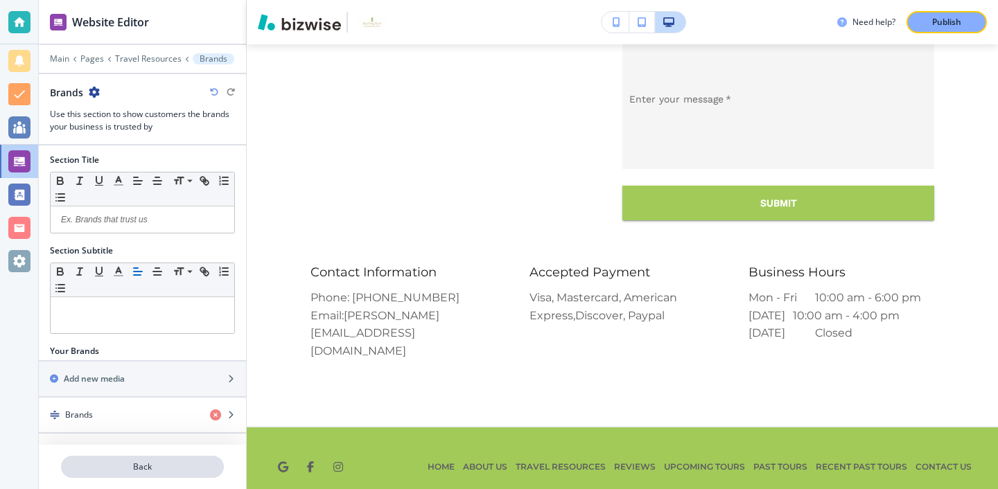
click at [193, 467] on p "Back" at bounding box center [142, 467] width 160 height 12
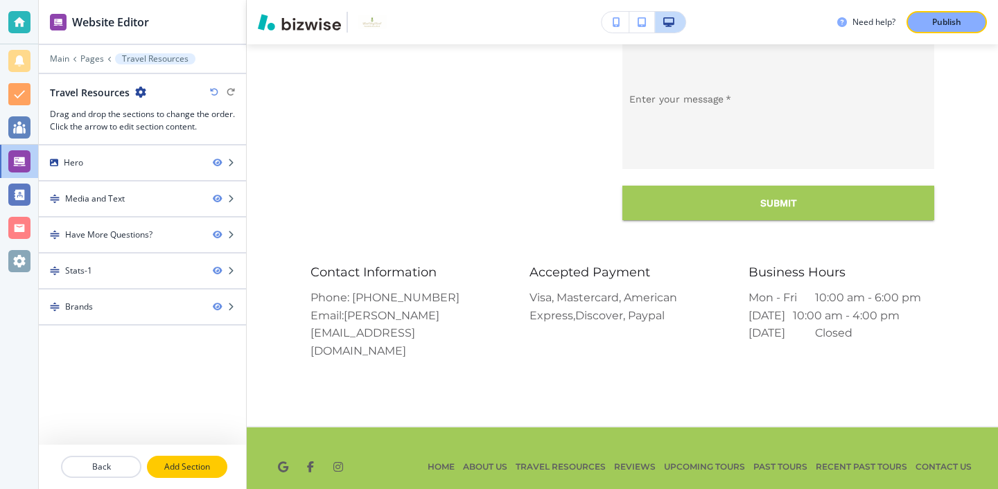
click at [202, 465] on p "Add Section" at bounding box center [187, 467] width 78 height 12
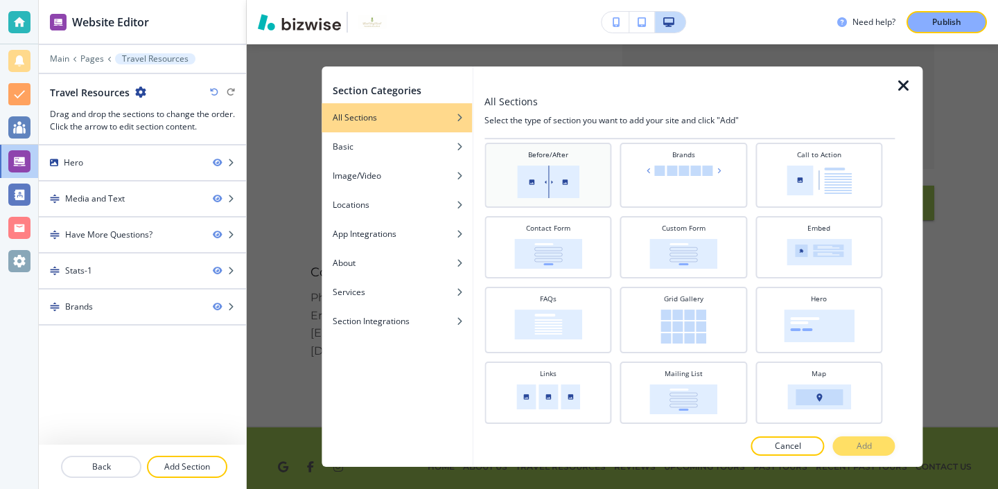
scroll to position [165, 0]
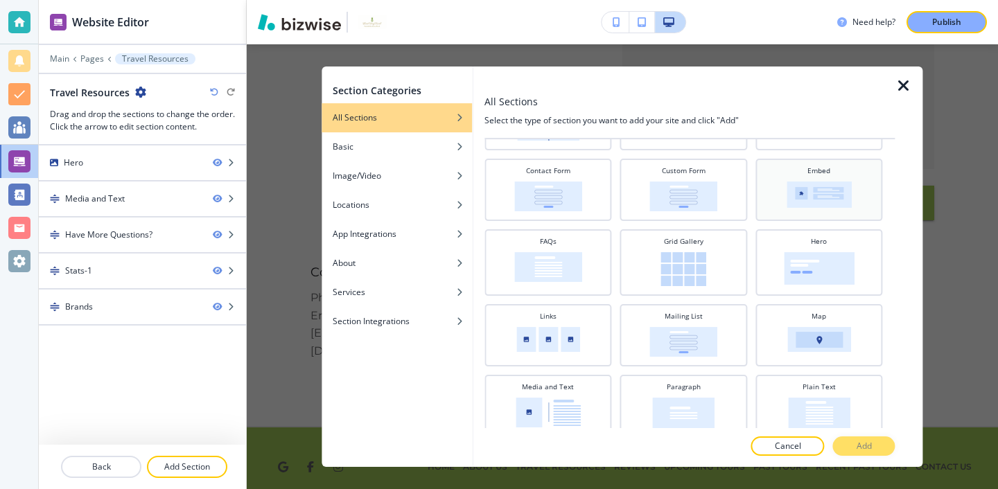
click at [835, 176] on div "Embed" at bounding box center [819, 189] width 113 height 46
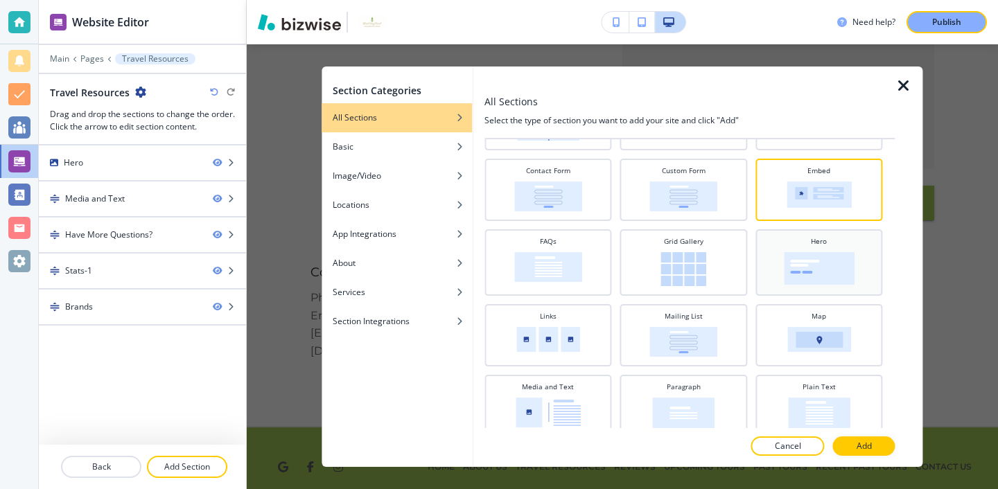
click at [772, 281] on div "Hero" at bounding box center [819, 261] width 113 height 50
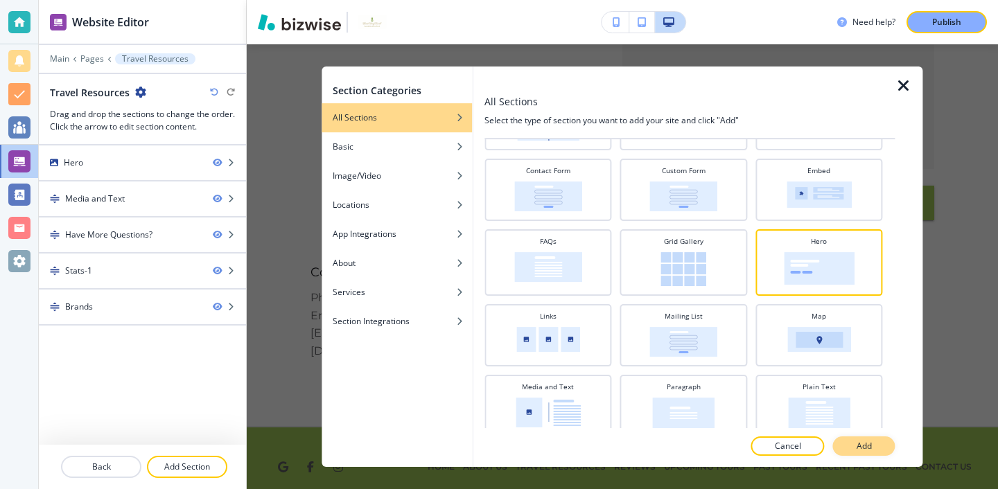
click at [863, 442] on p "Add" at bounding box center [864, 446] width 15 height 12
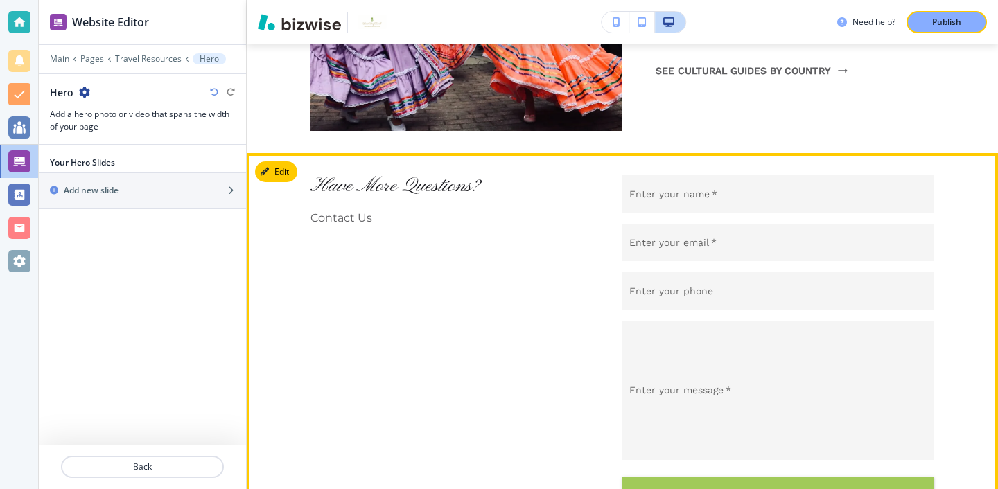
scroll to position [2129, 0]
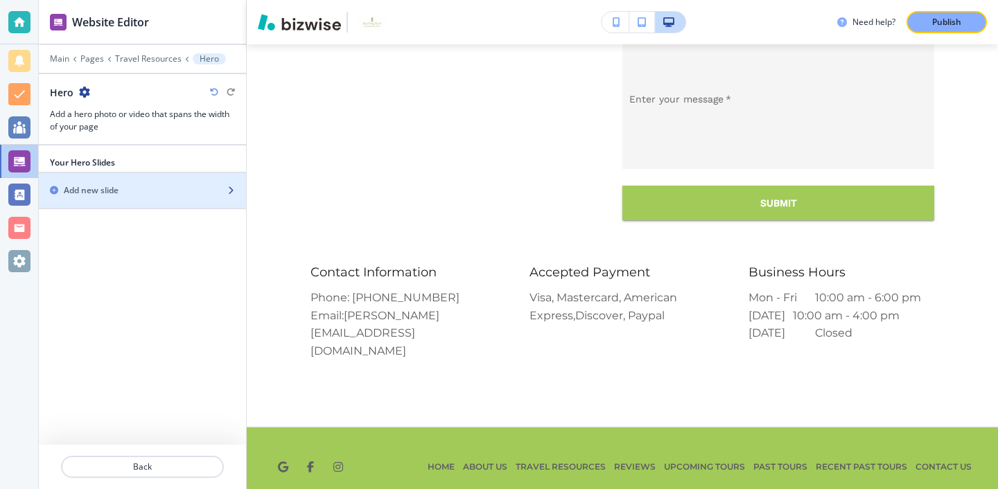
click at [155, 180] on div "button" at bounding box center [142, 178] width 207 height 11
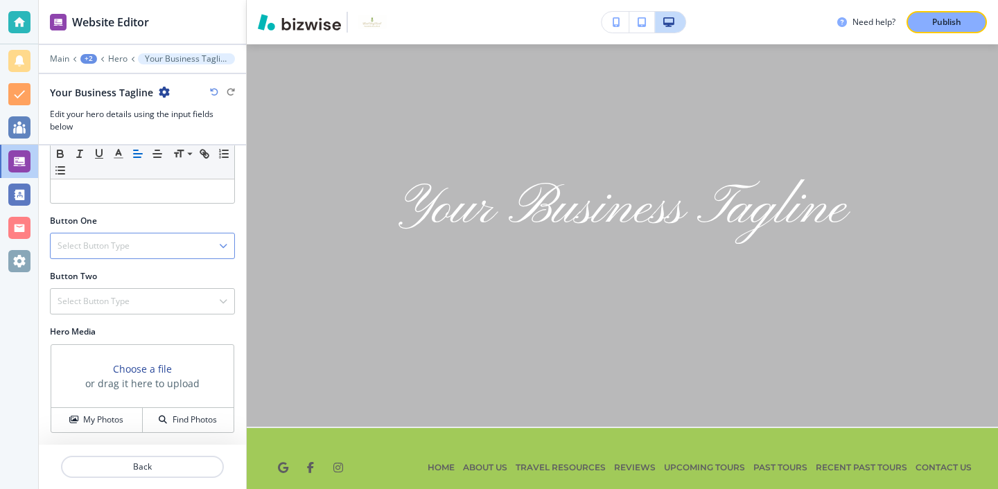
scroll to position [0, 0]
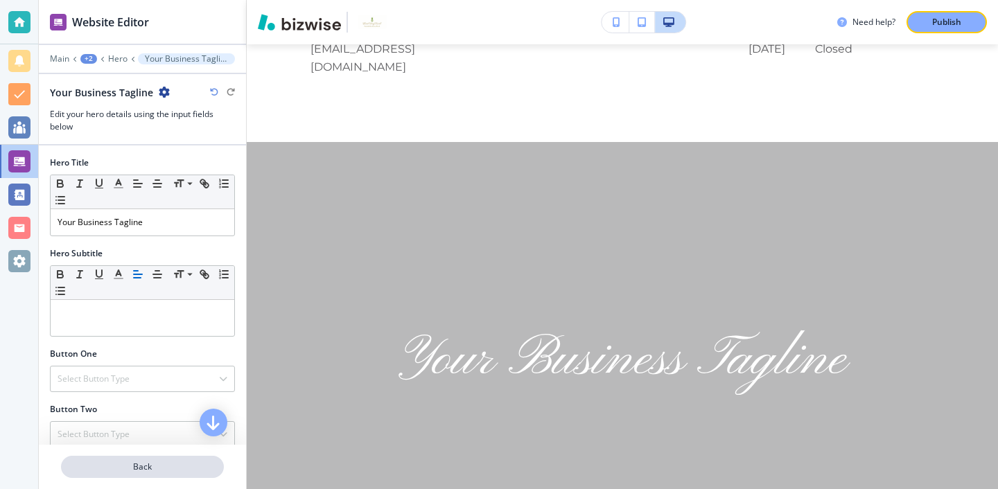
click at [182, 473] on p "Back" at bounding box center [142, 467] width 160 height 12
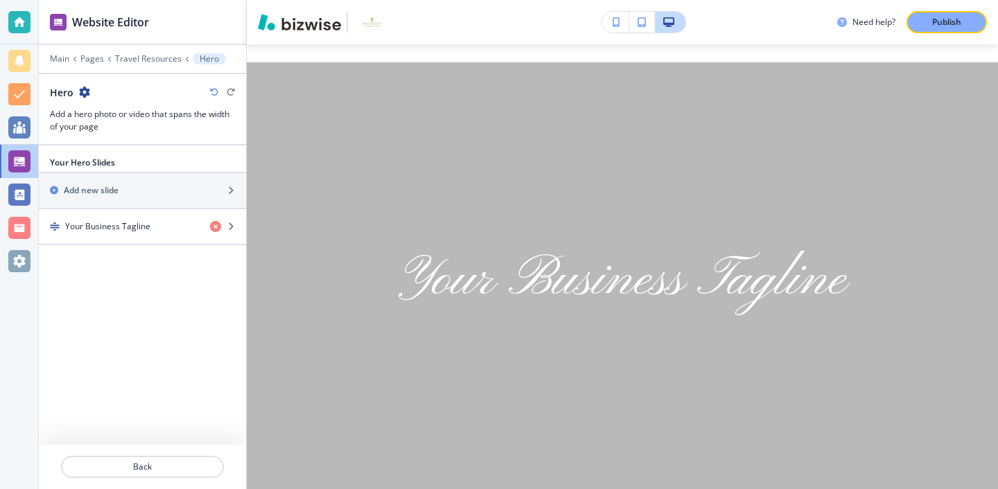
scroll to position [2493, 0]
click at [175, 473] on p "Back" at bounding box center [142, 467] width 160 height 12
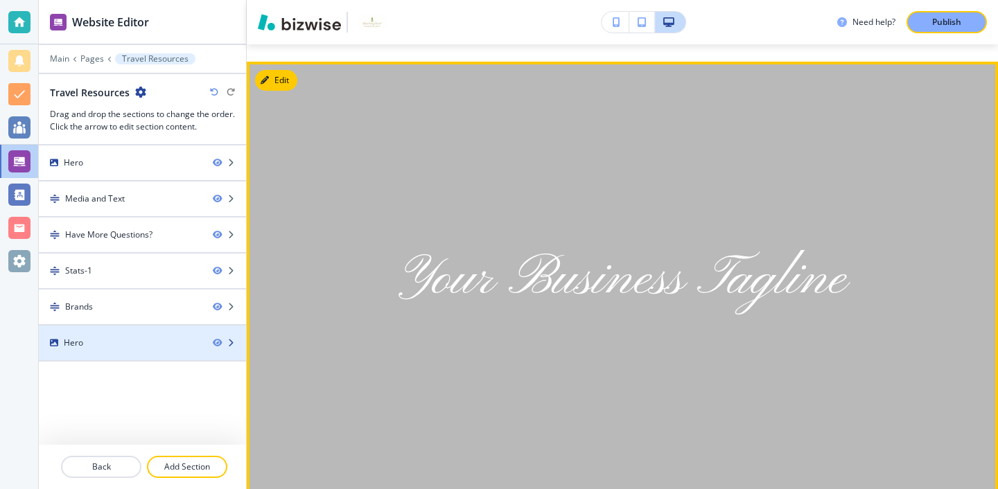
click at [187, 343] on div "Hero" at bounding box center [120, 343] width 163 height 12
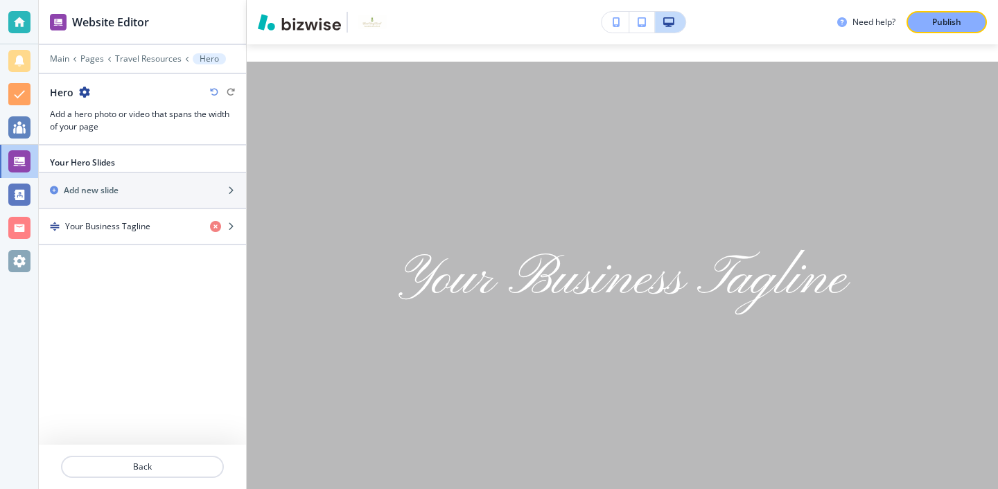
click at [87, 87] on icon "button" at bounding box center [84, 92] width 11 height 11
click at [108, 157] on button "Delete Section" at bounding box center [122, 165] width 89 height 25
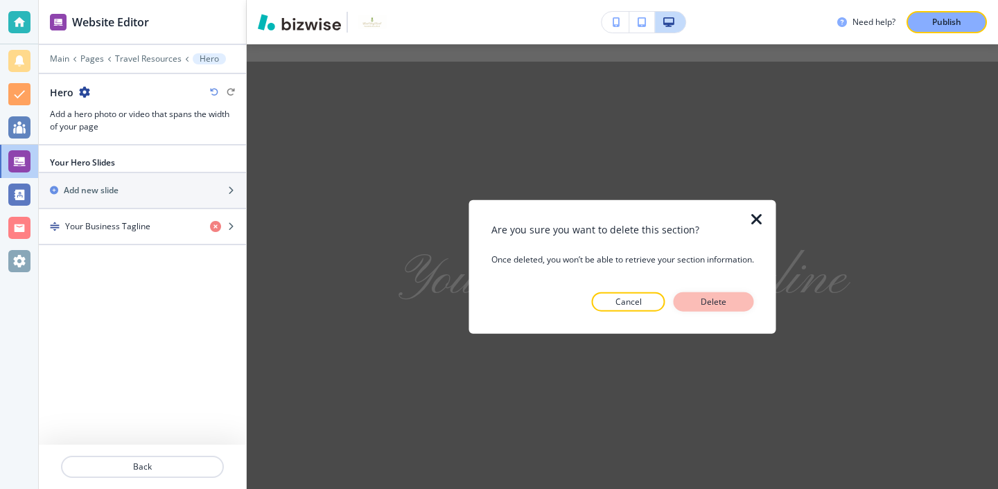
click at [682, 297] on button "Delete" at bounding box center [714, 301] width 80 height 19
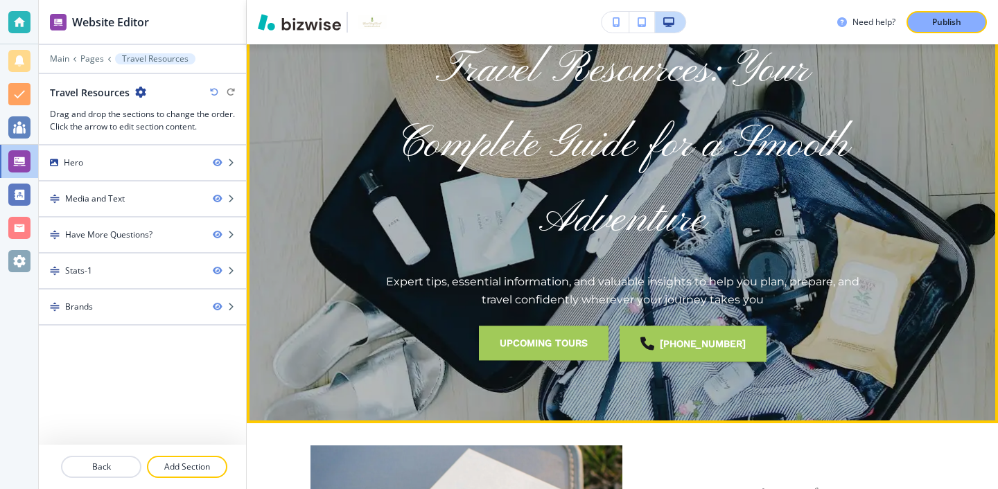
scroll to position [0, 0]
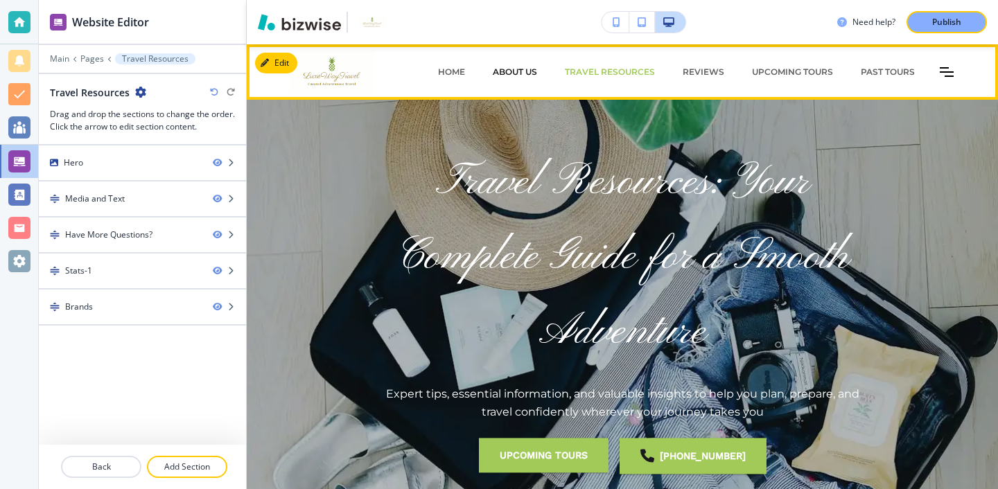
click at [529, 71] on p "ABOUT US" at bounding box center [515, 72] width 44 height 12
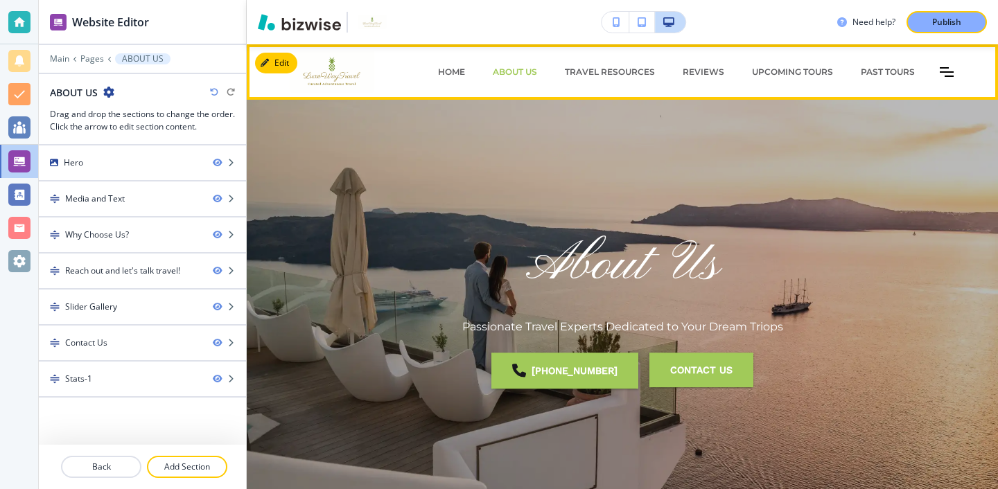
click at [944, 74] on icon "Toggle hamburger navigation menu" at bounding box center [947, 72] width 14 height 10
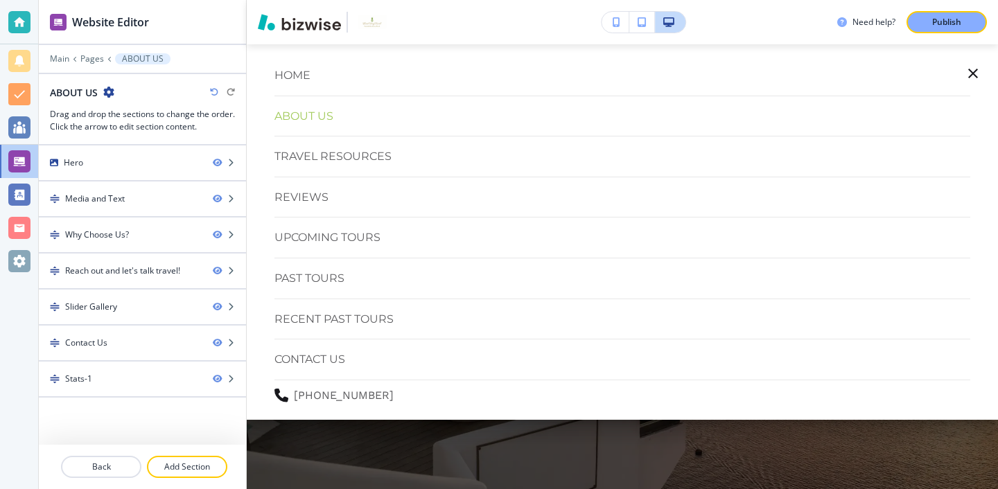
click at [944, 73] on div "HOME" at bounding box center [623, 75] width 696 height 29
click at [964, 67] on button "button" at bounding box center [973, 73] width 33 height 33
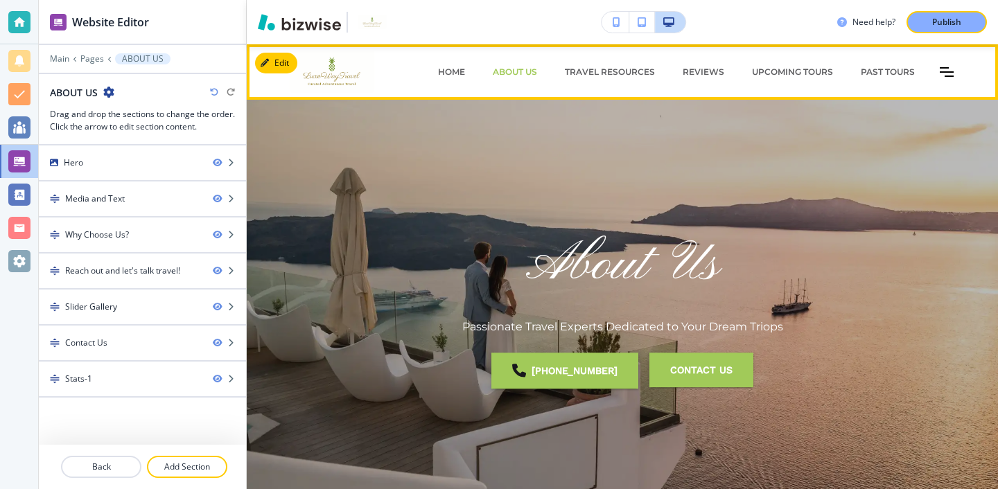
click at [624, 78] on div "Travel Resources" at bounding box center [610, 72] width 118 height 42
click at [624, 70] on p "Travel Resources" at bounding box center [610, 72] width 90 height 12
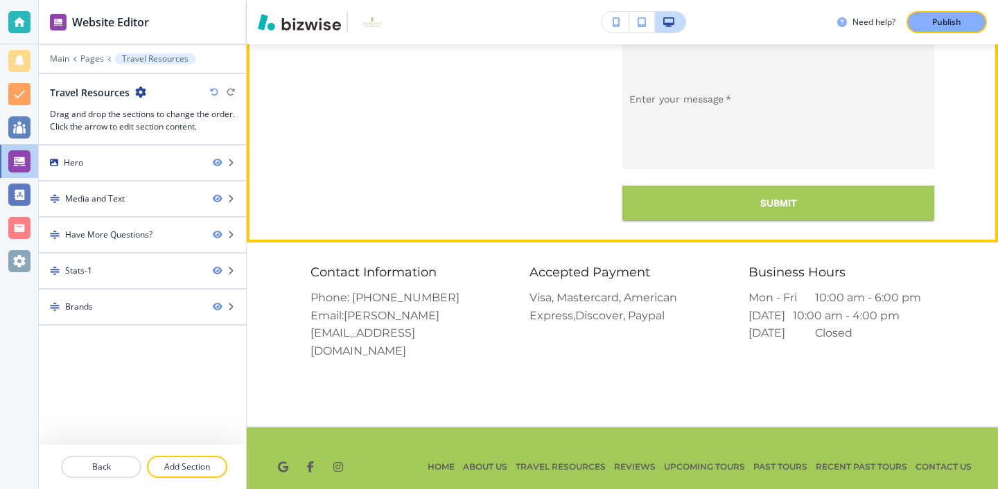
scroll to position [2126, 0]
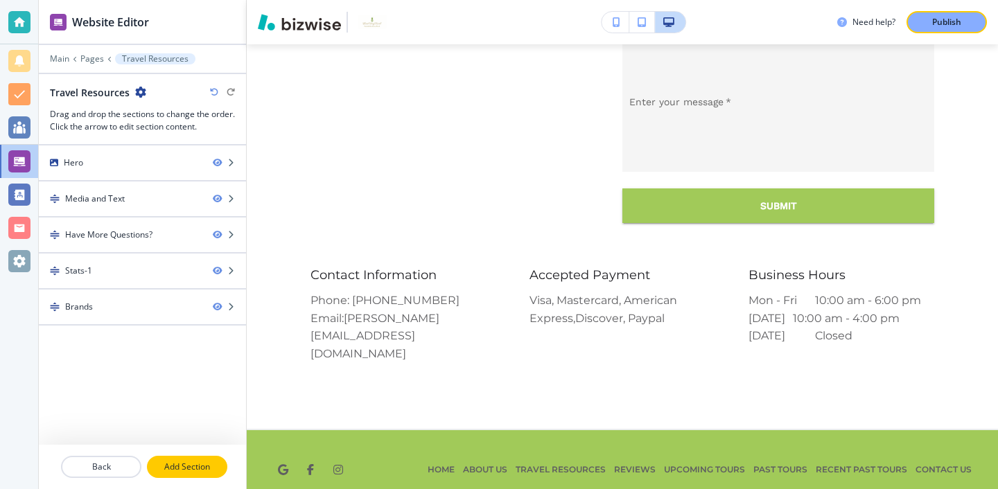
click at [170, 459] on button "Add Section" at bounding box center [187, 467] width 80 height 22
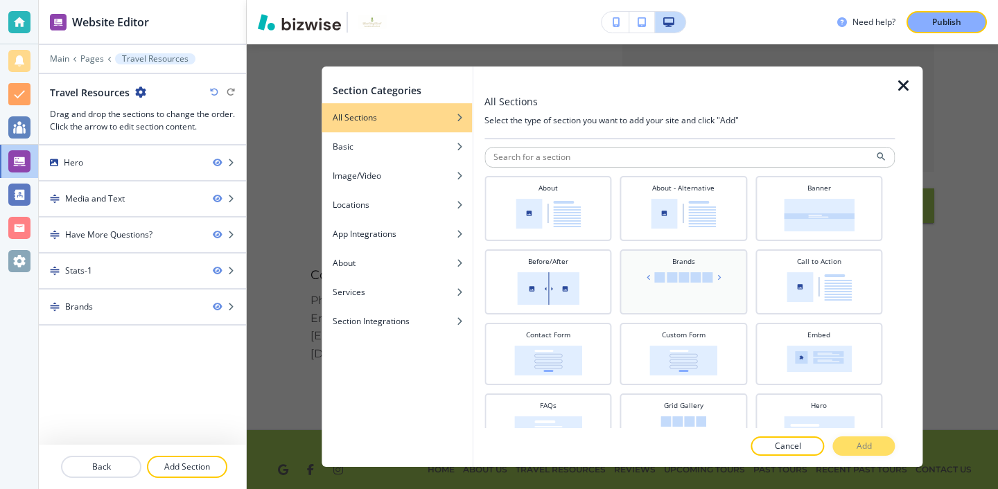
scroll to position [0, 0]
click at [937, 94] on div "Section Categories All Sections Basic Image/Video Locations App Integrations Ab…" at bounding box center [622, 266] width 751 height 445
click at [905, 92] on icon "button" at bounding box center [904, 86] width 17 height 17
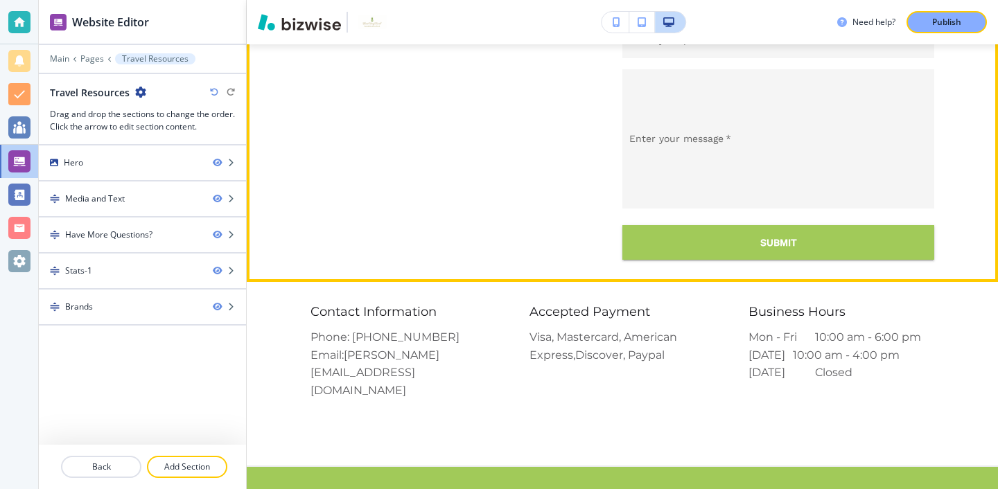
scroll to position [2129, 0]
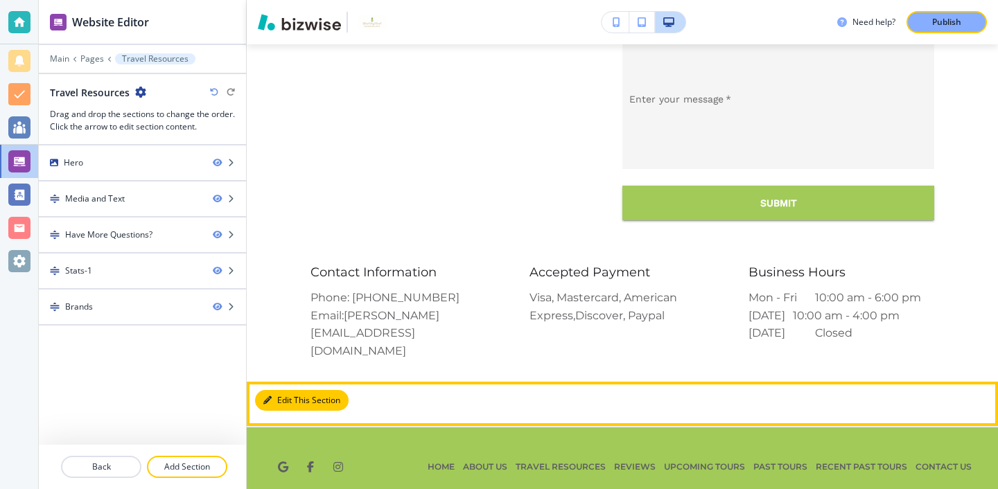
click at [284, 390] on button "Edit This Section" at bounding box center [302, 400] width 94 height 21
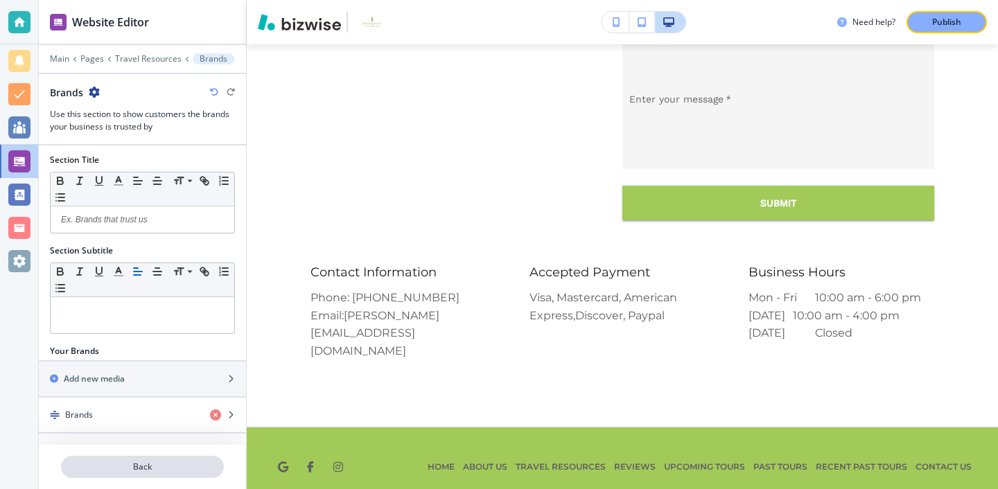
click at [197, 464] on p "Back" at bounding box center [142, 467] width 160 height 12
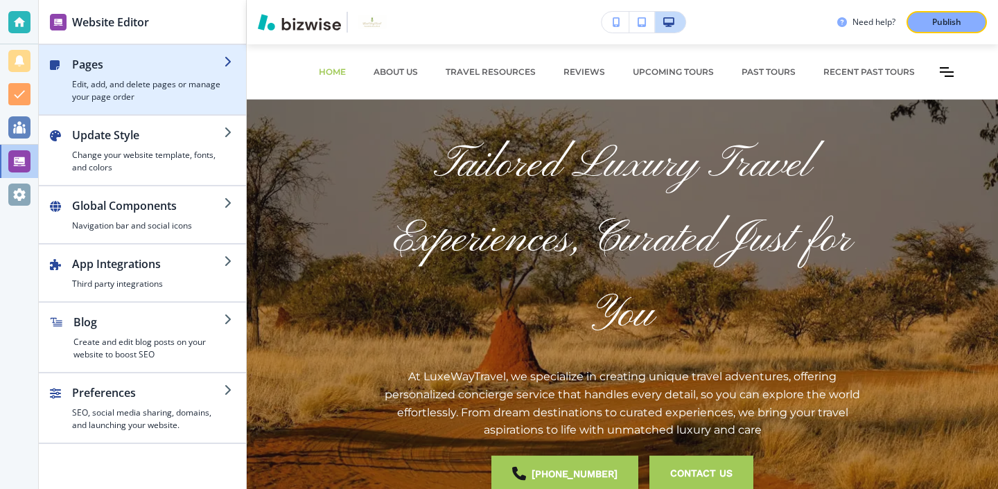
click at [162, 70] on h2 "Pages" at bounding box center [148, 64] width 152 height 17
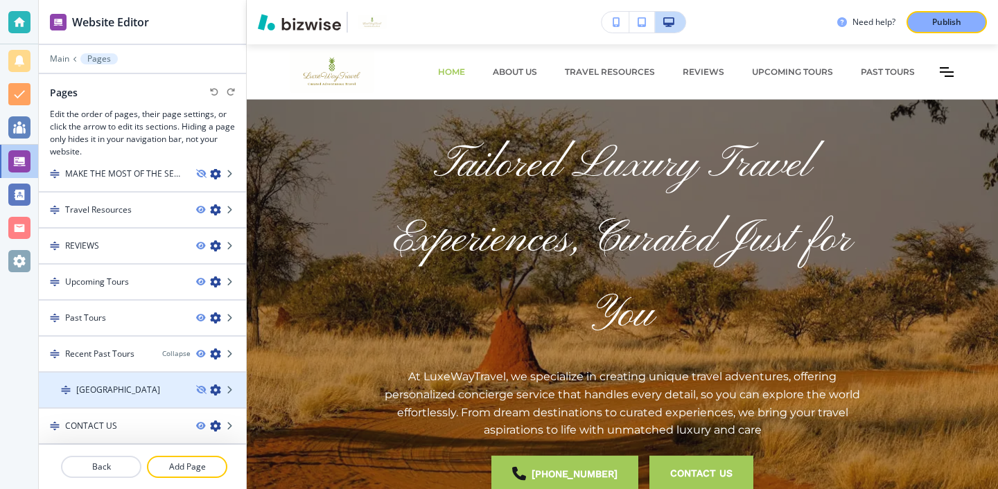
scroll to position [182, 0]
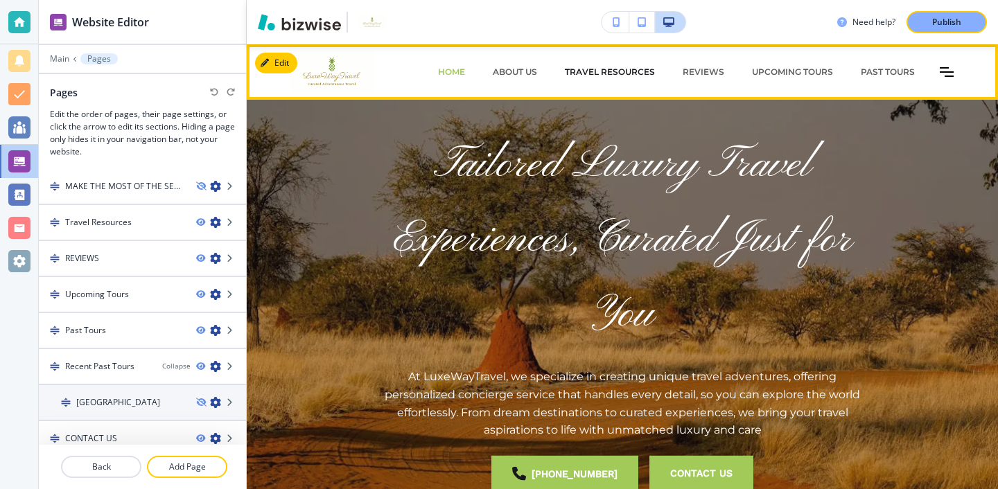
click at [638, 76] on p "Travel Resources" at bounding box center [610, 72] width 90 height 12
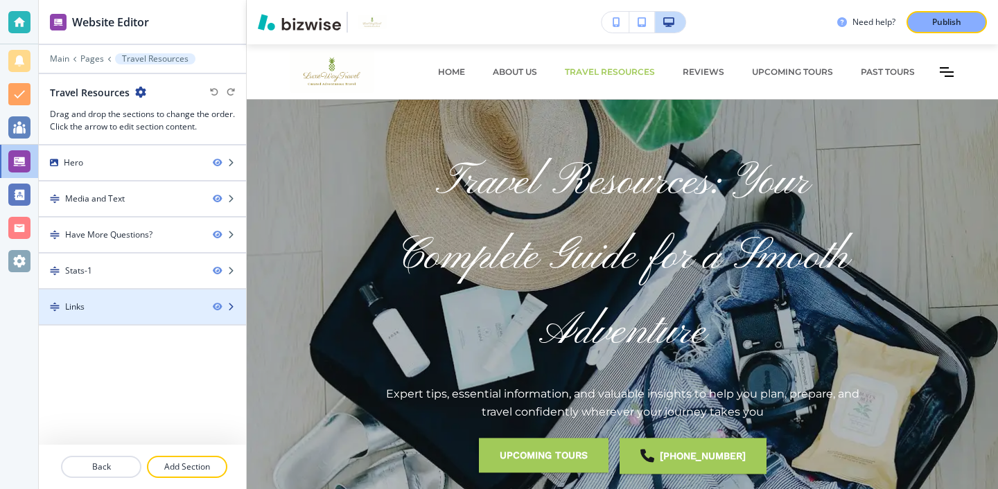
click at [144, 293] on div at bounding box center [142, 295] width 207 height 11
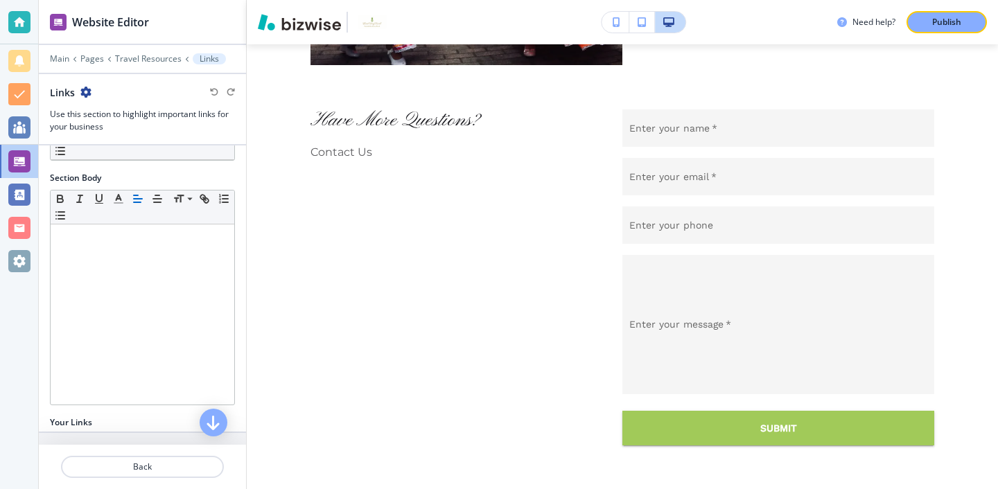
scroll to position [211, 0]
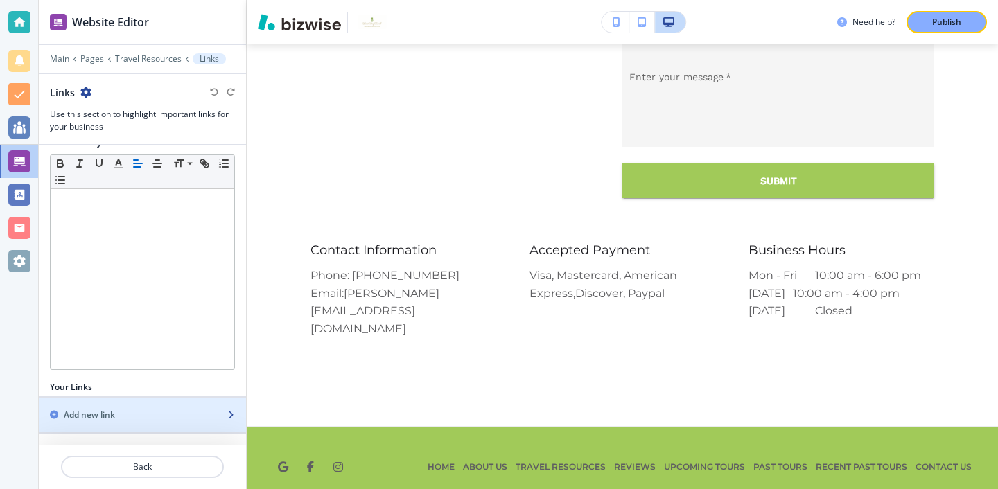
click at [153, 421] on div "Add new link" at bounding box center [127, 415] width 177 height 12
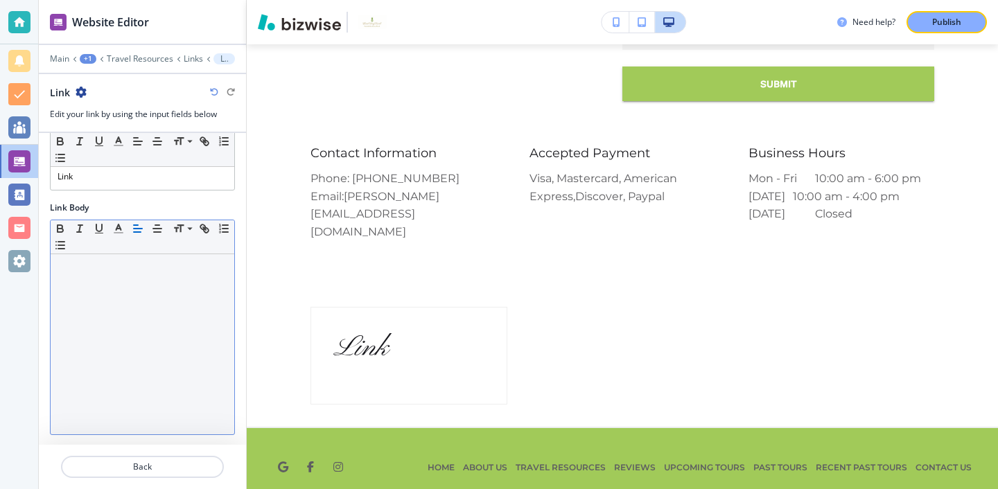
scroll to position [90, 0]
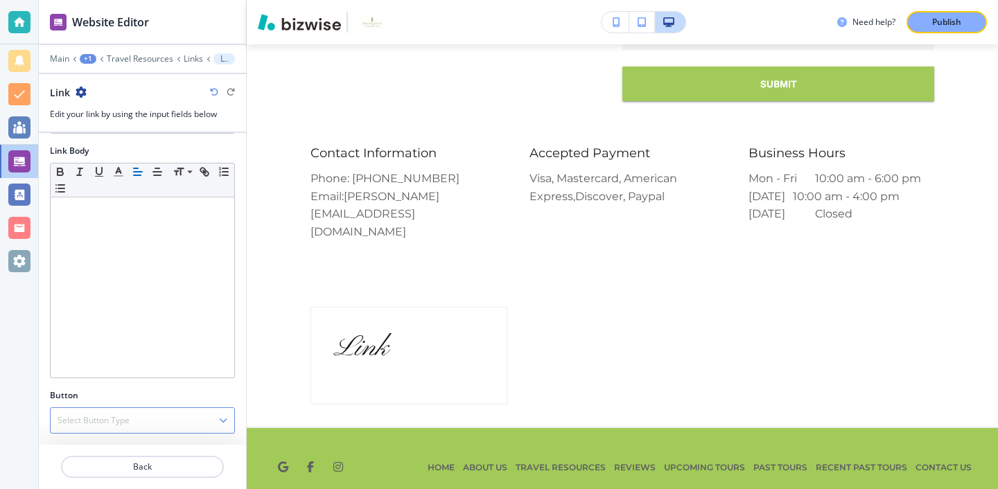
click at [152, 412] on div "Select Button Type" at bounding box center [143, 420] width 184 height 25
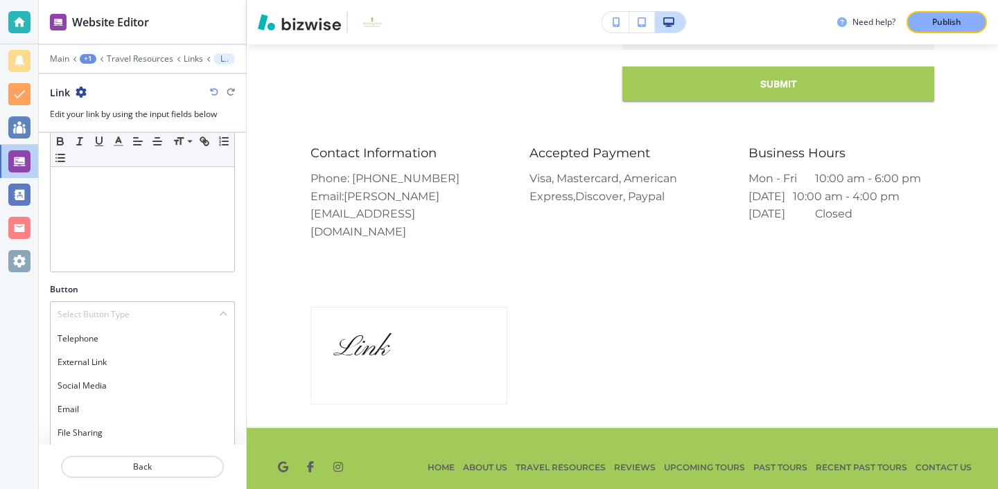
scroll to position [220, 0]
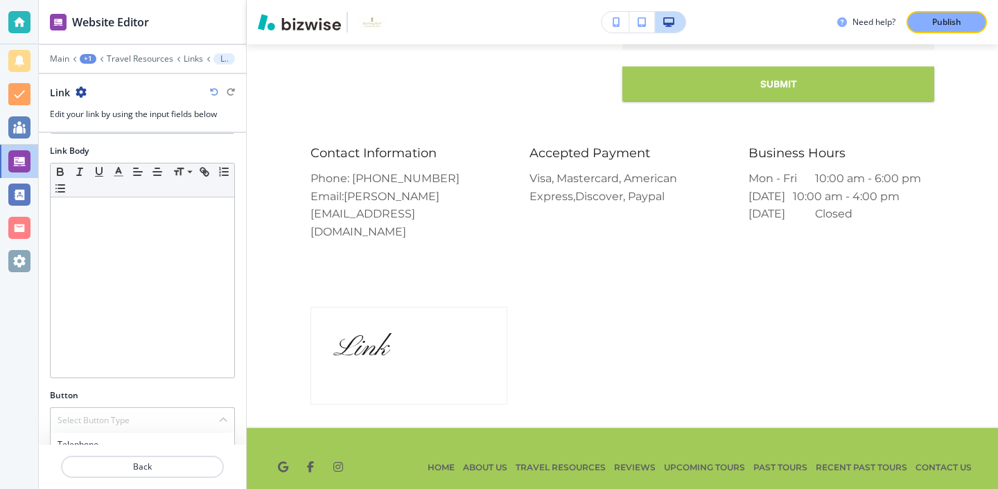
click at [171, 276] on div "[PERSON_NAME] Small Normal Large Huge Link Link Body Small Normal Large Huge Bu…" at bounding box center [142, 289] width 207 height 312
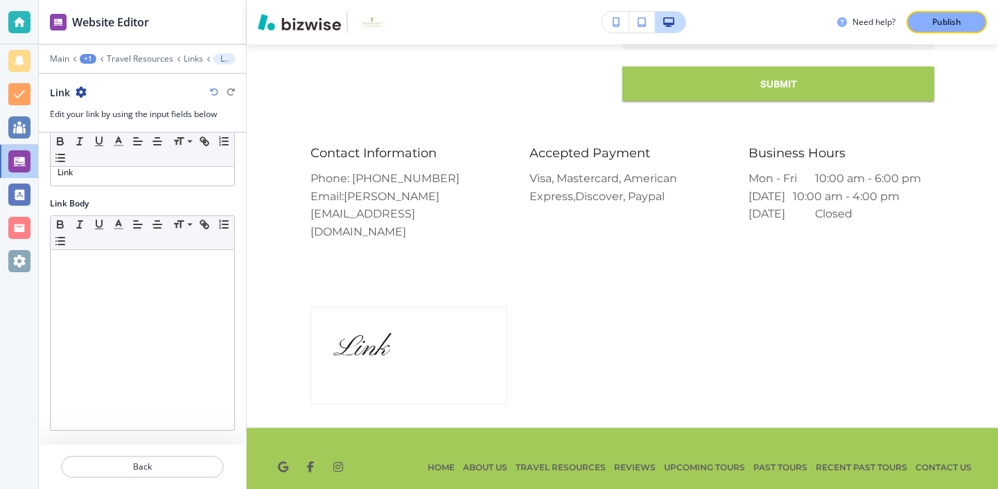
scroll to position [88, 0]
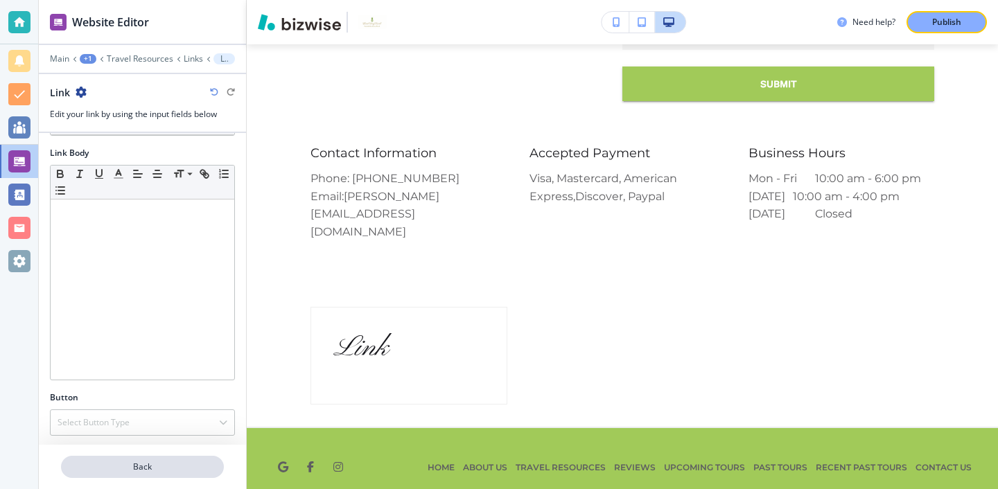
click at [151, 477] on button "Back" at bounding box center [142, 467] width 163 height 22
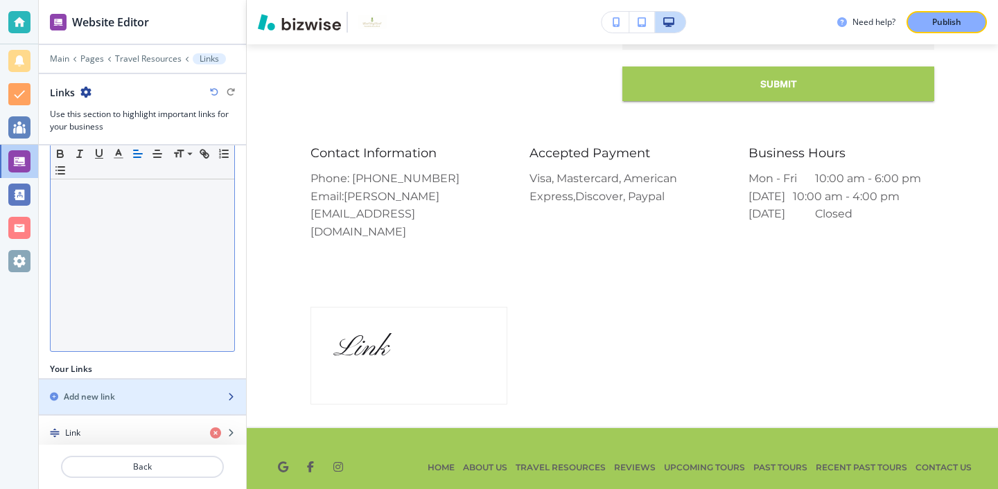
scroll to position [247, 0]
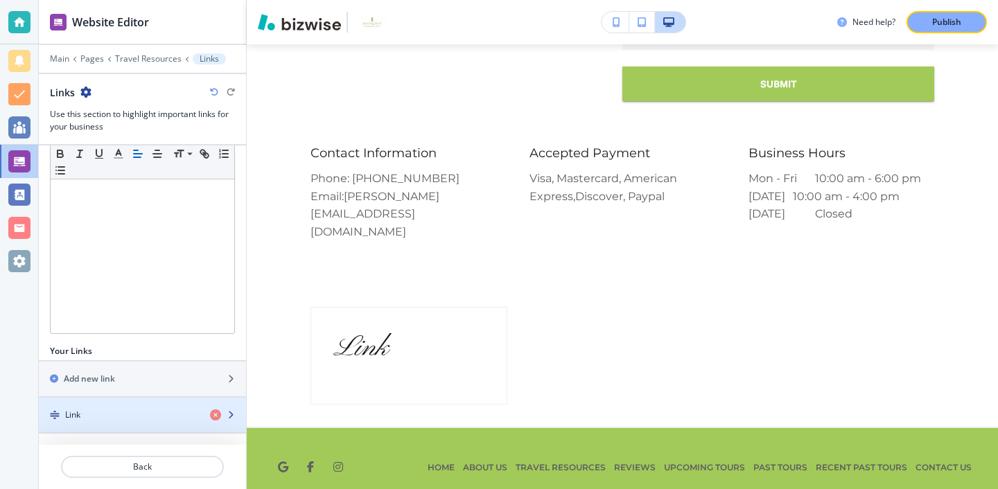
click at [146, 412] on div "Link" at bounding box center [119, 415] width 160 height 12
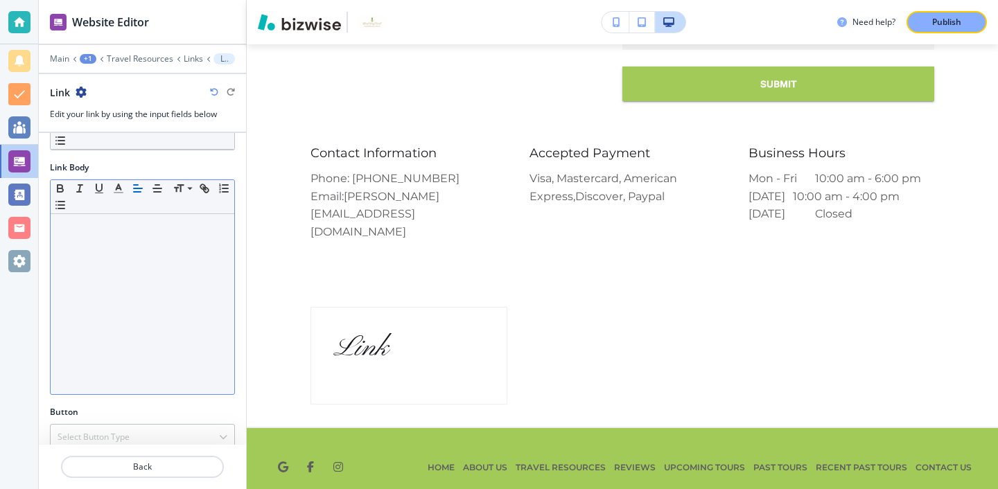
scroll to position [90, 0]
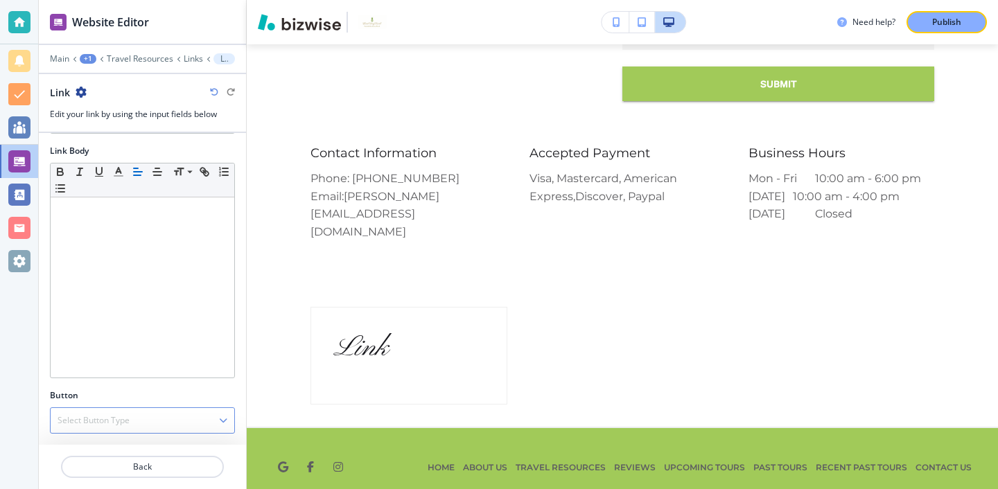
click at [216, 421] on div "Select Button Type" at bounding box center [143, 420] width 184 height 25
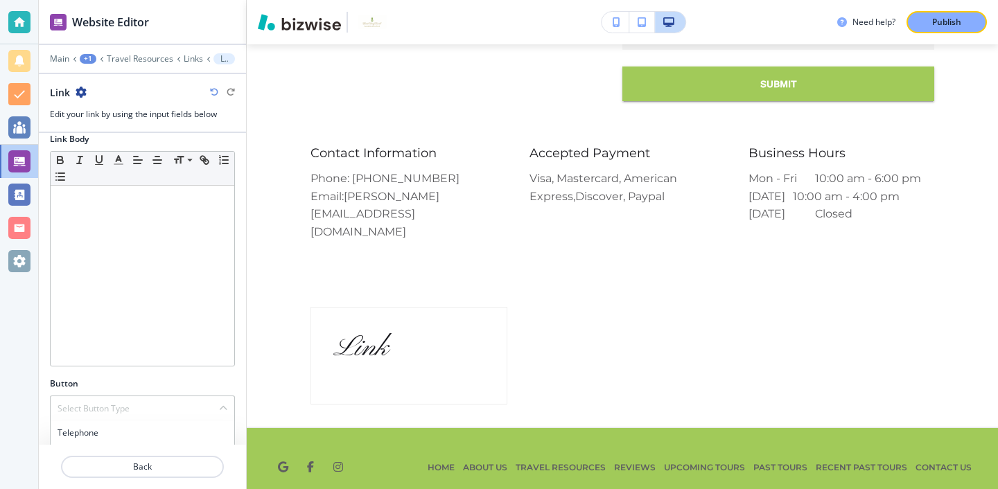
click at [207, 375] on div "Link Body Small Normal Large Huge" at bounding box center [142, 255] width 207 height 245
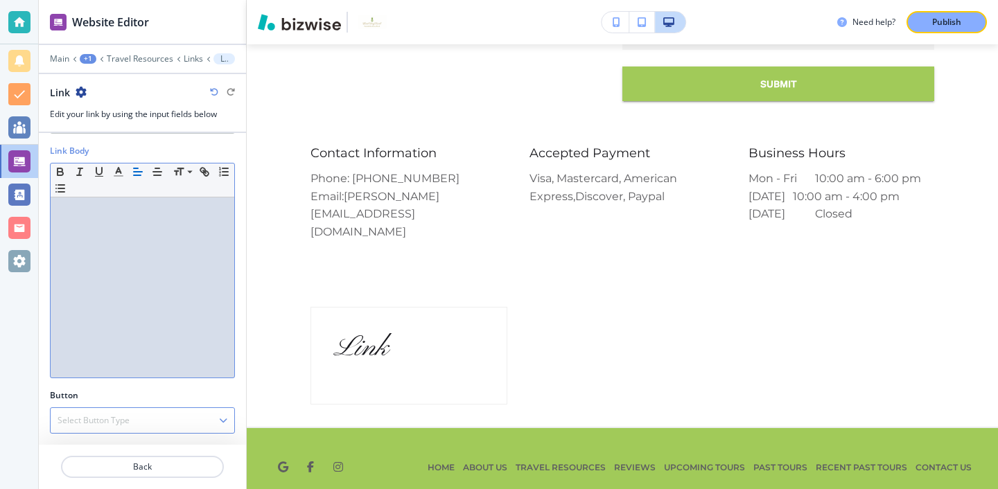
click at [209, 410] on div "Select Button Type" at bounding box center [143, 420] width 184 height 25
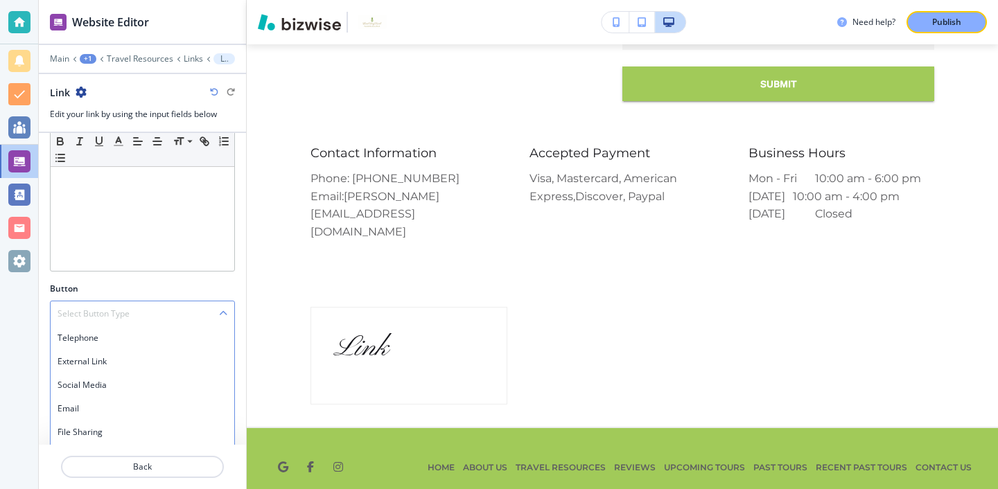
scroll to position [220, 0]
click at [219, 290] on icon "button" at bounding box center [223, 290] width 8 height 8
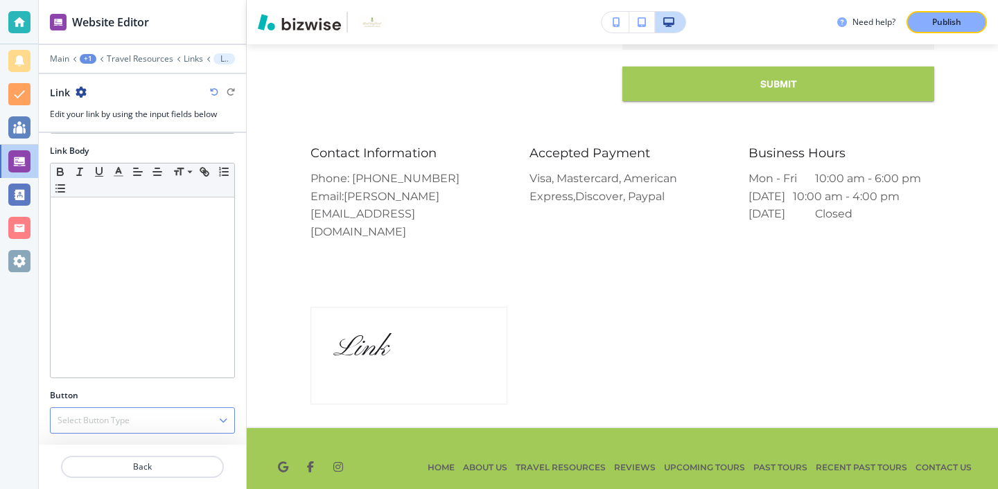
scroll to position [90, 0]
click at [225, 416] on button "button" at bounding box center [223, 421] width 8 height 10
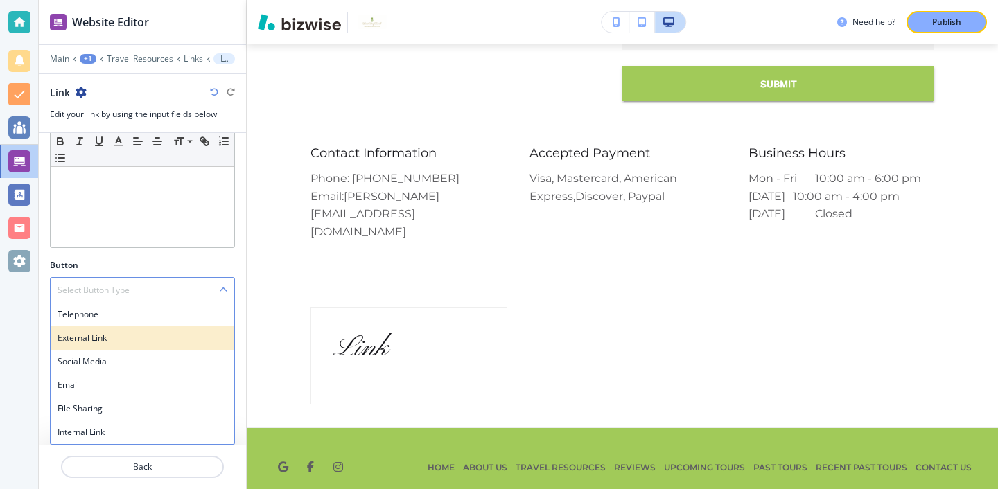
click at [186, 338] on h4 "External Link" at bounding box center [143, 338] width 170 height 12
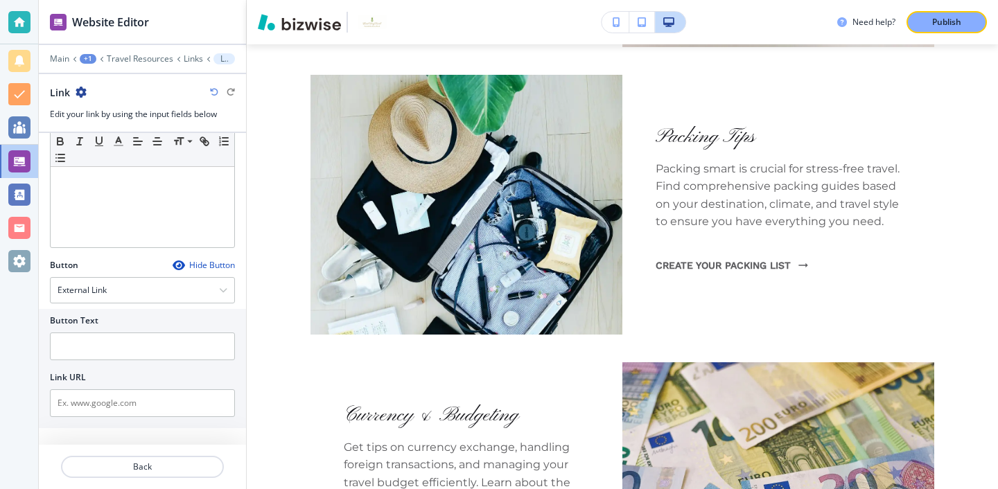
scroll to position [1058, 0]
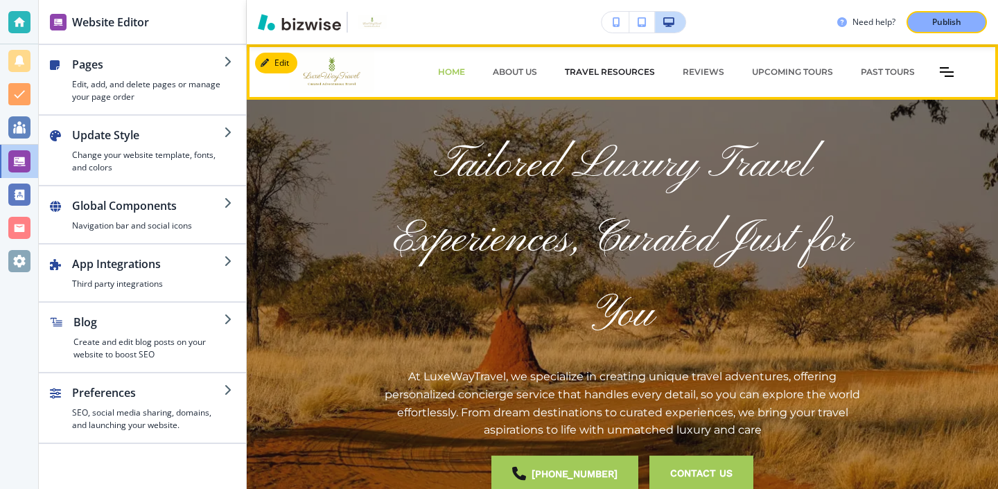
click at [615, 71] on p "Travel Resources" at bounding box center [610, 72] width 90 height 12
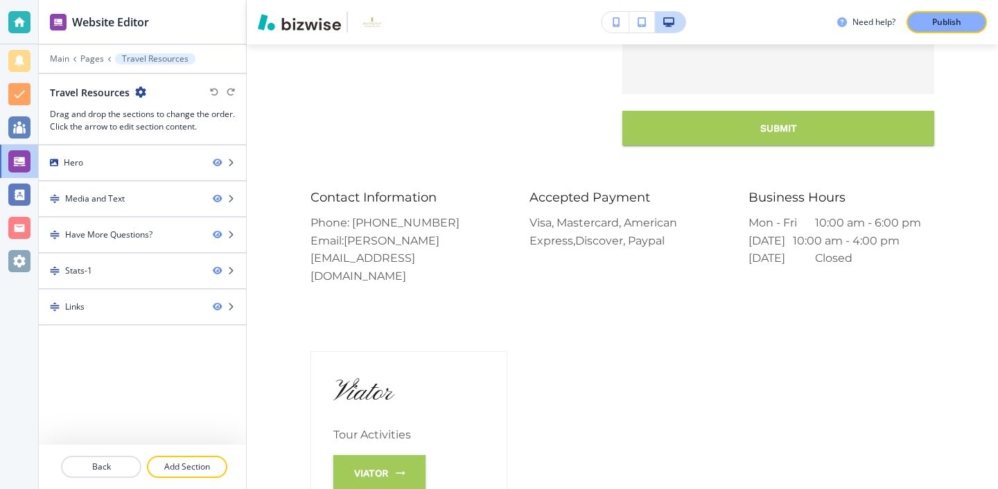
scroll to position [2313, 0]
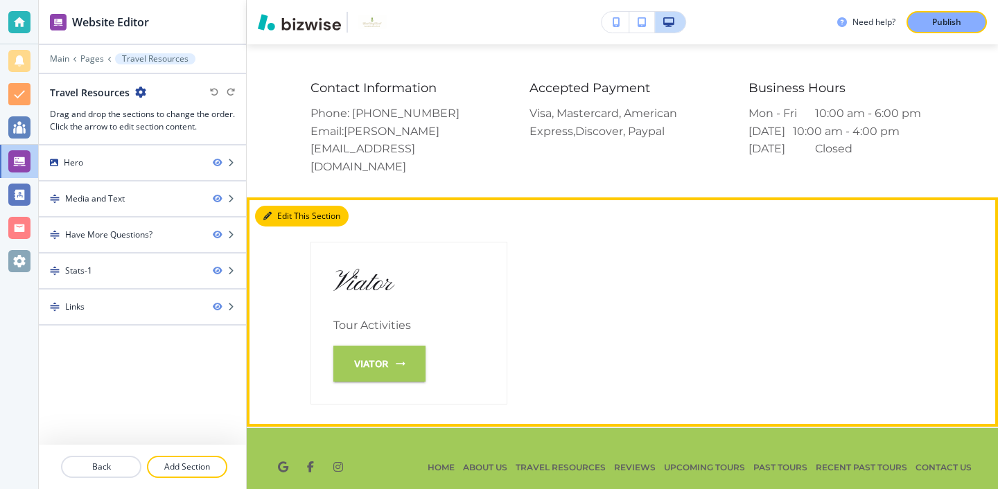
click at [287, 206] on button "Edit This Section" at bounding box center [302, 216] width 94 height 21
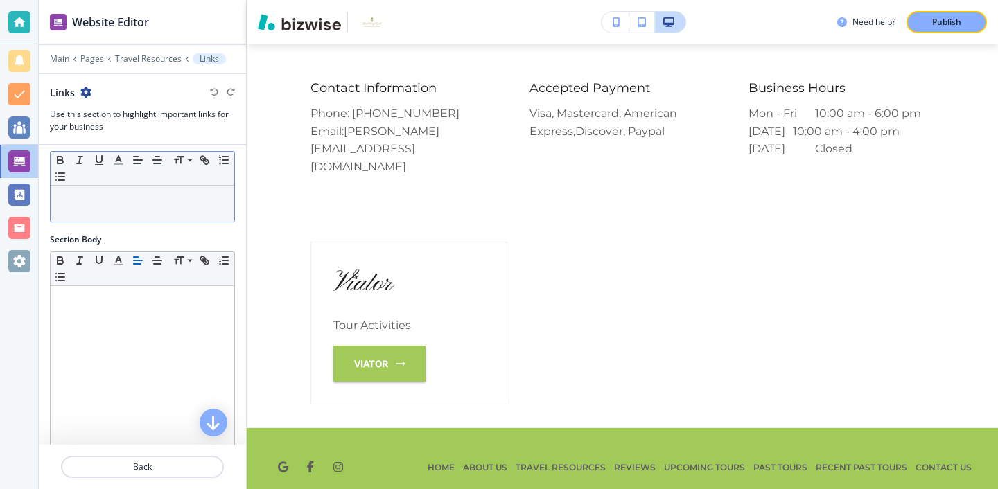
scroll to position [247, 0]
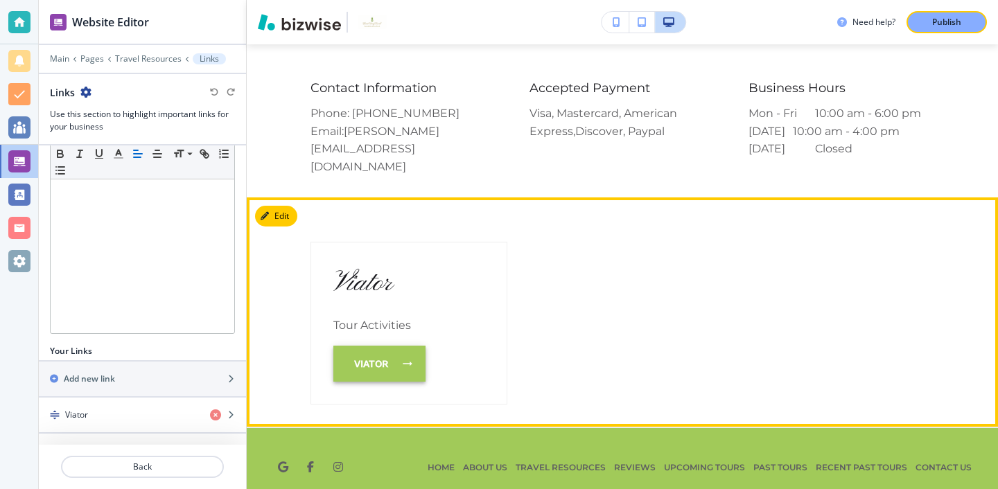
click at [400, 346] on link "Viator" at bounding box center [379, 364] width 92 height 36
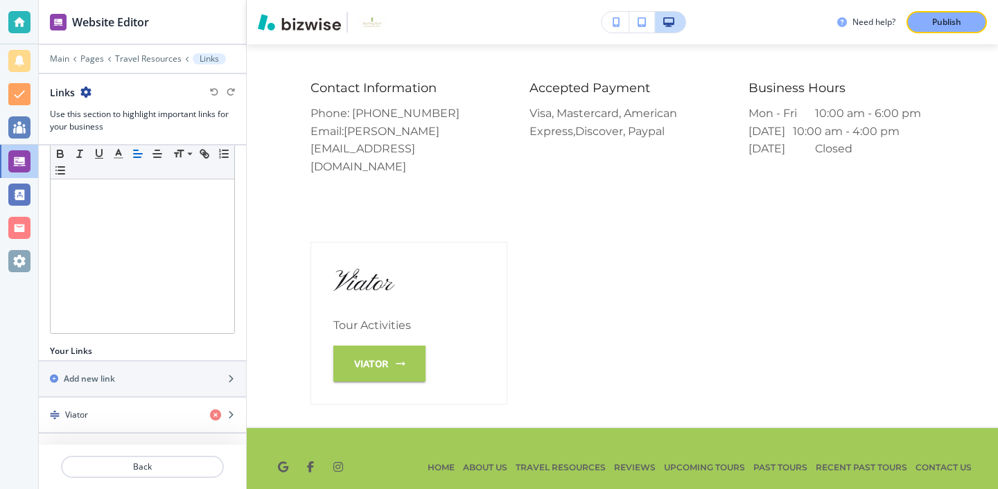
click at [273, 207] on div "Edit Viator Tour Activities Viator" at bounding box center [622, 312] width 751 height 229
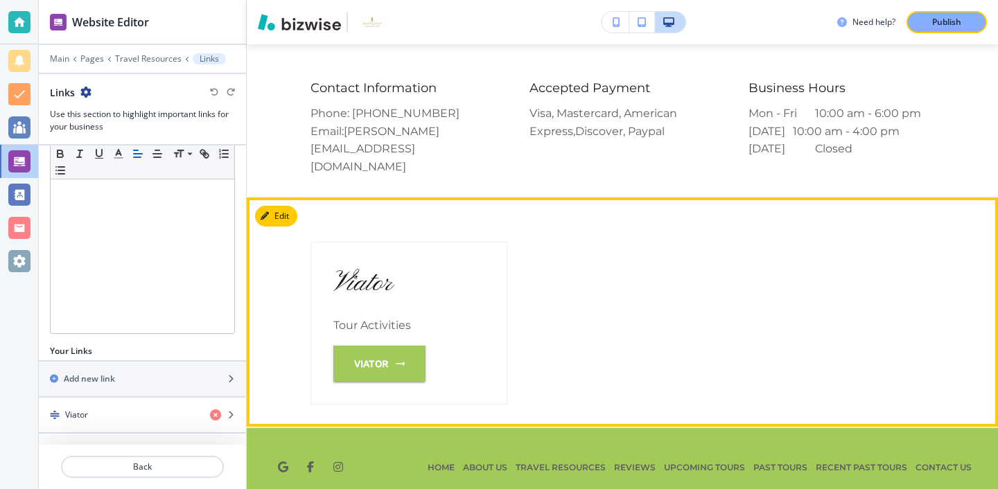
click at [268, 198] on section "Viator Tour Activities Viator" at bounding box center [622, 312] width 751 height 229
click at [268, 212] on icon "button" at bounding box center [267, 216] width 8 height 8
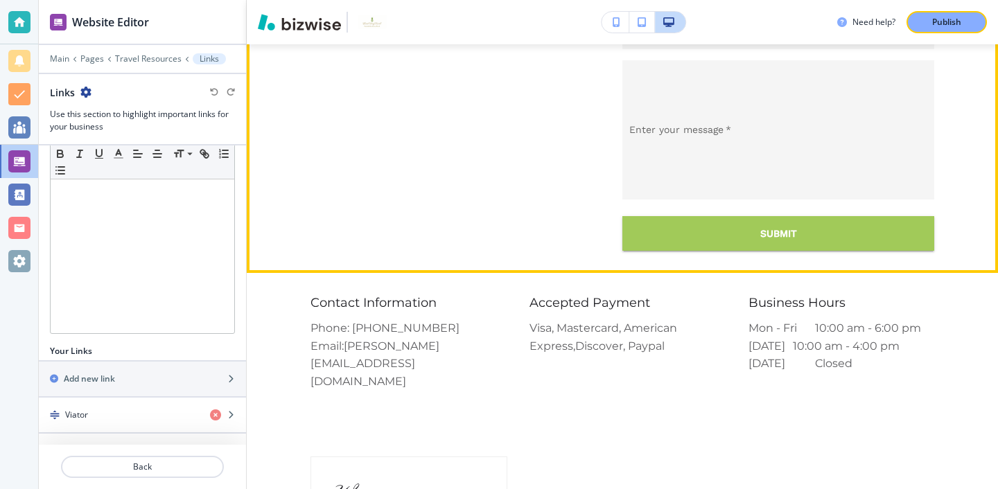
scroll to position [2313, 0]
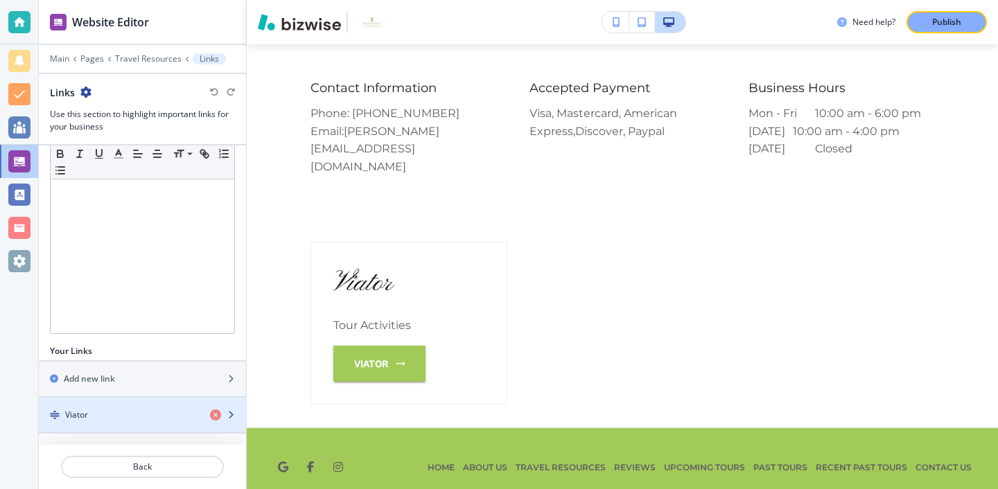
click at [160, 421] on div "button" at bounding box center [142, 426] width 207 height 11
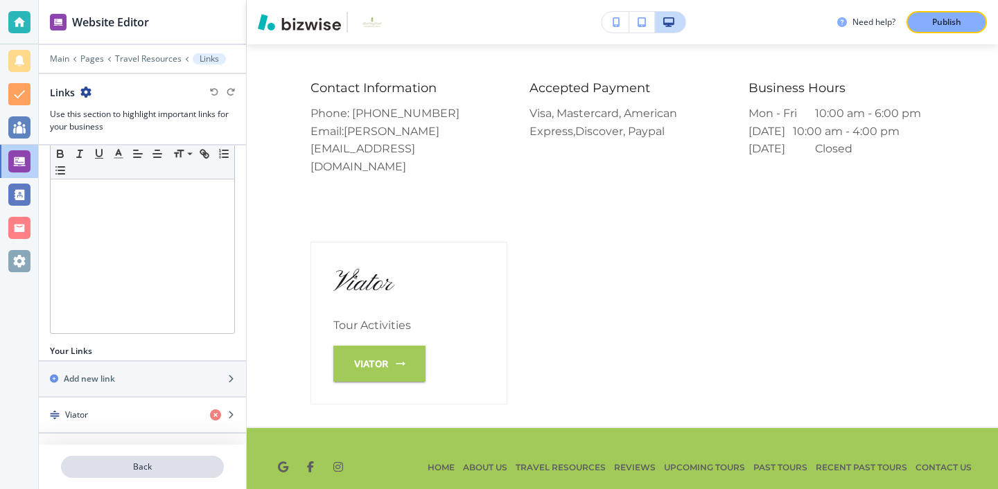
click at [130, 464] on p "Back" at bounding box center [142, 467] width 160 height 12
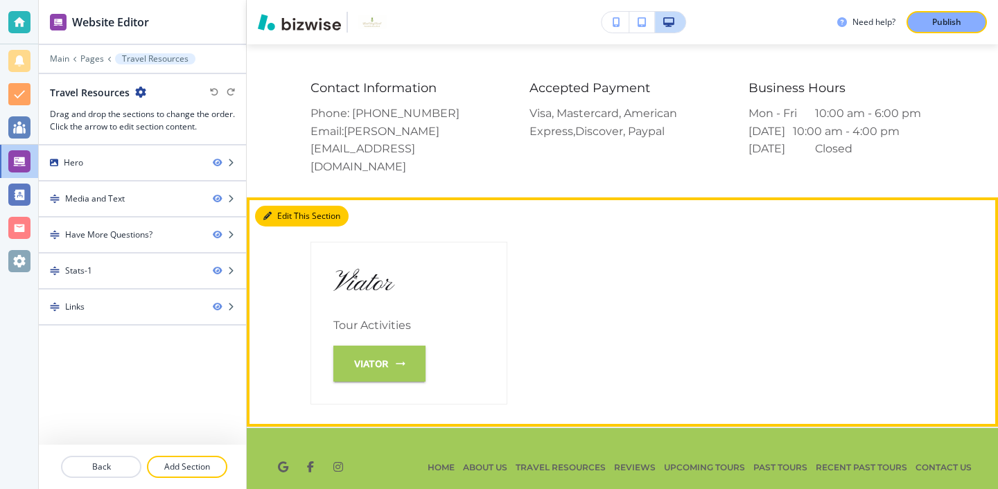
click at [285, 206] on button "Edit This Section" at bounding box center [302, 216] width 94 height 21
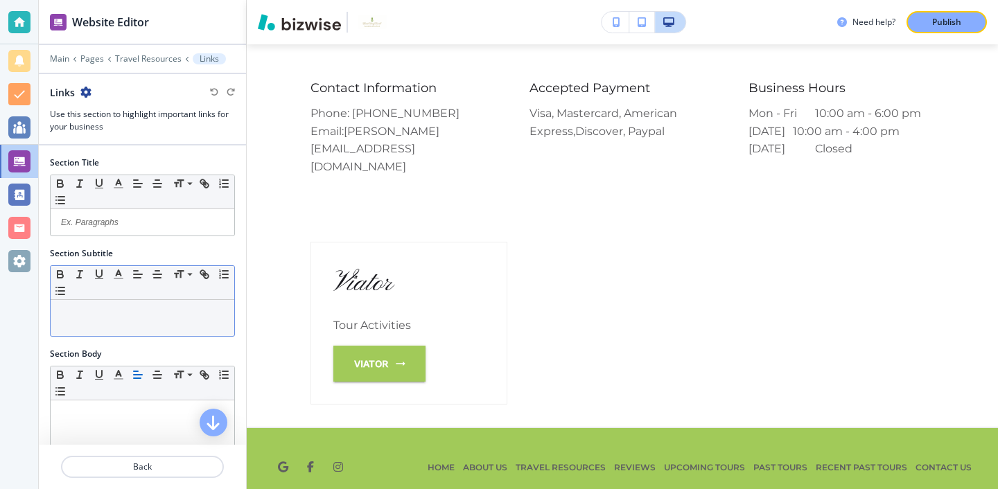
scroll to position [247, 0]
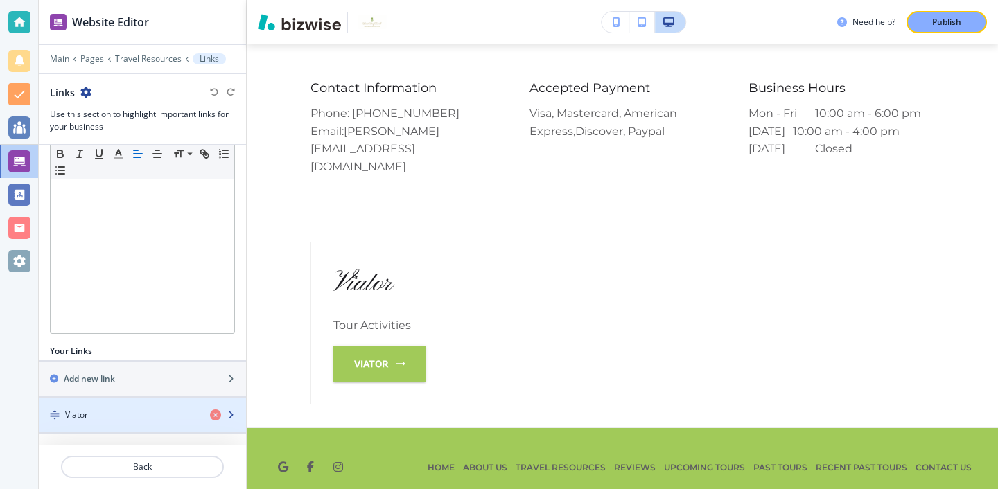
click at [171, 403] on div "button" at bounding box center [142, 403] width 207 height 11
click at [170, 406] on div "button" at bounding box center [142, 403] width 207 height 11
click at [170, 407] on div "button" at bounding box center [142, 403] width 207 height 11
click at [170, 408] on div "button" at bounding box center [142, 403] width 207 height 11
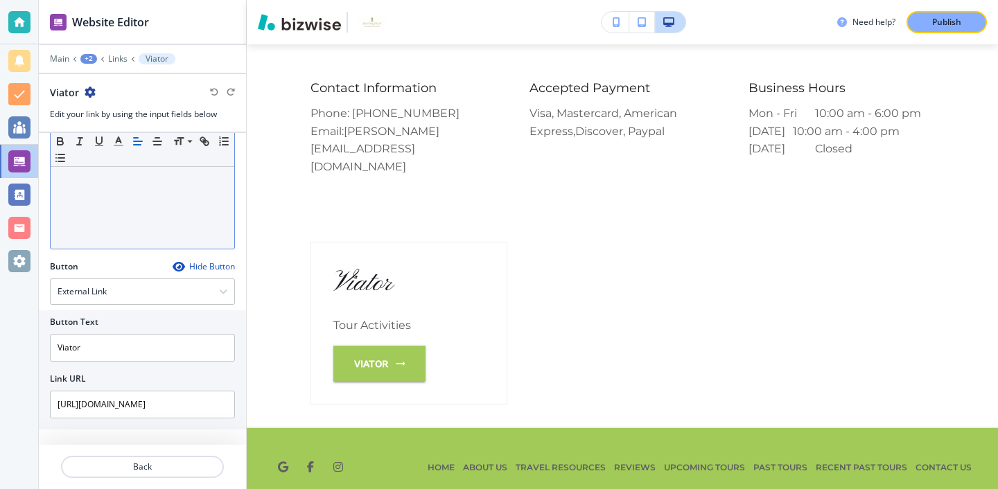
scroll to position [220, 0]
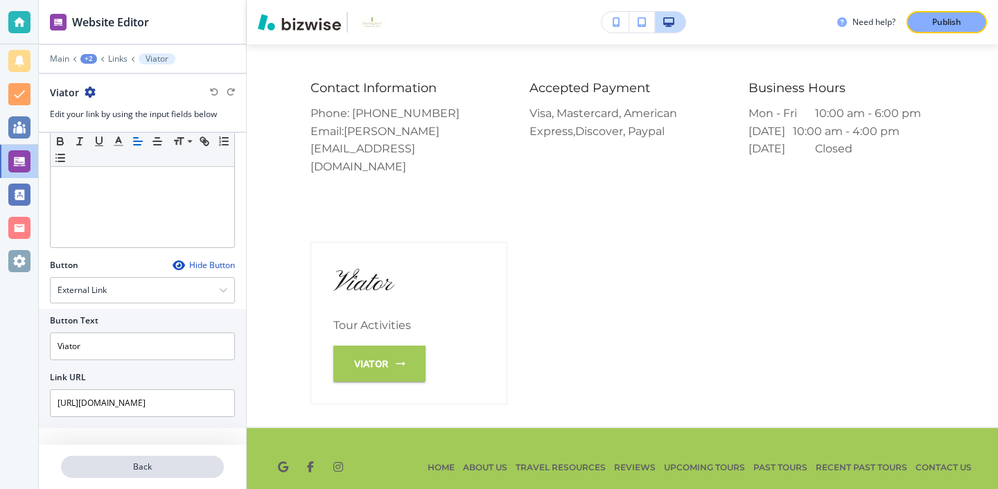
click at [116, 471] on p "Back" at bounding box center [142, 467] width 160 height 12
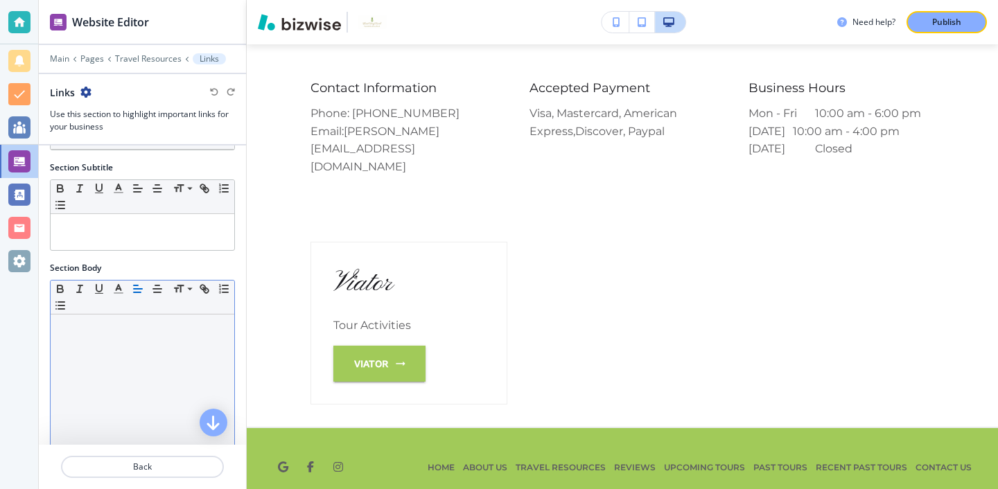
scroll to position [15, 0]
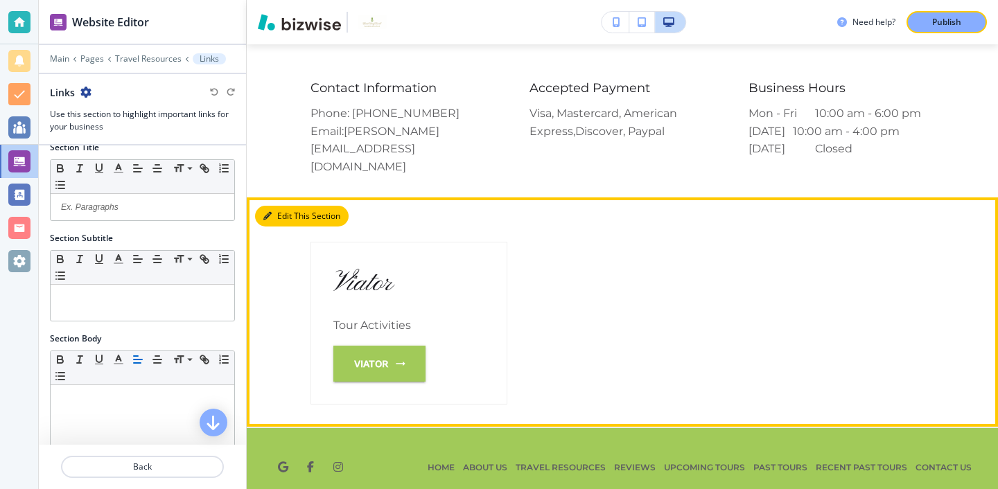
click at [281, 206] on button "Edit This Section" at bounding box center [302, 216] width 94 height 21
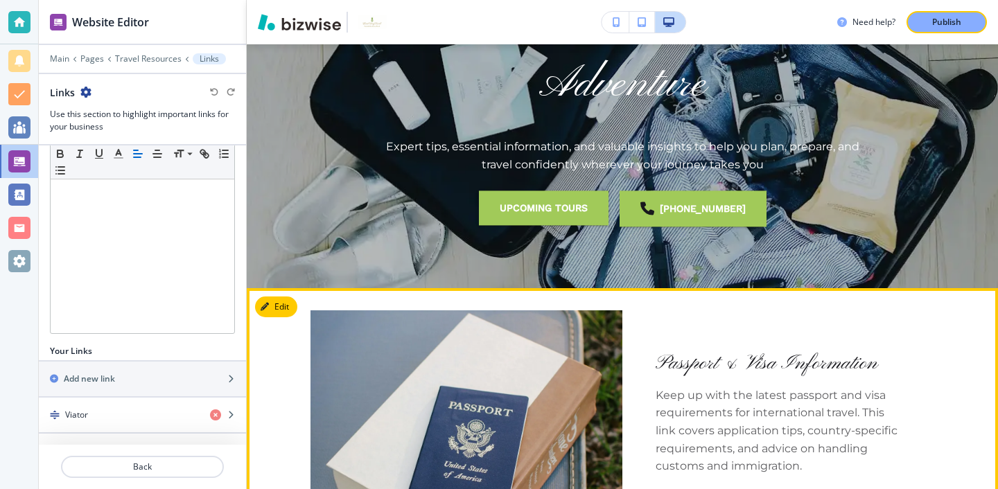
scroll to position [0, 0]
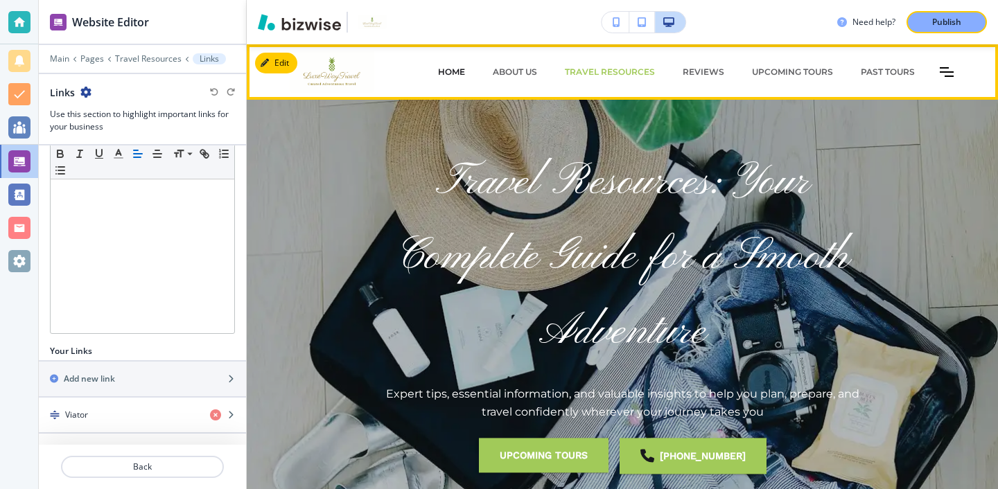
click at [453, 75] on p "HOME" at bounding box center [451, 72] width 27 height 12
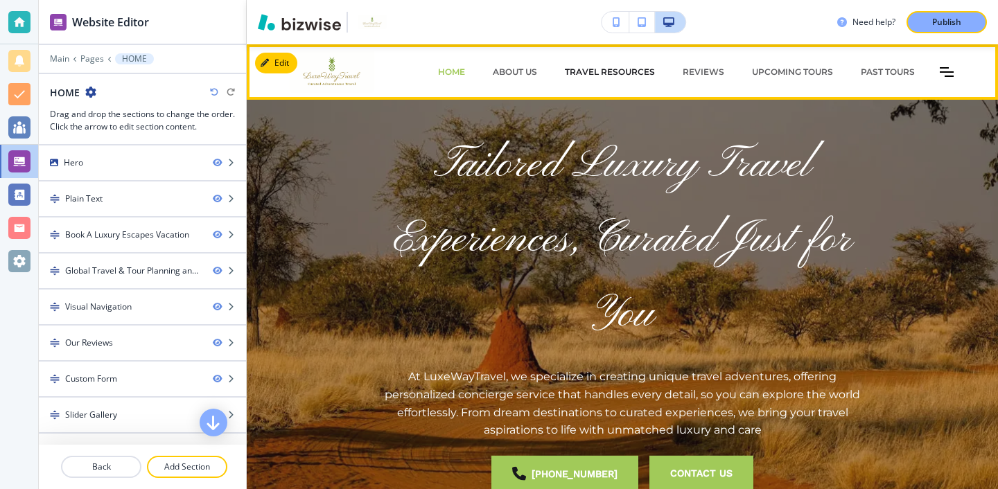
click at [632, 67] on p "Travel Resources" at bounding box center [610, 72] width 90 height 12
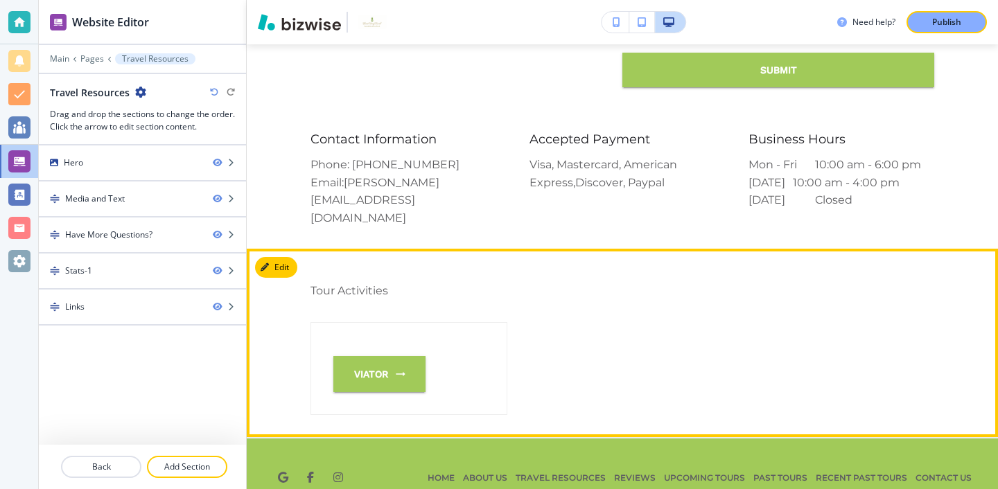
scroll to position [2261, 0]
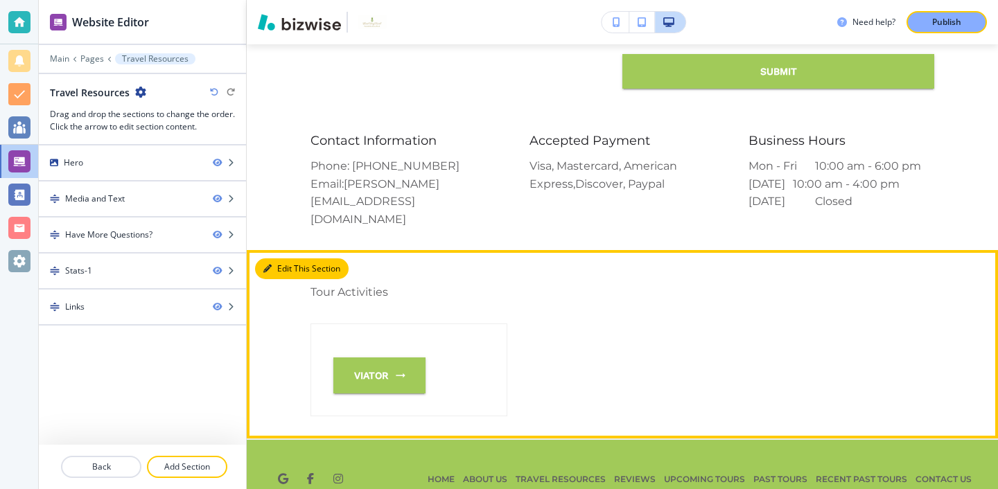
click at [272, 259] on button "Edit This Section" at bounding box center [302, 269] width 94 height 21
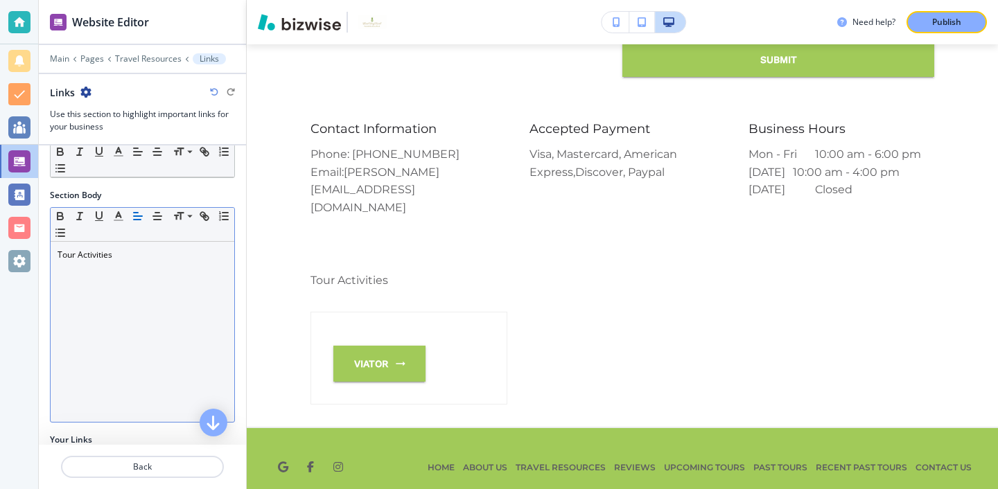
scroll to position [247, 0]
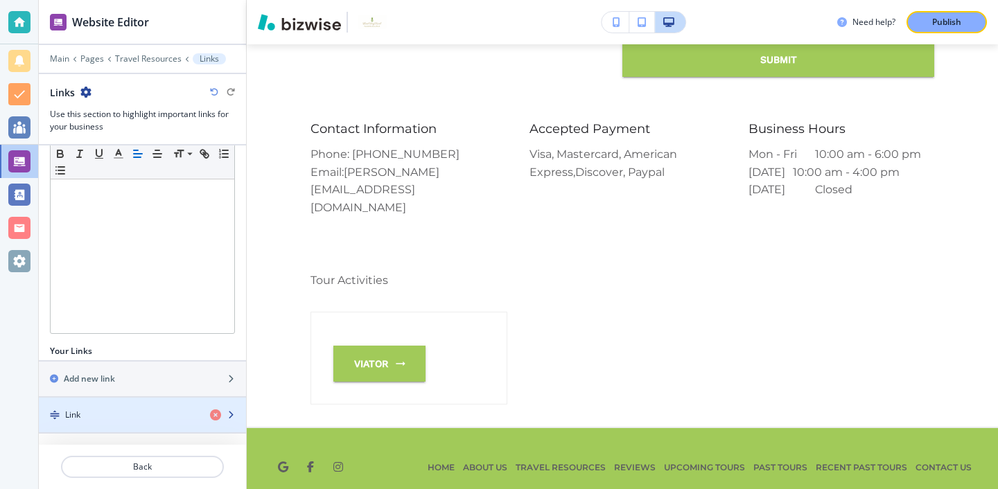
click at [124, 412] on div "Link" at bounding box center [119, 415] width 160 height 12
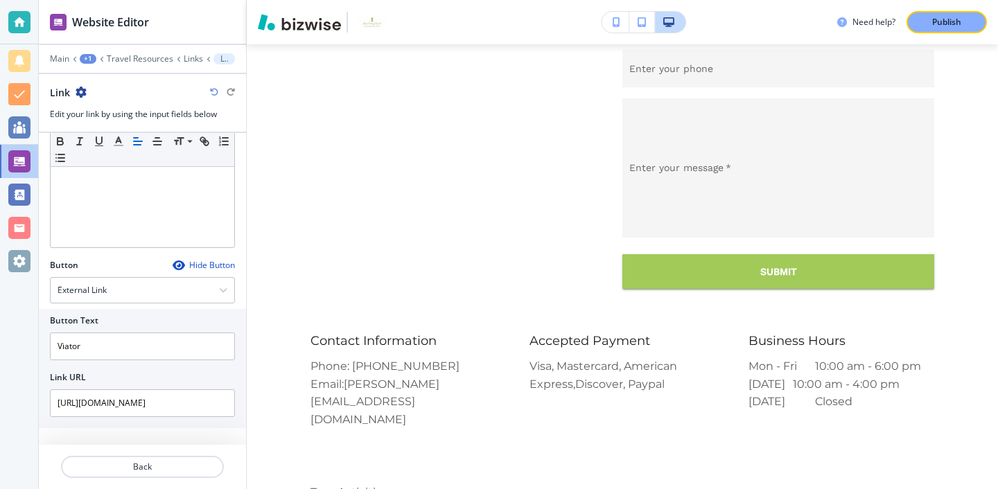
scroll to position [2272, 0]
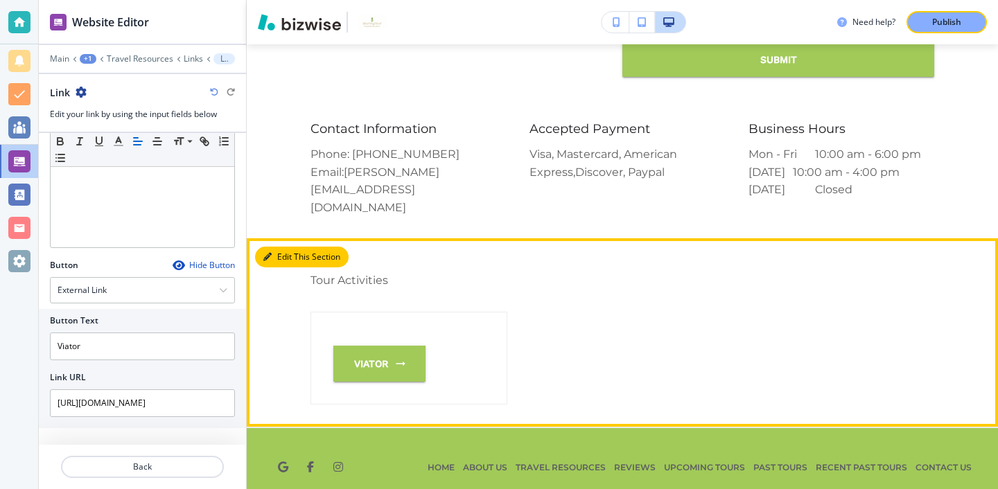
click at [286, 247] on button "Edit This Section" at bounding box center [302, 257] width 94 height 21
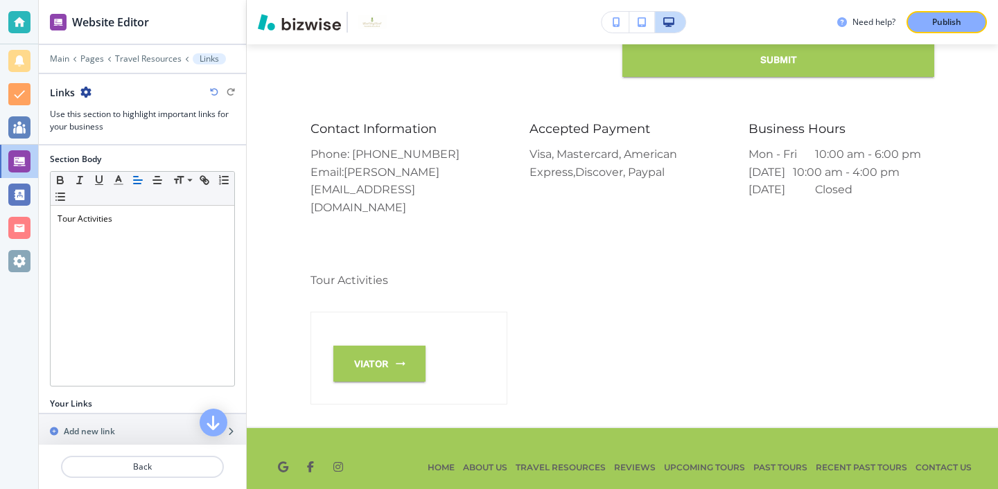
scroll to position [247, 0]
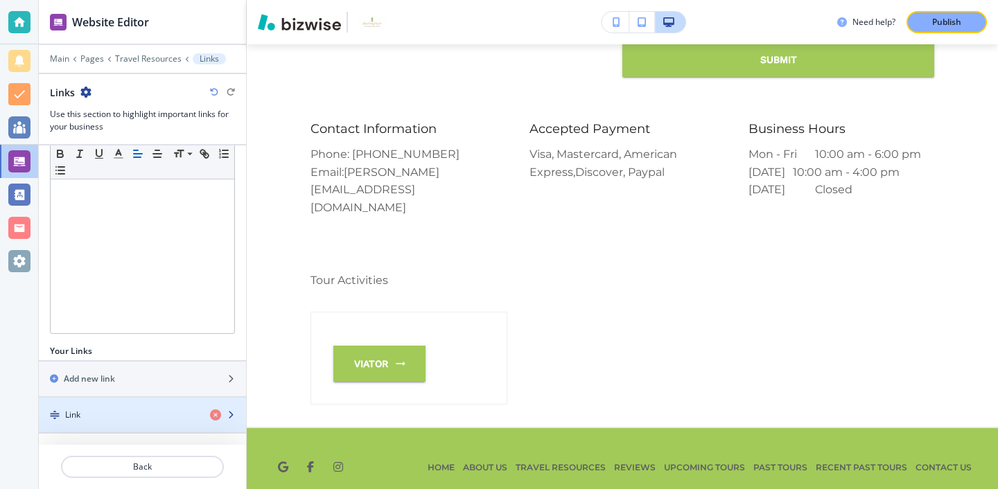
click at [176, 403] on div "button" at bounding box center [142, 403] width 207 height 11
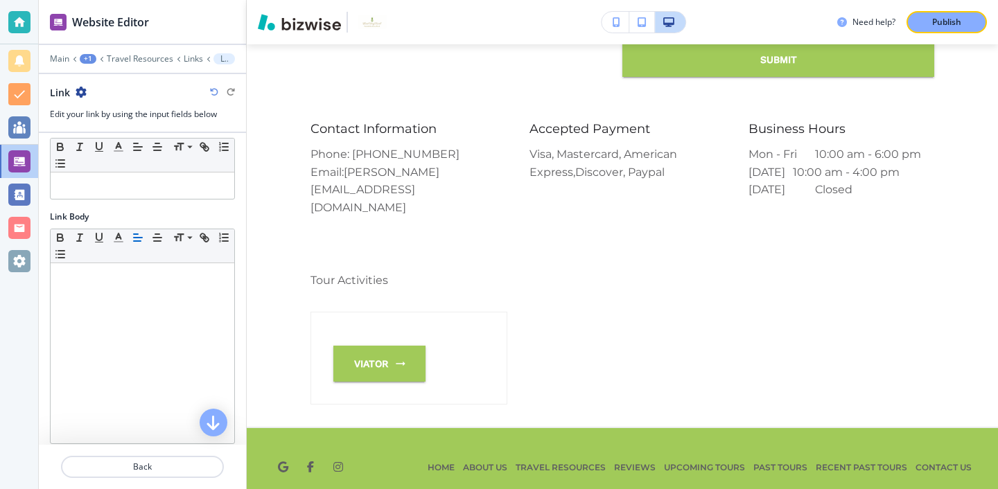
scroll to position [0, 0]
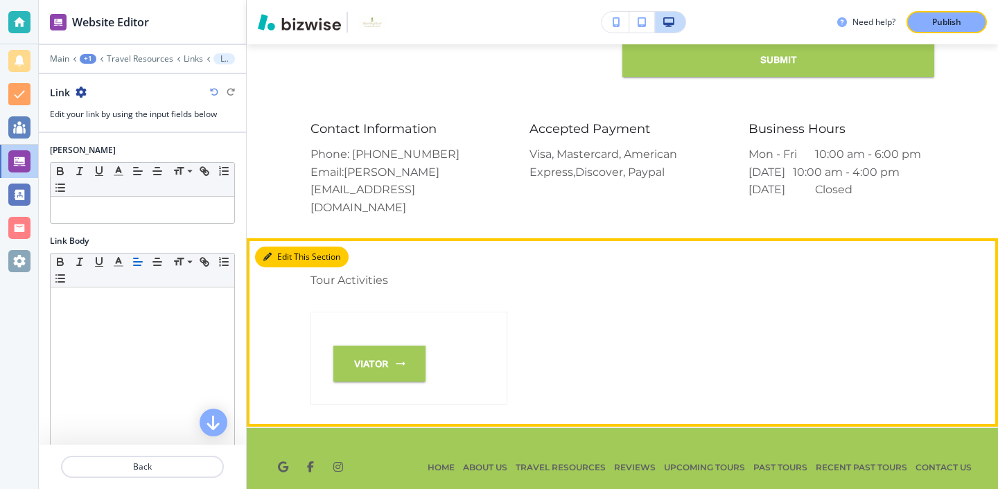
click at [291, 247] on button "Edit This Section" at bounding box center [302, 257] width 94 height 21
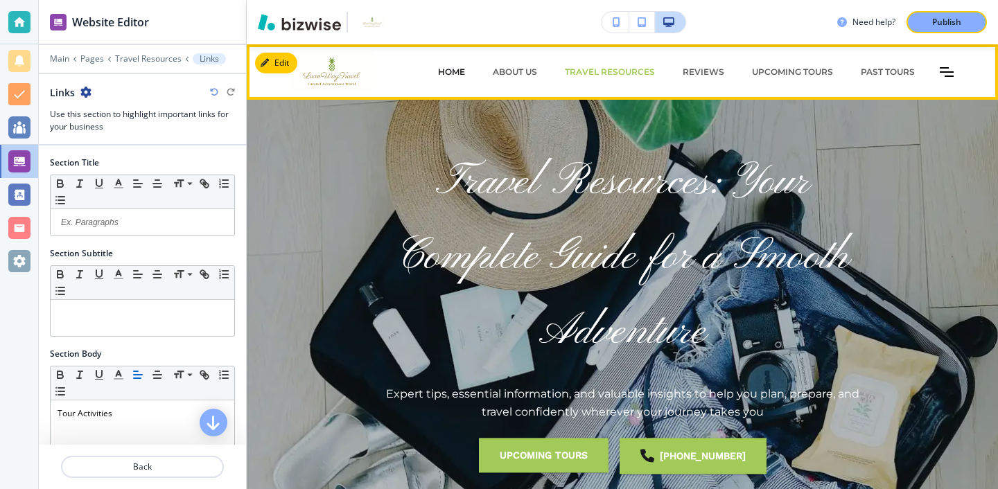
click at [453, 69] on p "HOME" at bounding box center [451, 72] width 27 height 12
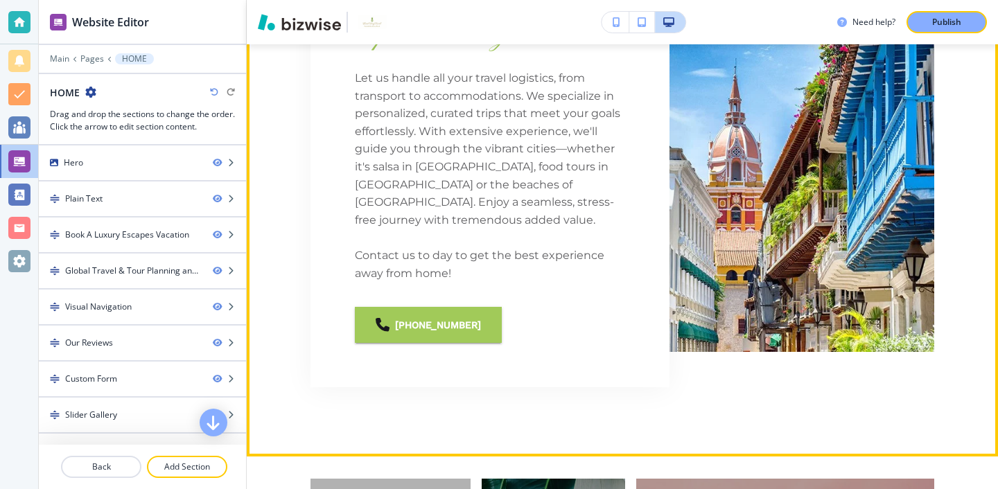
scroll to position [1234, 0]
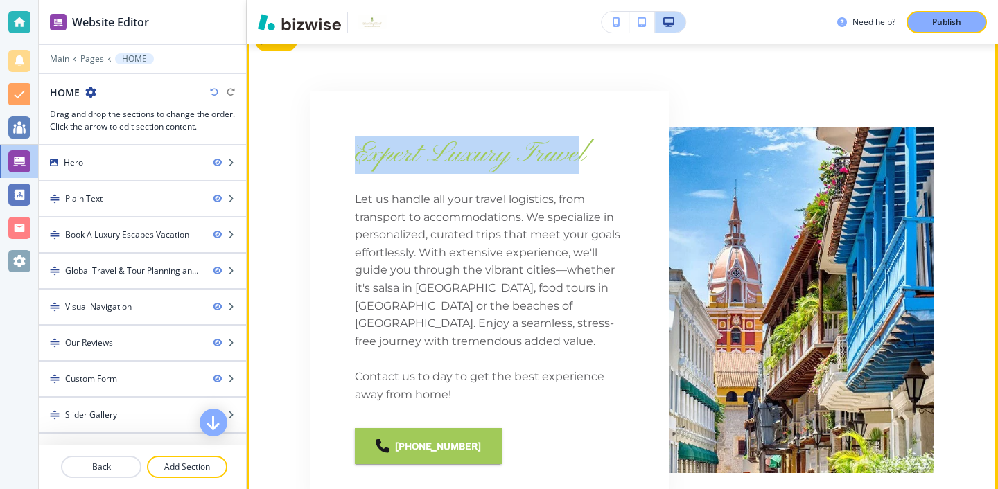
drag, startPoint x: 356, startPoint y: 138, endPoint x: 578, endPoint y: 143, distance: 221.9
click at [578, 143] on span "Expert Luxury Travel" at bounding box center [470, 155] width 230 height 36
click at [579, 143] on span "Expert Luxury Travel" at bounding box center [470, 155] width 230 height 36
drag, startPoint x: 584, startPoint y: 143, endPoint x: 377, endPoint y: 153, distance: 207.5
click at [377, 152] on div "Expert Luxury Travel Let us handle all your travel logistics, from transport to…" at bounding box center [490, 300] width 359 height 417
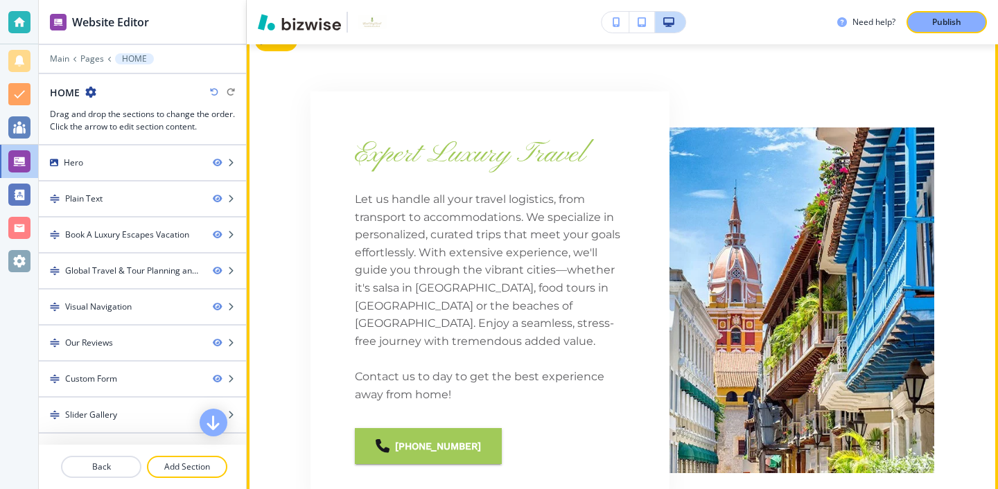
click at [363, 159] on div "Expert Luxury Travel Let us handle all your travel logistics, from transport to…" at bounding box center [490, 300] width 359 height 417
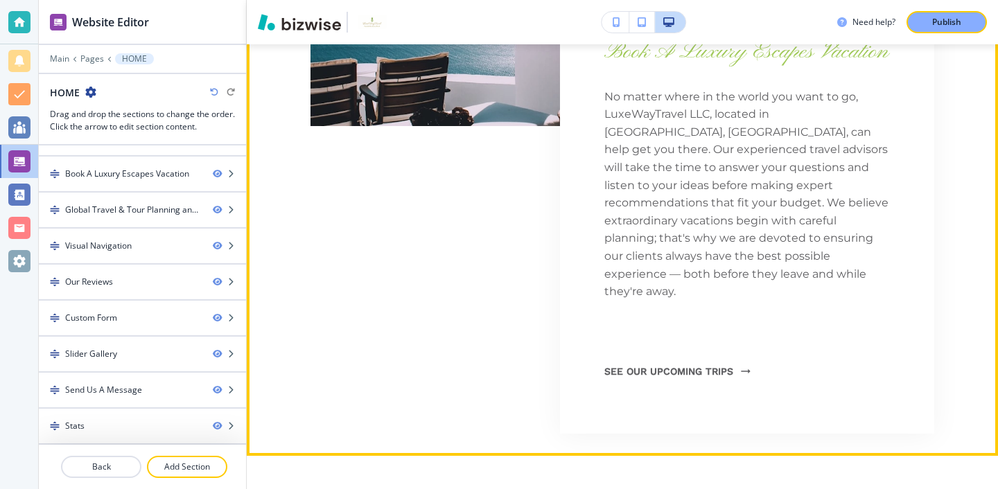
scroll to position [810, 0]
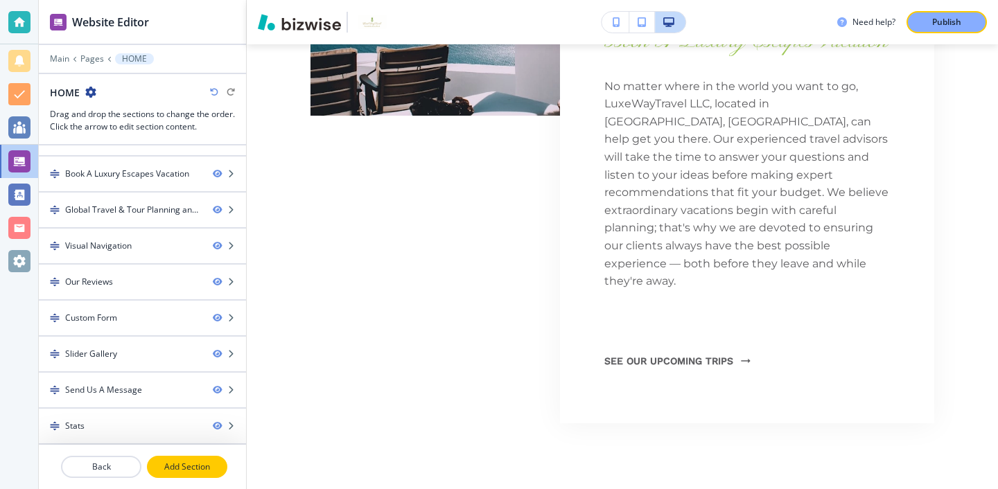
click at [179, 471] on p "Add Section" at bounding box center [187, 467] width 78 height 12
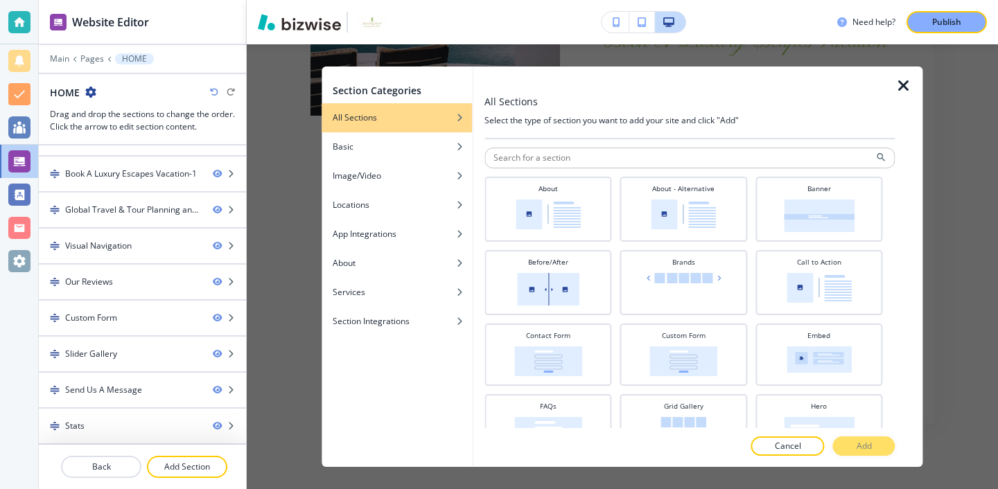
click at [903, 90] on icon "button" at bounding box center [904, 86] width 17 height 17
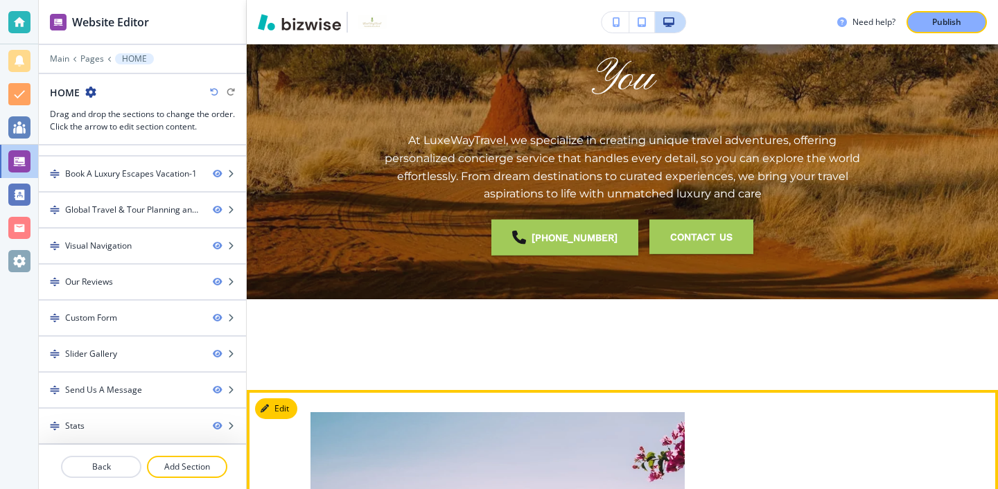
scroll to position [0, 0]
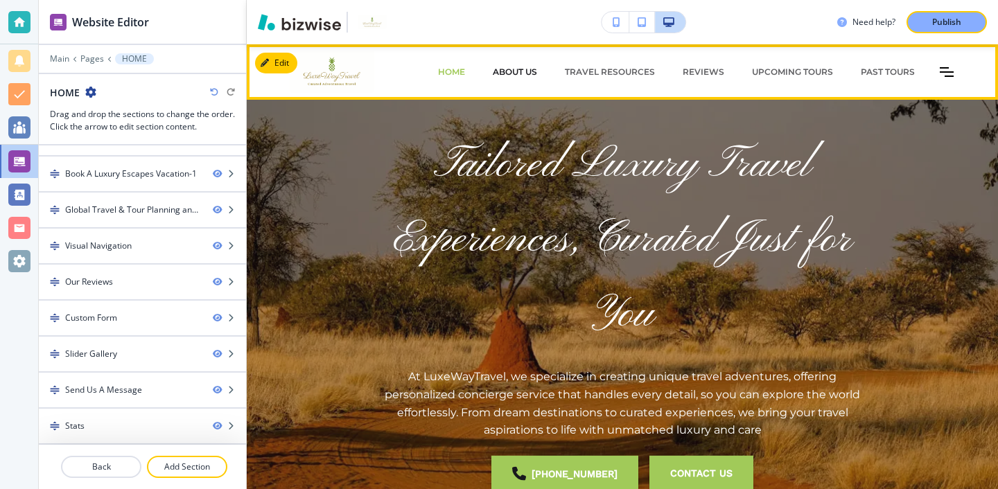
click at [534, 73] on p "ABOUT US" at bounding box center [515, 72] width 44 height 12
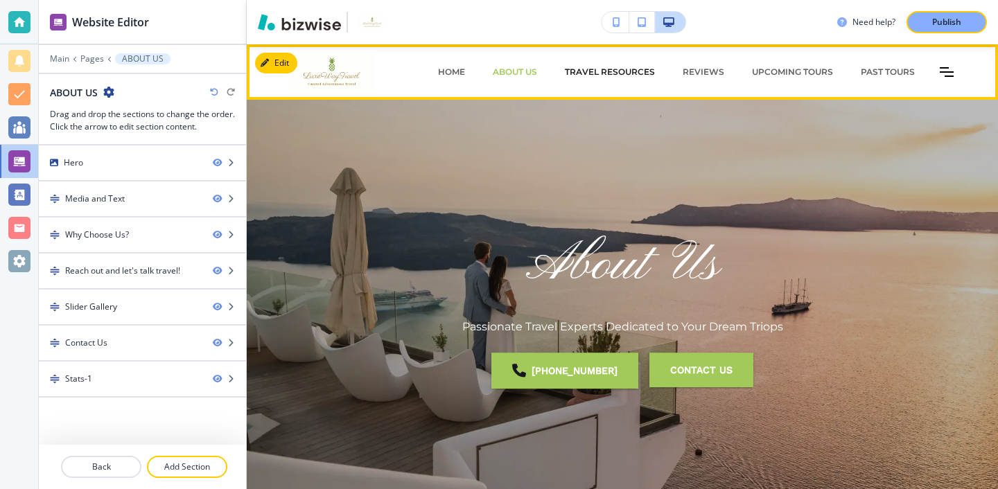
click at [650, 69] on p "Travel Resources" at bounding box center [610, 72] width 90 height 12
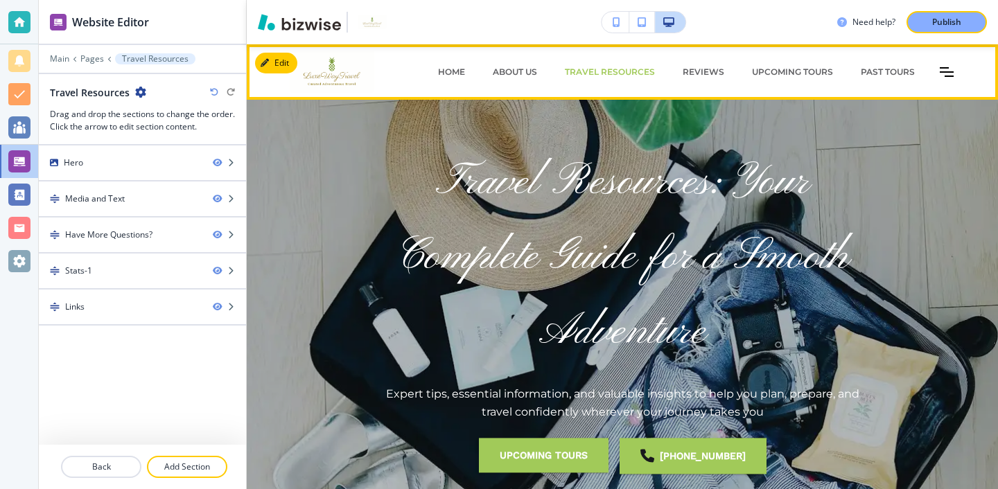
click at [956, 72] on div "HOME ABOUT US Travel Resources REVIEWS Upcoming Tours Past Tours Recent Past To…" at bounding box center [691, 72] width 557 height 42
click at [955, 72] on div "HOME ABOUT US Travel Resources REVIEWS Upcoming Tours Past Tours Recent Past To…" at bounding box center [691, 72] width 557 height 42
click at [950, 72] on icon "Toggle hamburger navigation menu" at bounding box center [947, 72] width 14 height 10
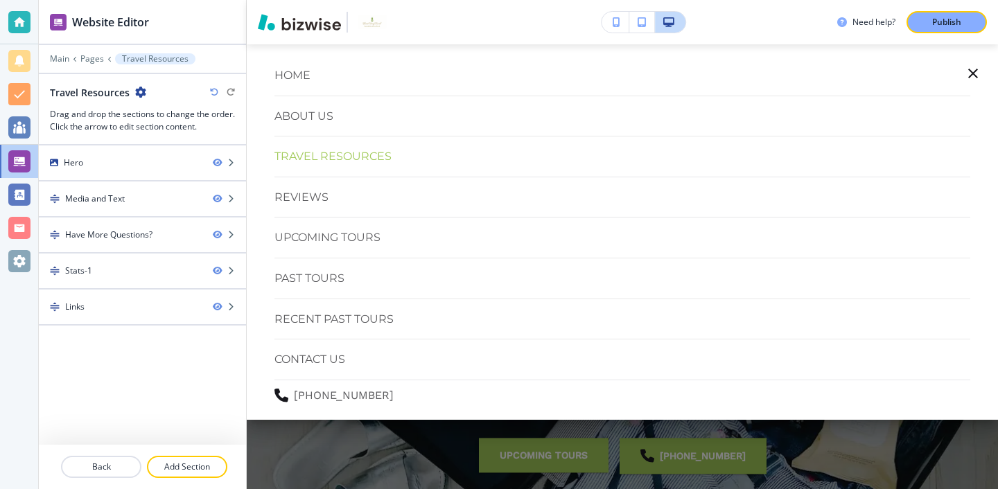
click at [968, 63] on button "button" at bounding box center [973, 73] width 33 height 33
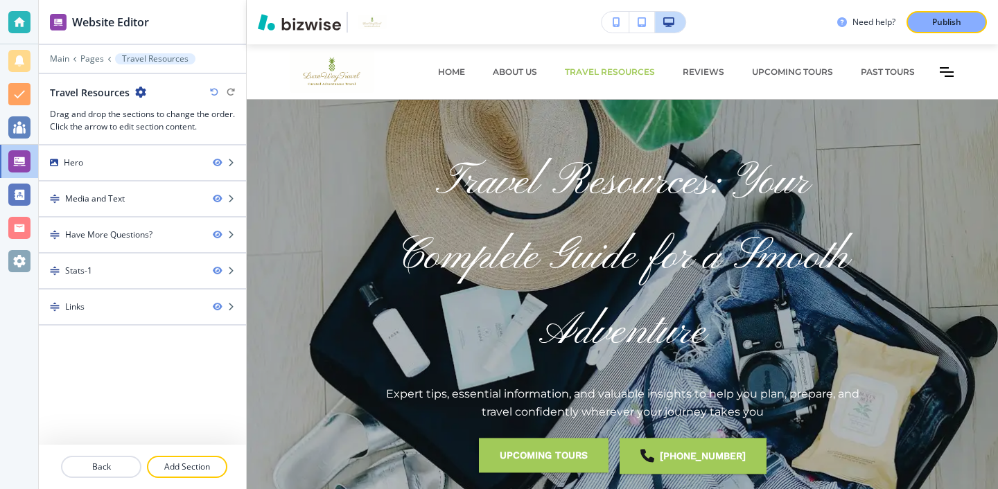
click at [445, 82] on div "HOME" at bounding box center [451, 72] width 55 height 42
click at [453, 76] on p "HOME" at bounding box center [451, 72] width 27 height 12
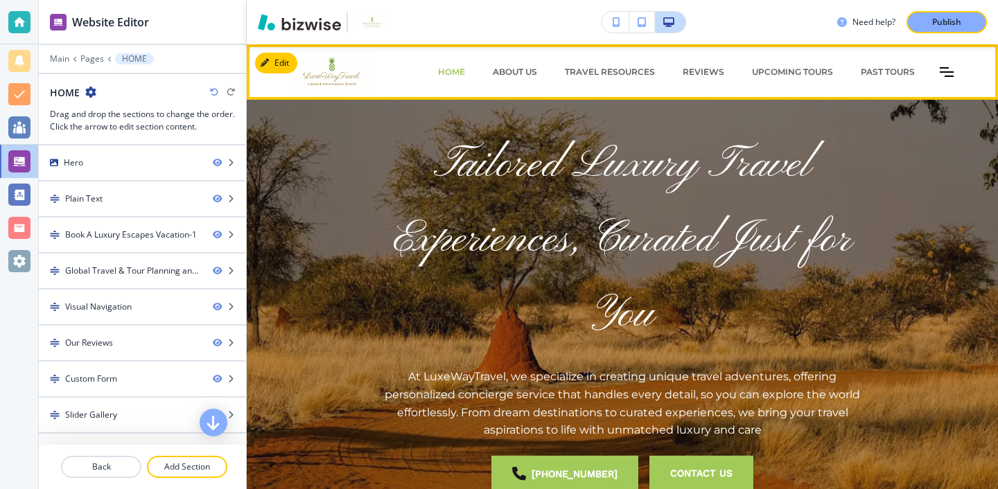
click at [952, 72] on icon "Toggle hamburger navigation menu" at bounding box center [947, 72] width 14 height 8
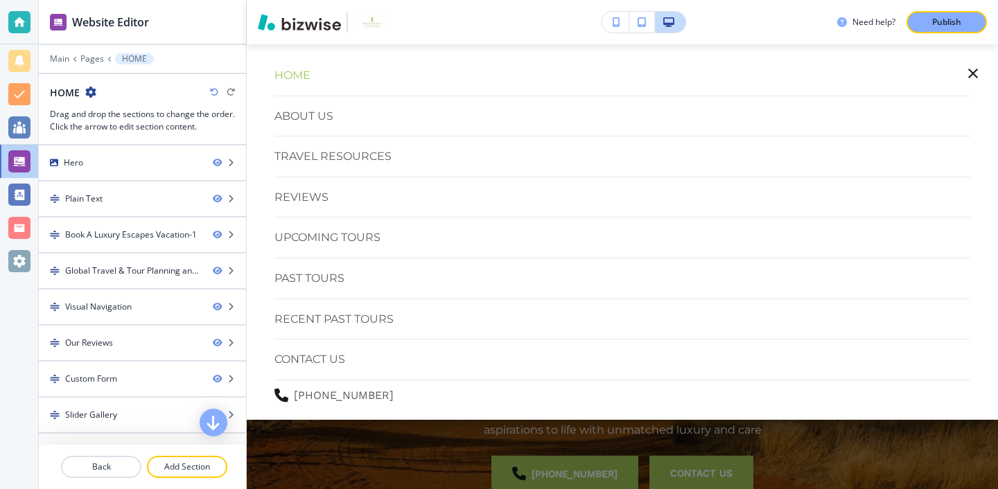
click at [968, 70] on icon "button" at bounding box center [973, 73] width 17 height 17
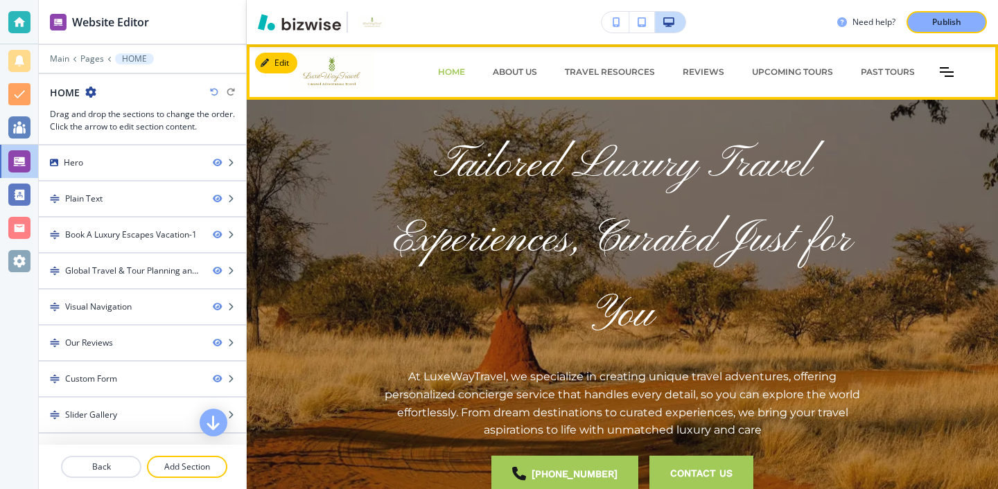
click at [953, 76] on icon "Toggle hamburger navigation menu" at bounding box center [947, 72] width 14 height 8
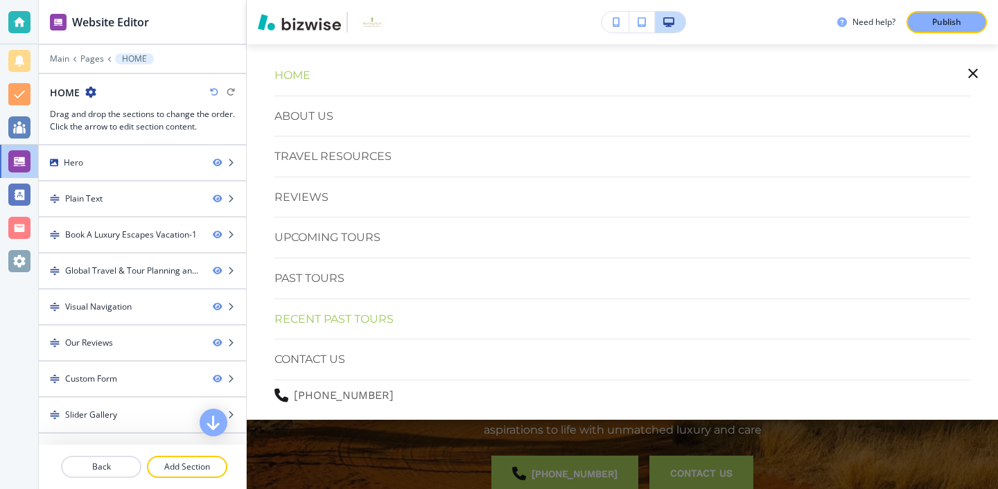
click at [358, 325] on p "Recent Past Tours" at bounding box center [334, 320] width 119 height 18
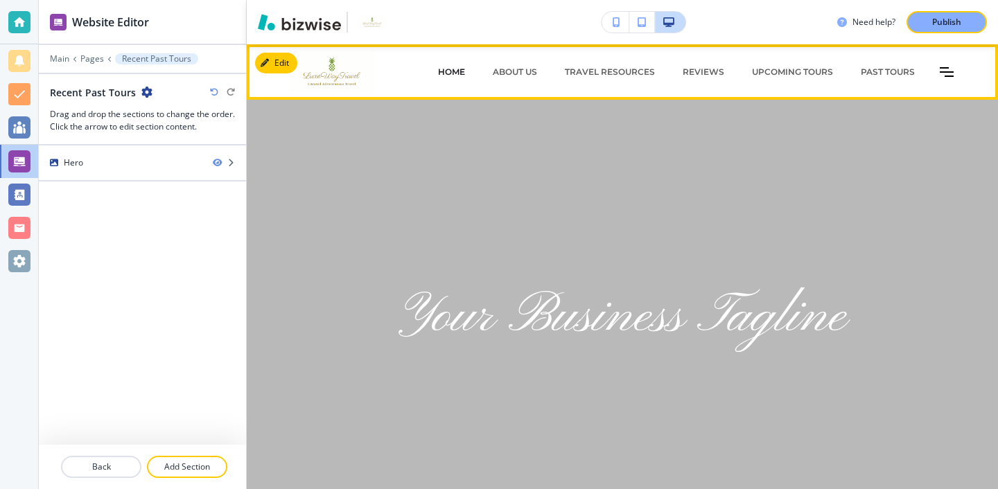
click at [463, 67] on p "HOME" at bounding box center [451, 72] width 27 height 12
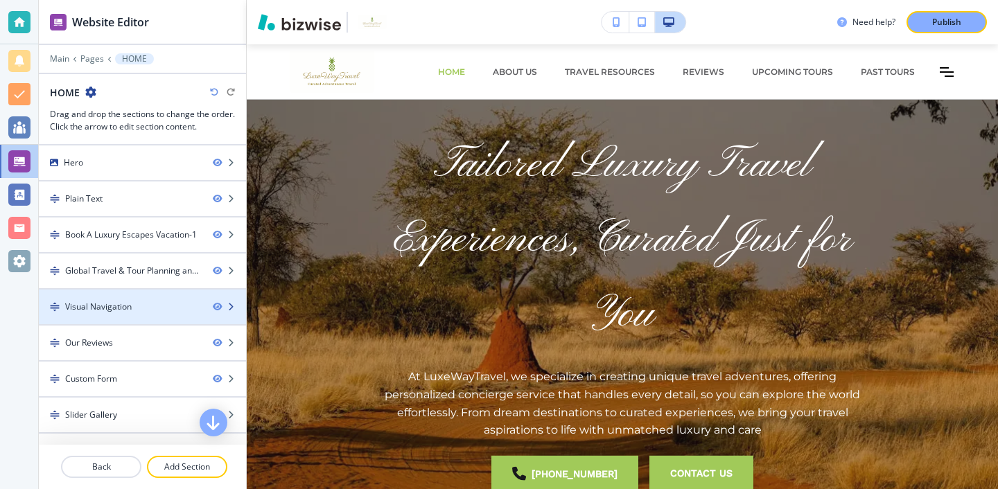
scroll to position [61, 0]
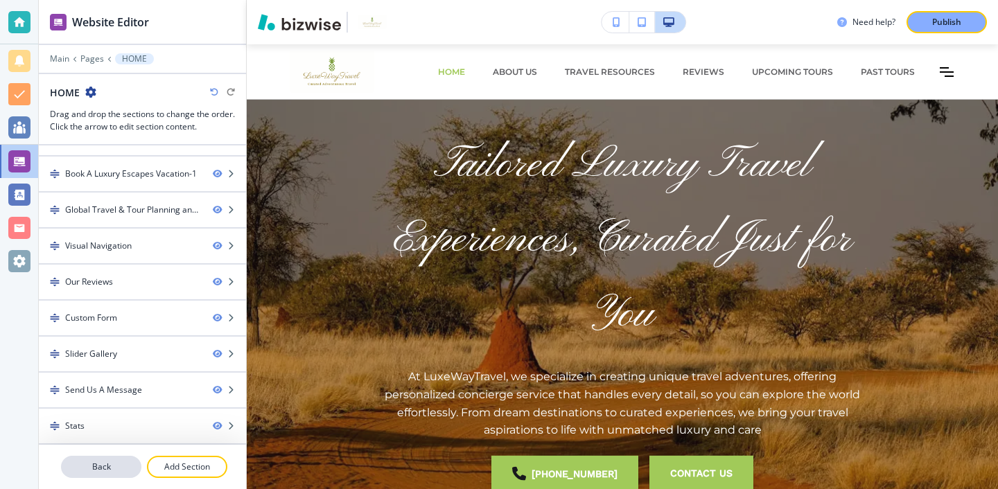
click at [111, 475] on button "Back" at bounding box center [101, 467] width 80 height 22
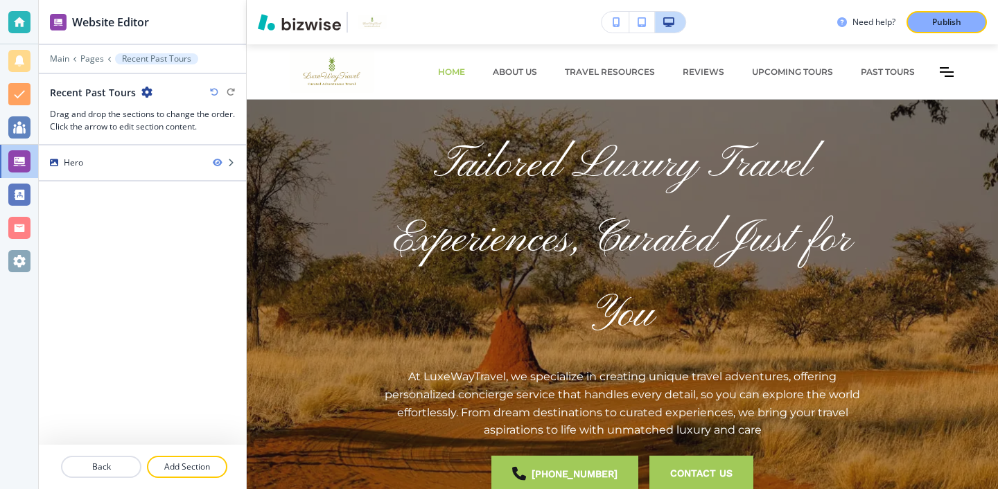
click at [62, 64] on div "Main Pages Recent Past Tours" at bounding box center [142, 58] width 185 height 11
click at [62, 63] on p "Main" at bounding box center [59, 59] width 19 height 10
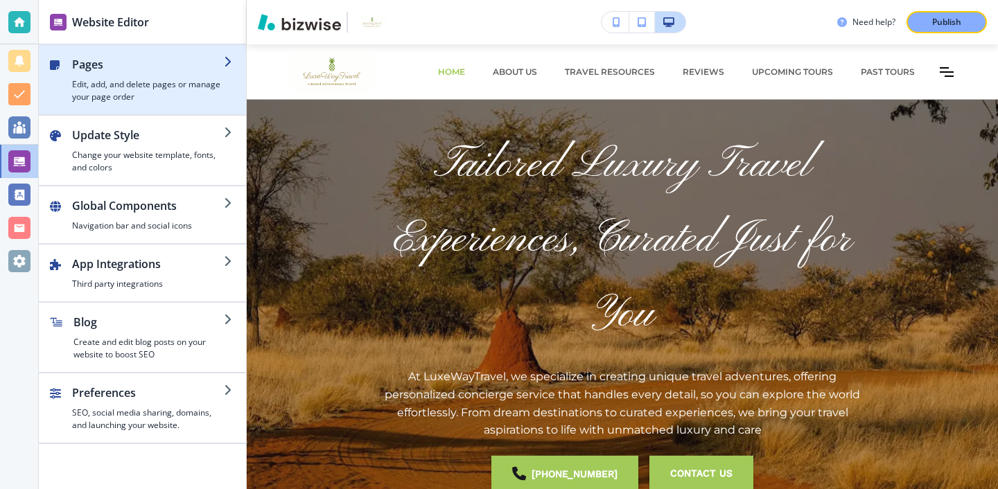
click at [192, 73] on div "button" at bounding box center [148, 76] width 152 height 6
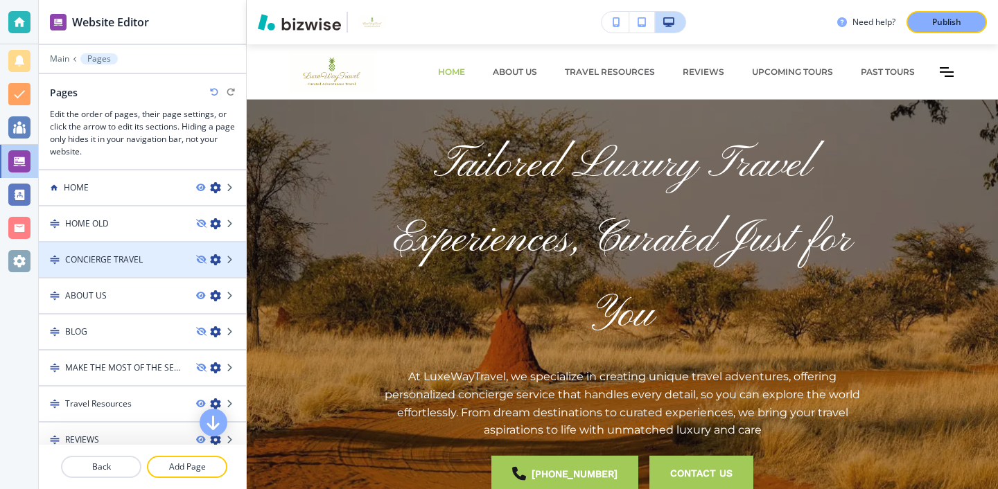
scroll to position [194, 0]
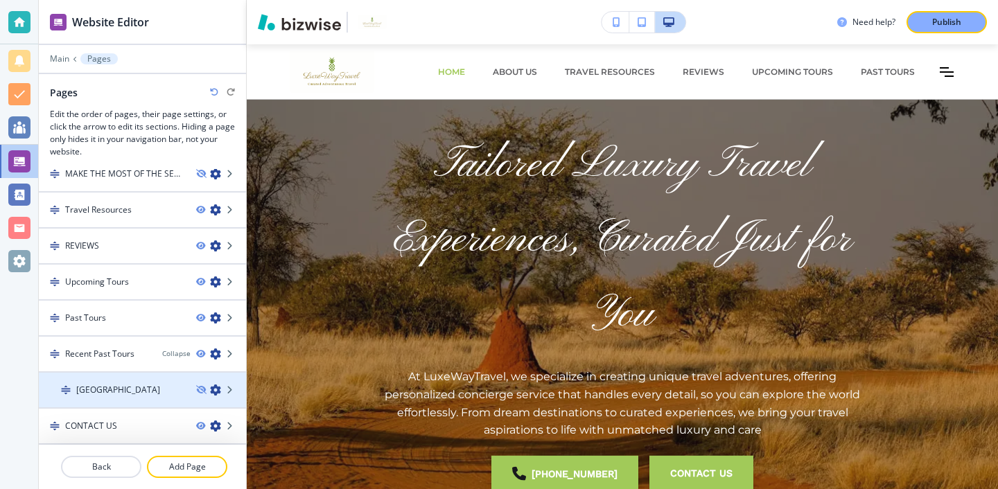
click at [87, 383] on div at bounding box center [142, 378] width 207 height 11
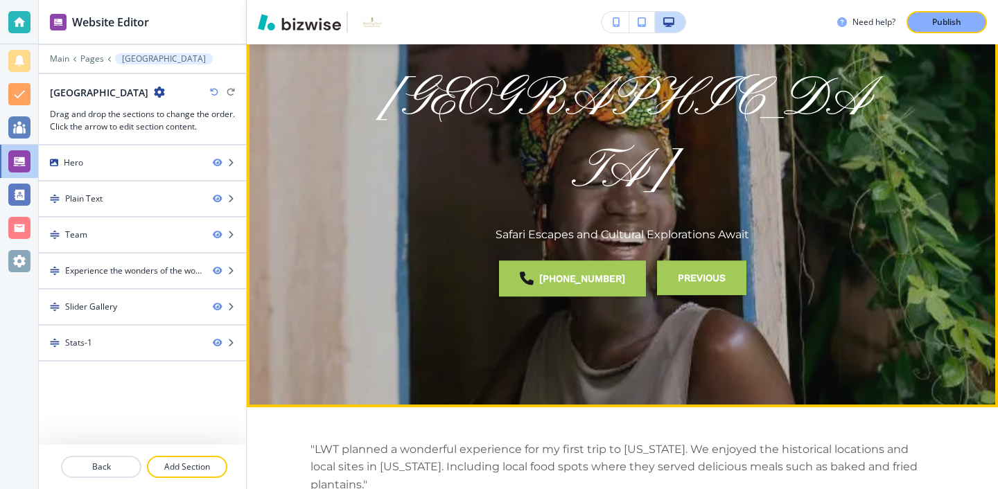
scroll to position [0, 0]
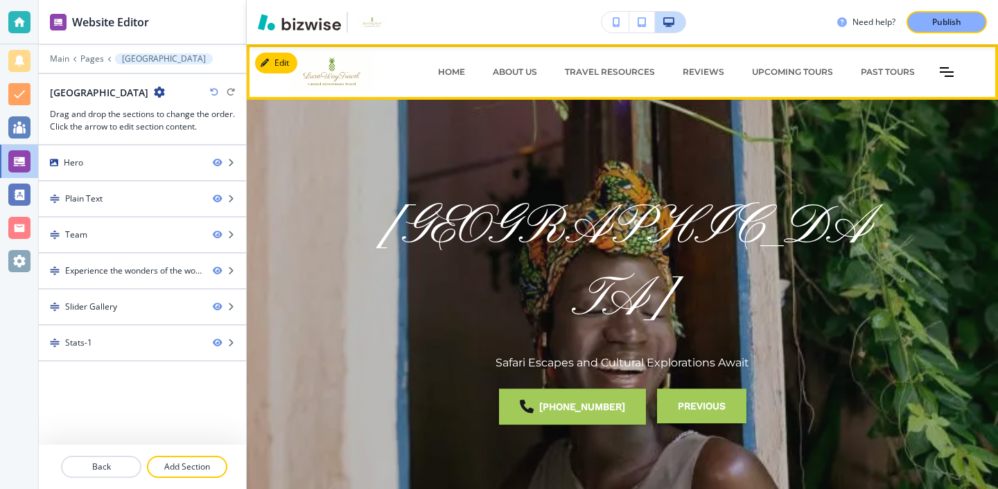
click at [464, 64] on div "HOME" at bounding box center [451, 72] width 55 height 42
click at [464, 73] on p "HOME" at bounding box center [451, 72] width 27 height 12
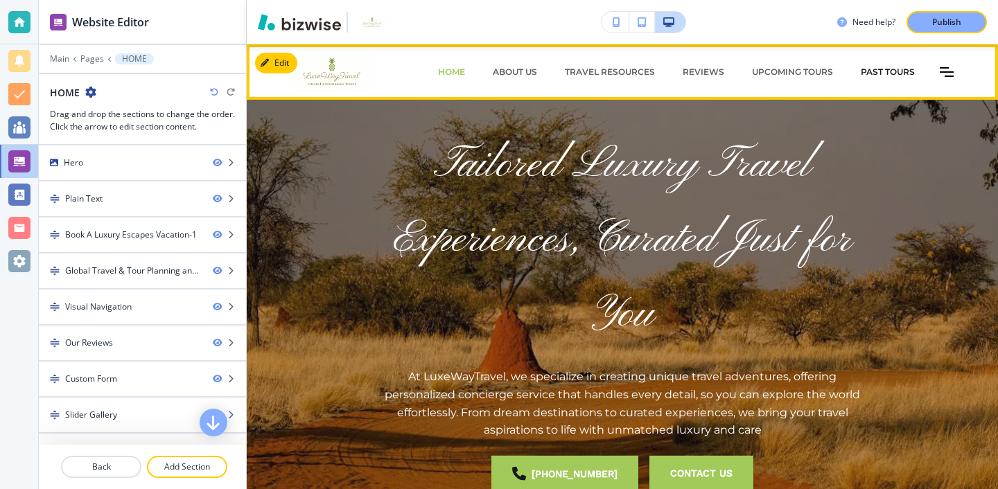
click at [890, 67] on p "Past Tours" at bounding box center [888, 72] width 54 height 12
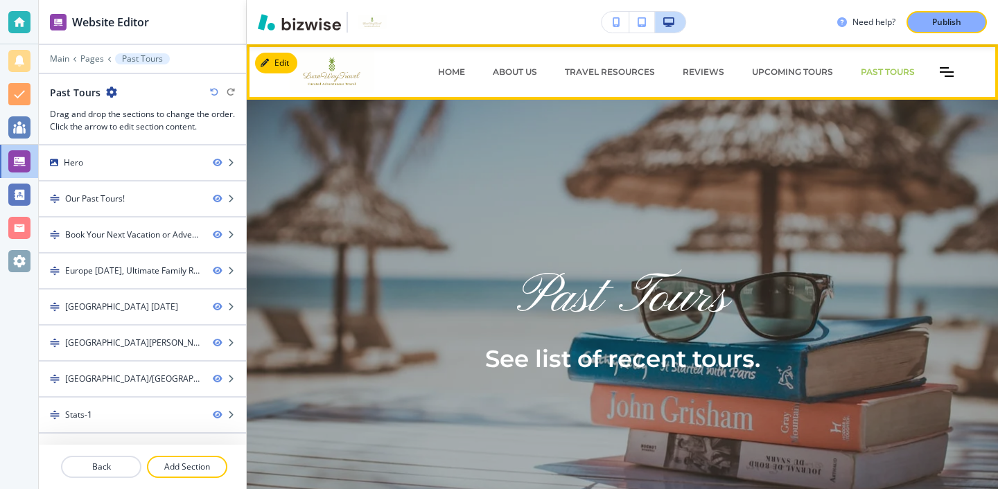
click at [433, 60] on div "HOME" at bounding box center [451, 72] width 55 height 42
click at [445, 71] on p "HOME" at bounding box center [451, 72] width 27 height 12
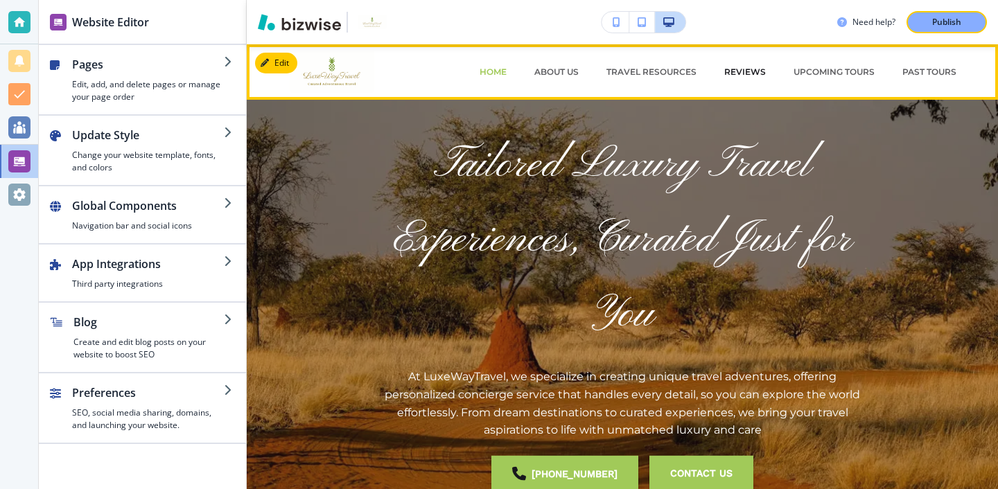
click at [751, 76] on p "REVIEWS" at bounding box center [745, 72] width 42 height 12
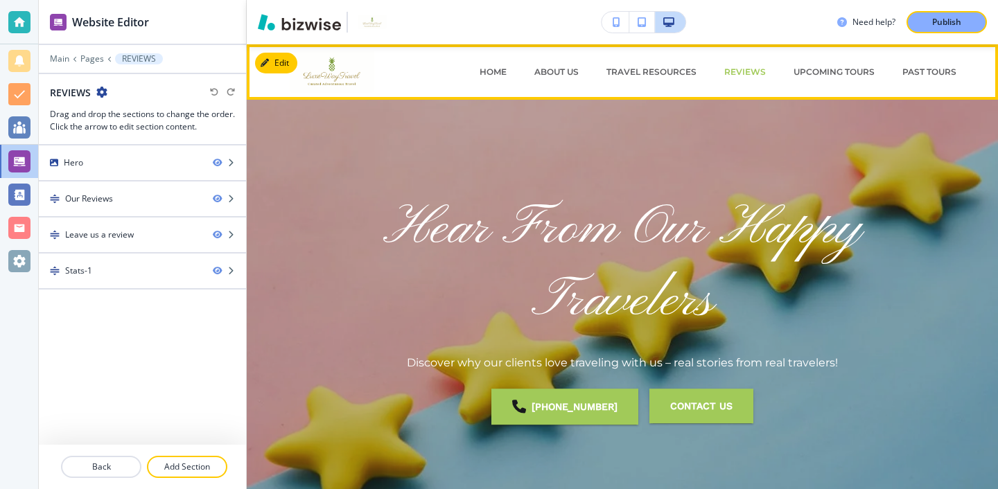
click at [900, 70] on div "Past Tours" at bounding box center [930, 72] width 82 height 12
click at [912, 71] on p "Past Tours" at bounding box center [930, 72] width 54 height 12
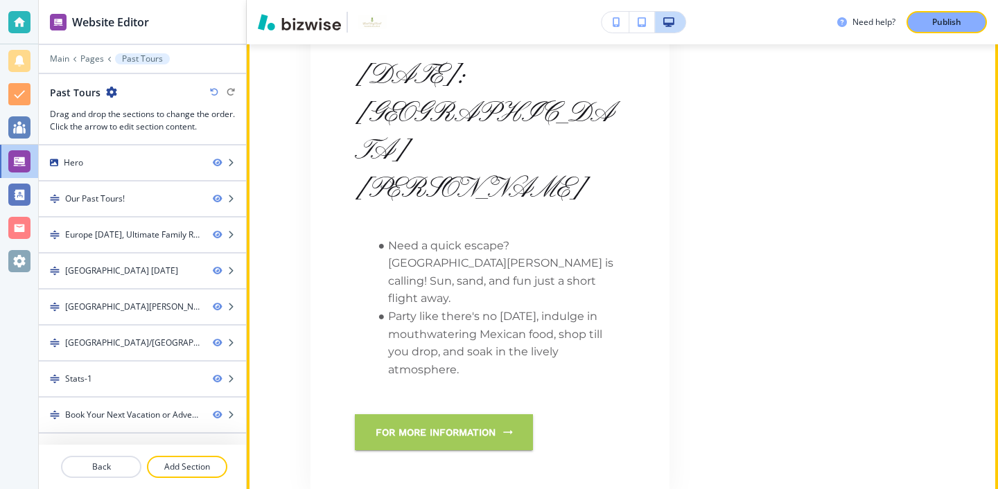
scroll to position [3091, 0]
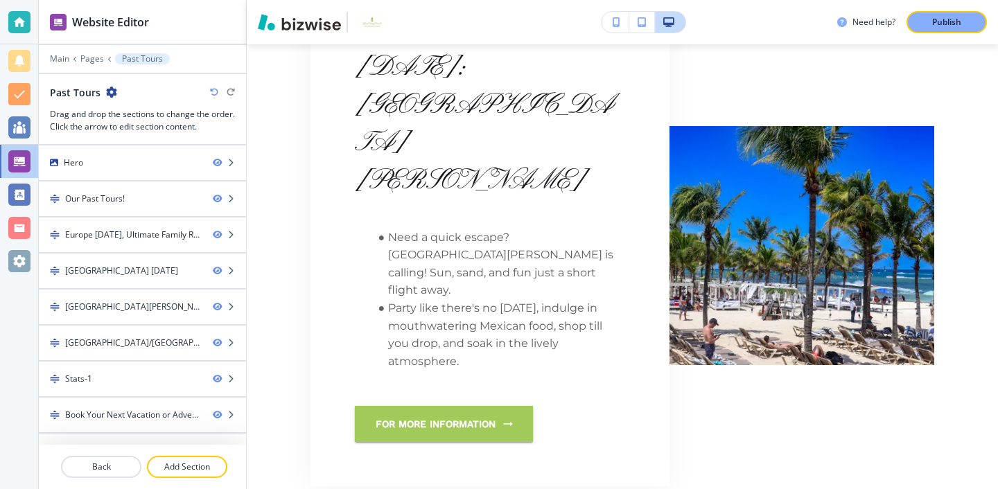
click at [975, 26] on button "Publish" at bounding box center [947, 22] width 80 height 22
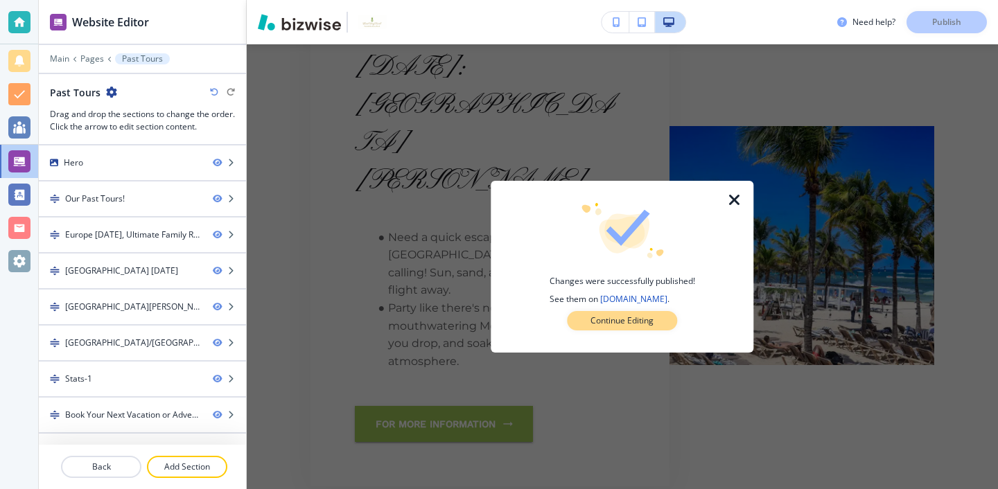
click at [652, 320] on p "Continue Editing" at bounding box center [622, 321] width 63 height 12
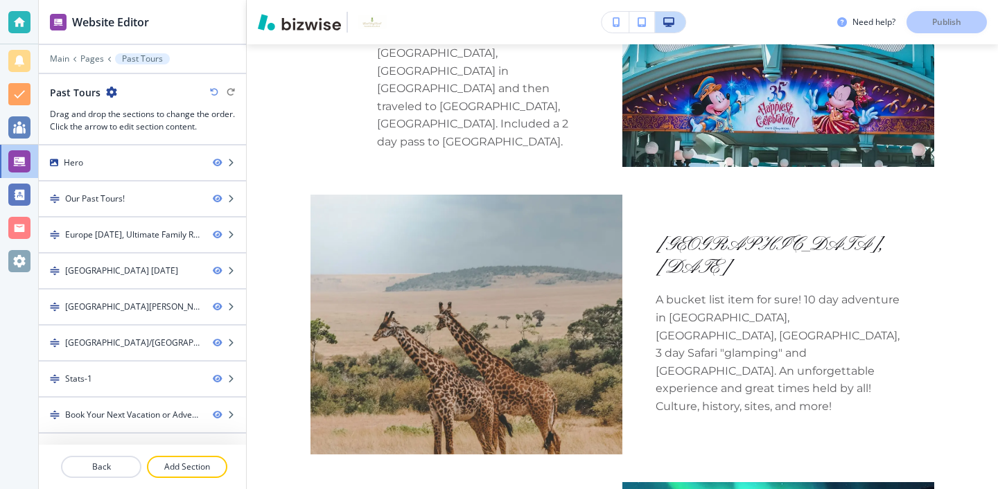
scroll to position [0, 0]
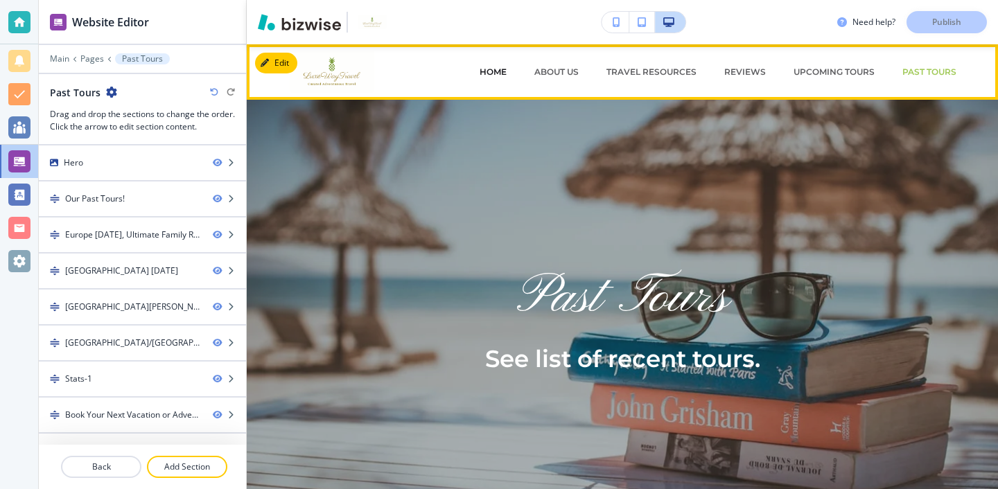
click at [487, 70] on p "HOME" at bounding box center [493, 72] width 27 height 12
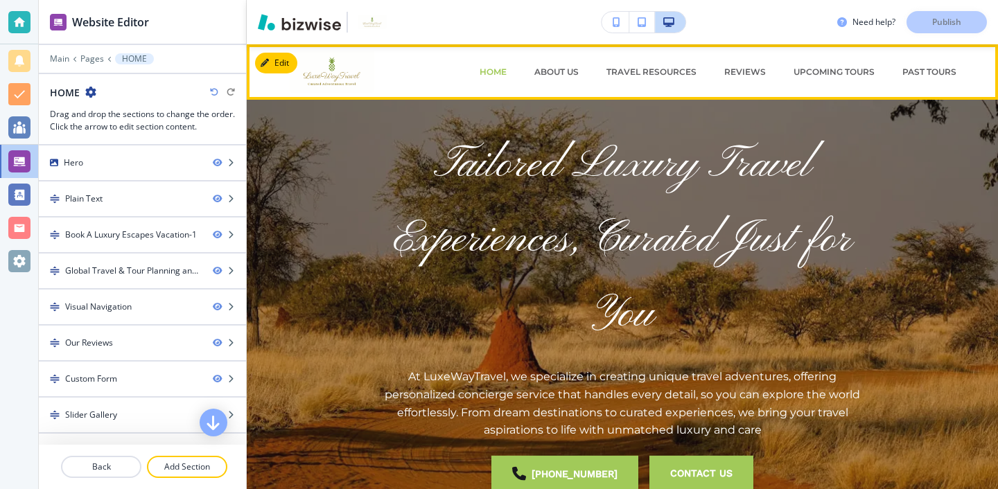
click at [572, 85] on div "ABOUT US" at bounding box center [557, 72] width 72 height 42
click at [572, 80] on div "ABOUT US" at bounding box center [557, 72] width 72 height 42
click at [572, 78] on div "ABOUT US" at bounding box center [557, 72] width 72 height 42
click at [571, 73] on p "ABOUT US" at bounding box center [556, 72] width 44 height 12
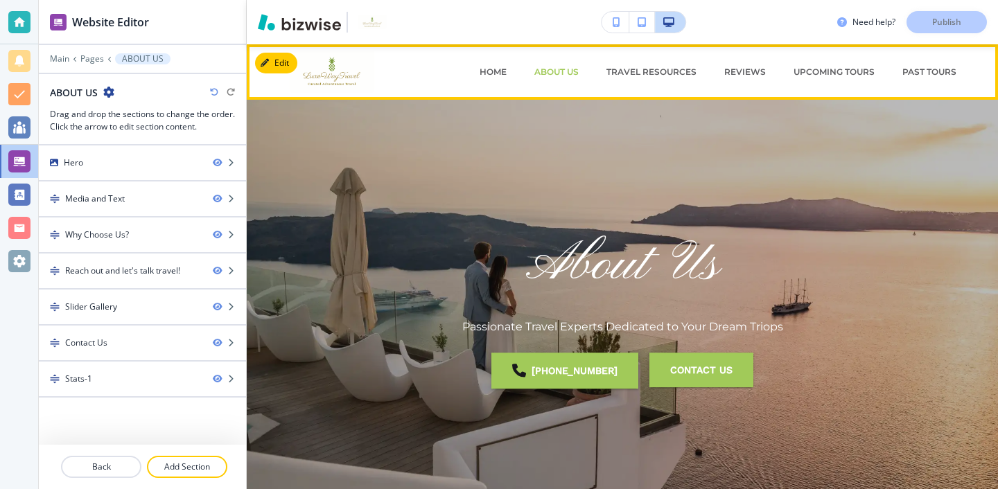
click at [646, 94] on header "HOME ABOUT US Travel Resources REVIEWS Upcoming Tours Past Tours CONTACT US [PH…" at bounding box center [622, 71] width 751 height 55
click at [650, 83] on div "Travel Resources" at bounding box center [652, 72] width 118 height 42
click at [659, 78] on p "Travel Resources" at bounding box center [652, 72] width 90 height 12
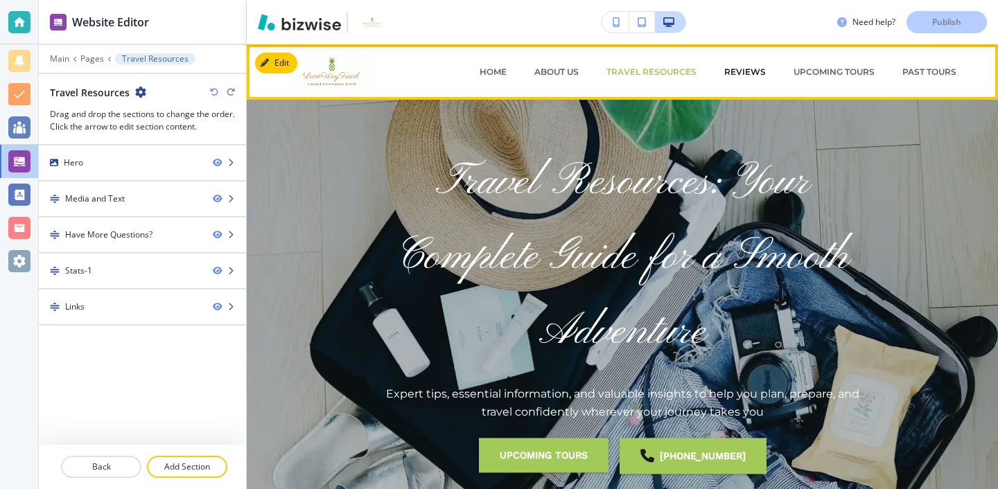
click at [745, 68] on p "REVIEWS" at bounding box center [745, 72] width 42 height 12
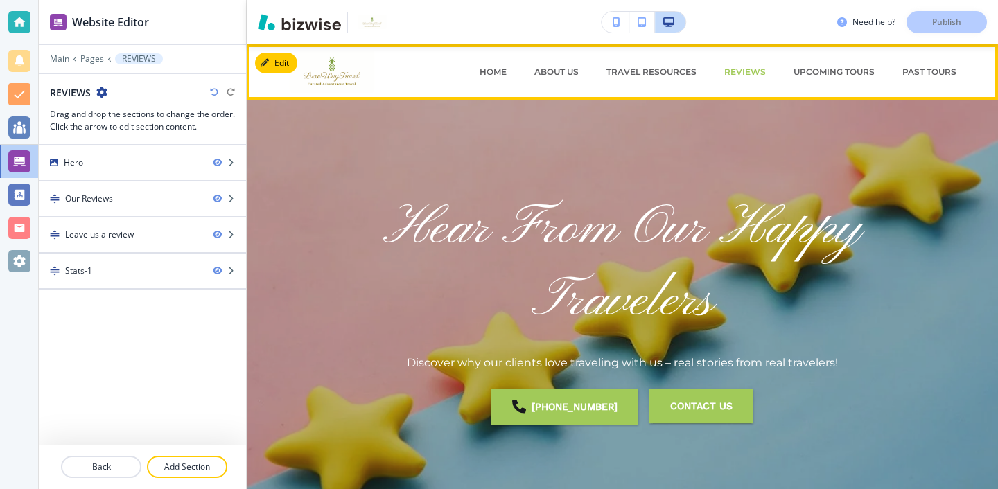
click at [830, 64] on div "Upcoming Tours" at bounding box center [834, 72] width 109 height 42
click at [931, 76] on p "Past Tours" at bounding box center [930, 72] width 54 height 12
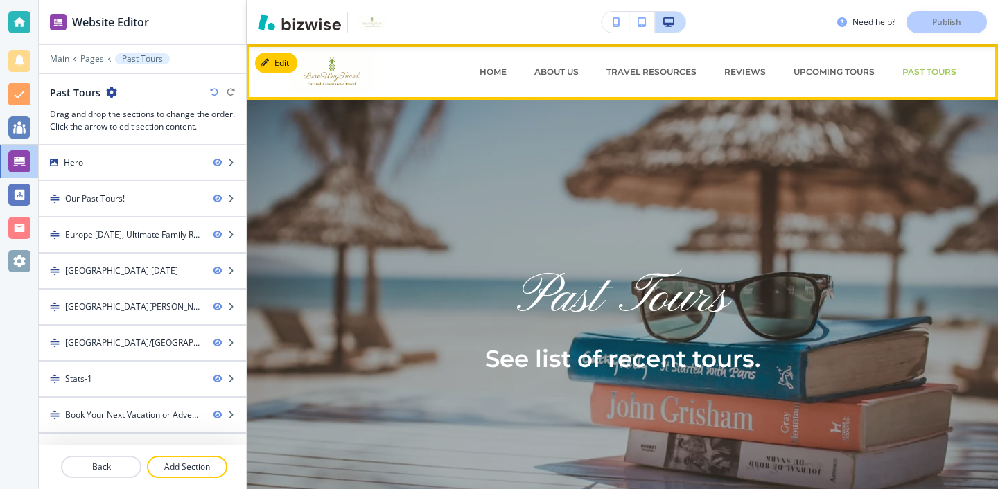
click at [814, 88] on div "Upcoming Tours" at bounding box center [834, 72] width 109 height 42
click at [814, 60] on div "Upcoming Tours" at bounding box center [834, 72] width 109 height 42
click at [813, 67] on p "Upcoming Tours" at bounding box center [834, 72] width 81 height 12
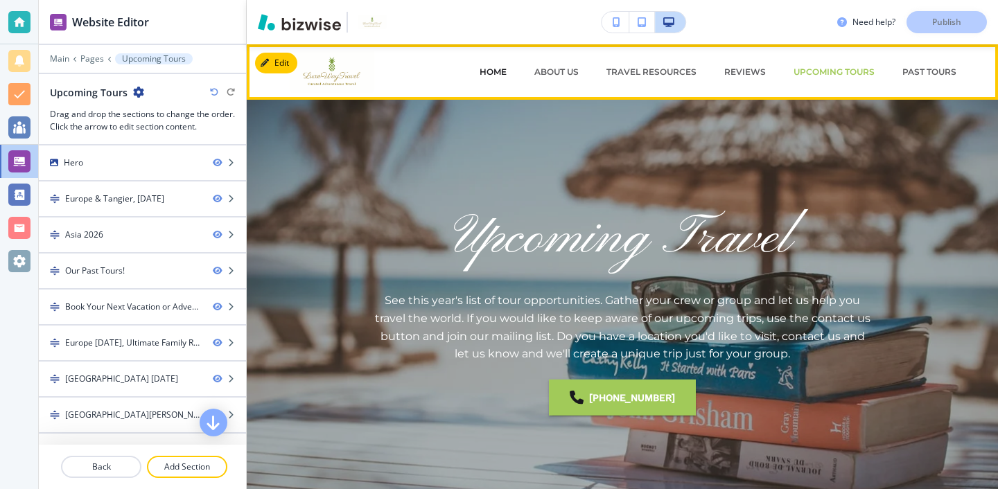
click at [494, 66] on p "HOME" at bounding box center [493, 72] width 27 height 12
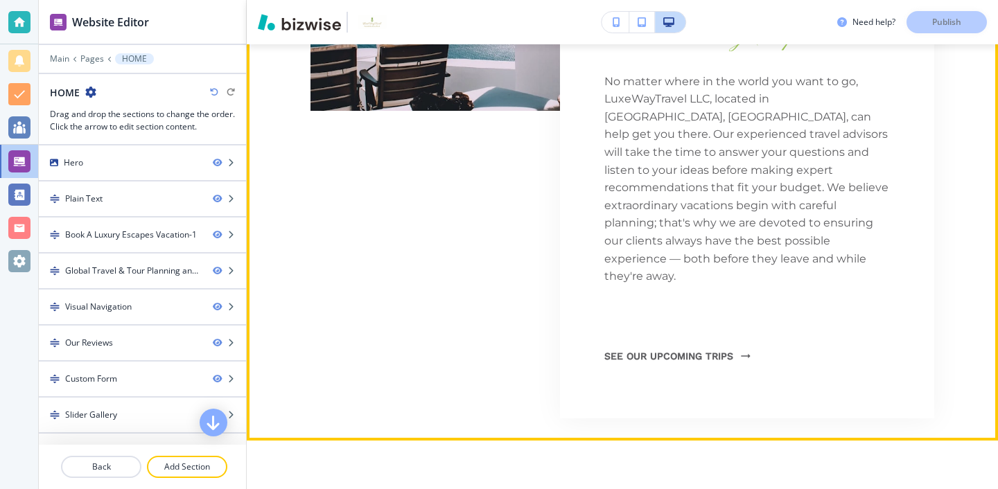
scroll to position [884, 0]
